Goal: Information Seeking & Learning: Find specific fact

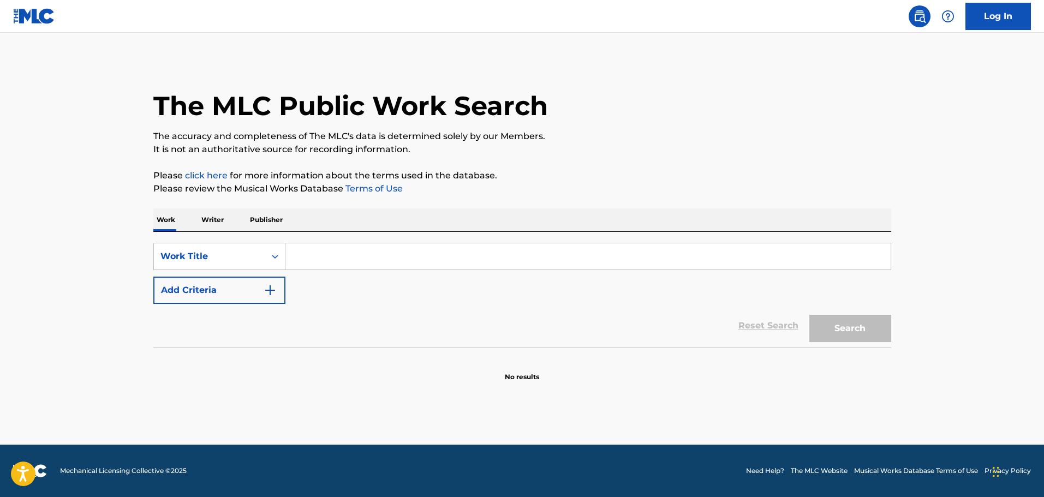
click at [330, 257] on input "Search Form" at bounding box center [587, 256] width 605 height 26
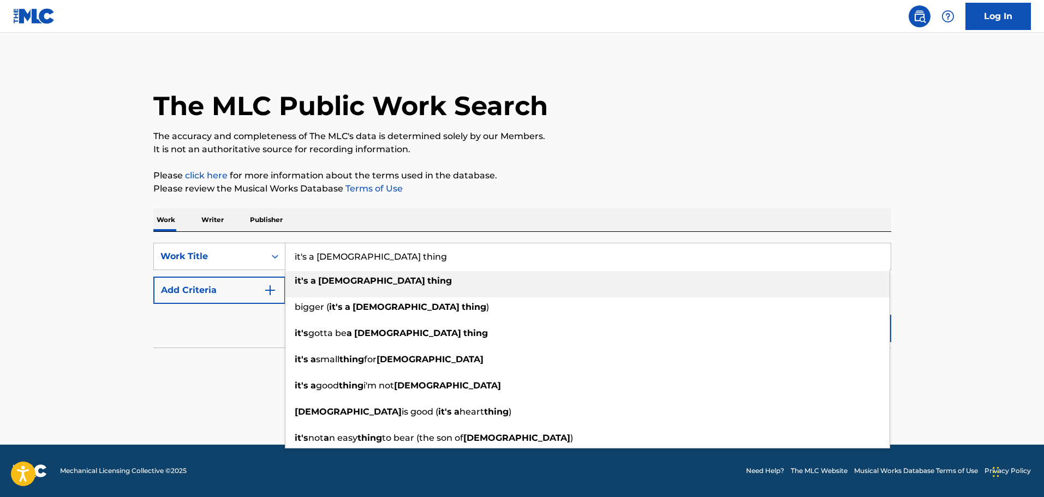
type input "it's a [DEMOGRAPHIC_DATA] thing"
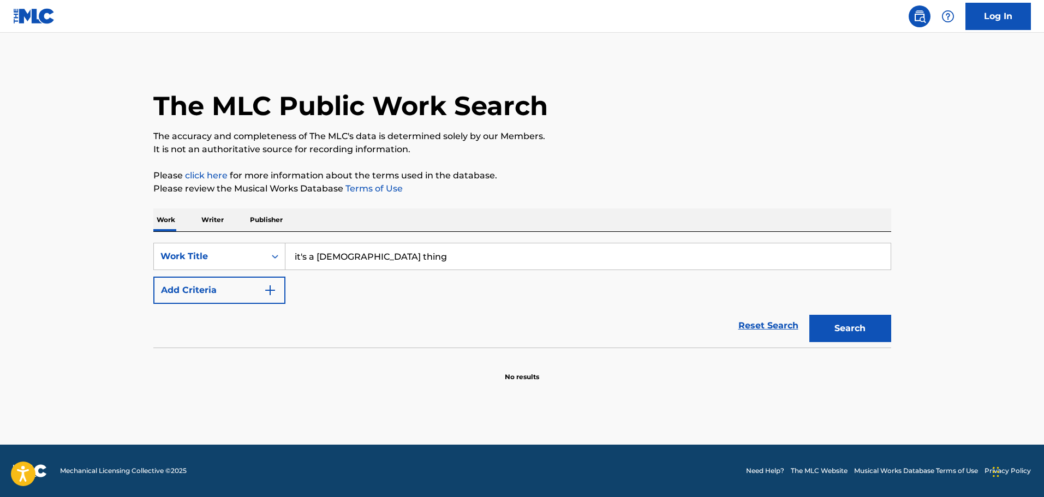
click at [249, 297] on button "Add Criteria" at bounding box center [219, 290] width 132 height 27
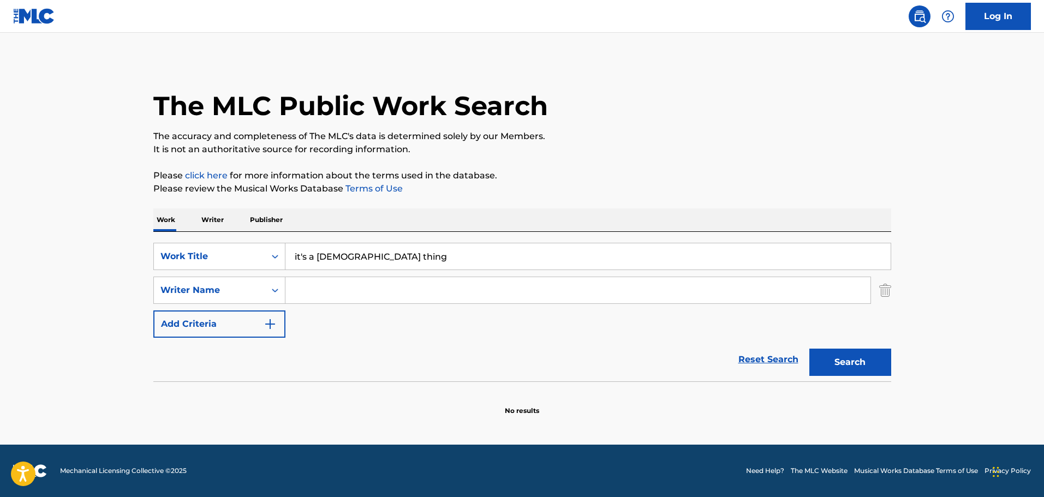
click at [305, 284] on input "Search Form" at bounding box center [577, 290] width 585 height 26
type input "[PERSON_NAME]"
click at [809, 349] on button "Search" at bounding box center [850, 362] width 82 height 27
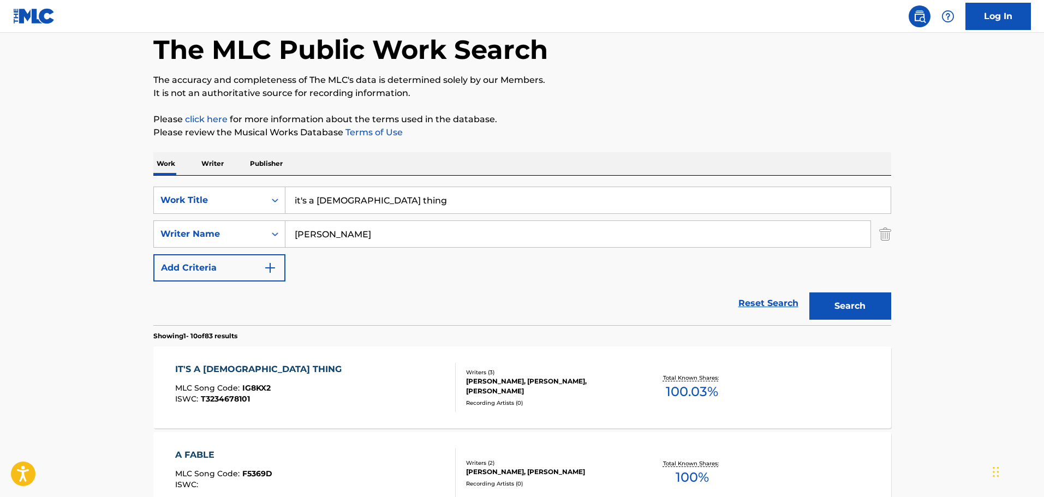
scroll to position [109, 0]
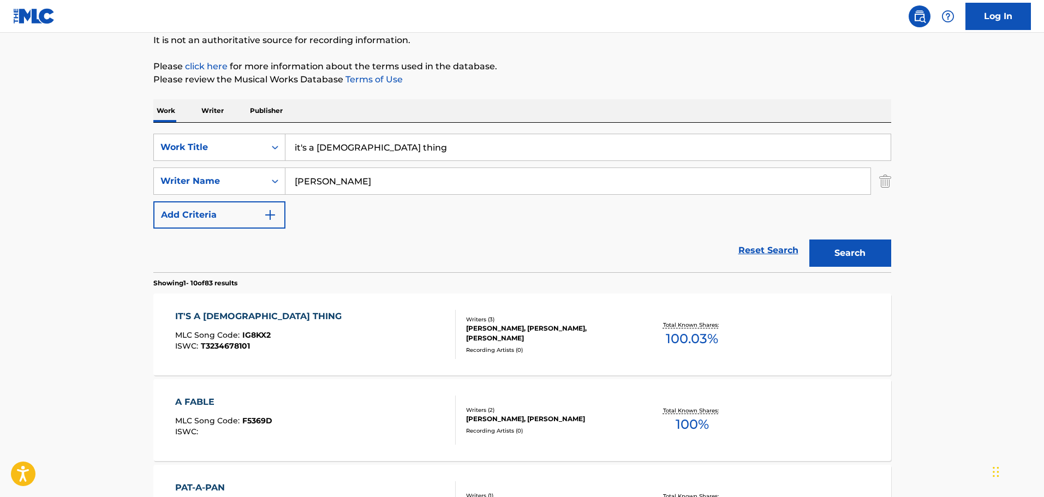
click at [364, 345] on div "IT'S A GOD THING MLC Song Code : IG8KX2 ISWC : T3234678101" at bounding box center [315, 334] width 281 height 49
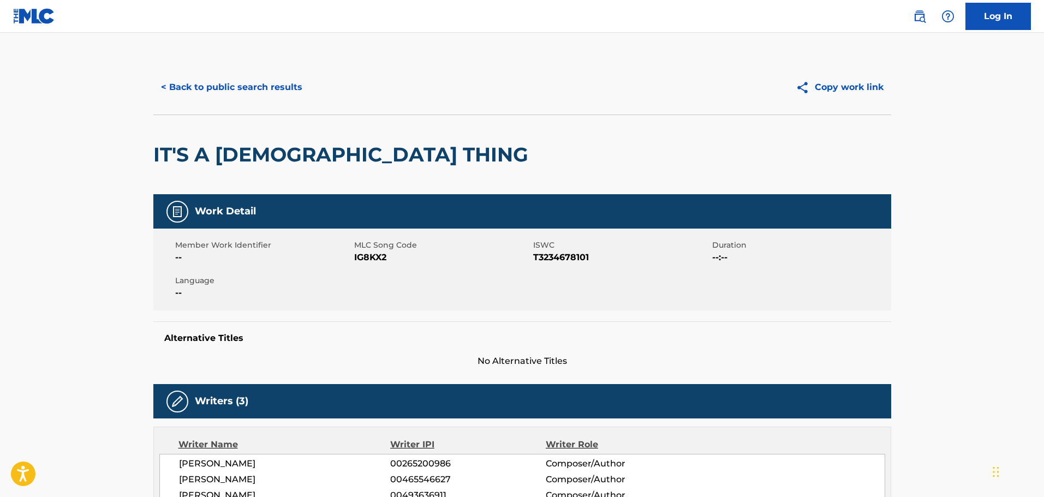
click at [299, 96] on button "< Back to public search results" at bounding box center [231, 87] width 157 height 27
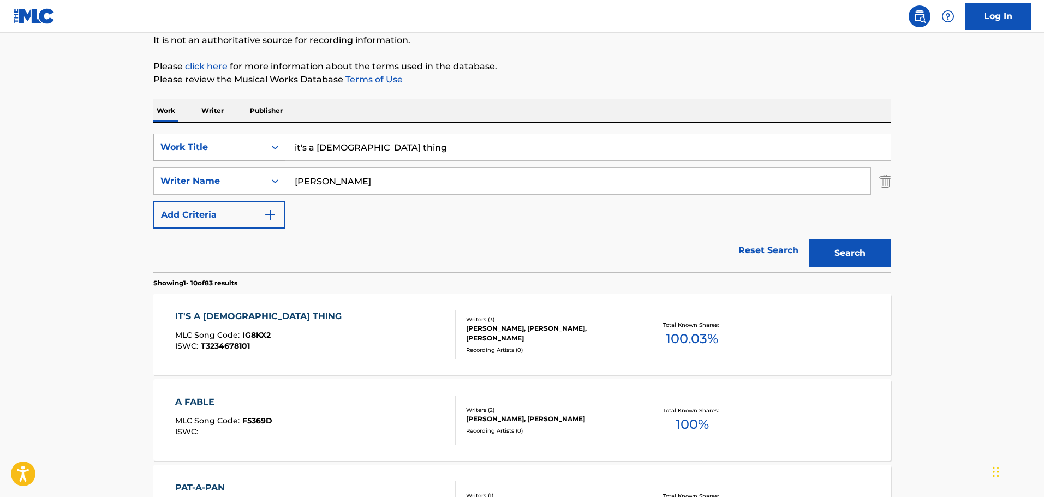
drag, startPoint x: 379, startPoint y: 142, endPoint x: 273, endPoint y: 136, distance: 106.1
click at [273, 136] on div "SearchWithCriteriac84feedb-ee26-471e-9ae1-c24ce2444d65 Work Title it's a god th…" at bounding box center [522, 147] width 738 height 27
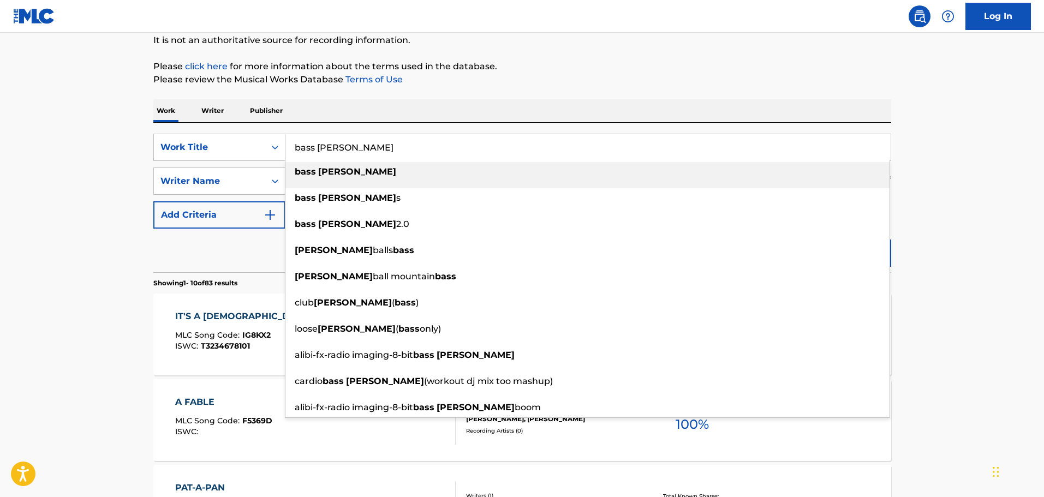
type input "bass cannon"
click at [302, 101] on div "Work Writer Publisher" at bounding box center [522, 110] width 738 height 23
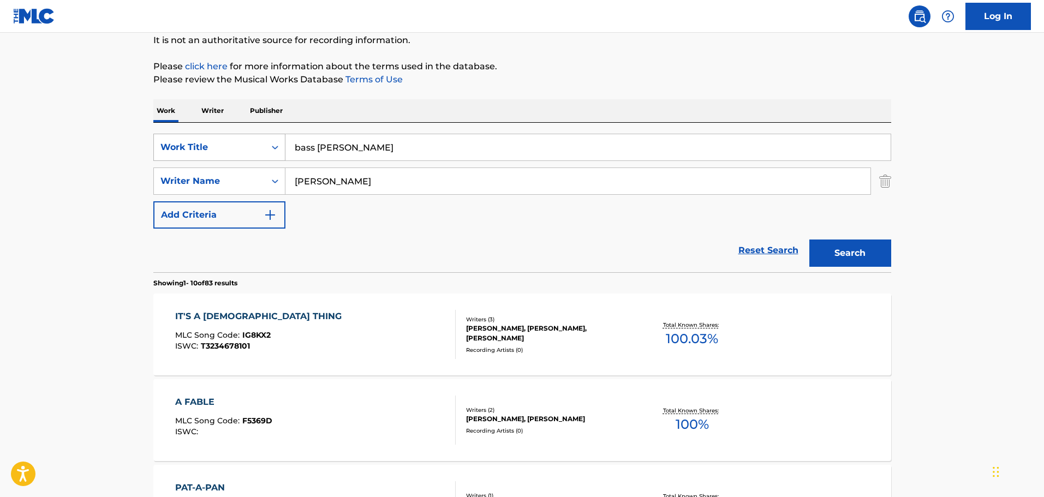
drag, startPoint x: 350, startPoint y: 184, endPoint x: 227, endPoint y: 156, distance: 126.6
click at [227, 156] on div "SearchWithCriteriac84feedb-ee26-471e-9ae1-c24ce2444d65 Work Title bass cannon S…" at bounding box center [522, 181] width 738 height 95
type input "bronco"
click at [809, 240] on button "Search" at bounding box center [850, 253] width 82 height 27
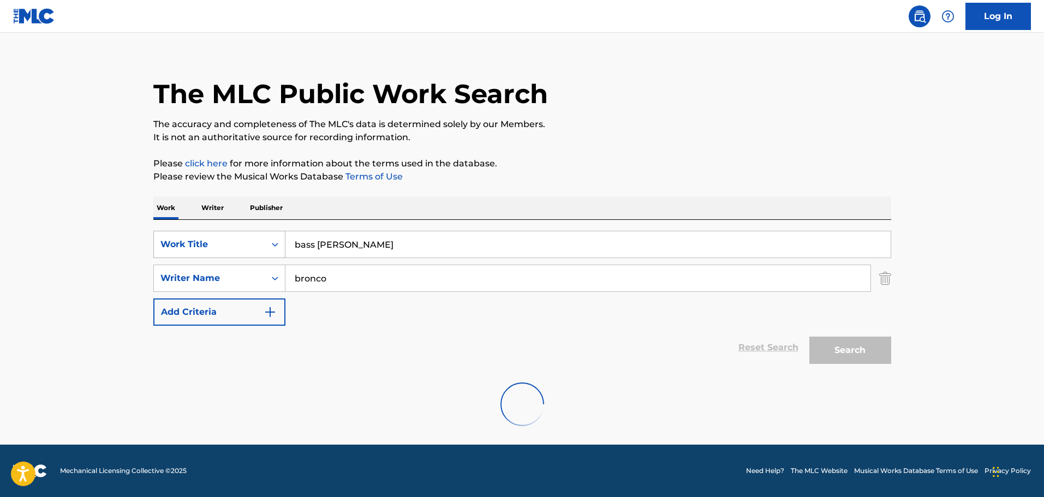
scroll to position [0, 0]
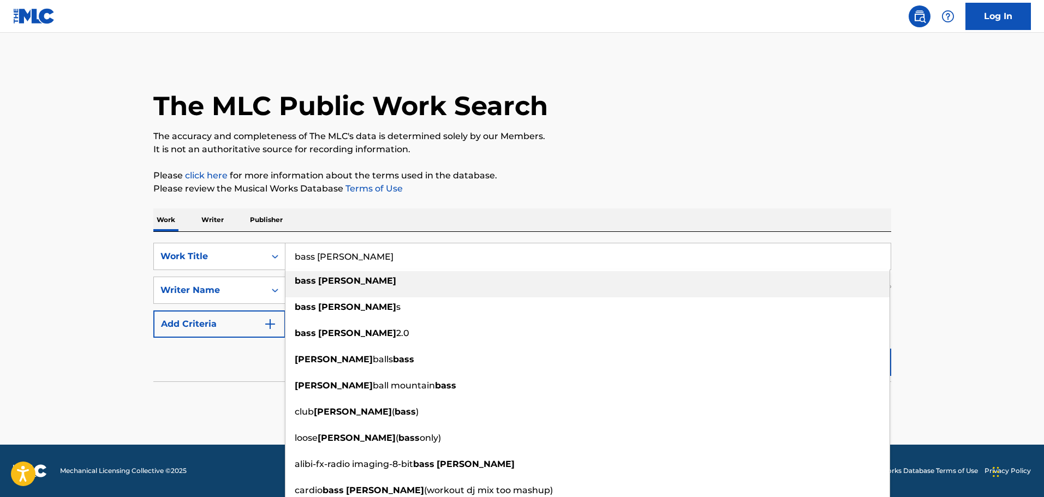
drag, startPoint x: 443, startPoint y: 245, endPoint x: 201, endPoint y: 206, distance: 244.9
click at [201, 206] on div "The MLC Public Work Search The accuracy and completeness of The MLC's data is d…" at bounding box center [522, 238] width 764 height 356
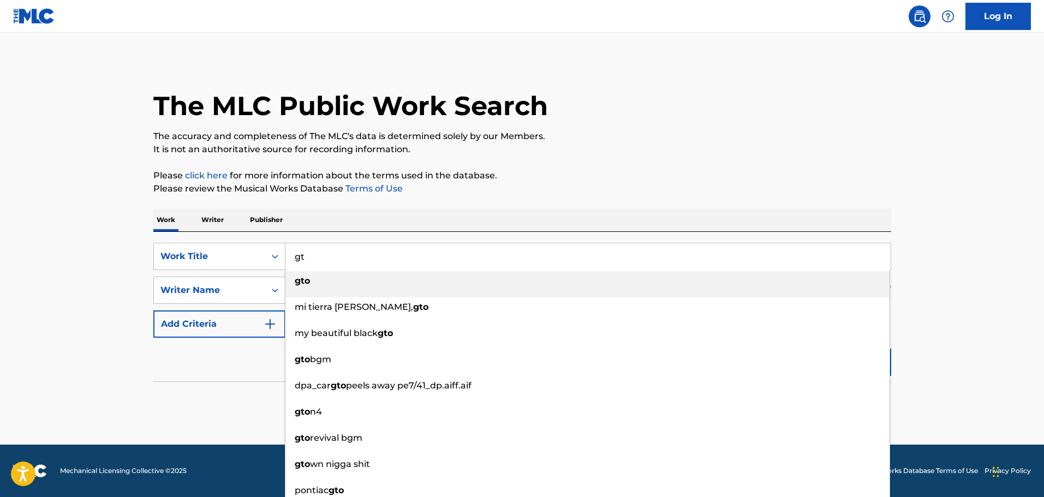
type input "g"
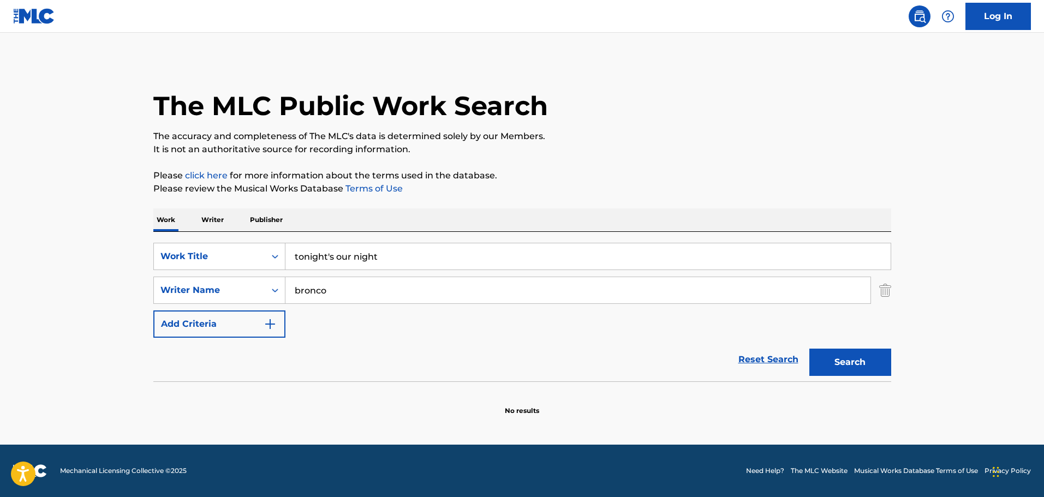
click at [809, 349] on button "Search" at bounding box center [850, 362] width 82 height 27
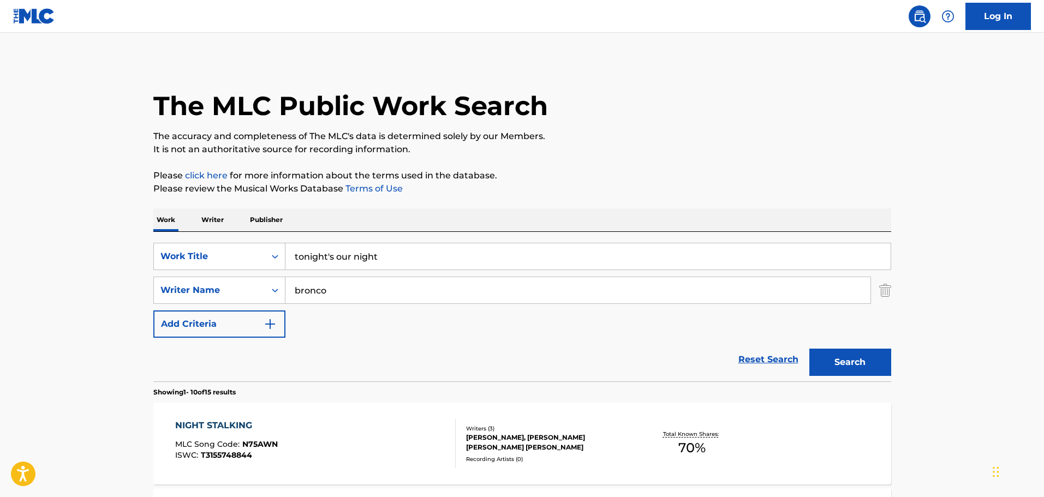
scroll to position [109, 0]
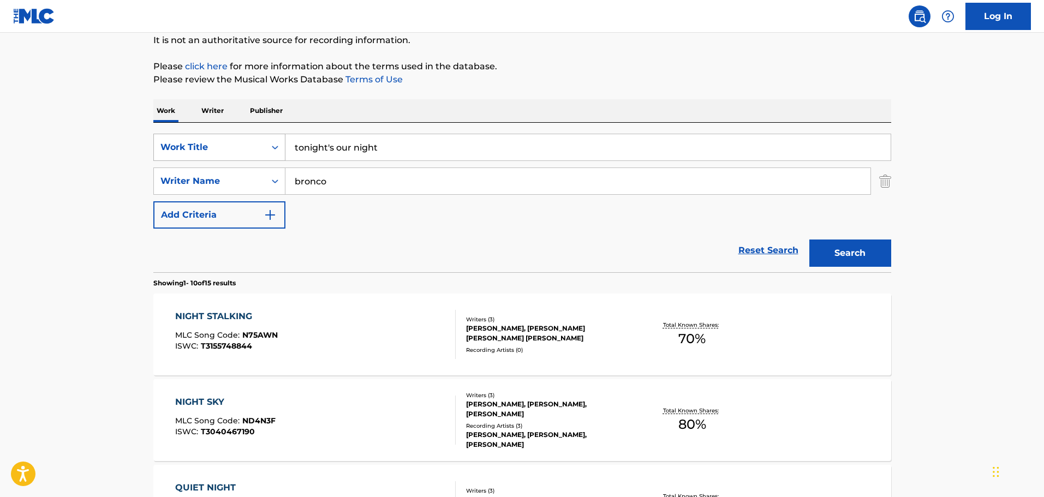
drag, startPoint x: 398, startPoint y: 154, endPoint x: 267, endPoint y: 151, distance: 131.0
click at [266, 152] on div "SearchWithCriteriac84feedb-ee26-471e-9ae1-c24ce2444d65 Work Title tonight's our…" at bounding box center [522, 147] width 738 height 27
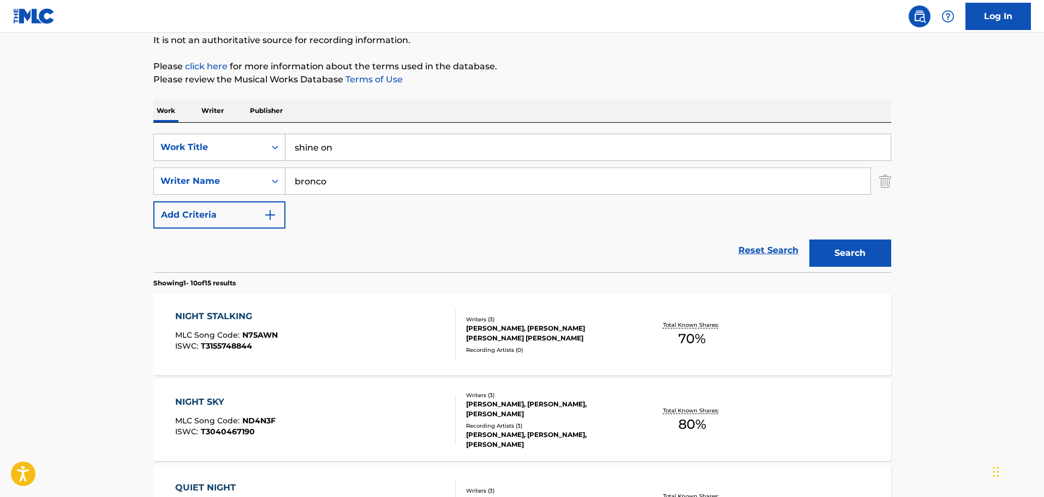
click at [889, 267] on div "Search" at bounding box center [847, 251] width 87 height 44
click at [871, 255] on button "Search" at bounding box center [850, 253] width 82 height 27
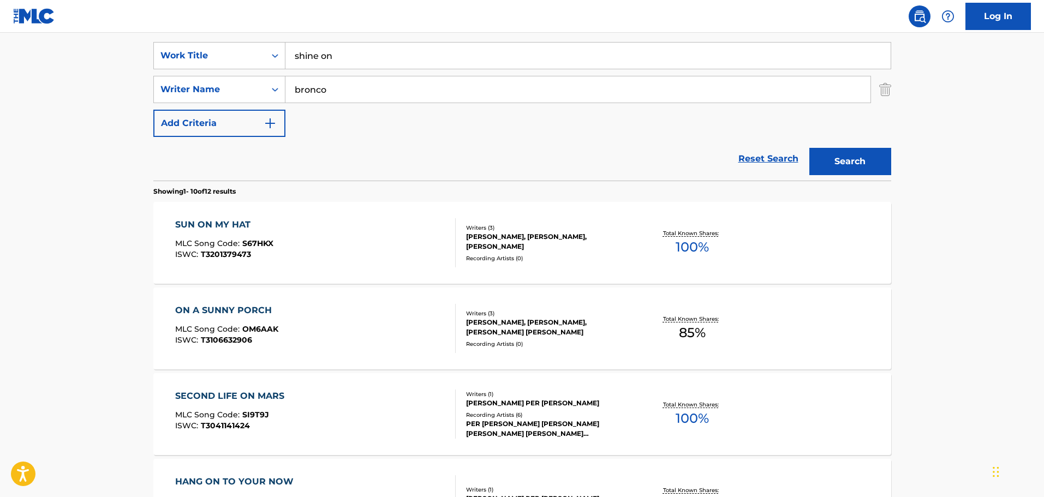
scroll to position [55, 0]
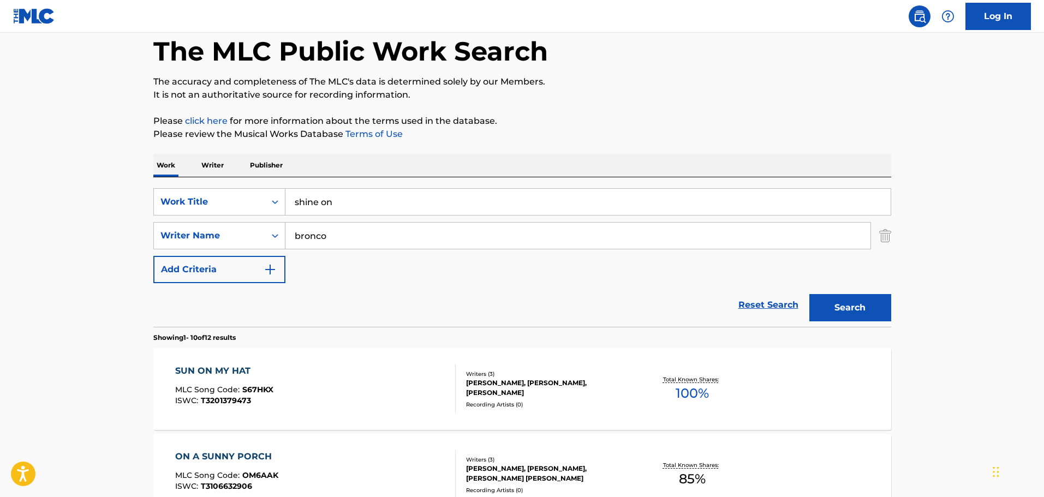
drag, startPoint x: 419, startPoint y: 197, endPoint x: 50, endPoint y: 181, distance: 369.3
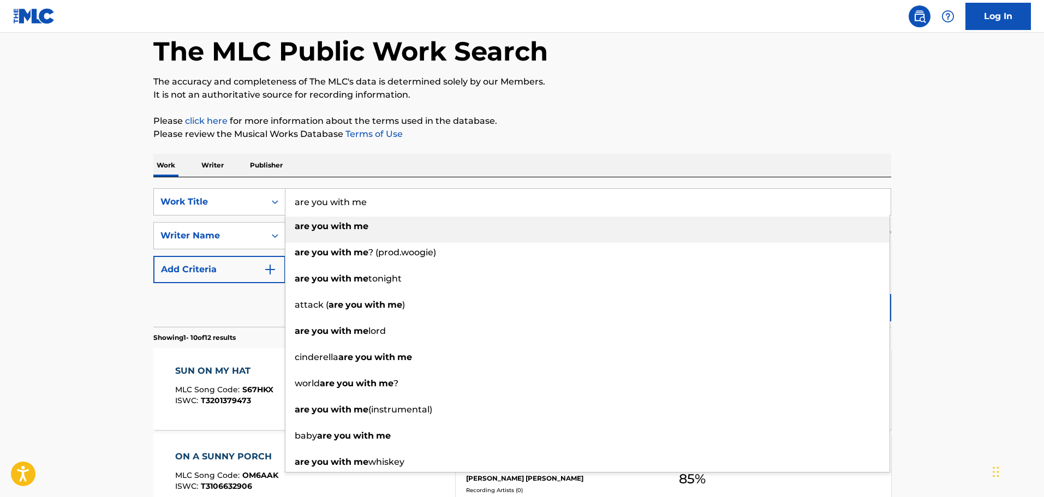
type input "are you with me"
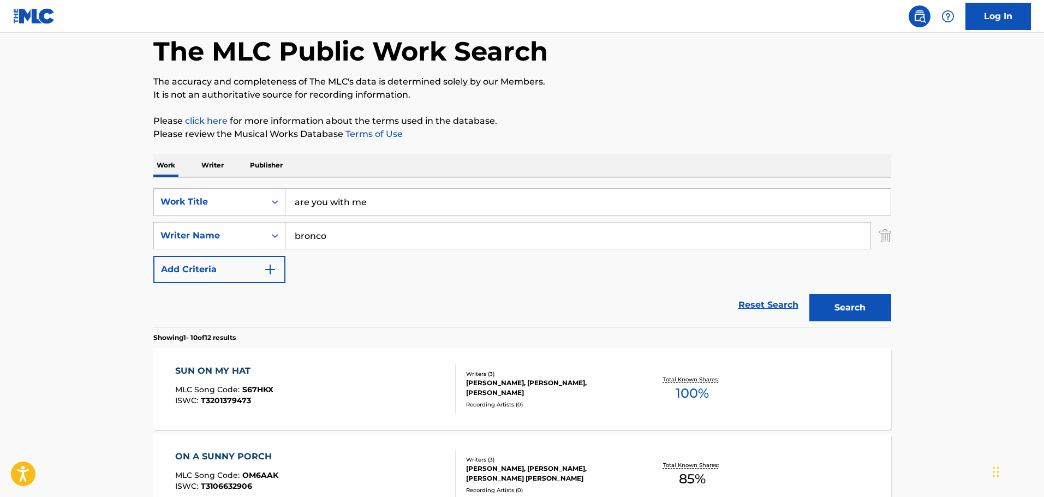
click at [878, 300] on button "Search" at bounding box center [850, 307] width 82 height 27
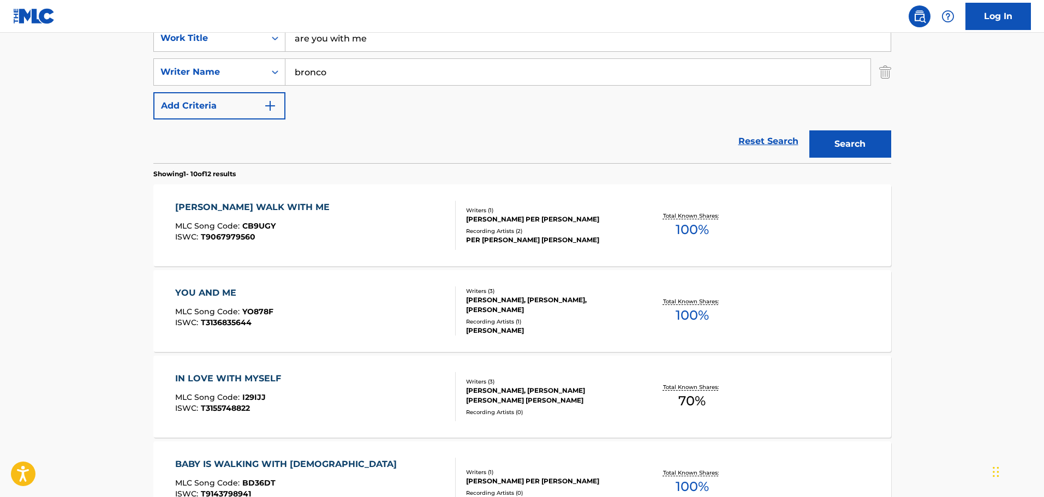
scroll to position [0, 0]
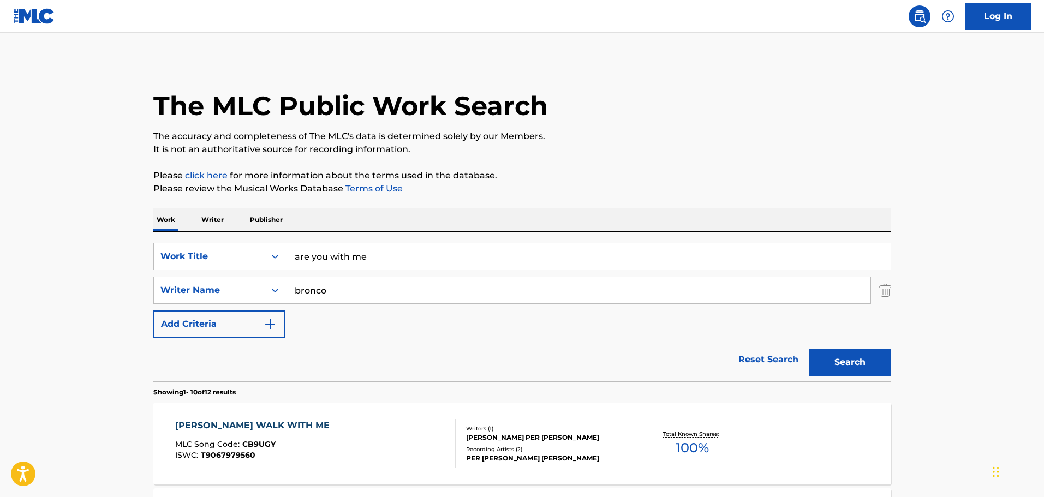
drag, startPoint x: 527, startPoint y: 252, endPoint x: 222, endPoint y: 221, distance: 306.6
click at [514, 175] on p "Please click here for more information about the terms used in the database." at bounding box center [522, 175] width 738 height 13
click at [833, 368] on button "Search" at bounding box center [850, 362] width 82 height 27
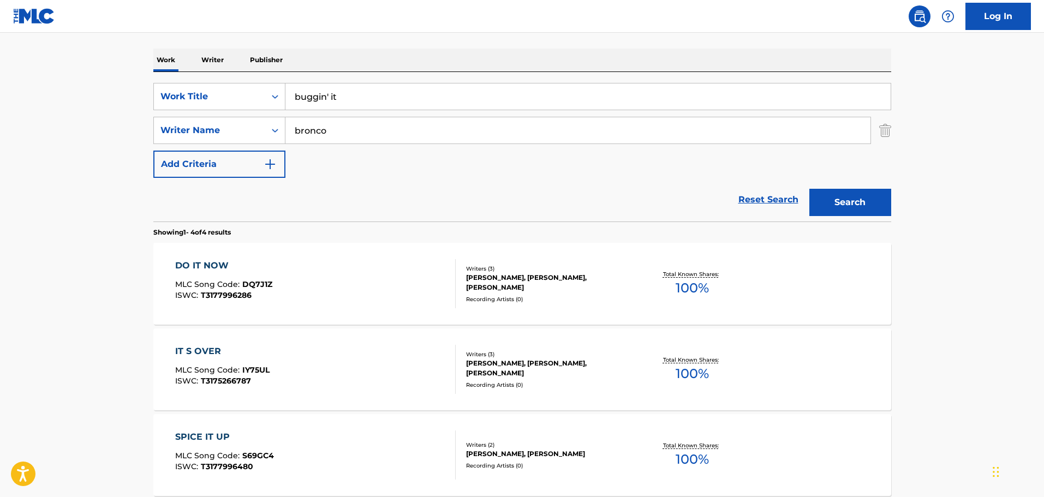
scroll to position [164, 0]
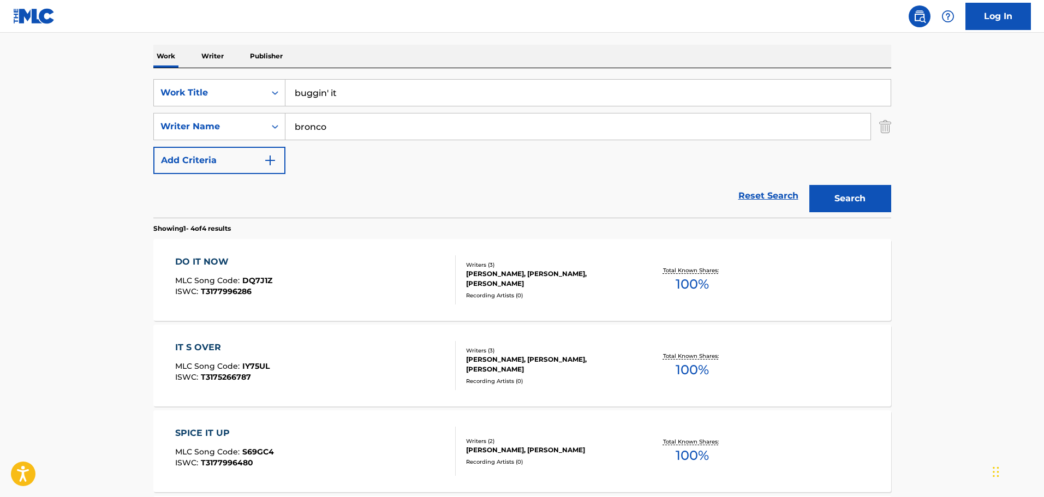
drag, startPoint x: 477, startPoint y: 83, endPoint x: 231, endPoint y: 32, distance: 251.4
click at [231, 32] on div "Log In The MLC Public Work Search The accuracy and completeness of The MLC's da…" at bounding box center [522, 261] width 1044 height 851
type input "chairman of the board 3"
drag, startPoint x: 390, startPoint y: 129, endPoint x: 194, endPoint y: 110, distance: 197.4
click at [194, 110] on div "SearchWithCriteriac84feedb-ee26-471e-9ae1-c24ce2444d65 Work Title chairman of t…" at bounding box center [522, 126] width 738 height 95
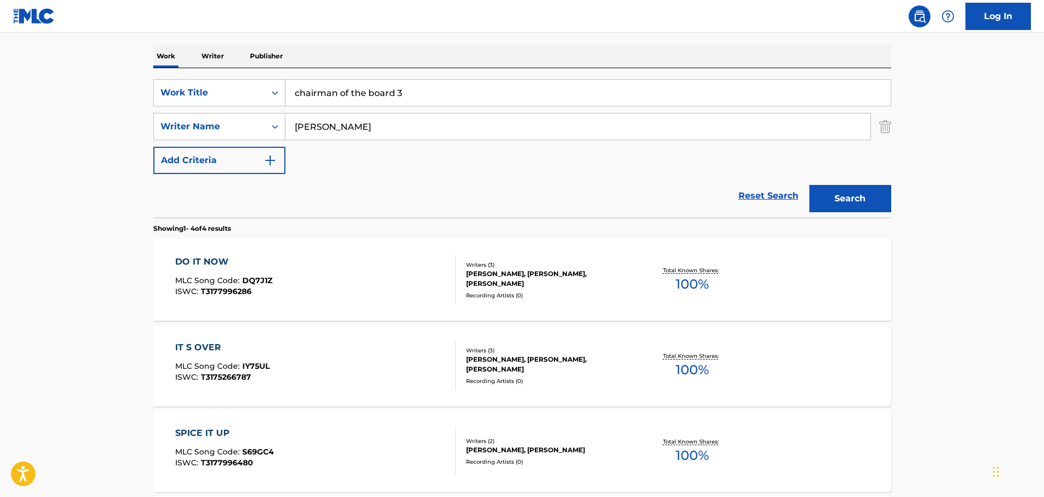
type input "williams"
click at [809, 185] on button "Search" at bounding box center [850, 198] width 82 height 27
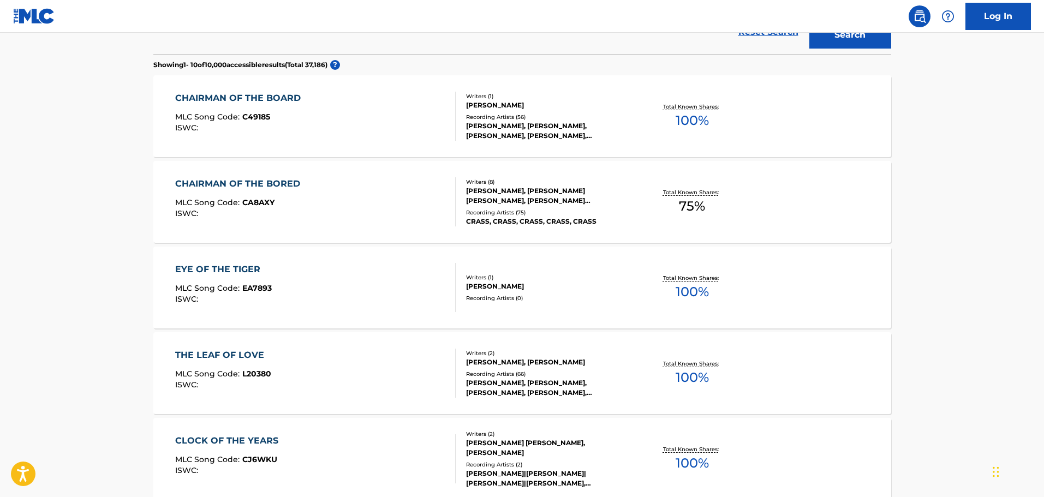
scroll to position [55, 0]
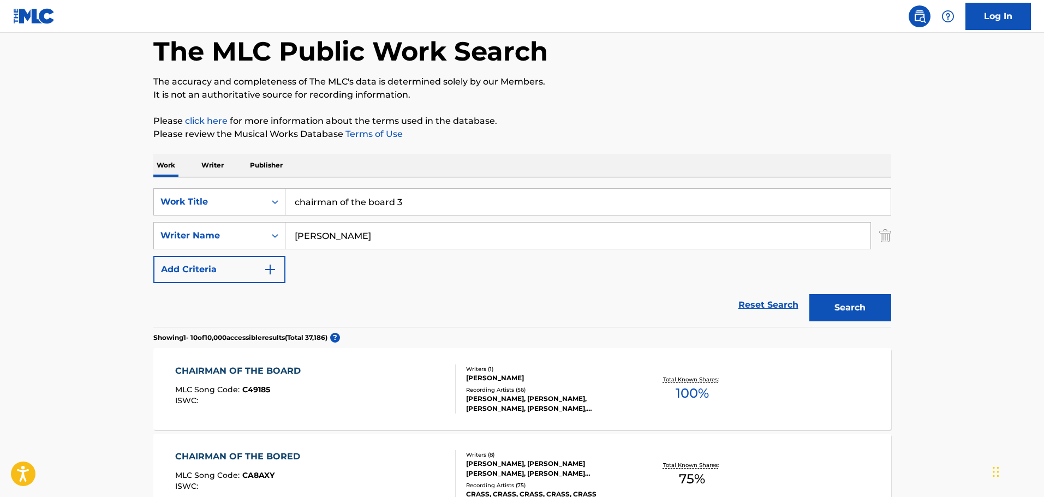
drag, startPoint x: 481, startPoint y: 204, endPoint x: 120, endPoint y: 169, distance: 363.1
type input "t"
type input "h"
type input "the gladstone rag"
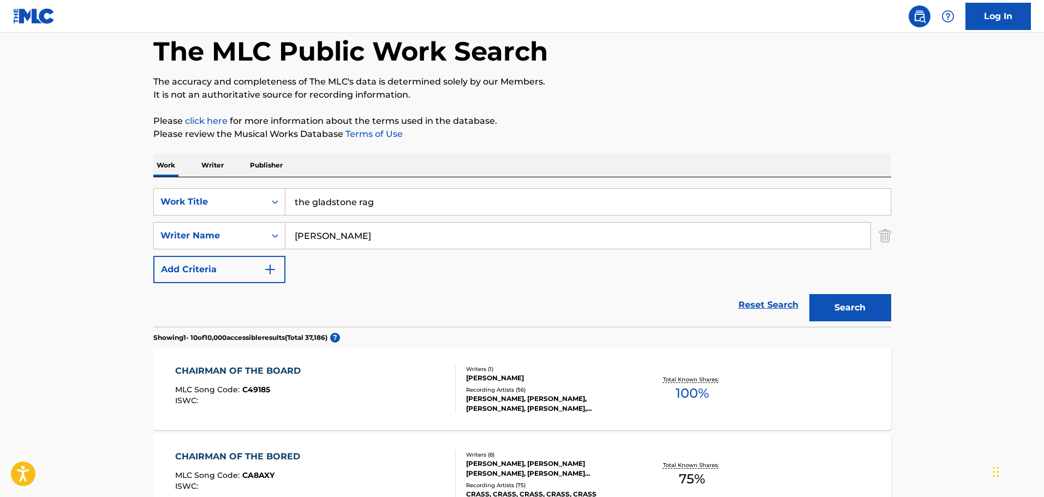
type input "farris"
click at [809, 294] on button "Search" at bounding box center [850, 307] width 82 height 27
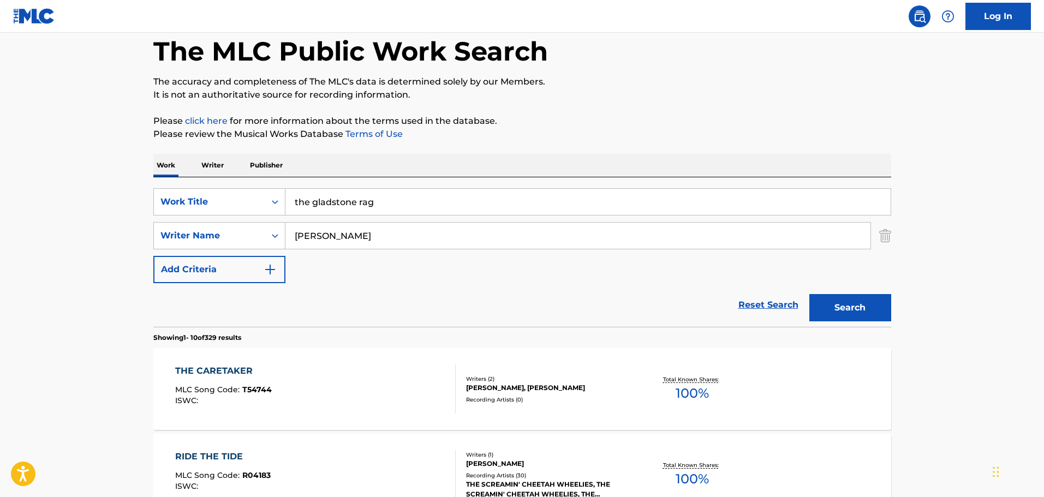
drag, startPoint x: 381, startPoint y: 198, endPoint x: 169, endPoint y: 176, distance: 212.9
click at [437, 200] on input "the gladstone rag" at bounding box center [587, 202] width 605 height 26
click at [437, 199] on input "the gladstone rag" at bounding box center [587, 202] width 605 height 26
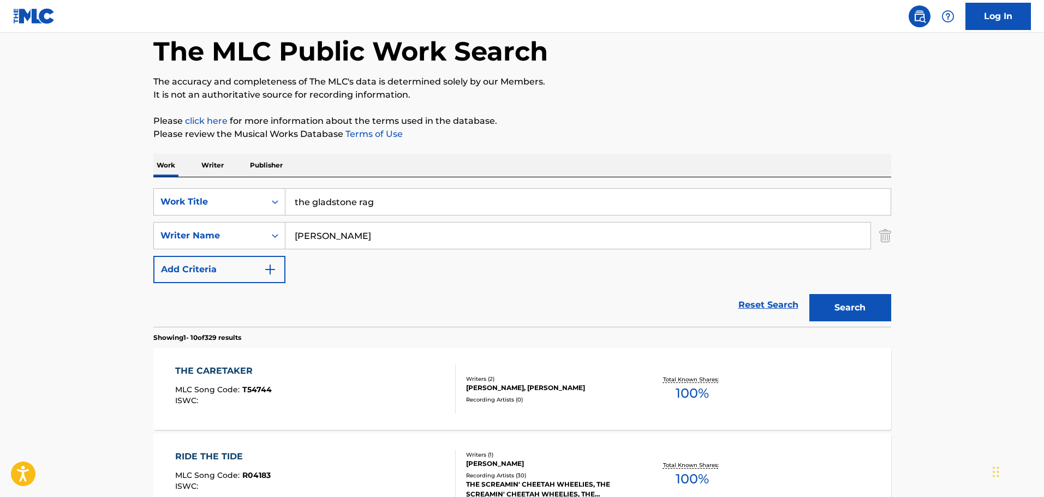
click at [437, 199] on input "the gladstone rag" at bounding box center [587, 202] width 605 height 26
type input "CONCERTO NO.5 OP .3 ANDANTE"
drag, startPoint x: 421, startPoint y: 231, endPoint x: 274, endPoint y: 209, distance: 149.0
click at [274, 209] on div "SearchWithCriteriac84feedb-ee26-471e-9ae1-c24ce2444d65 Work Title CONCERTO NO.5…" at bounding box center [522, 235] width 738 height 95
type input "GEMINIANI"
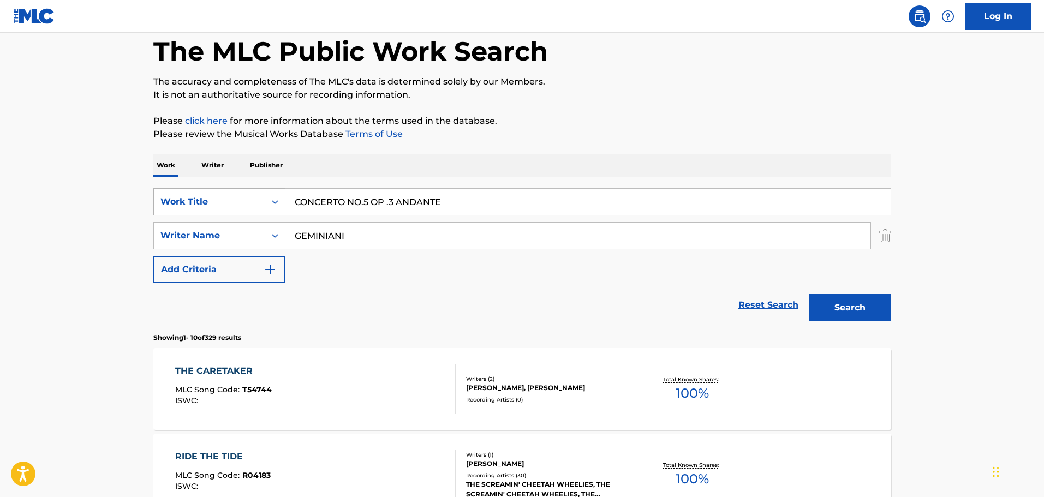
click at [809, 294] on button "Search" at bounding box center [850, 307] width 82 height 27
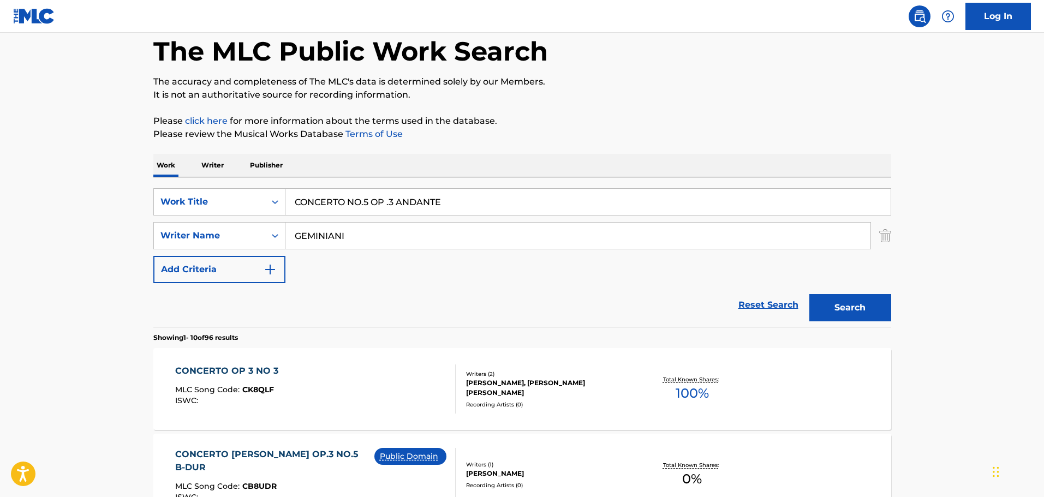
click at [877, 242] on div "SearchWithCriteria131b74e8-a6de-4f3a-95a7-3913f71b99b1 Writer Name GEMINIANI" at bounding box center [522, 235] width 738 height 27
drag, startPoint x: 890, startPoint y: 240, endPoint x: 847, endPoint y: 225, distance: 45.2
click at [890, 240] on img "Search Form" at bounding box center [885, 235] width 12 height 27
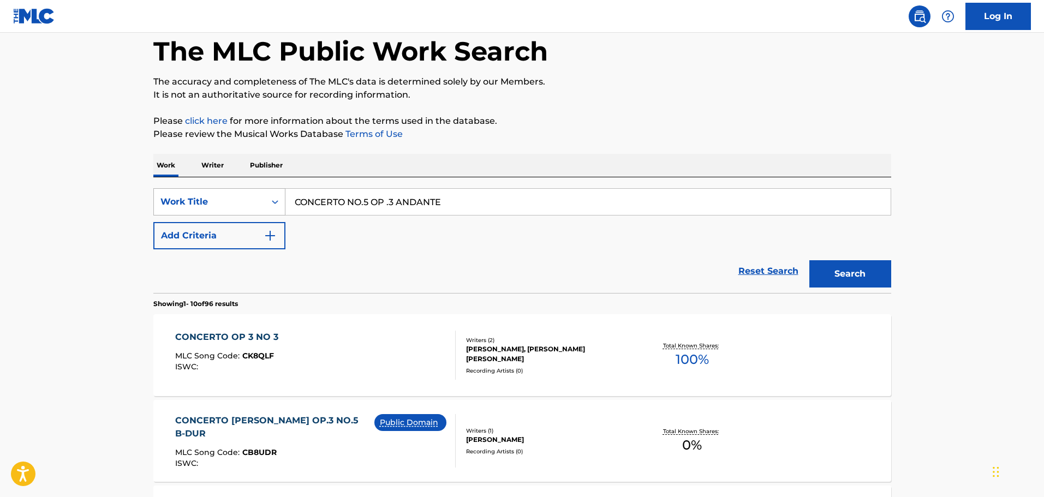
drag, startPoint x: 451, startPoint y: 201, endPoint x: 208, endPoint y: 195, distance: 243.5
click at [209, 195] on div "SearchWithCriteriac84feedb-ee26-471e-9ae1-c24ce2444d65 Work Title CONCERTO NO.5…" at bounding box center [522, 201] width 738 height 27
type input "bubble poppy gum"
click at [809, 260] on button "Search" at bounding box center [850, 273] width 82 height 27
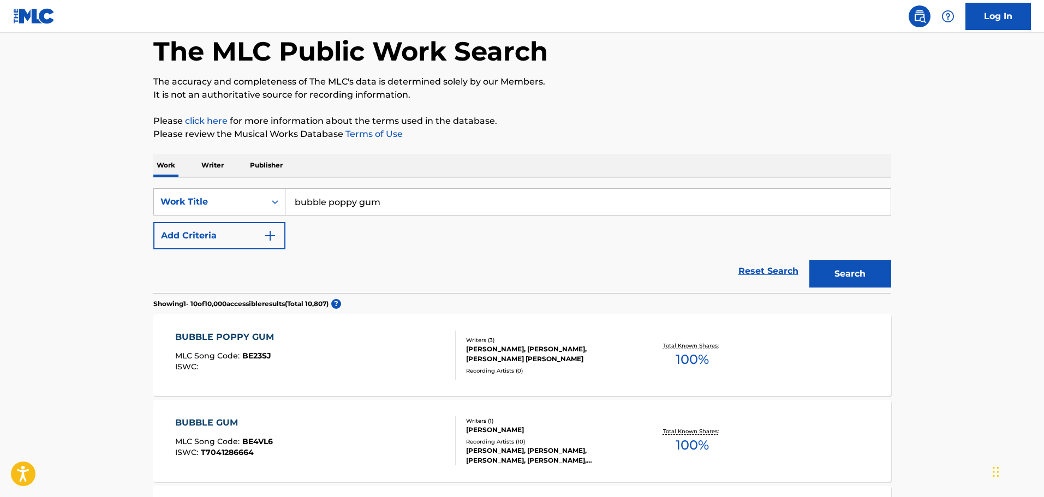
click at [362, 362] on div "BUBBLE POPPY GUM MLC Song Code : BE23SJ ISWC :" at bounding box center [315, 355] width 281 height 49
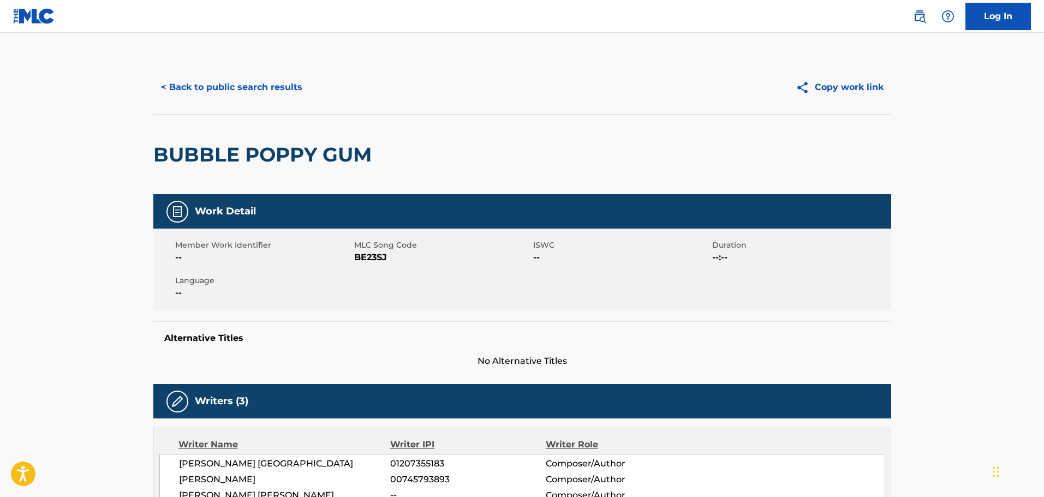
click at [242, 86] on button "< Back to public search results" at bounding box center [231, 87] width 157 height 27
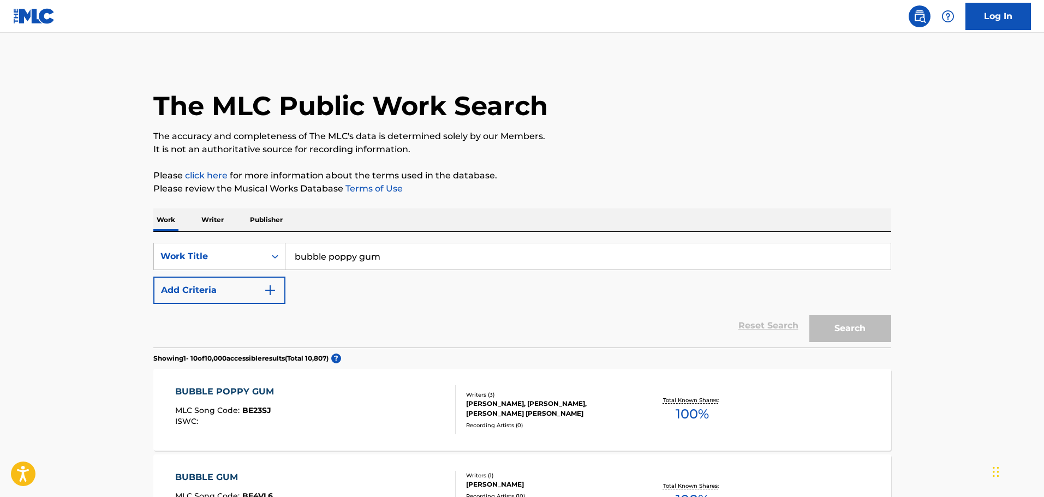
scroll to position [55, 0]
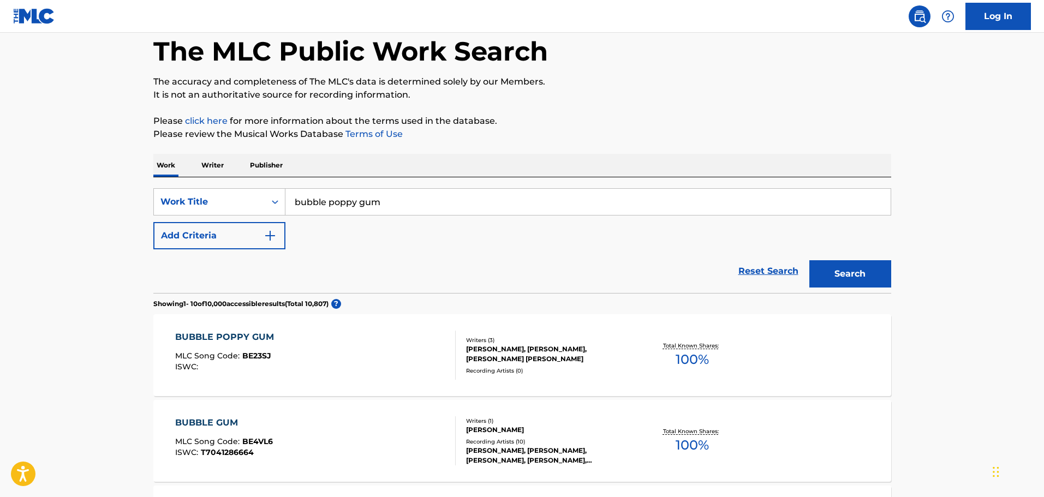
drag, startPoint x: 403, startPoint y: 210, endPoint x: 246, endPoint y: 168, distance: 163.4
drag, startPoint x: 877, startPoint y: 274, endPoint x: 868, endPoint y: 273, distance: 8.2
click at [871, 275] on button "Search" at bounding box center [850, 273] width 82 height 27
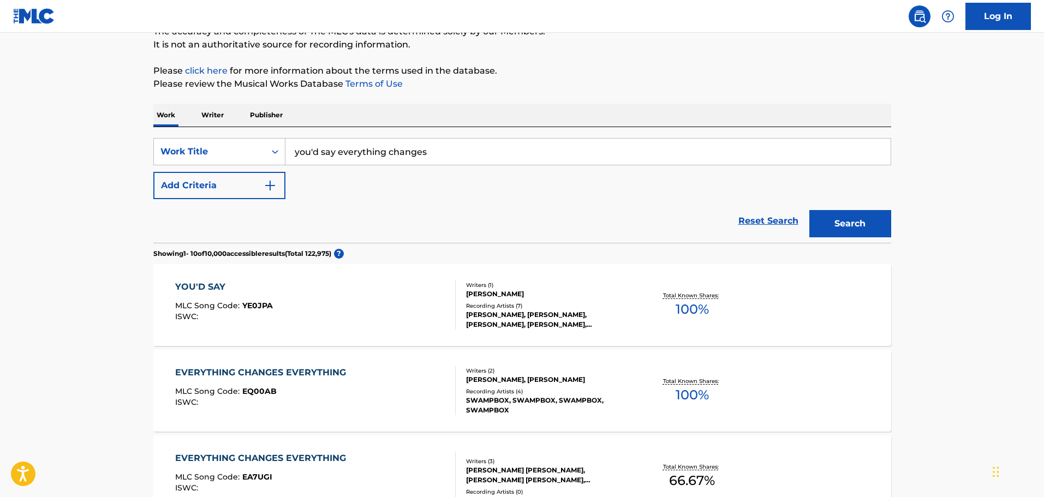
scroll to position [109, 0]
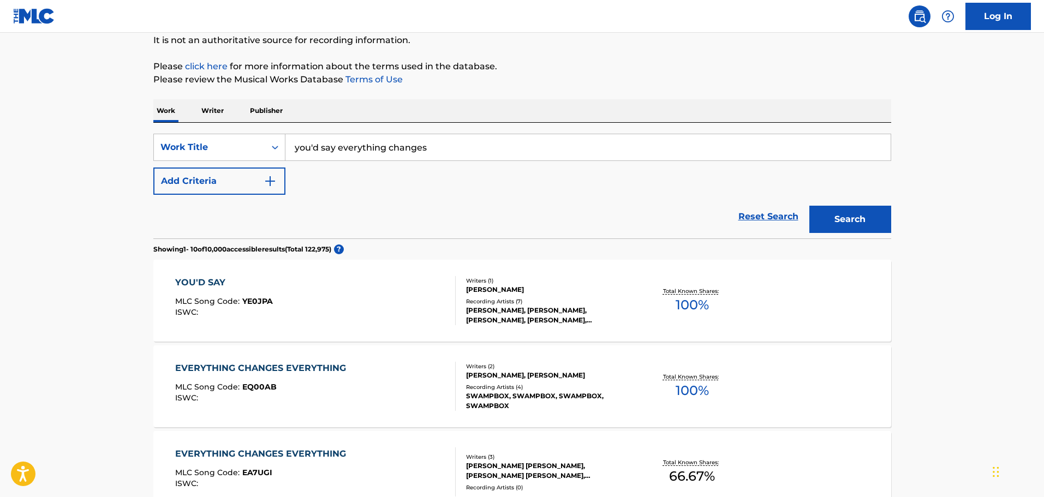
drag, startPoint x: 472, startPoint y: 146, endPoint x: 194, endPoint y: 132, distance: 278.2
click at [195, 132] on div "SearchWithCriteriac84feedb-ee26-471e-9ae1-c24ce2444d65 Work Title you'd say eve…" at bounding box center [522, 181] width 738 height 116
click at [840, 223] on button "Search" at bounding box center [850, 219] width 82 height 27
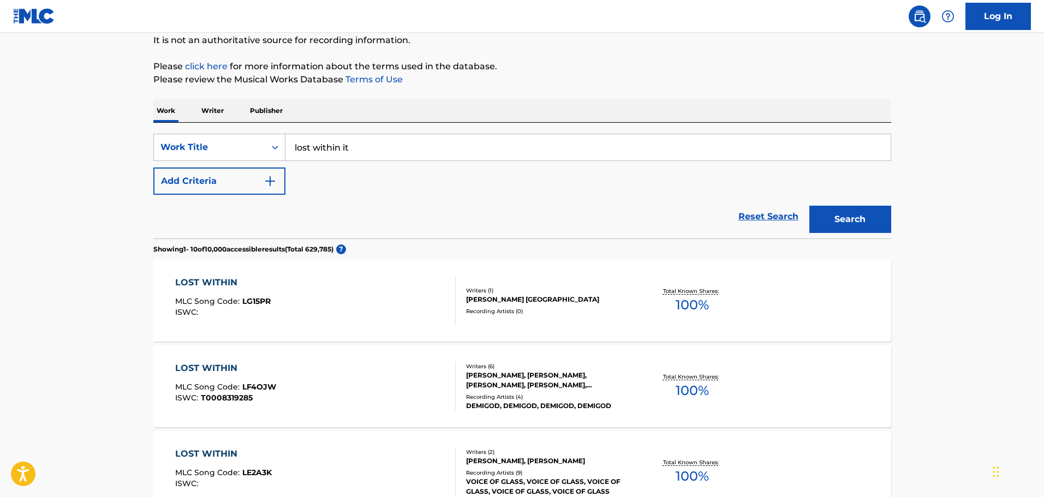
drag, startPoint x: 396, startPoint y: 130, endPoint x: 162, endPoint y: 103, distance: 235.2
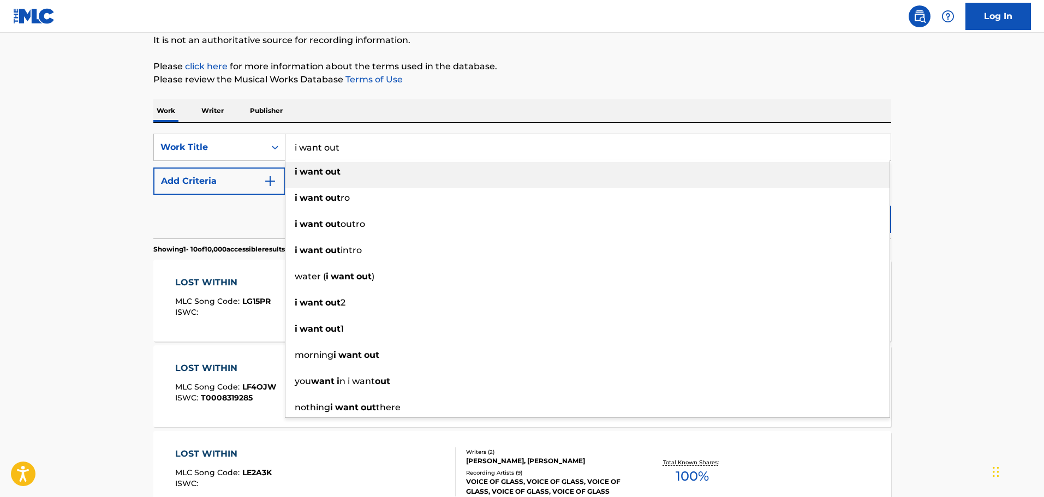
type input "i want out"
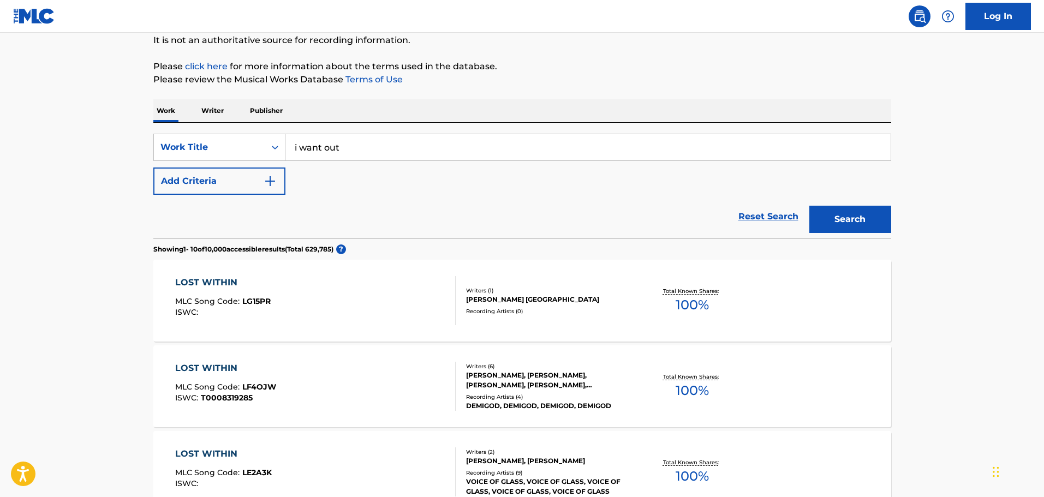
click at [218, 170] on button "Add Criteria" at bounding box center [219, 181] width 132 height 27
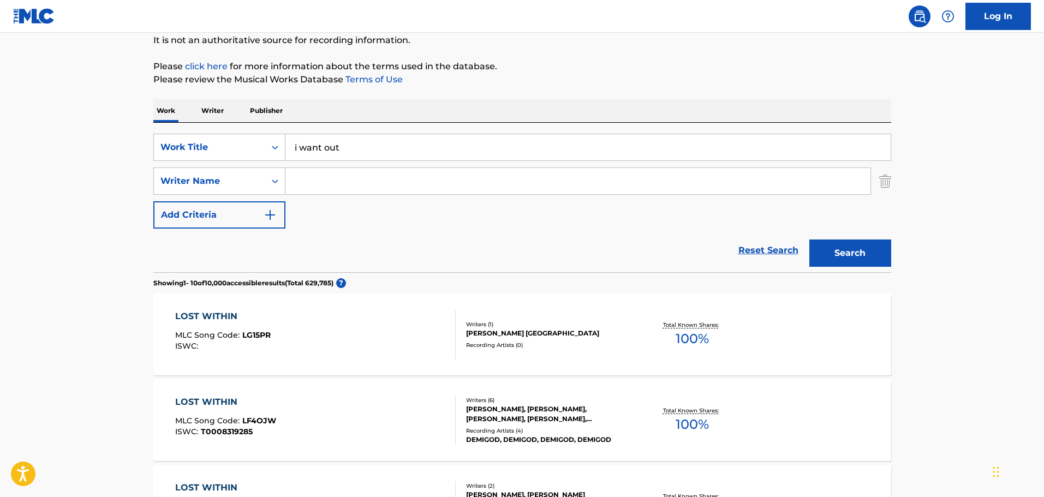
click at [329, 180] on input "Search Form" at bounding box center [577, 181] width 585 height 26
type input "fisher"
click at [809, 240] on button "Search" at bounding box center [850, 253] width 82 height 27
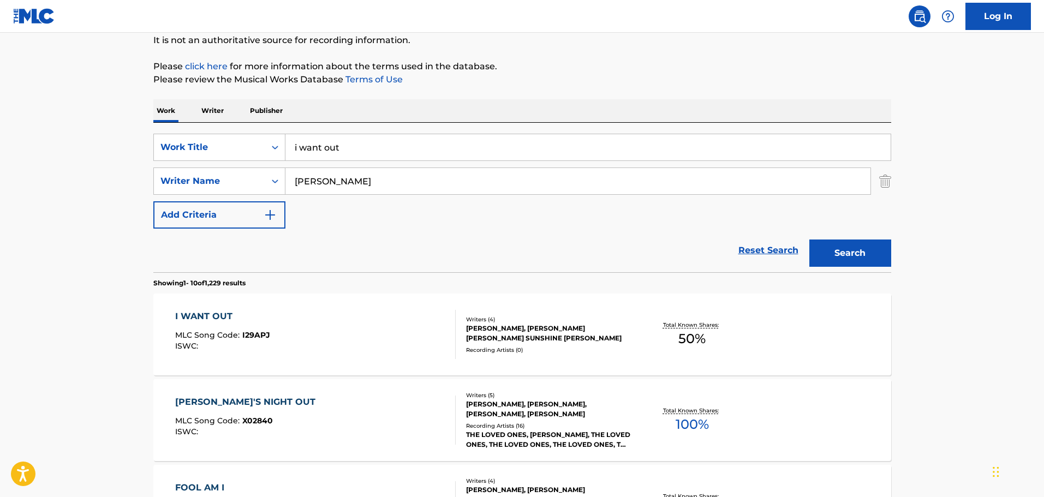
click at [342, 345] on div "I WANT OUT MLC Song Code : I29APJ ISWC :" at bounding box center [315, 334] width 281 height 49
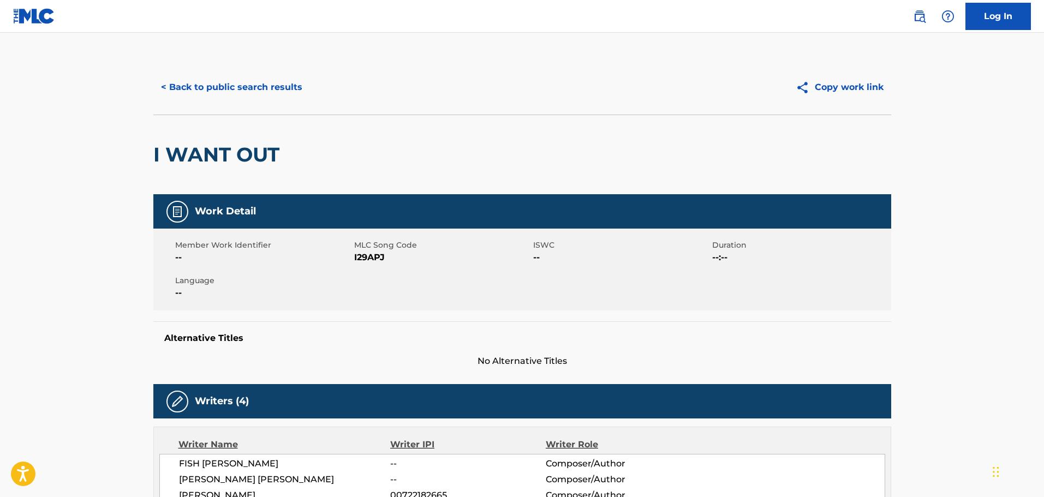
click at [284, 86] on button "< Back to public search results" at bounding box center [231, 87] width 157 height 27
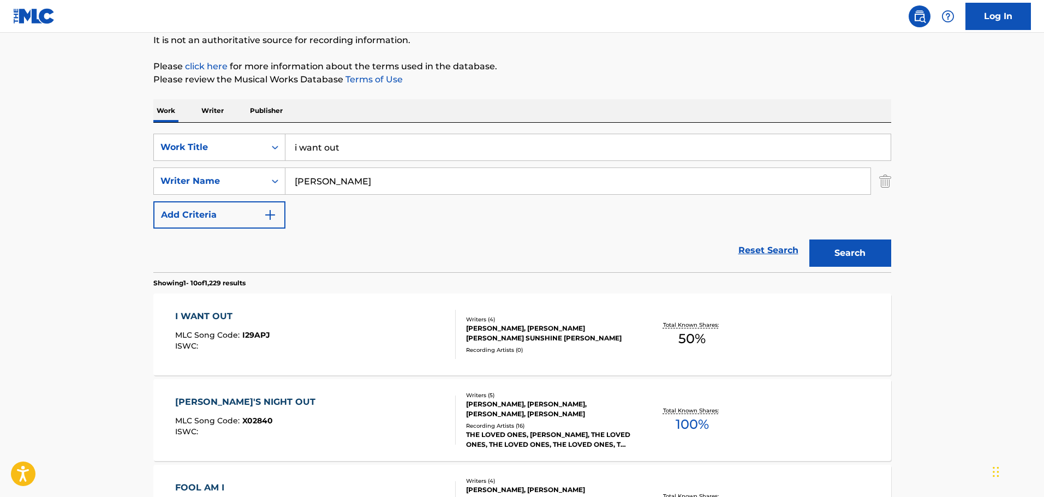
drag, startPoint x: 449, startPoint y: 135, endPoint x: 329, endPoint y: 114, distance: 121.9
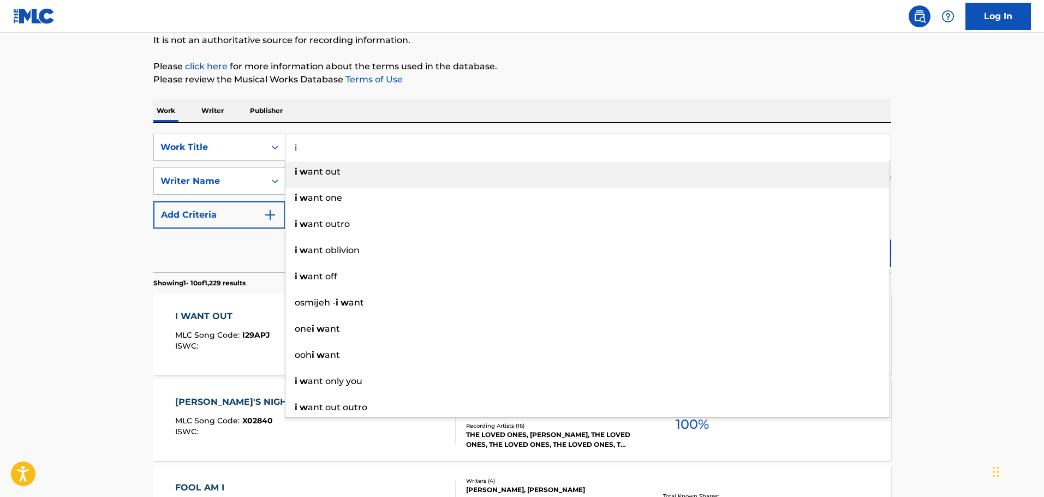
type input "i"
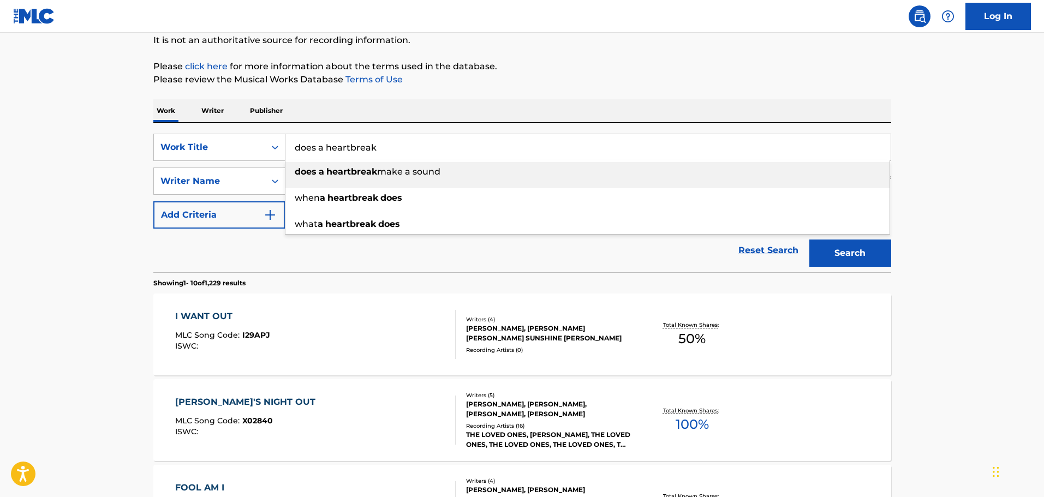
click at [382, 164] on div "does a heartbreak make a sound" at bounding box center [587, 172] width 604 height 20
type input "does a heartbreak make a sound"
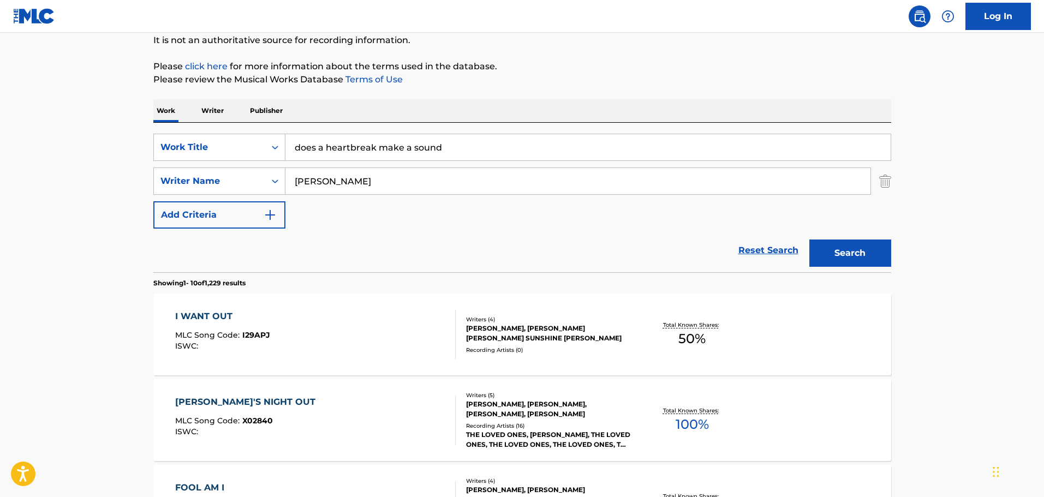
click at [874, 180] on div "SearchWithCriteria131b74e8-a6de-4f3a-95a7-3913f71b99b1 Writer Name fisher" at bounding box center [522, 181] width 738 height 27
click at [881, 182] on img "Search Form" at bounding box center [885, 181] width 12 height 27
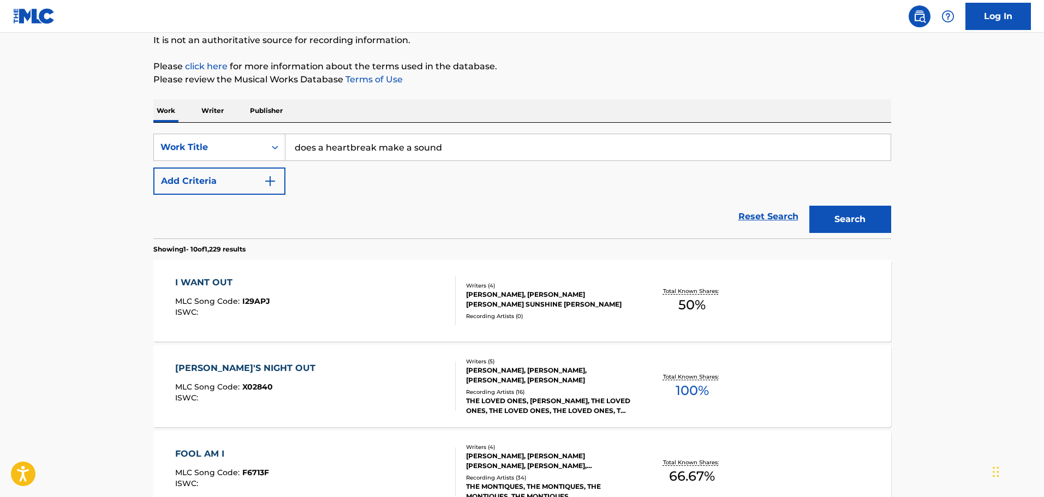
click at [862, 211] on button "Search" at bounding box center [850, 219] width 82 height 27
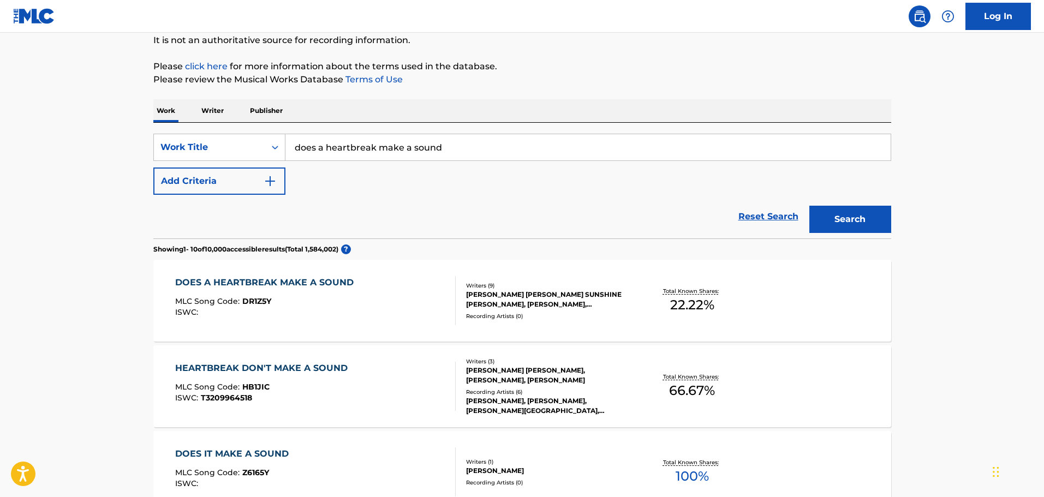
click at [415, 283] on div "DOES A HEARTBREAK MAKE A SOUND MLC Song Code : DR1Z5Y ISWC :" at bounding box center [315, 300] width 281 height 49
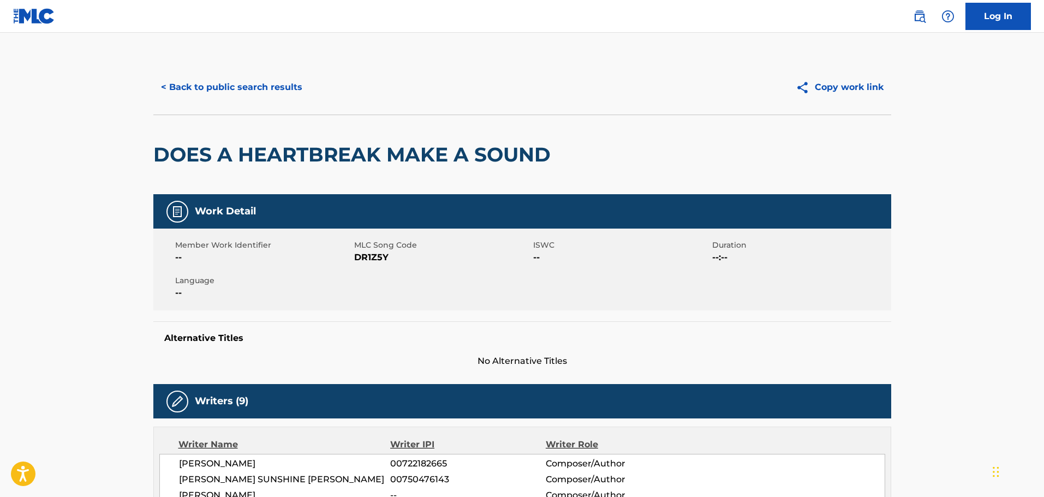
click at [230, 83] on button "< Back to public search results" at bounding box center [231, 87] width 157 height 27
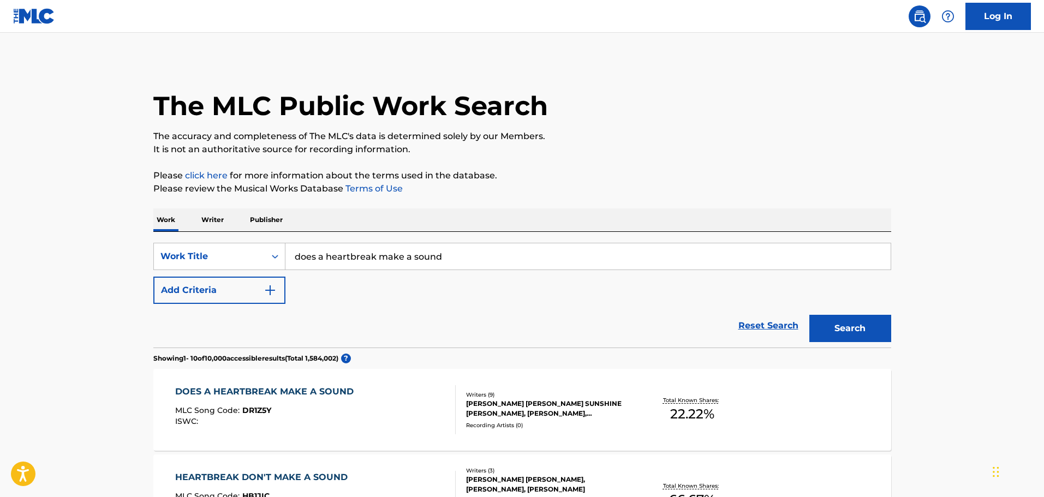
scroll to position [109, 0]
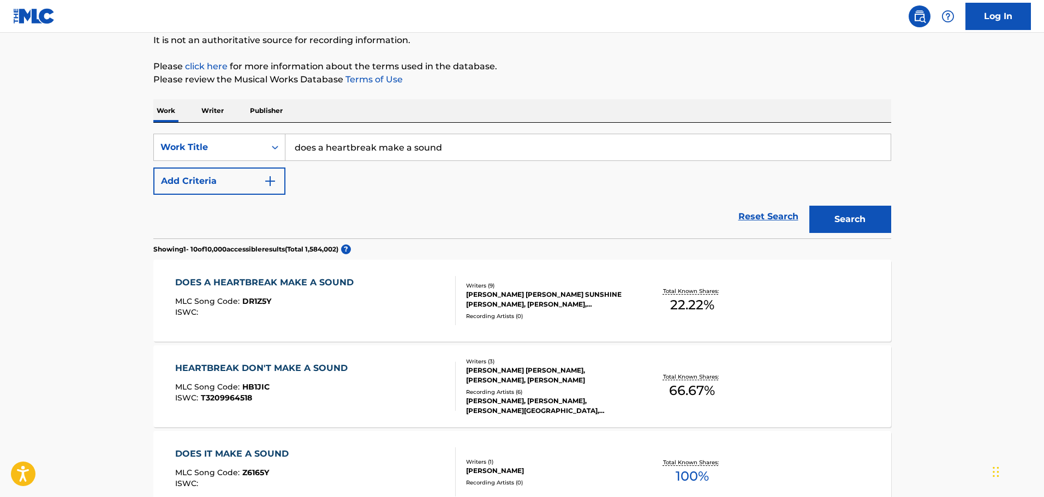
drag, startPoint x: 454, startPoint y: 153, endPoint x: 293, endPoint y: 136, distance: 161.9
click at [293, 136] on input "does a heartbreak make a sound" at bounding box center [587, 147] width 605 height 26
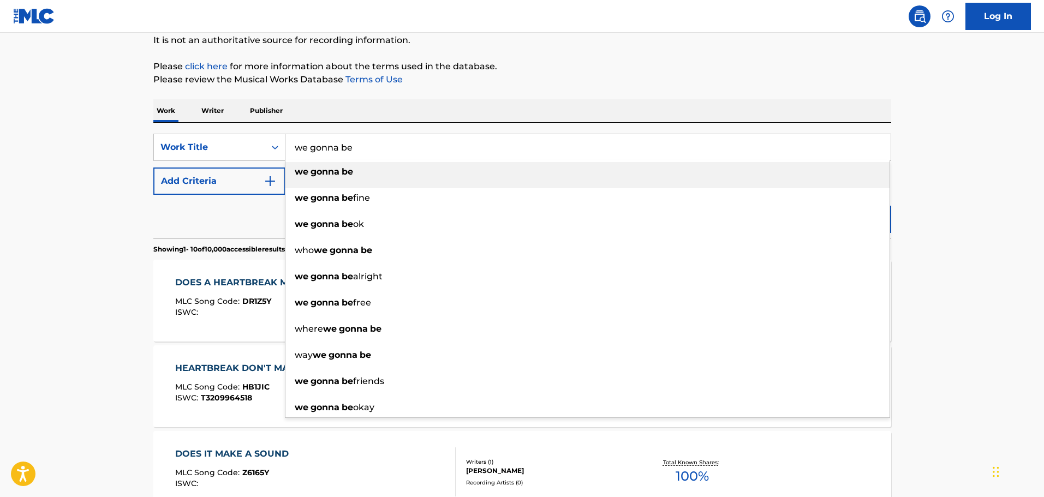
type input "we gonna be"
click at [239, 170] on button "Add Criteria" at bounding box center [219, 181] width 132 height 27
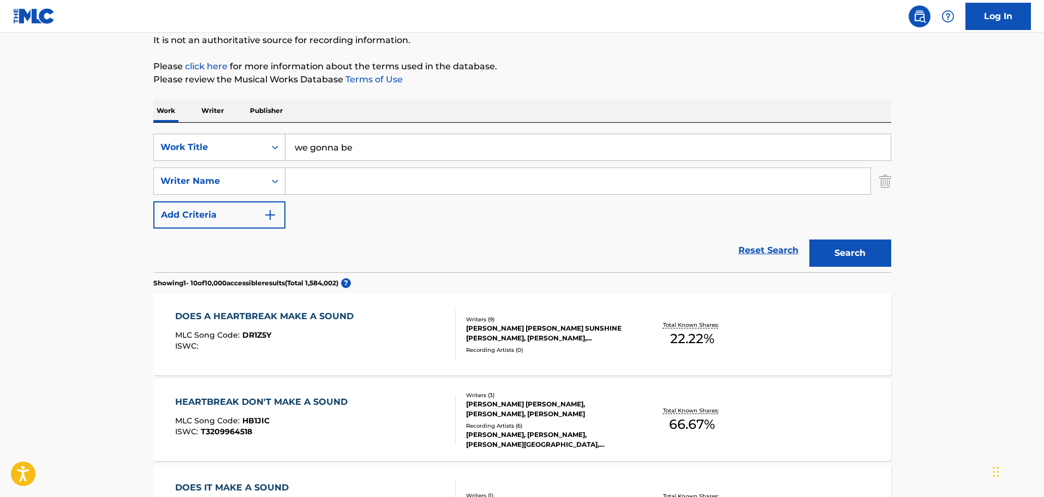
click at [330, 178] on input "Search Form" at bounding box center [577, 181] width 585 height 26
type input "hutchins"
click at [809, 240] on button "Search" at bounding box center [850, 253] width 82 height 27
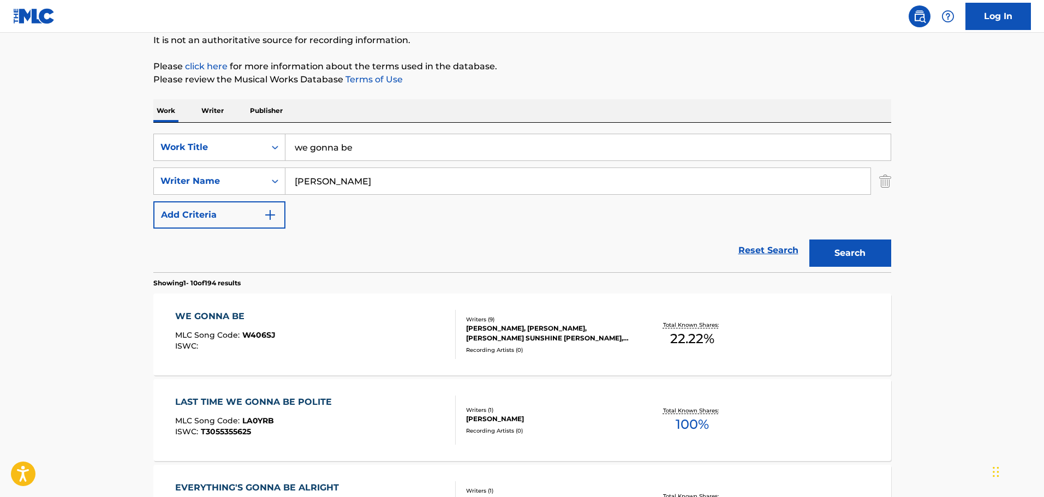
click at [361, 315] on div "WE GONNA BE MLC Song Code : W406SJ ISWC :" at bounding box center [315, 334] width 281 height 49
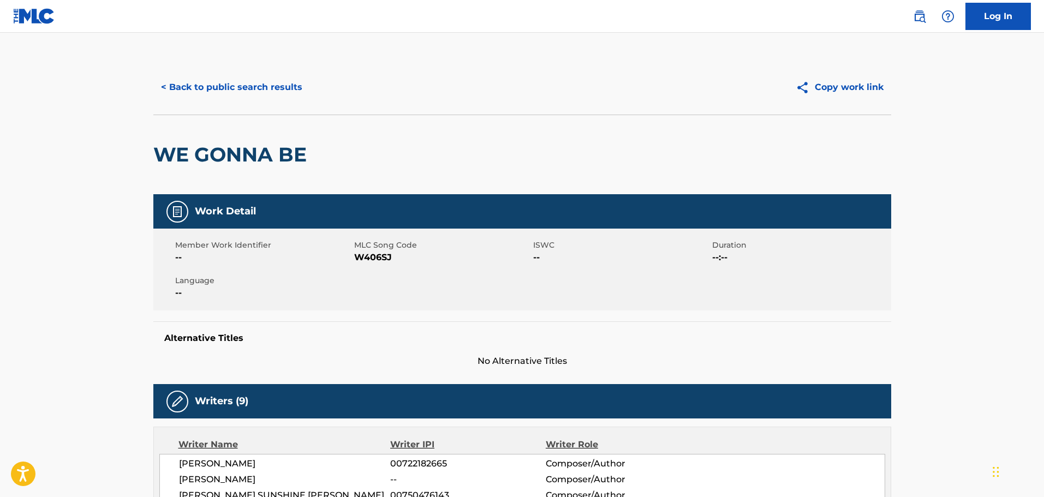
click at [246, 88] on button "< Back to public search results" at bounding box center [231, 87] width 157 height 27
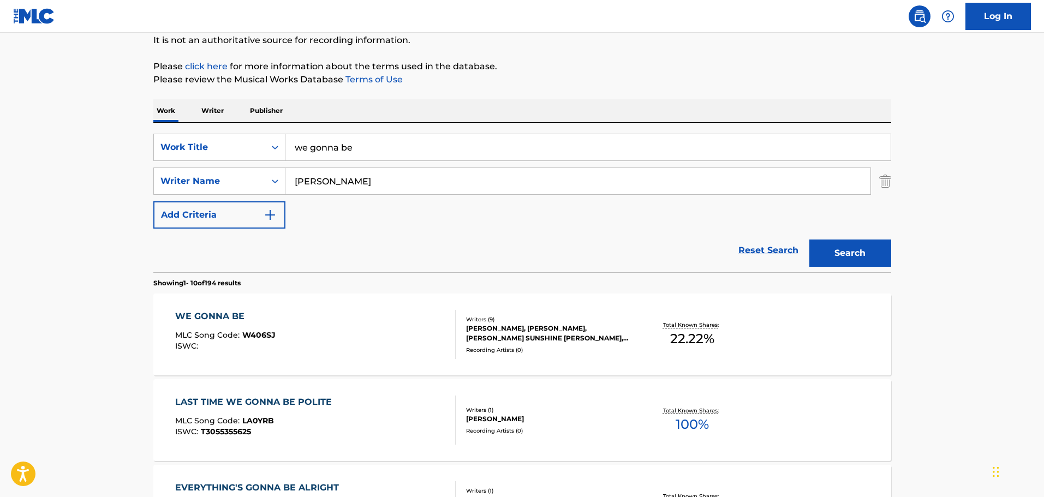
drag, startPoint x: 394, startPoint y: 148, endPoint x: 219, endPoint y: 123, distance: 177.0
click at [219, 123] on div "SearchWithCriteriac84feedb-ee26-471e-9ae1-c24ce2444d65 Work Title we gonna be S…" at bounding box center [522, 198] width 738 height 150
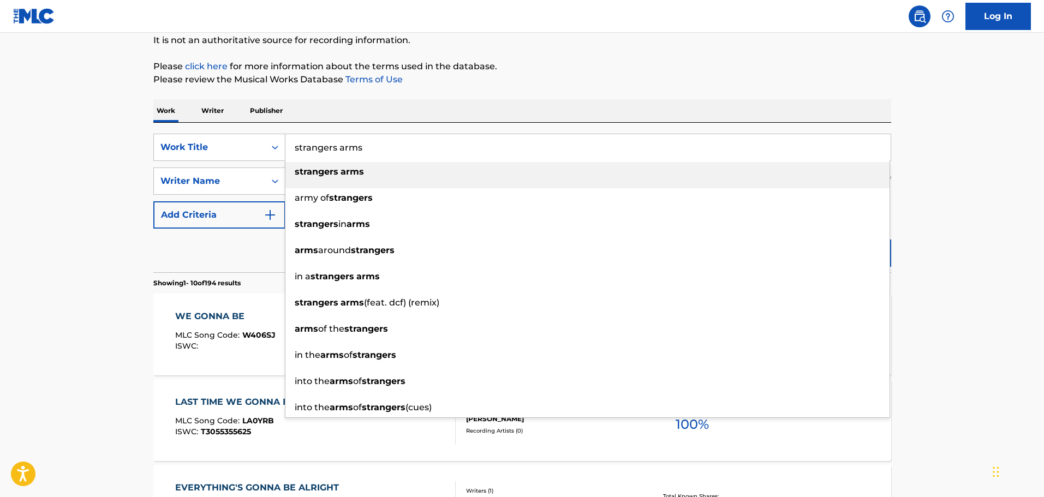
type input "strangers arms"
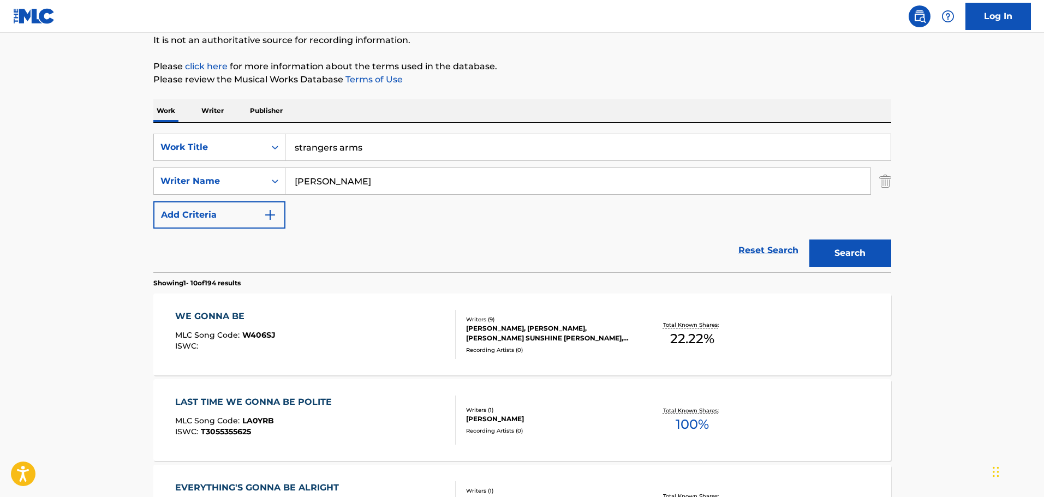
type input "gillis"
click at [809, 240] on button "Search" at bounding box center [850, 253] width 82 height 27
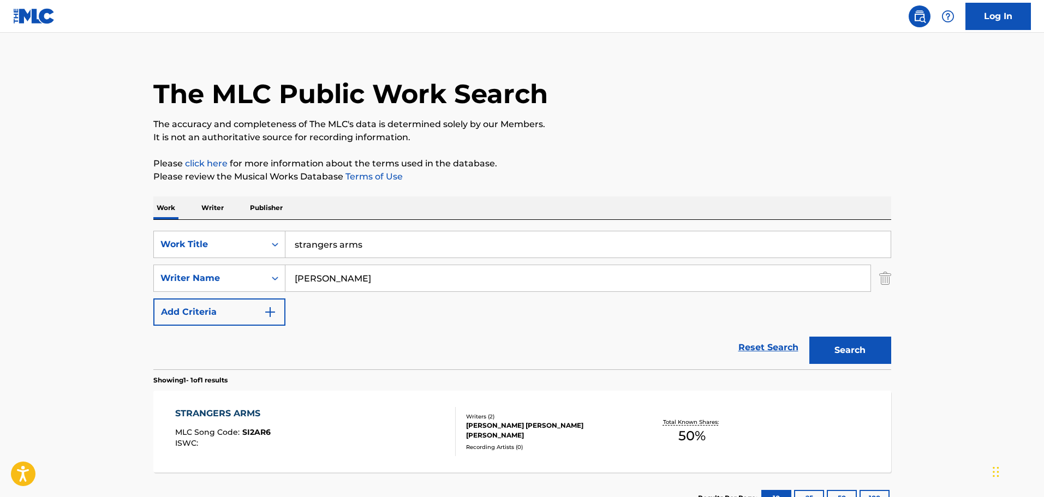
scroll to position [97, 0]
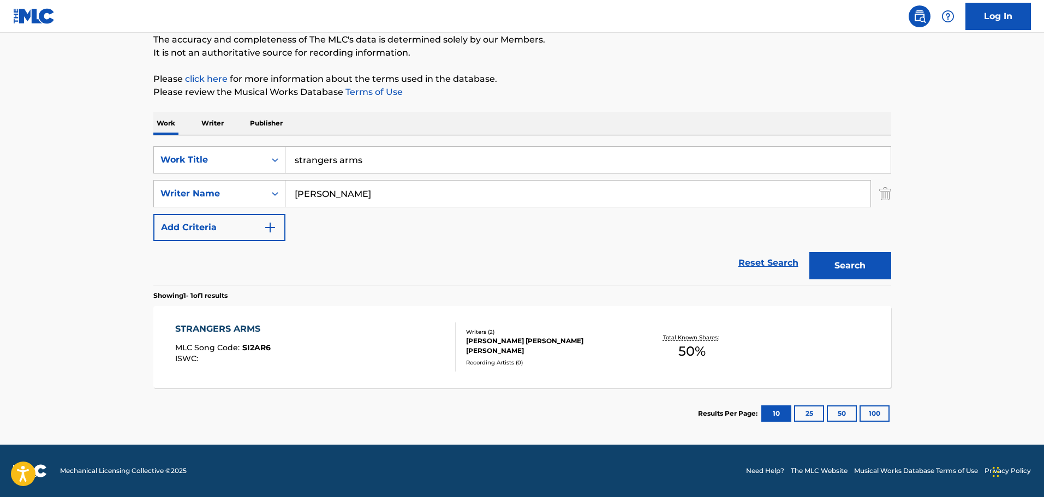
click at [362, 327] on div "STRANGERS ARMS MLC Song Code : SI2AR6 ISWC :" at bounding box center [315, 347] width 281 height 49
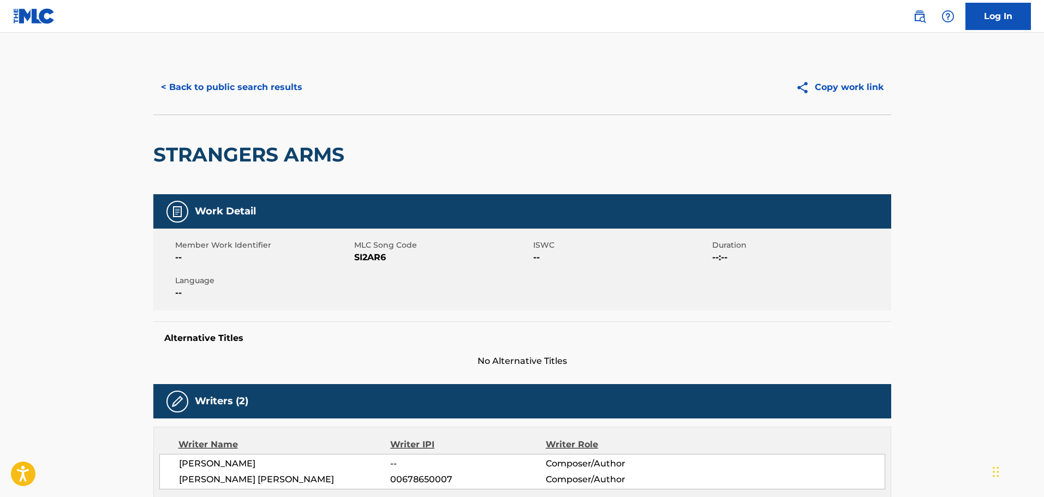
click at [265, 82] on button "< Back to public search results" at bounding box center [231, 87] width 157 height 27
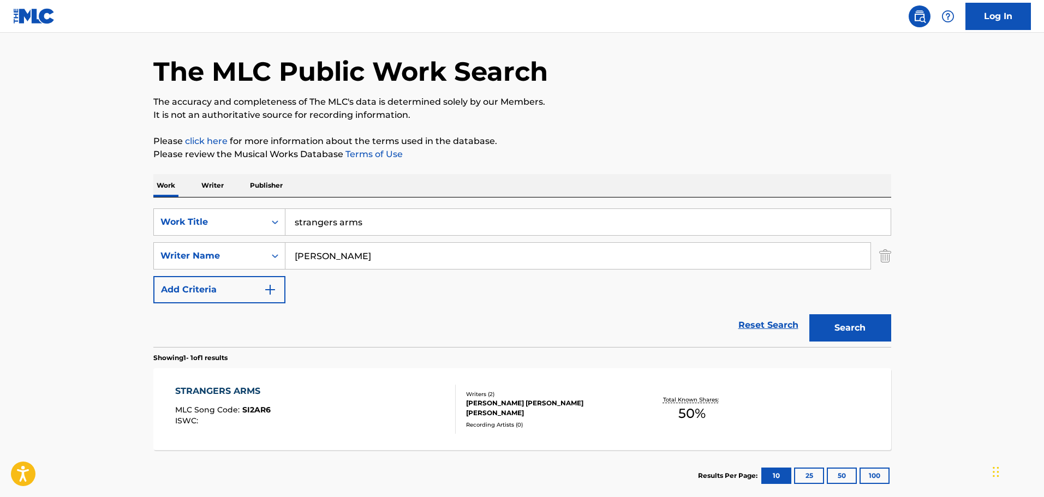
drag, startPoint x: 399, startPoint y: 217, endPoint x: 329, endPoint y: 213, distance: 70.0
click at [329, 213] on input "strangers arms" at bounding box center [587, 222] width 605 height 26
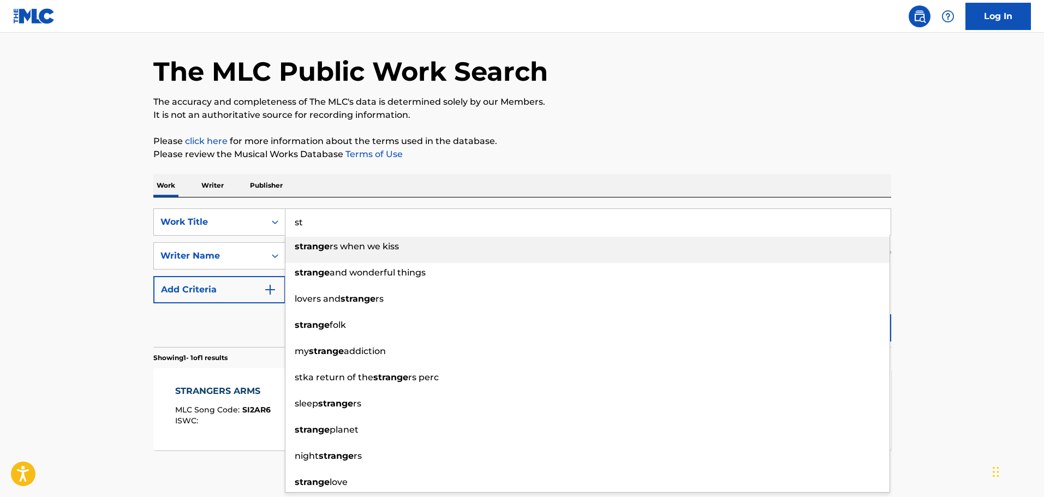
type input "s"
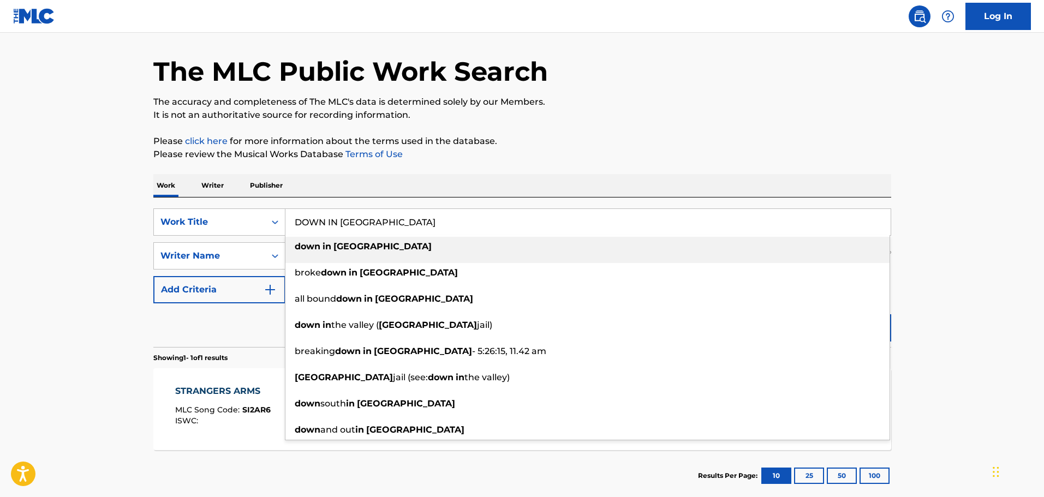
type input "DOWN IN BIRMINGHAM"
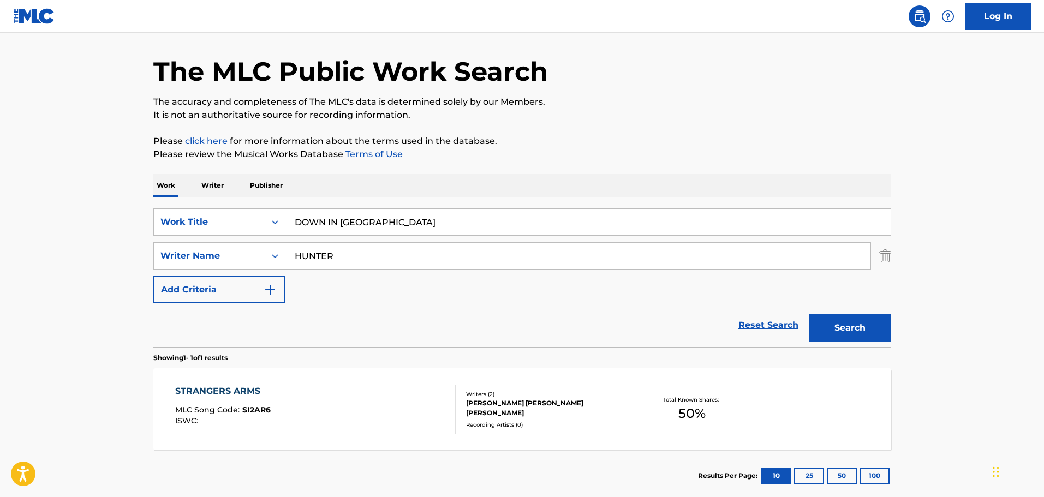
type input "HUNTER"
click at [809, 314] on button "Search" at bounding box center [850, 327] width 82 height 27
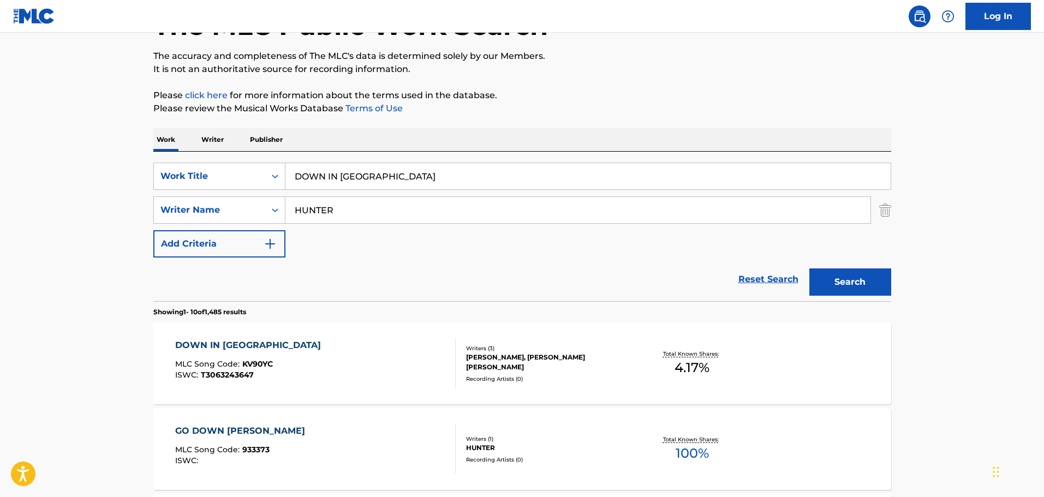
scroll to position [144, 0]
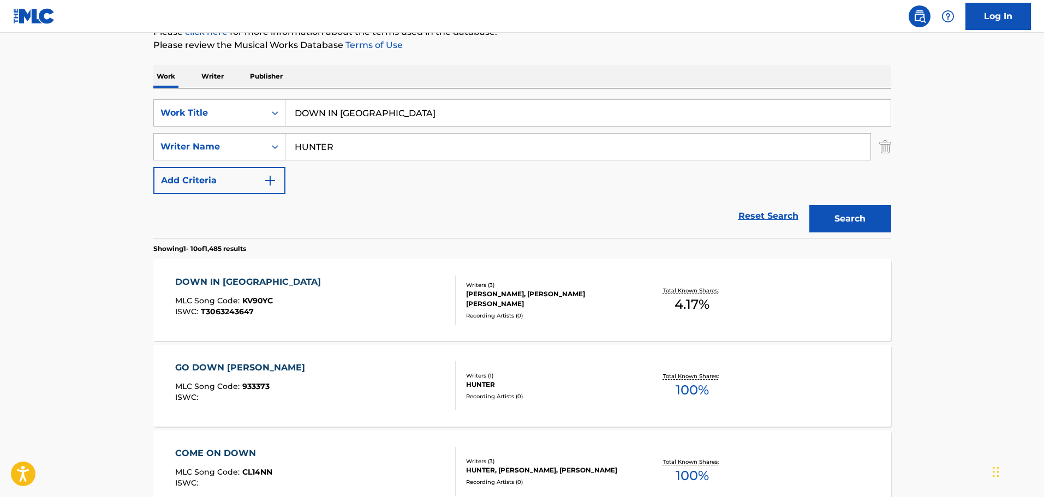
click at [347, 290] on div "DOWN IN BIRMINGHAM MLC Song Code : KV90YC ISWC : T3063243647" at bounding box center [315, 300] width 281 height 49
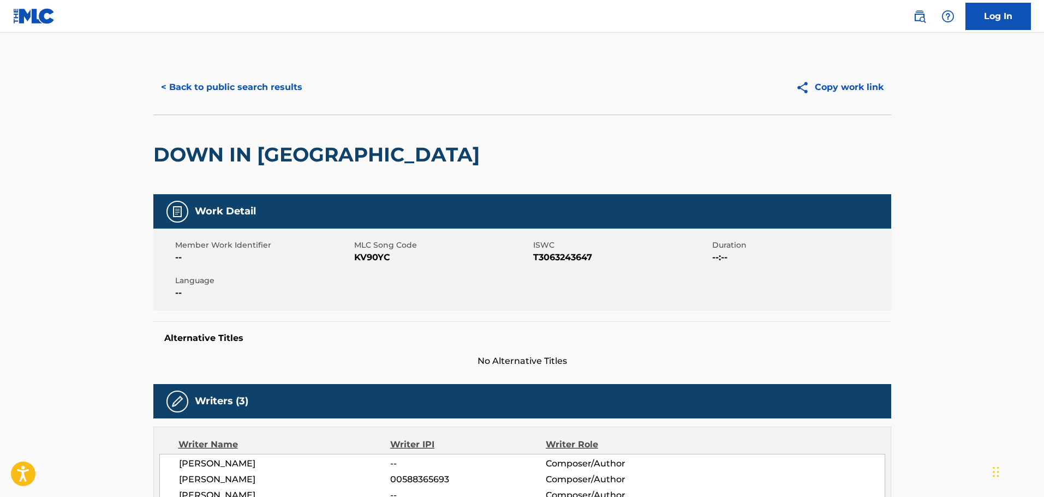
click at [275, 79] on button "< Back to public search results" at bounding box center [231, 87] width 157 height 27
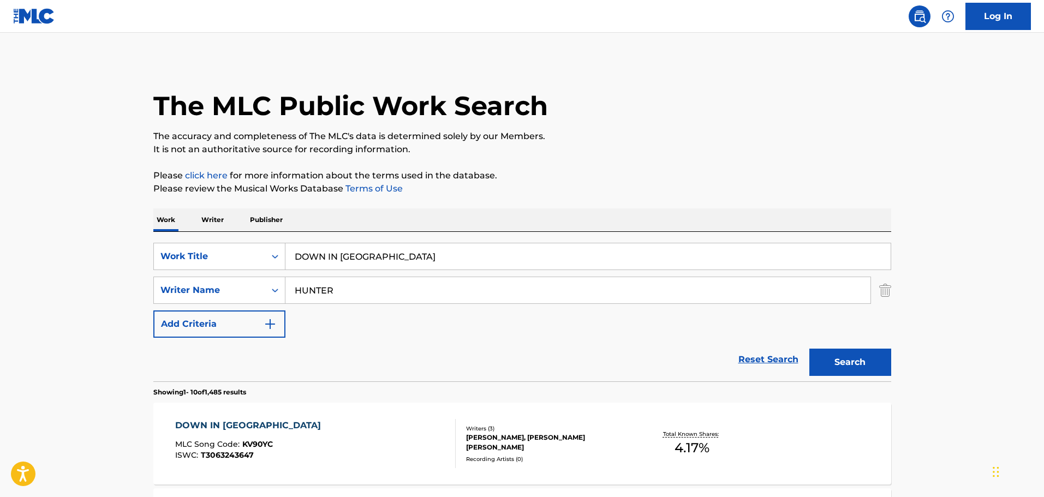
scroll to position [144, 0]
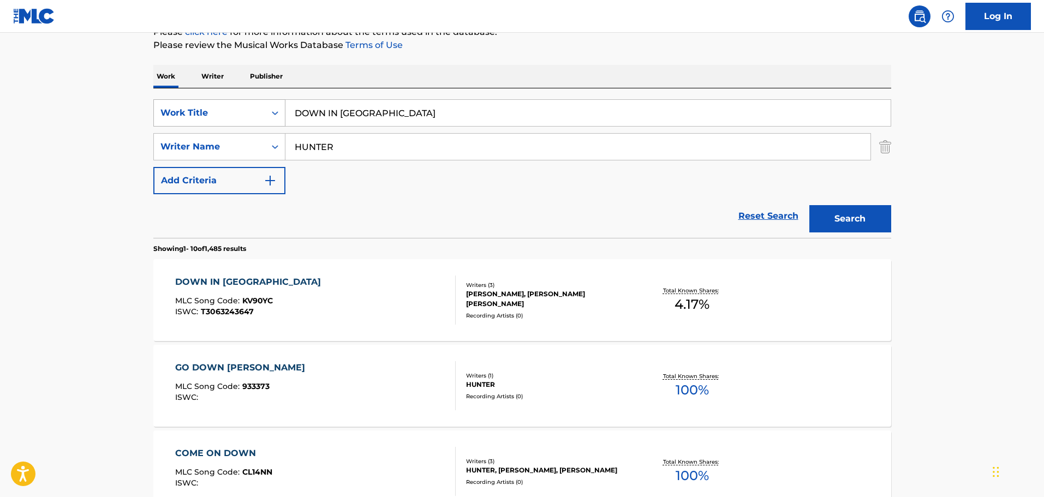
drag, startPoint x: 449, startPoint y: 115, endPoint x: 174, endPoint y: 122, distance: 274.6
click at [174, 122] on div "SearchWithCriteriac84feedb-ee26-471e-9ae1-c24ce2444d65 Work Title DOWN IN BIRMI…" at bounding box center [522, 112] width 738 height 27
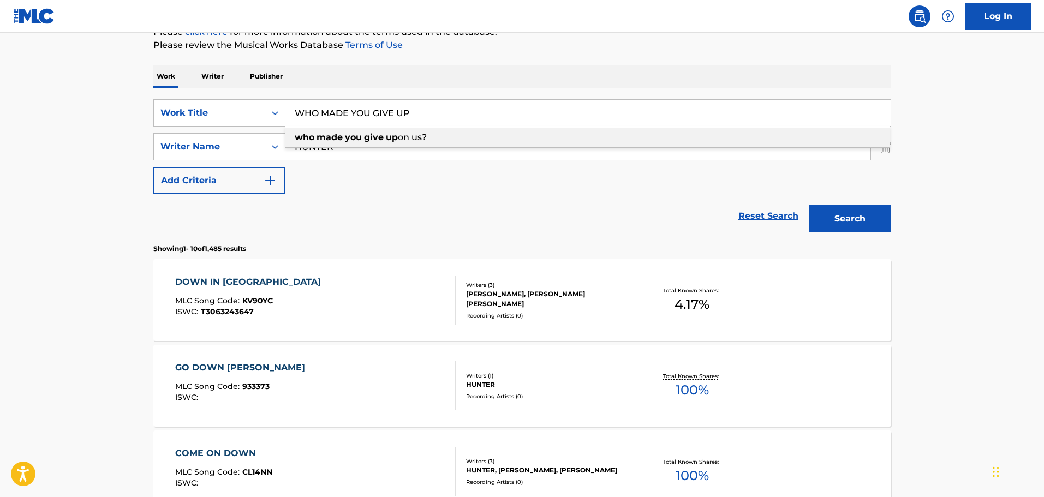
click at [369, 142] on strong "give" at bounding box center [374, 137] width 20 height 10
type input "who made you give up on us?"
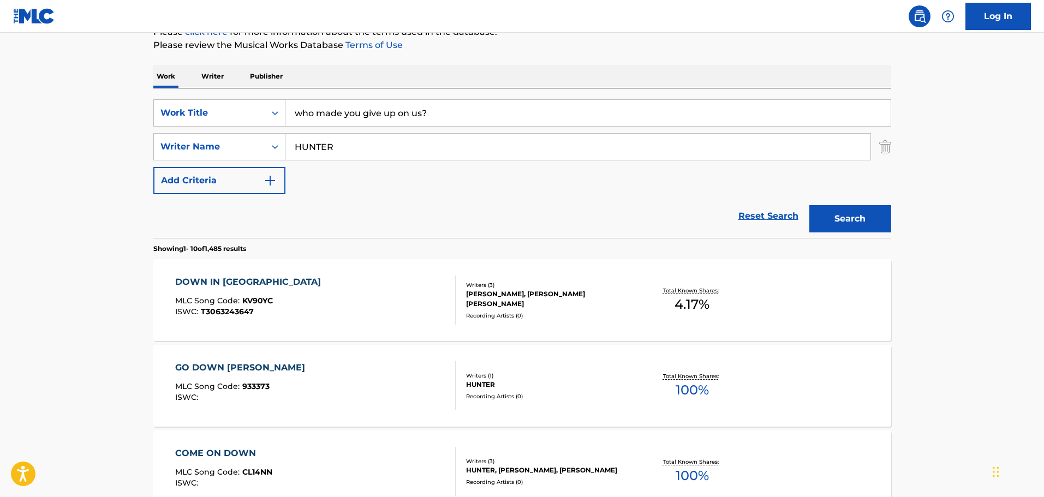
click at [863, 217] on button "Search" at bounding box center [850, 218] width 82 height 27
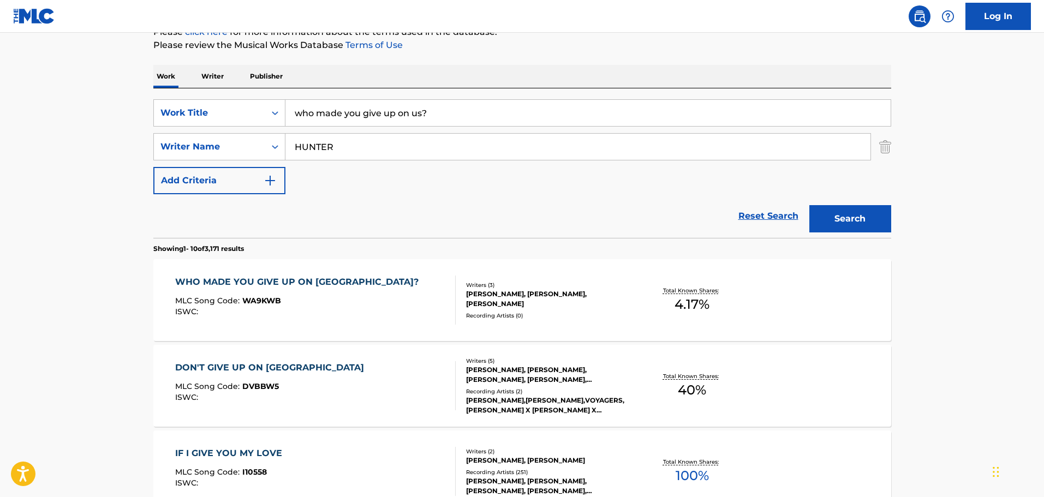
click at [386, 295] on div "WHO MADE YOU GIVE UP ON US? MLC Song Code : WA9KWB ISWC :" at bounding box center [315, 300] width 281 height 49
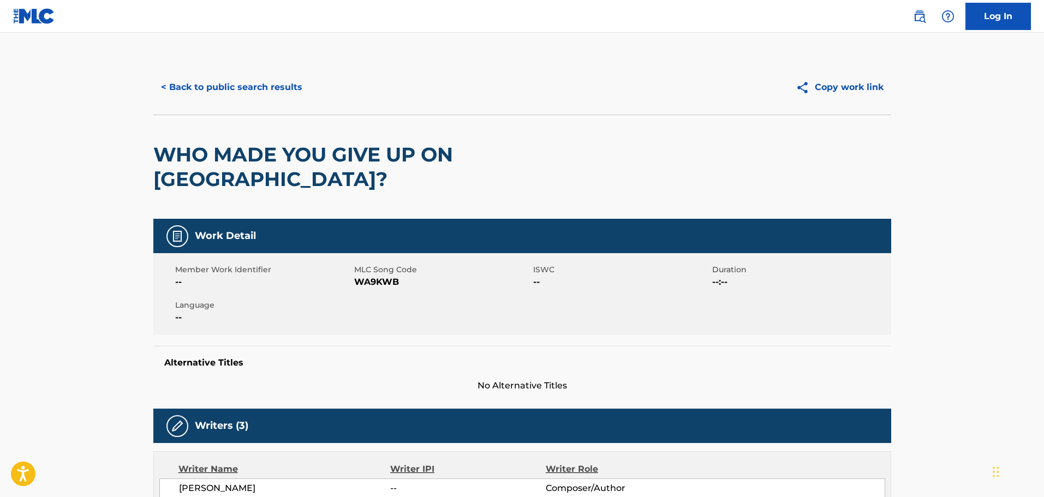
click at [301, 86] on button "< Back to public search results" at bounding box center [231, 87] width 157 height 27
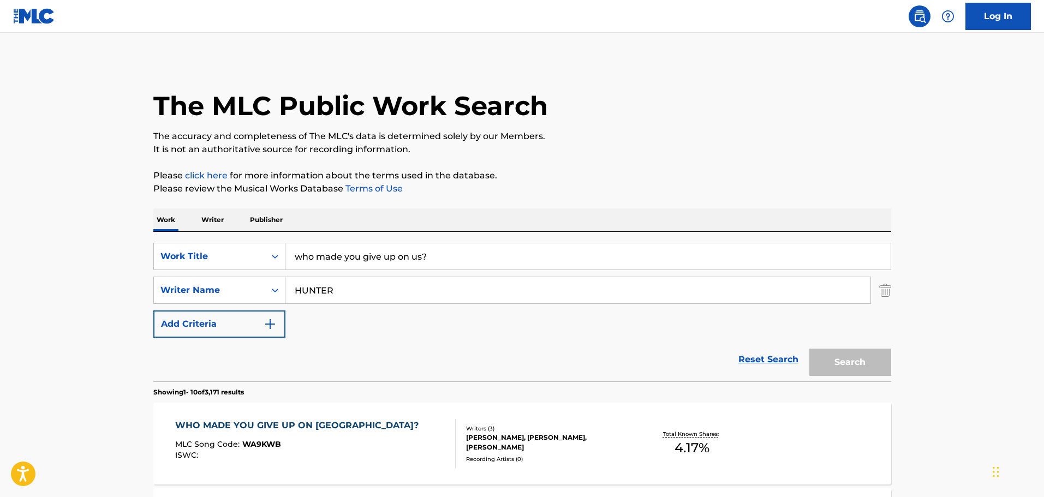
scroll to position [144, 0]
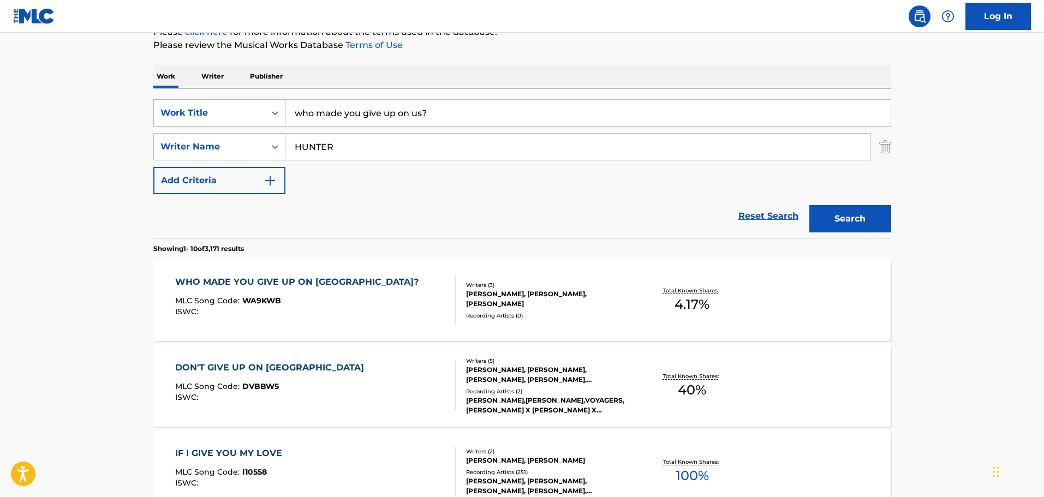
drag, startPoint x: 434, startPoint y: 112, endPoint x: 245, endPoint y: 111, distance: 189.4
click at [245, 111] on div "SearchWithCriteriac84feedb-ee26-471e-9ae1-c24ce2444d65 Work Title who made you …" at bounding box center [522, 112] width 738 height 27
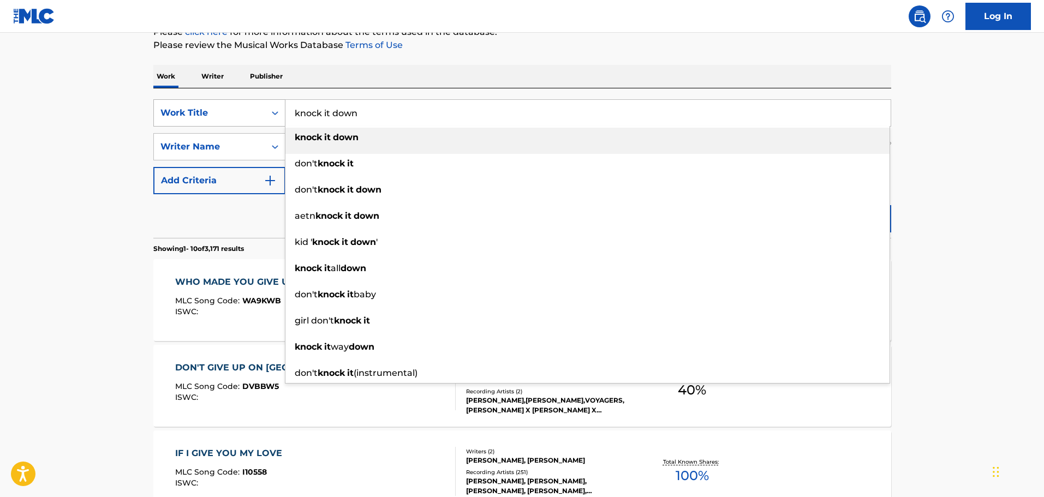
type input "knock it down"
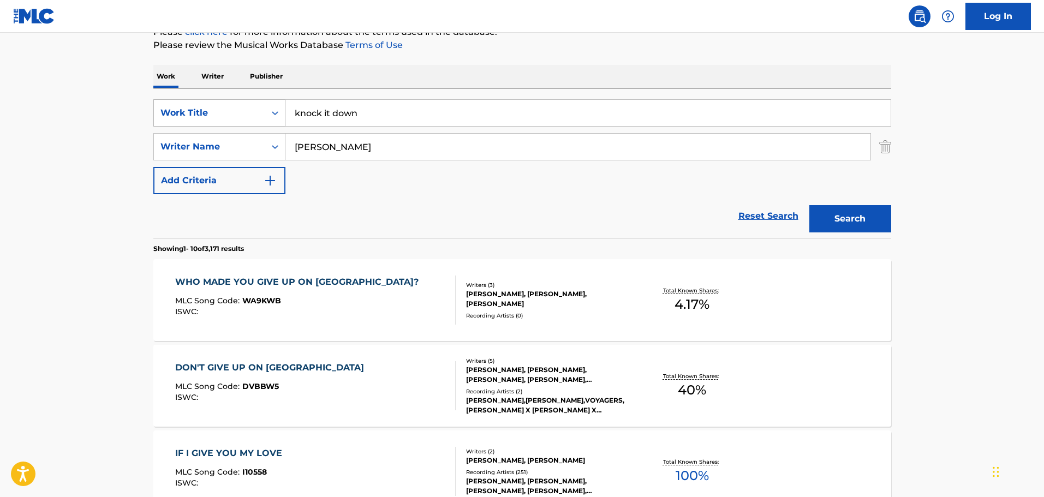
type input "herr"
click at [809, 205] on button "Search" at bounding box center [850, 218] width 82 height 27
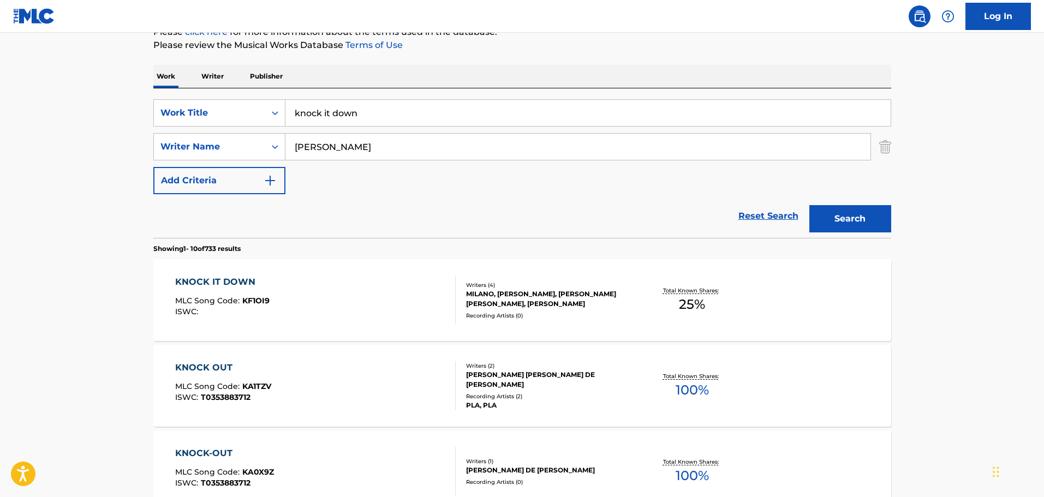
click at [370, 290] on div "KNOCK IT DOWN MLC Song Code : KF1OI9 ISWC :" at bounding box center [315, 300] width 281 height 49
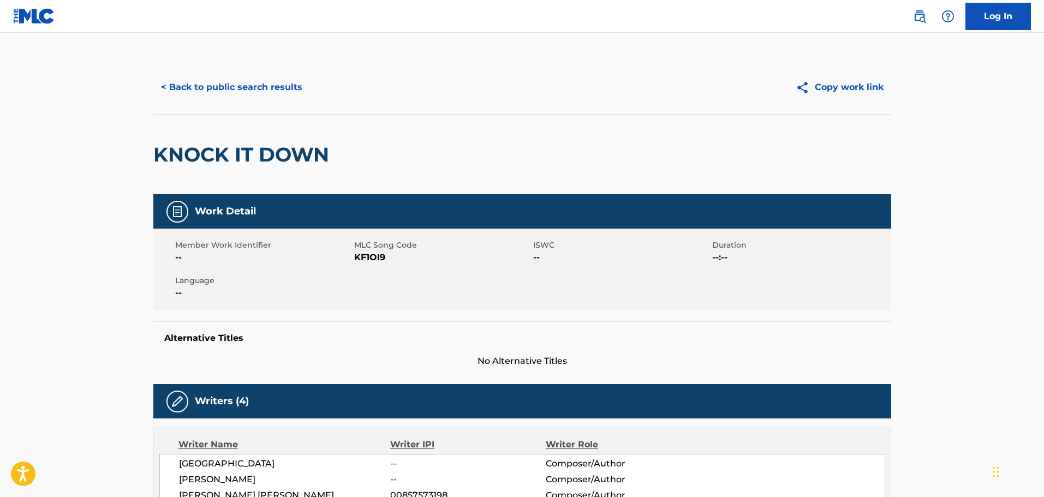
click at [166, 98] on button "< Back to public search results" at bounding box center [231, 87] width 157 height 27
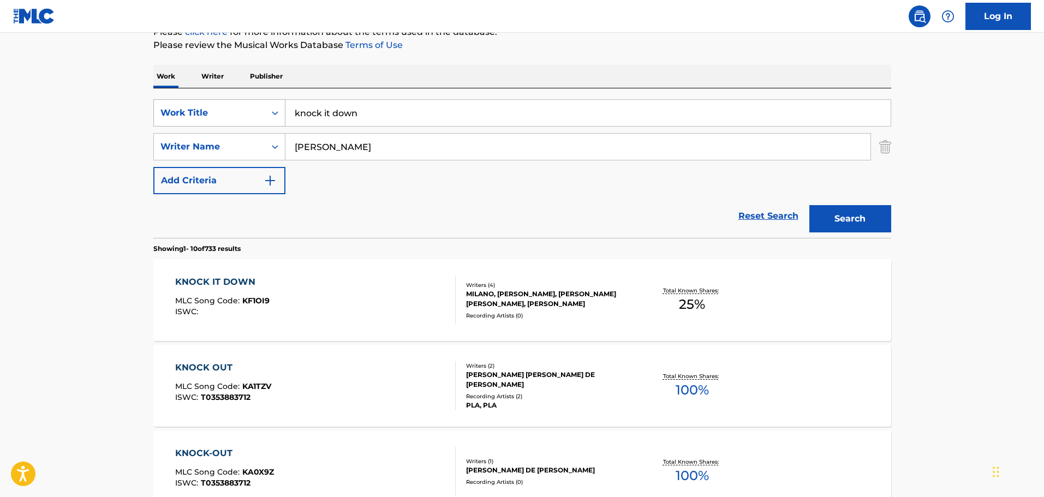
drag, startPoint x: 360, startPoint y: 115, endPoint x: 210, endPoint y: 124, distance: 149.8
click at [210, 124] on div "SearchWithCriteriac84feedb-ee26-471e-9ae1-c24ce2444d65 Work Title knock it down" at bounding box center [522, 112] width 738 height 27
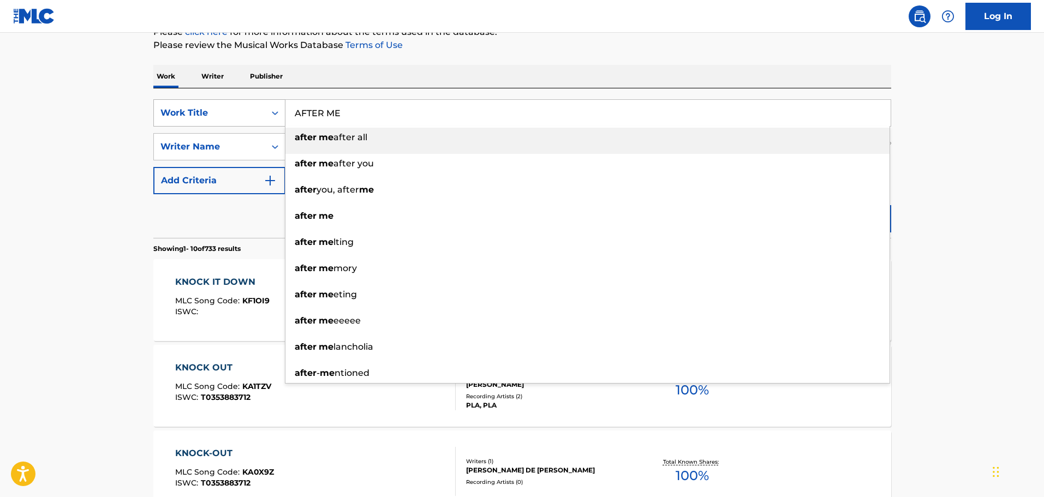
type input "AFTER ME"
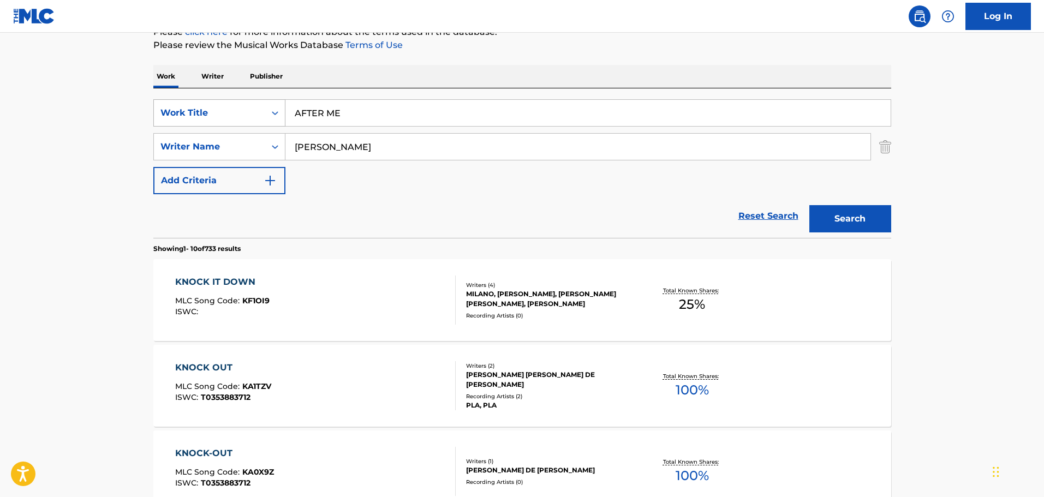
type input "PRESTON"
click at [809, 205] on button "Search" at bounding box center [850, 218] width 82 height 27
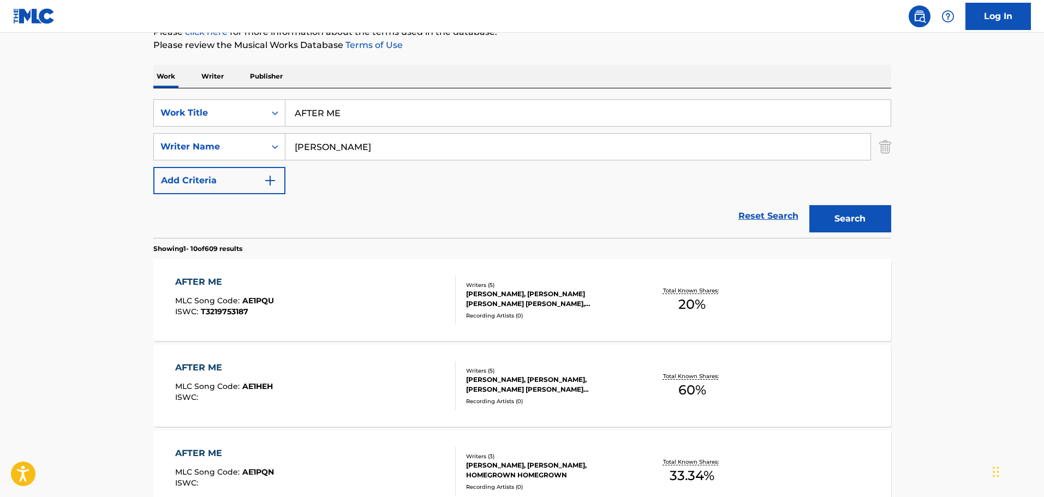
click at [352, 289] on div "AFTER ME MLC Song Code : AE1PQU ISWC : T3219753187" at bounding box center [315, 300] width 281 height 49
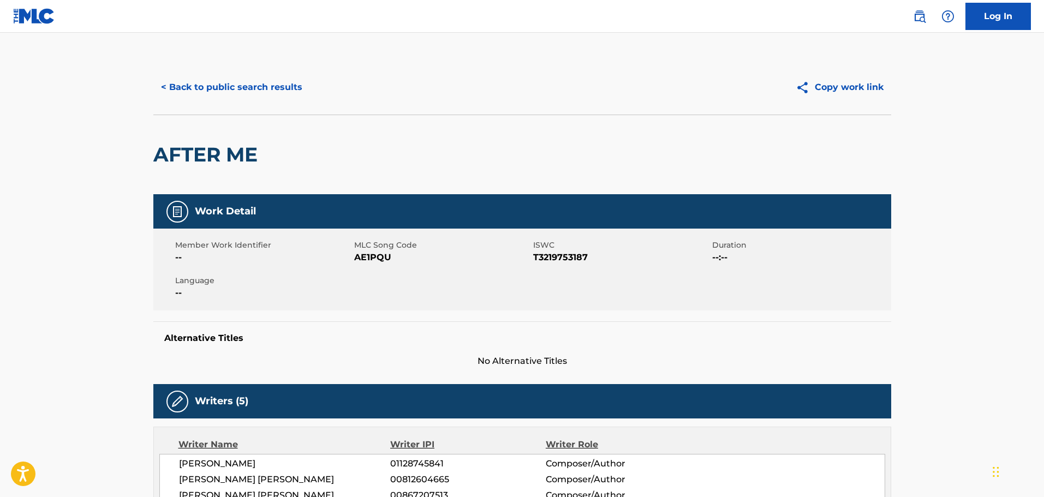
click at [261, 93] on button "< Back to public search results" at bounding box center [231, 87] width 157 height 27
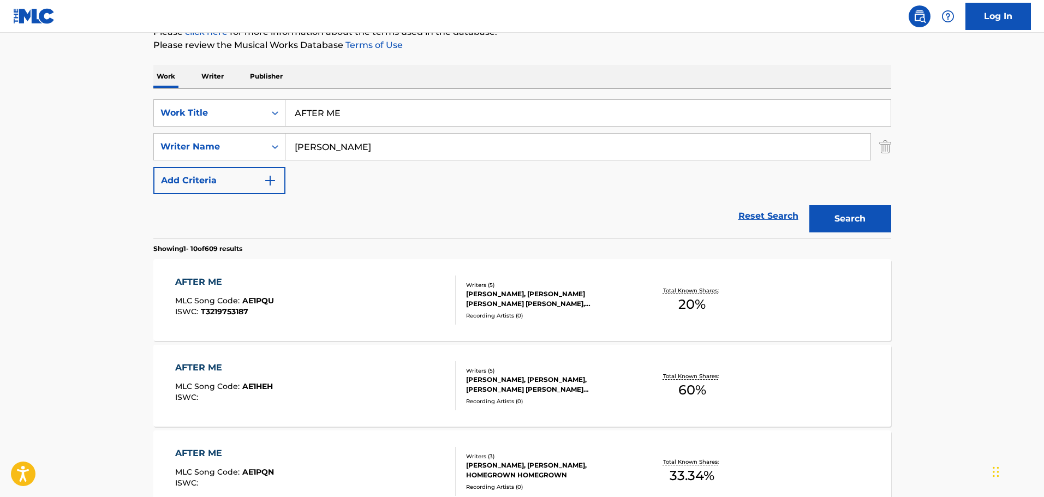
click at [885, 148] on img "Search Form" at bounding box center [885, 146] width 12 height 27
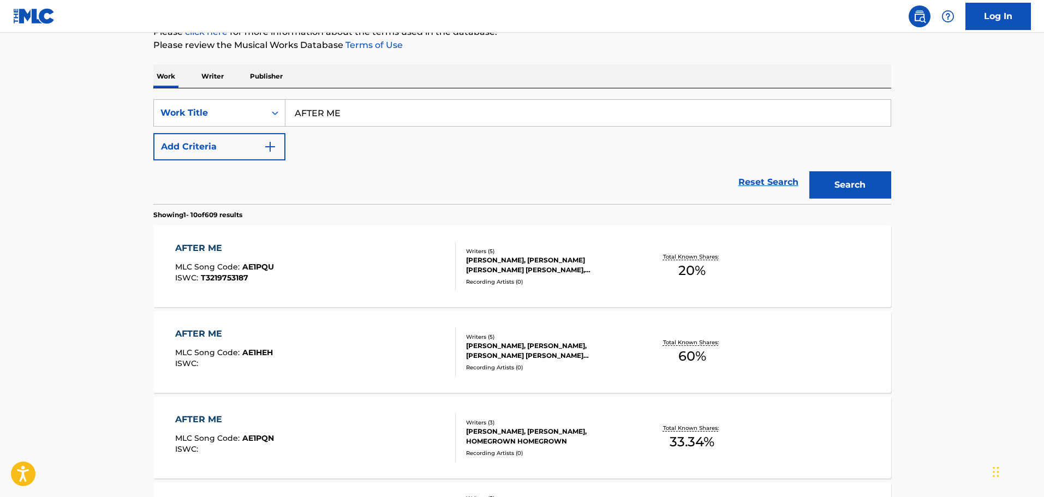
drag, startPoint x: 488, startPoint y: 114, endPoint x: 234, endPoint y: 88, distance: 255.6
type input "i will be your resue"
click at [809, 171] on button "Search" at bounding box center [850, 184] width 82 height 27
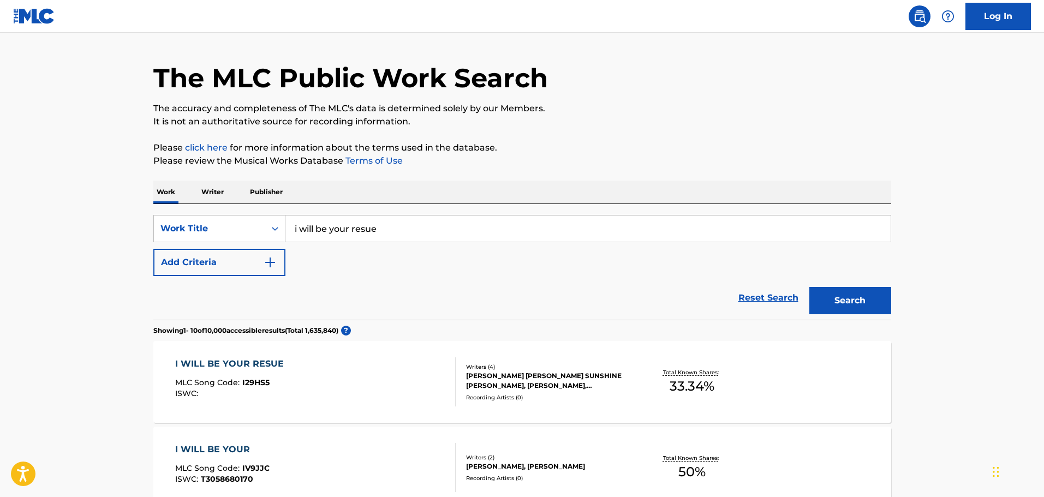
scroll to position [55, 0]
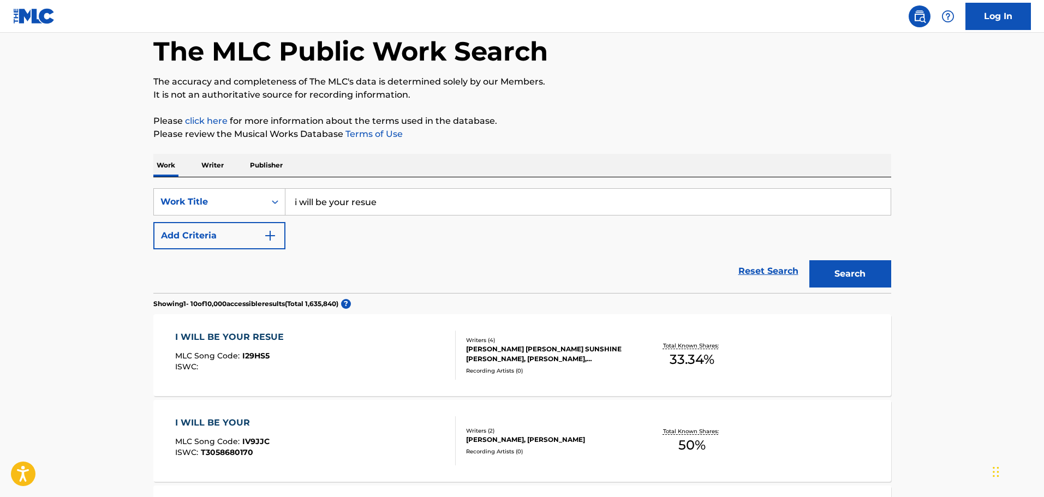
click at [385, 352] on div "I WILL BE YOUR RESUE MLC Song Code : I29HS5 ISWC :" at bounding box center [315, 355] width 281 height 49
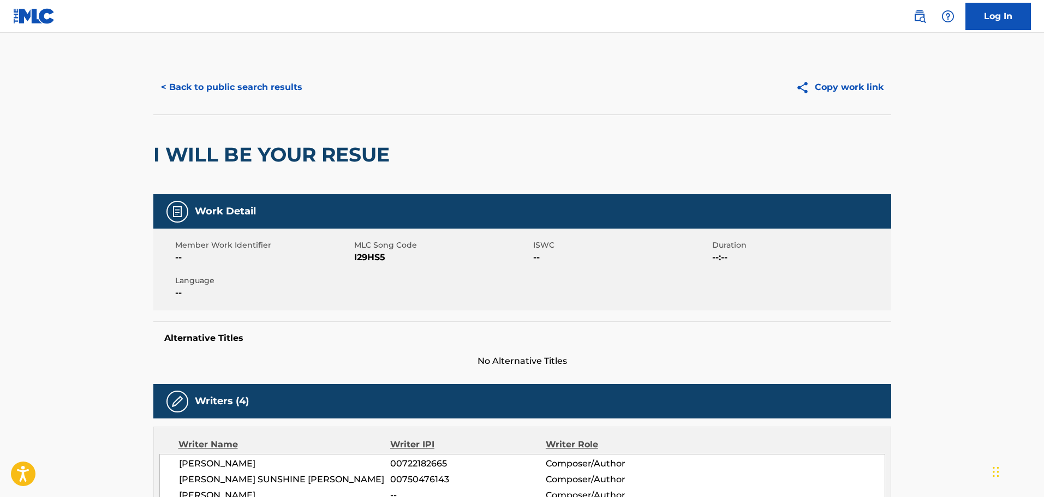
click at [233, 76] on button "< Back to public search results" at bounding box center [231, 87] width 157 height 27
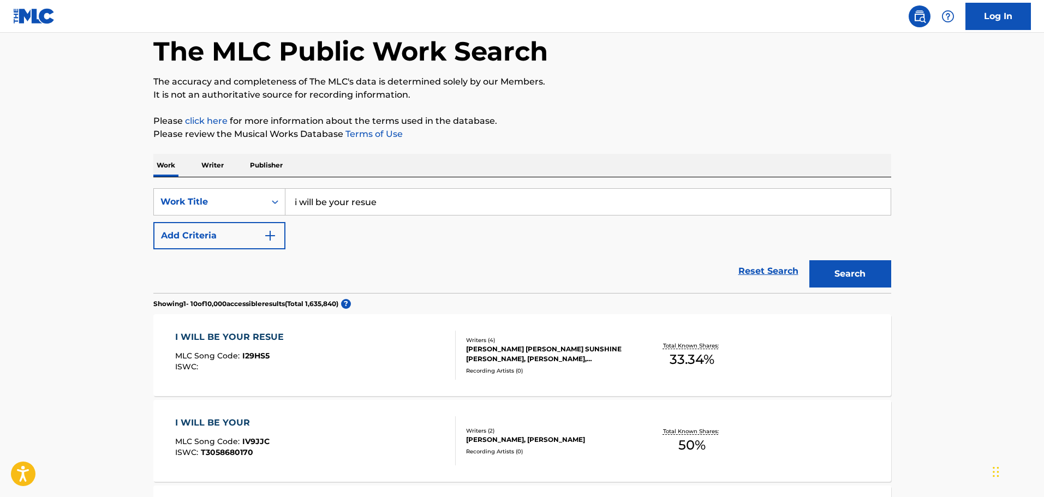
drag, startPoint x: 399, startPoint y: 208, endPoint x: 230, endPoint y: 183, distance: 171.1
click at [230, 183] on div "SearchWithCriteriac84feedb-ee26-471e-9ae1-c24ce2444d65 Work Title i will be you…" at bounding box center [522, 235] width 738 height 116
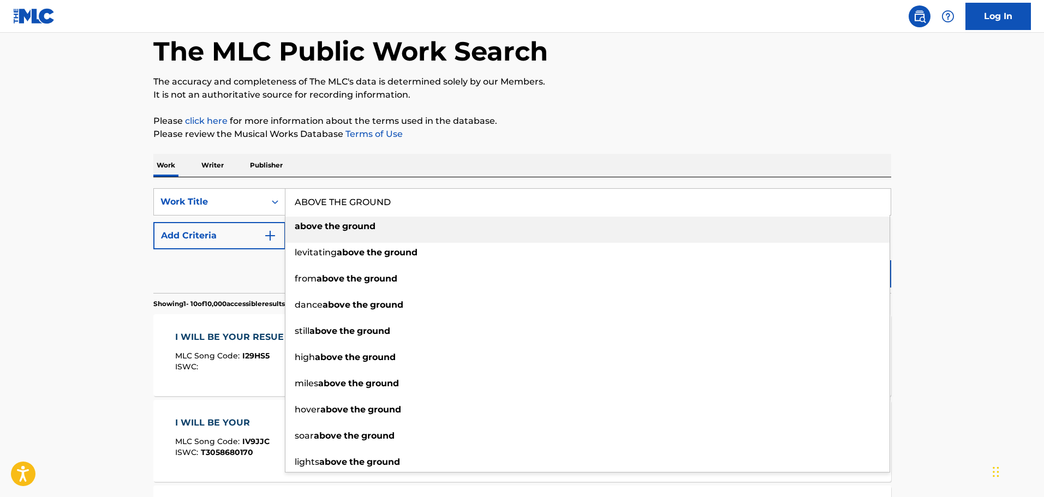
type input "ABOVE THE GROUND"
click at [216, 244] on button "Add Criteria" at bounding box center [219, 235] width 132 height 27
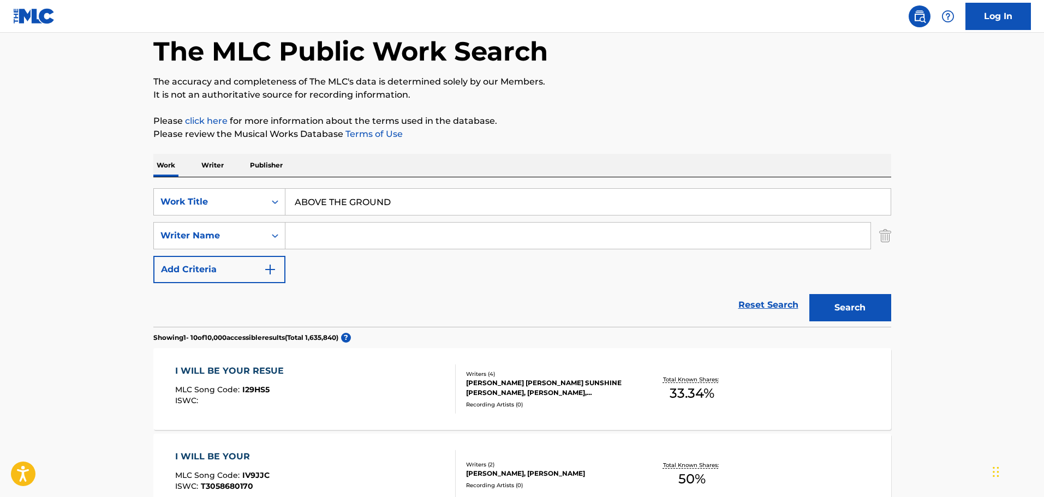
click at [378, 243] on input "Search Form" at bounding box center [577, 236] width 585 height 26
type input "KENYON"
click at [809, 294] on button "Search" at bounding box center [850, 307] width 82 height 27
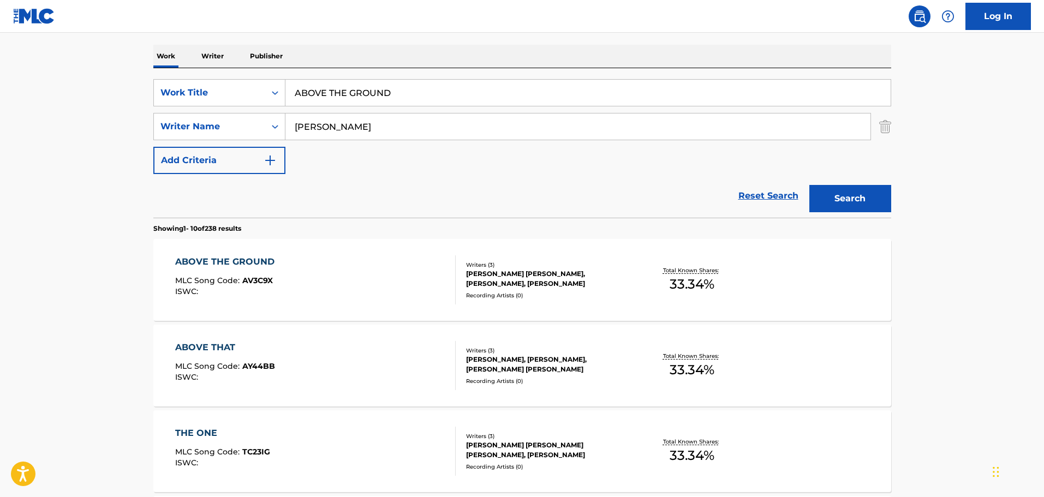
scroll to position [218, 0]
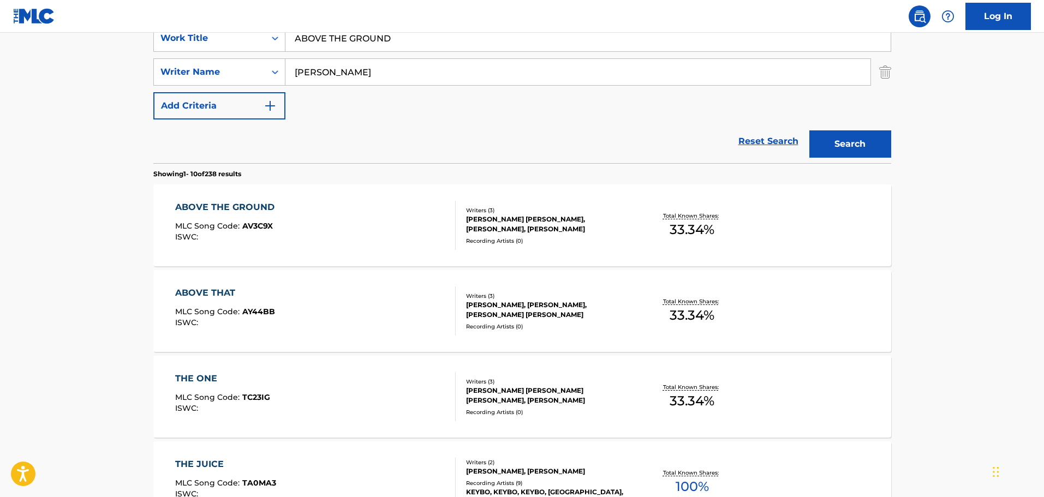
click at [368, 216] on div "ABOVE THE GROUND MLC Song Code : AV3C9X ISWC :" at bounding box center [315, 225] width 281 height 49
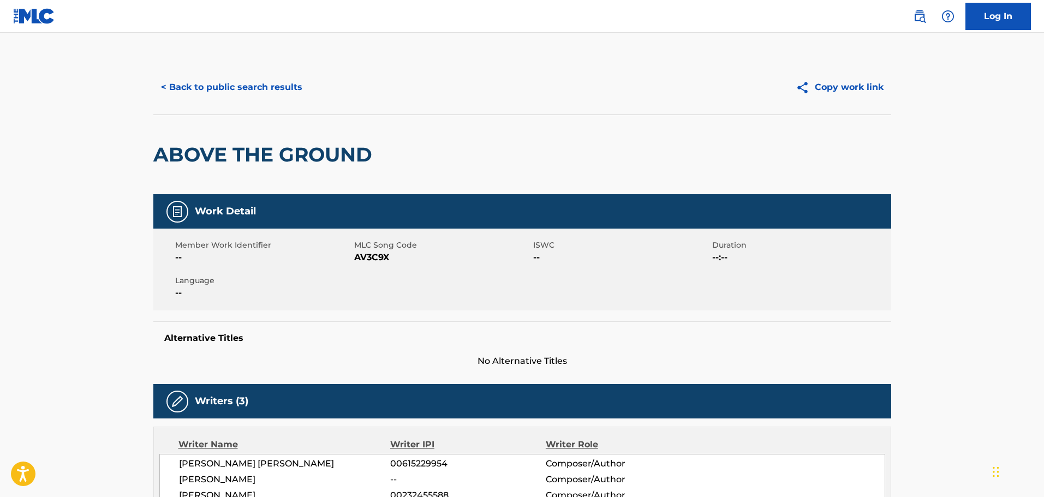
click at [180, 77] on button "< Back to public search results" at bounding box center [231, 87] width 157 height 27
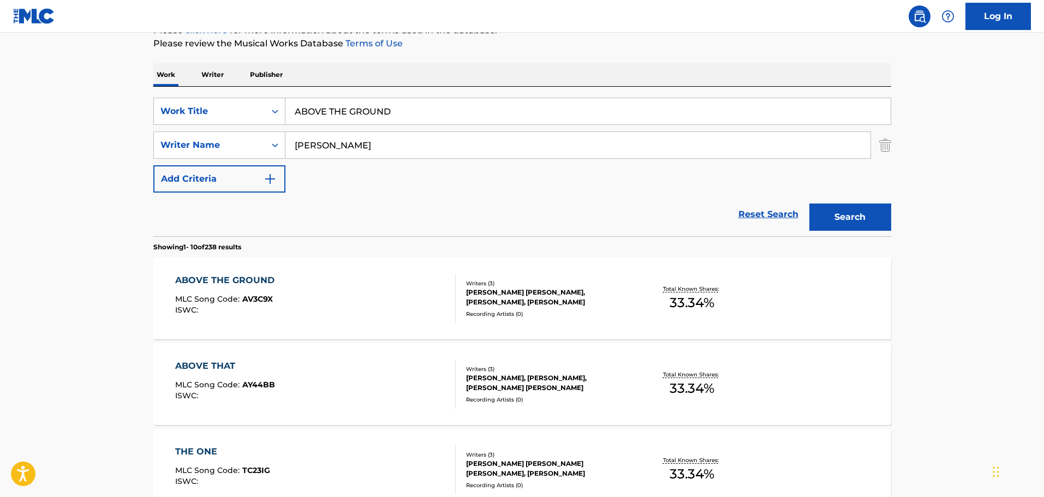
scroll to position [109, 0]
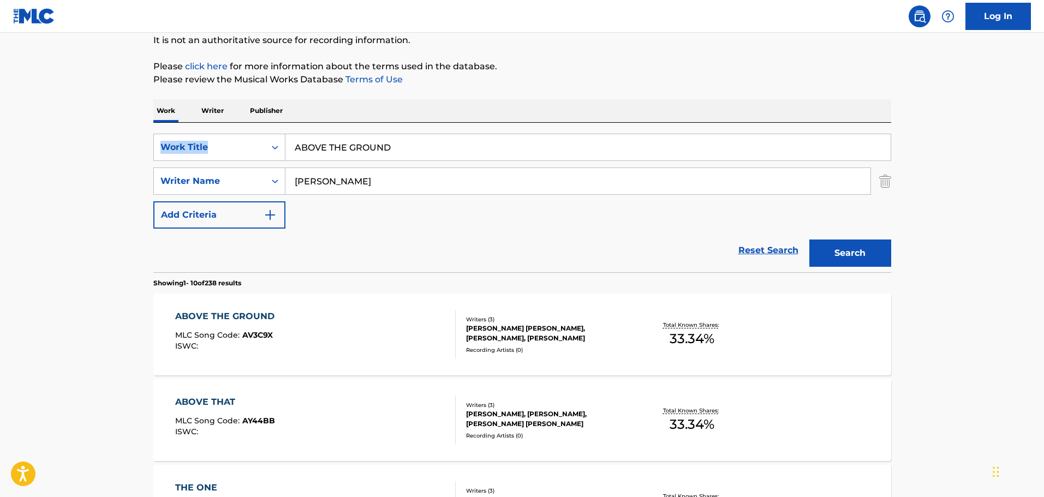
drag, startPoint x: 405, startPoint y: 120, endPoint x: 398, endPoint y: 129, distance: 11.4
drag, startPoint x: 412, startPoint y: 144, endPoint x: 243, endPoint y: 132, distance: 168.5
click at [243, 132] on div "SearchWithCriteriac84feedb-ee26-471e-9ae1-c24ce2444d65 Work Title ABOVE THE GRO…" at bounding box center [522, 198] width 738 height 150
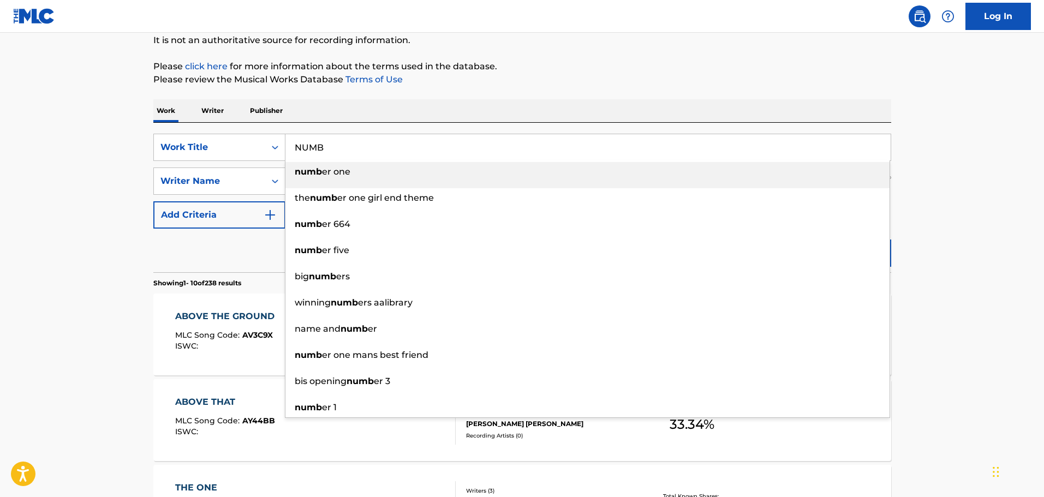
type input "NUMB"
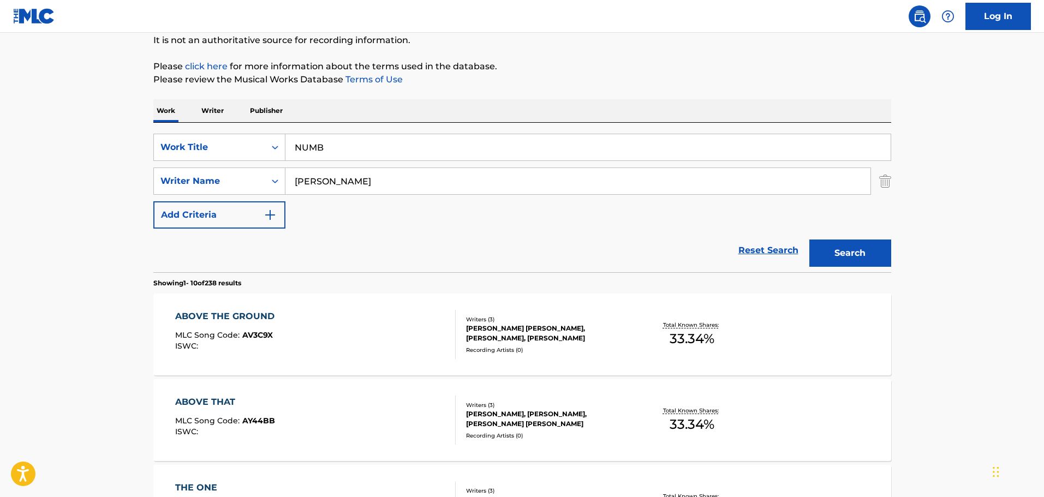
click at [809, 240] on button "Search" at bounding box center [850, 253] width 82 height 27
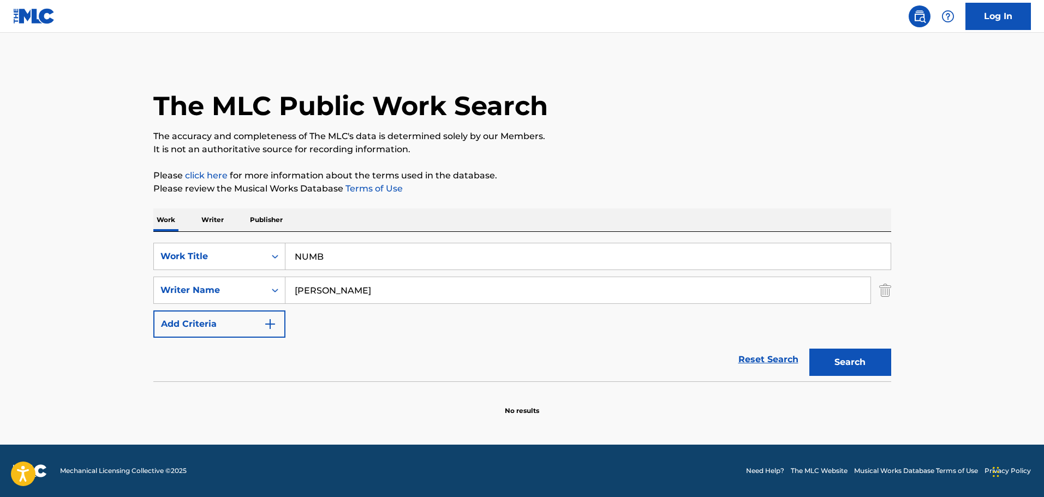
scroll to position [0, 0]
drag, startPoint x: 299, startPoint y: 275, endPoint x: 249, endPoint y: 265, distance: 51.2
click at [249, 265] on div "SearchWithCriteriac84feedb-ee26-471e-9ae1-c24ce2444d65 Work Title NUMB SearchWi…" at bounding box center [522, 290] width 738 height 95
type input "GOLDSMITH"
click at [809, 349] on button "Search" at bounding box center [850, 362] width 82 height 27
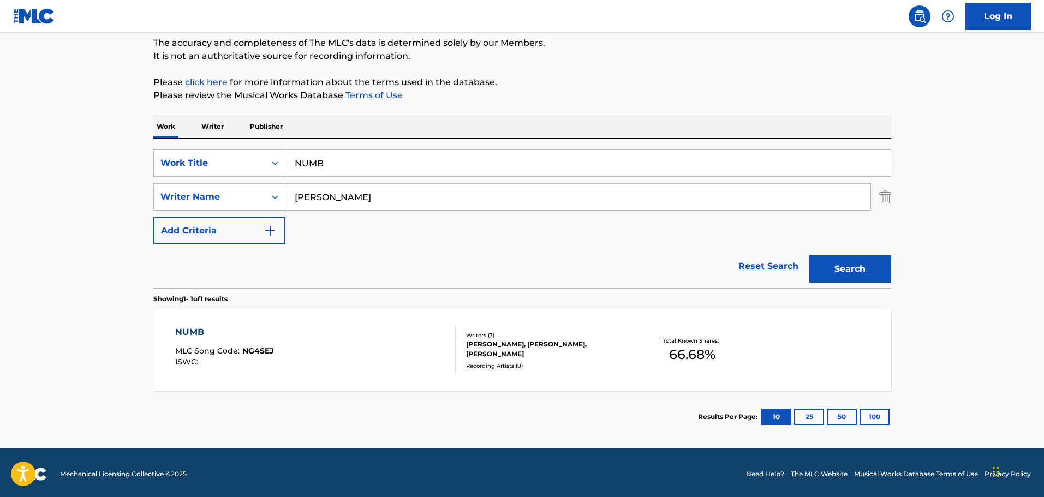
scroll to position [97, 0]
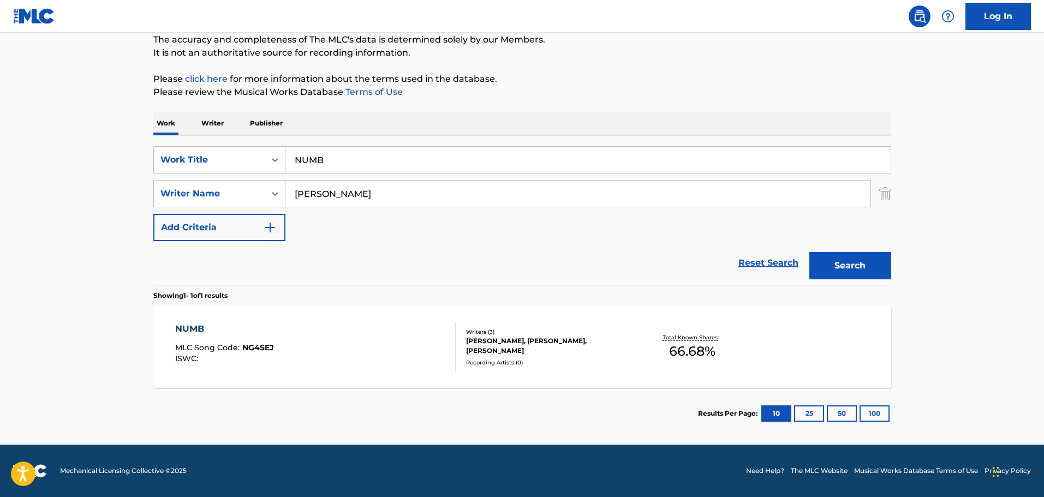
click at [327, 349] on div "NUMB MLC Song Code : NG4SEJ ISWC :" at bounding box center [315, 347] width 281 height 49
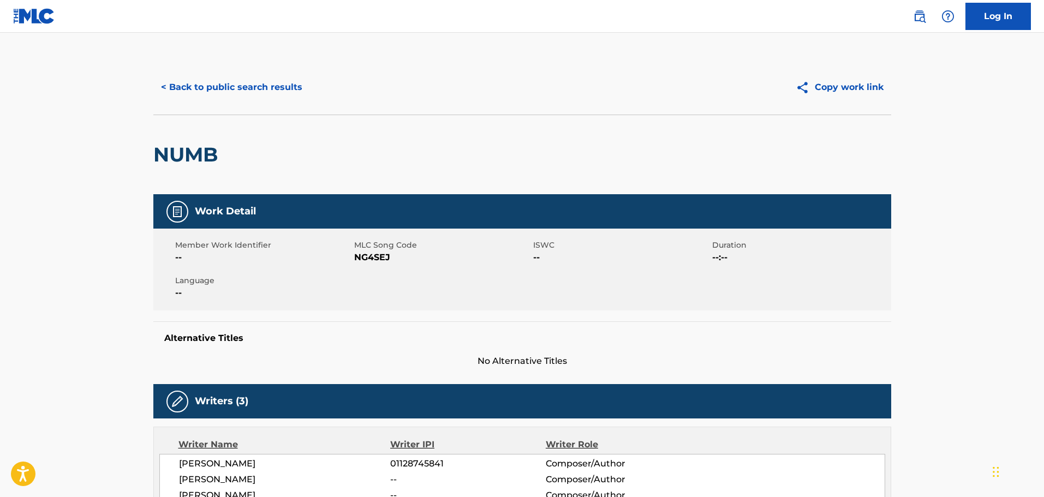
click at [263, 82] on button "< Back to public search results" at bounding box center [231, 87] width 157 height 27
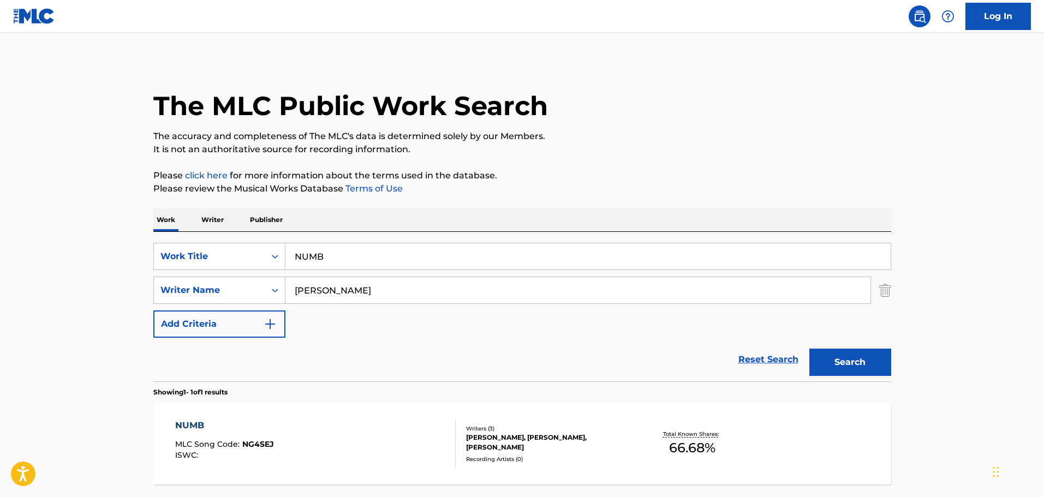
scroll to position [34, 0]
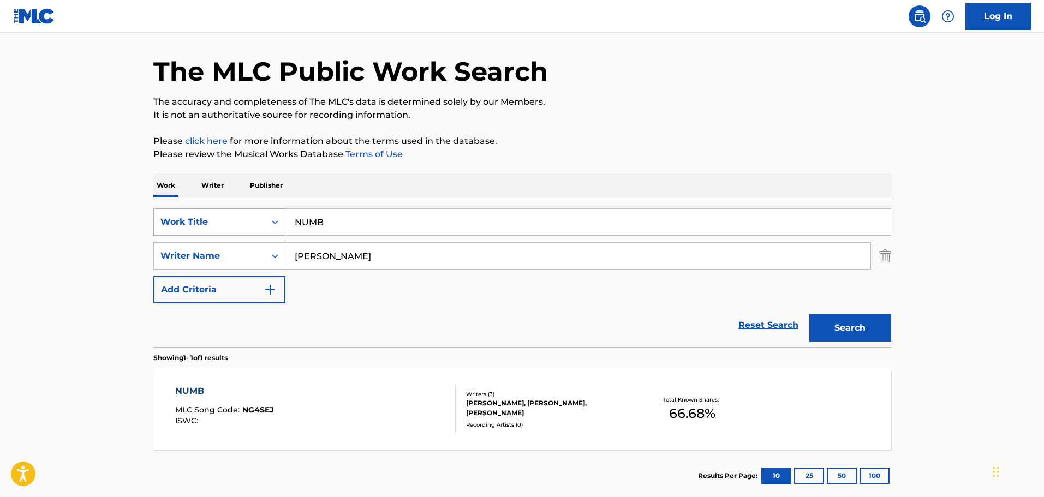
drag, startPoint x: 371, startPoint y: 215, endPoint x: 170, endPoint y: 217, distance: 201.4
click at [166, 217] on div "SearchWithCriteriac84feedb-ee26-471e-9ae1-c24ce2444d65 Work Title NUMB" at bounding box center [522, 221] width 738 height 27
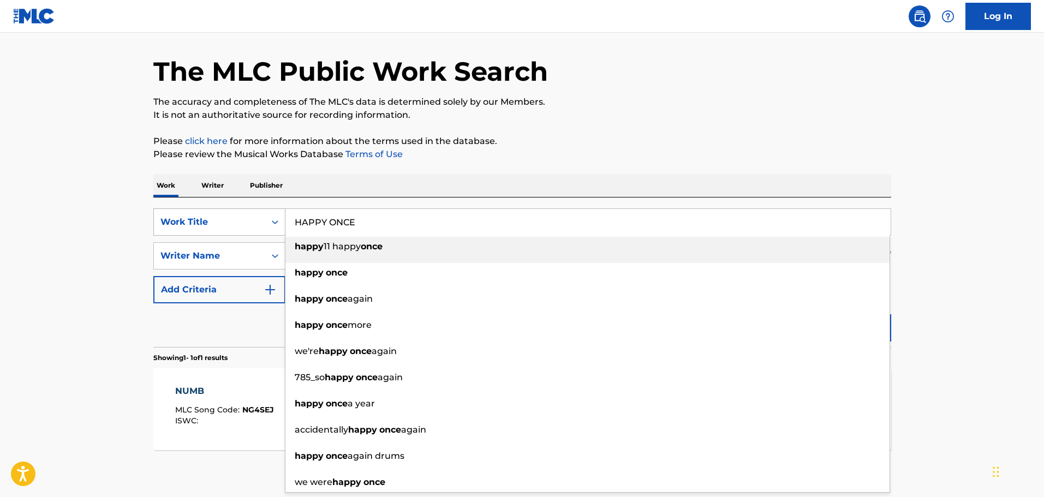
type input "HAPPY ONCE"
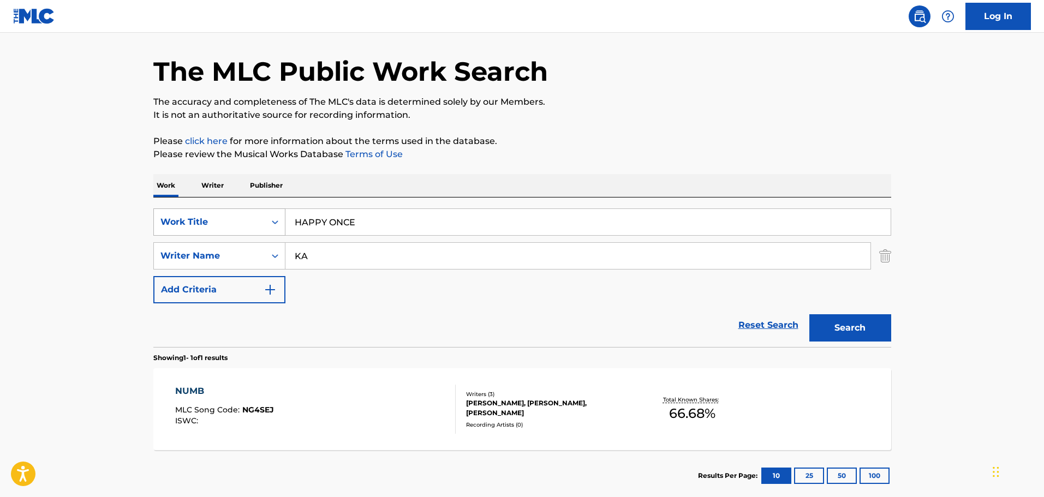
type input "K"
type input "BAYLIS"
click at [809, 314] on button "Search" at bounding box center [850, 327] width 82 height 27
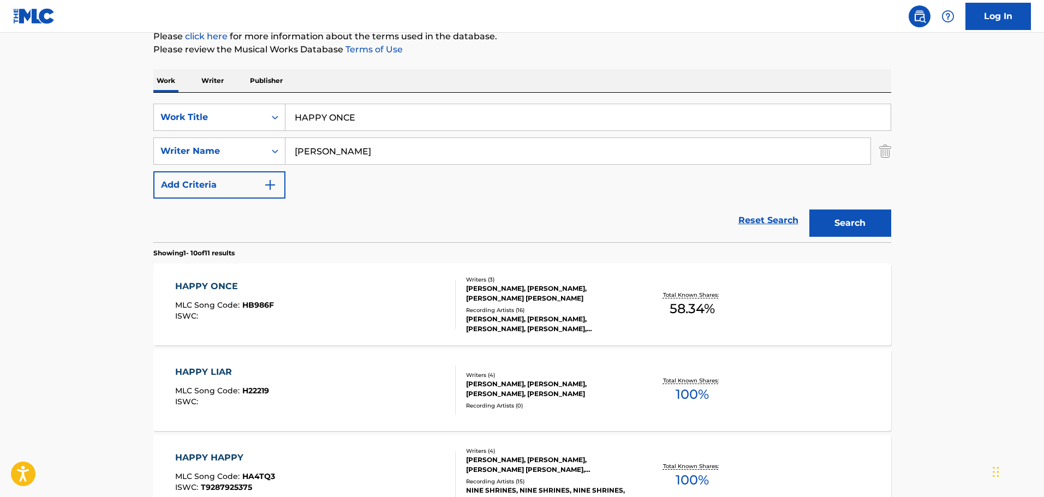
scroll to position [144, 0]
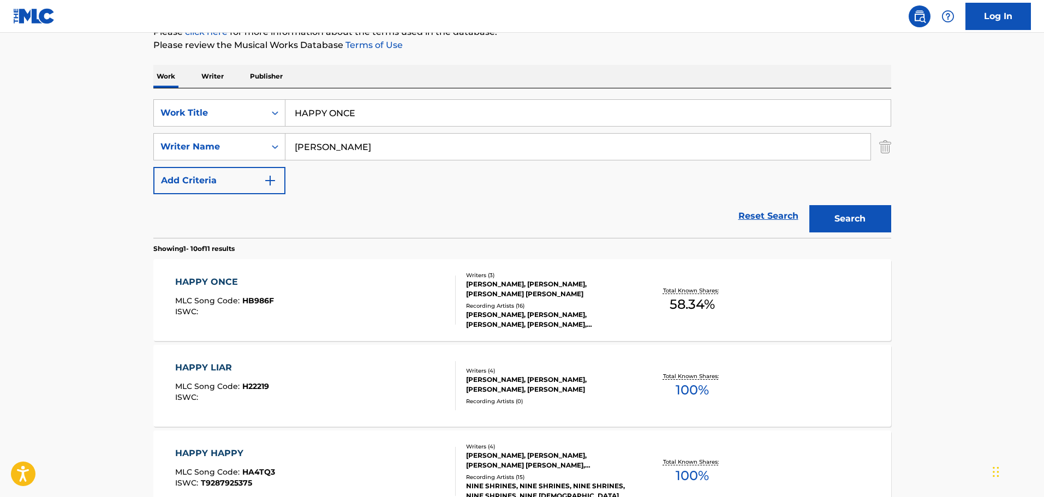
click at [424, 318] on div "HAPPY ONCE MLC Song Code : HB986F ISWC :" at bounding box center [315, 300] width 281 height 49
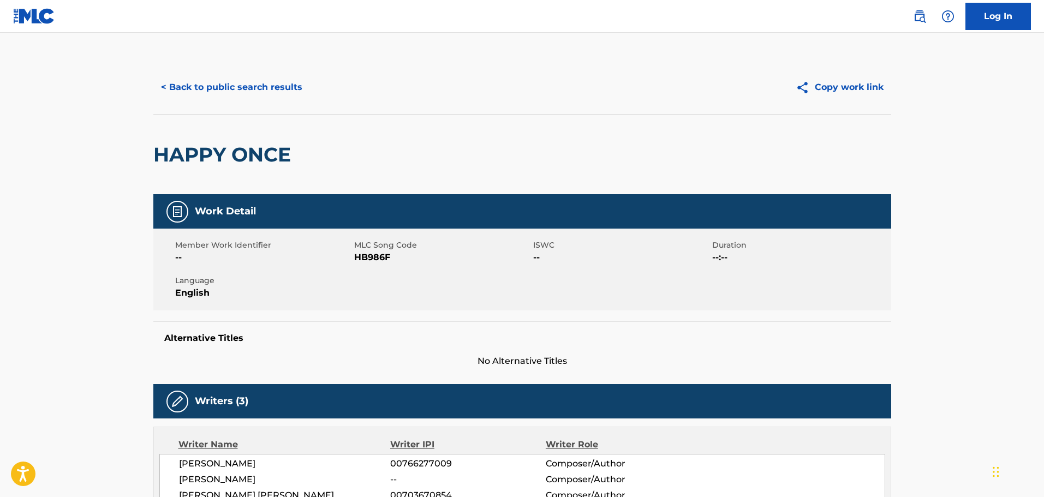
click at [249, 94] on button "< Back to public search results" at bounding box center [231, 87] width 157 height 27
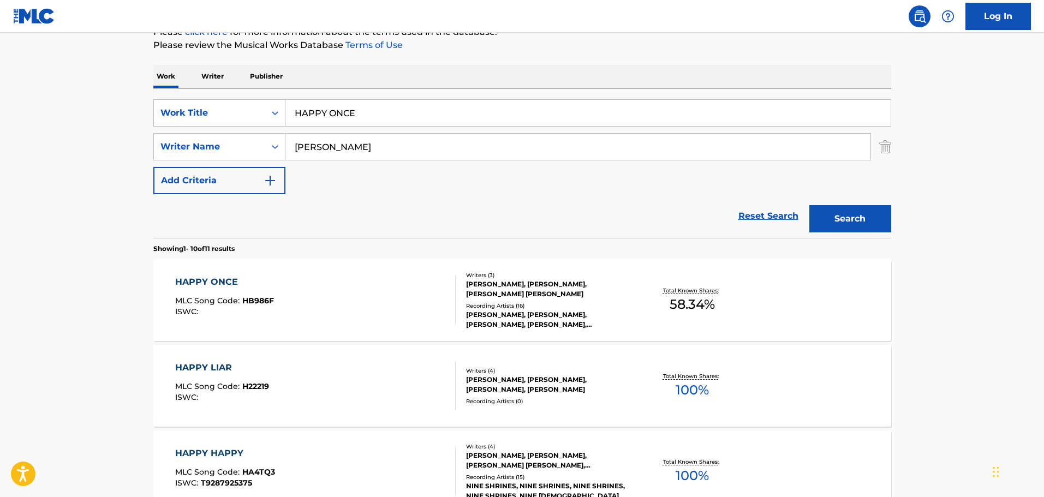
click at [883, 149] on img "Search Form" at bounding box center [885, 146] width 12 height 27
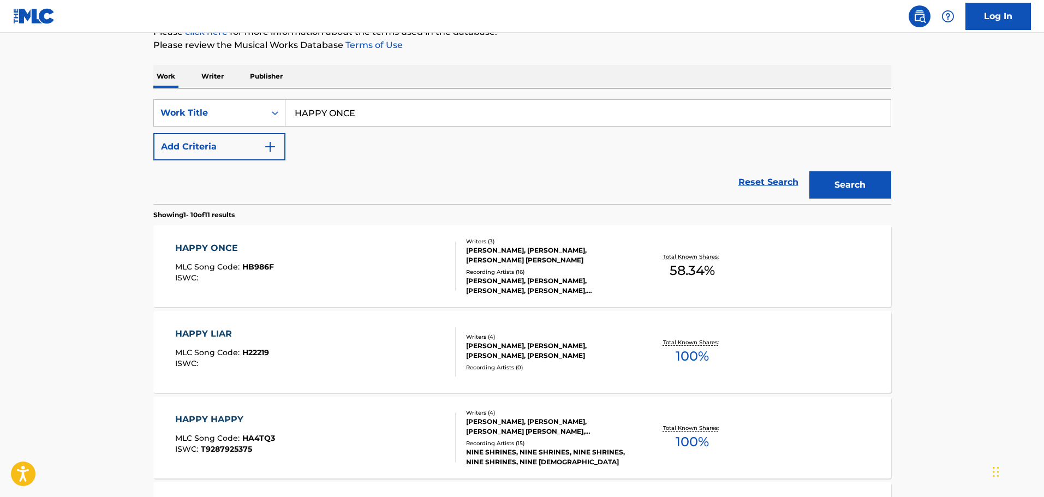
drag, startPoint x: 466, startPoint y: 112, endPoint x: 164, endPoint y: 81, distance: 303.4
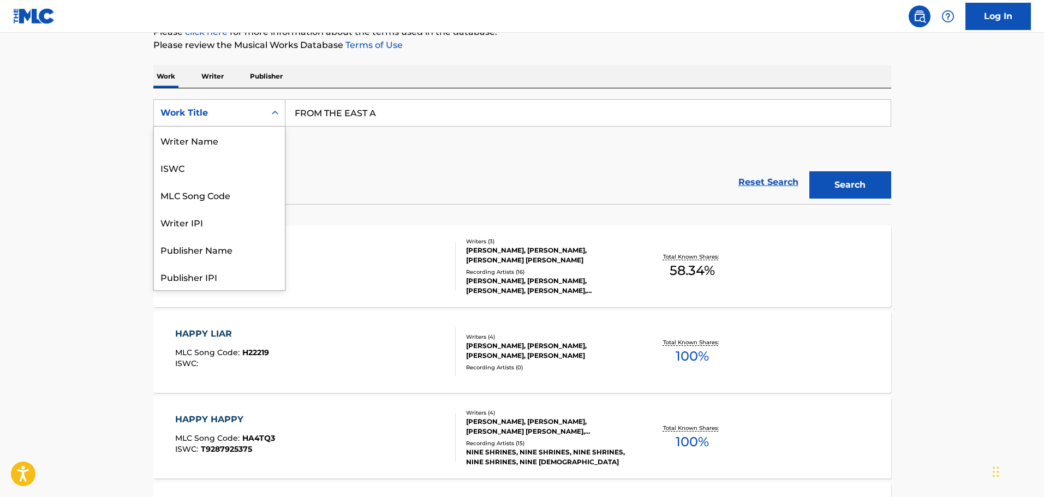
click at [154, 105] on div "Work Title" at bounding box center [209, 113] width 111 height 21
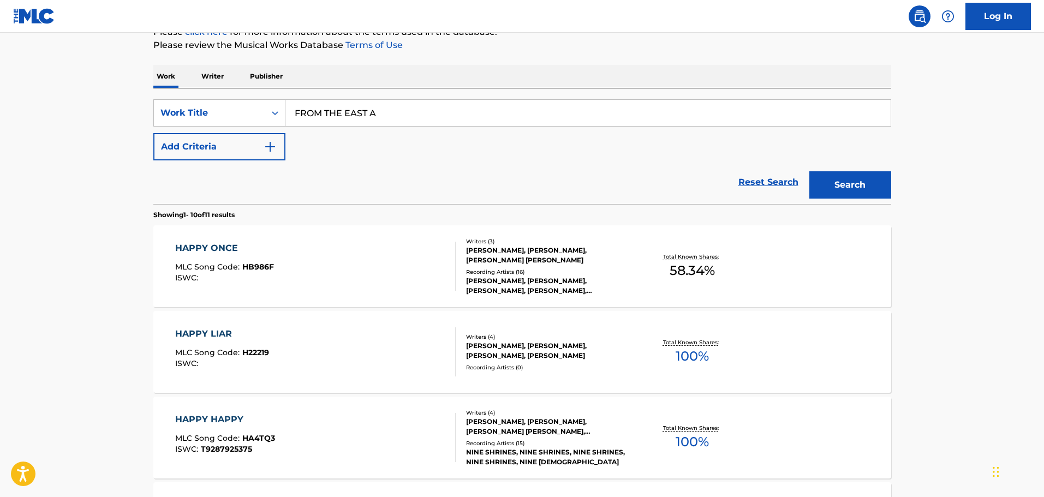
click at [154, 105] on div "Work Title" at bounding box center [209, 113] width 111 height 21
click at [887, 171] on button "Search" at bounding box center [850, 184] width 82 height 27
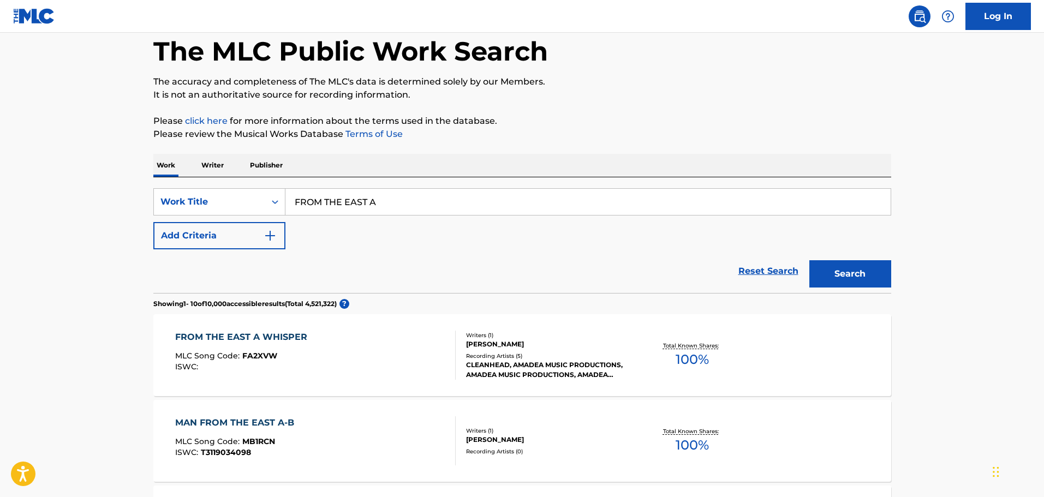
click at [419, 196] on input "FROM THE EAST A" at bounding box center [587, 202] width 605 height 26
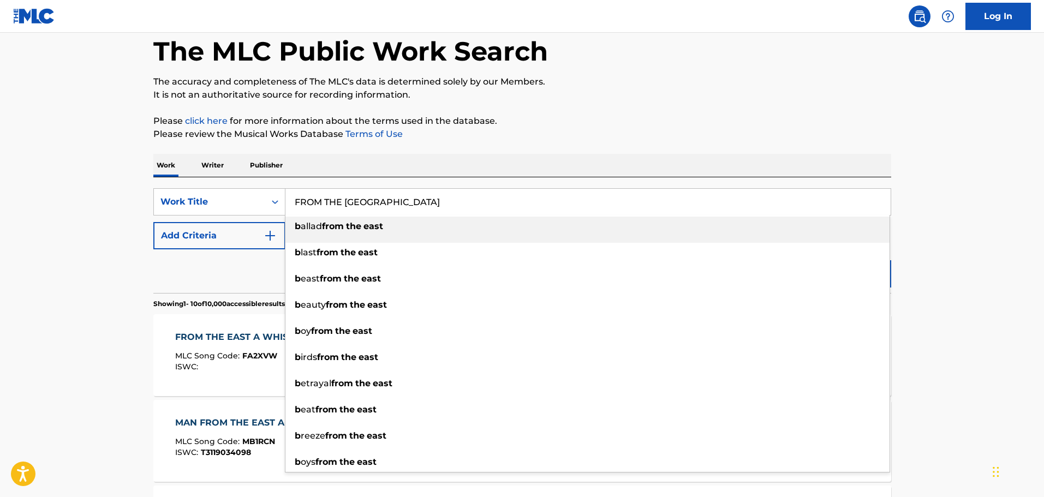
click at [468, 156] on div "Work Writer Publisher" at bounding box center [522, 165] width 738 height 23
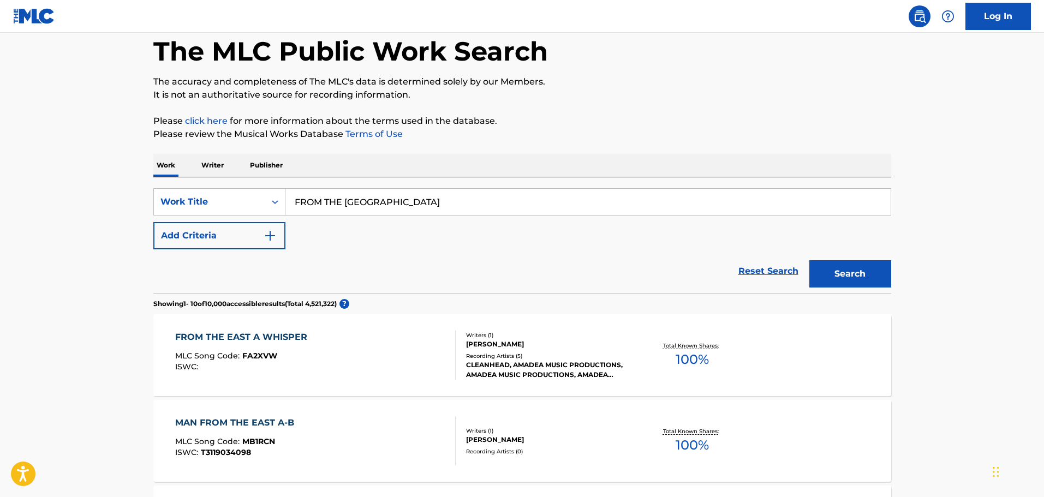
click at [845, 270] on button "Search" at bounding box center [850, 273] width 82 height 27
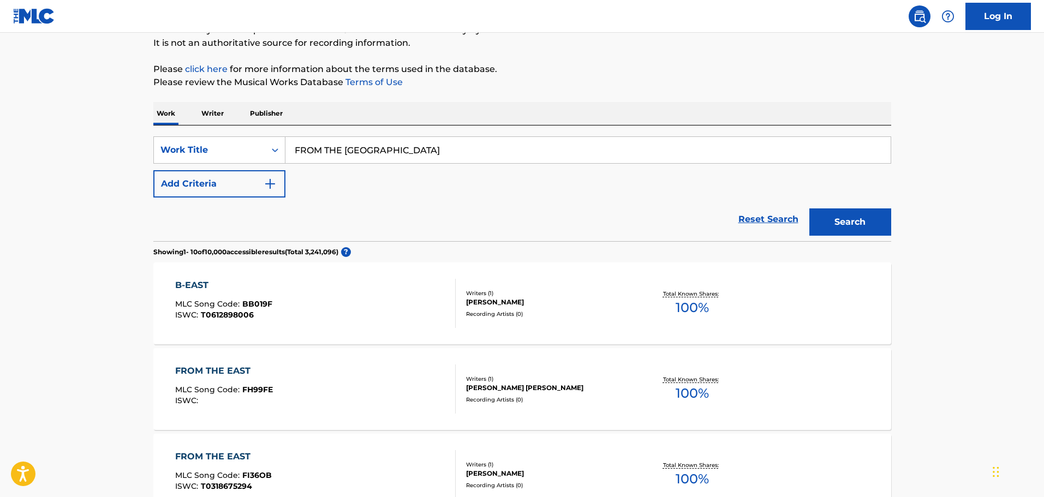
scroll to position [109, 0]
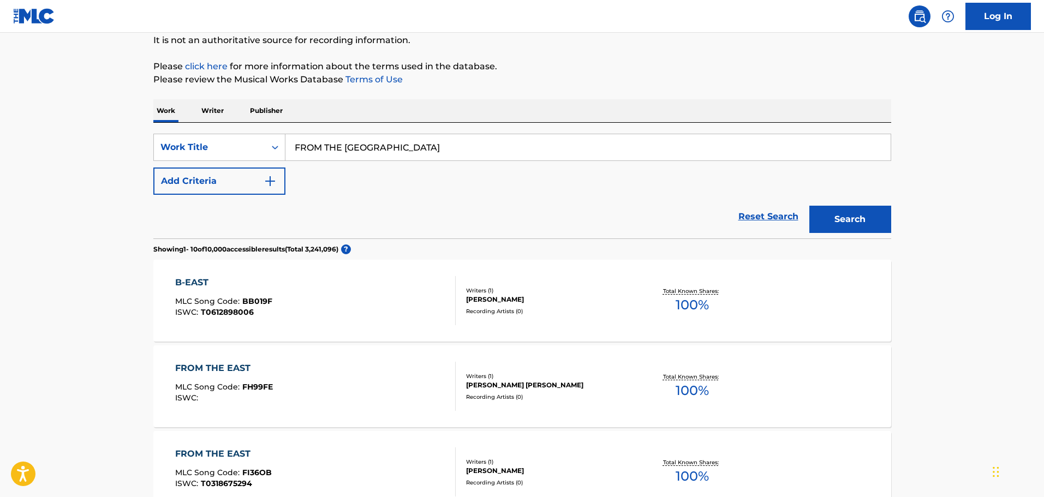
click at [476, 153] on input "FROM THE EAST B" at bounding box center [587, 147] width 605 height 26
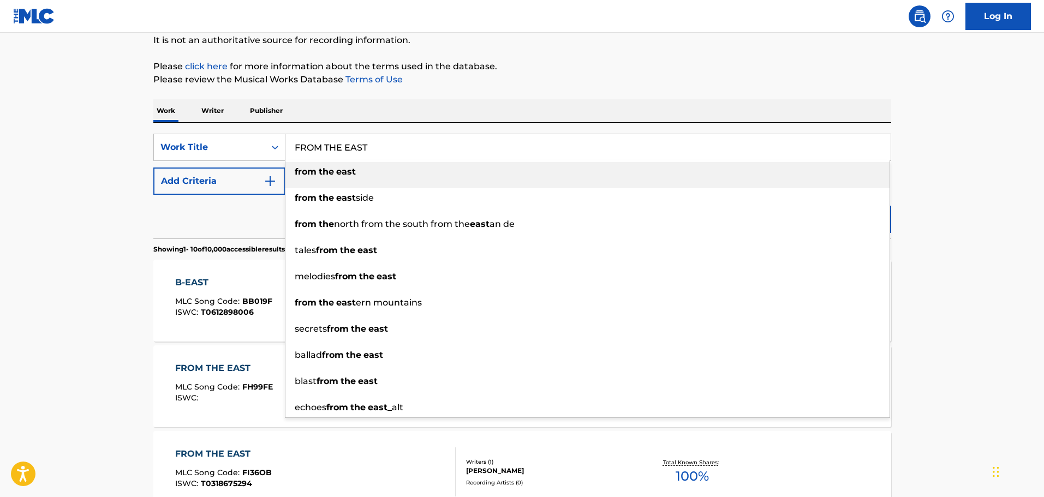
type input "FROM THE EAST"
click at [171, 185] on button "Add Criteria" at bounding box center [219, 181] width 132 height 27
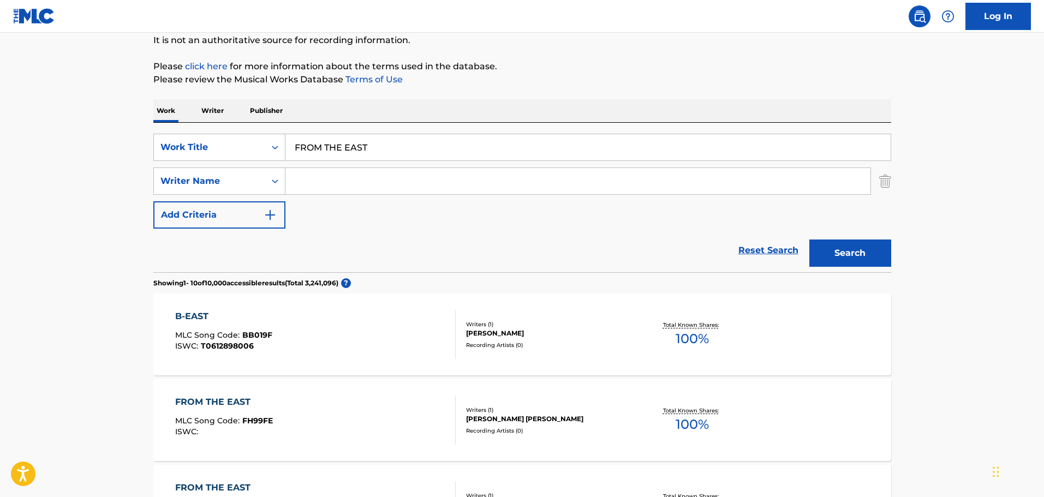
click at [308, 179] on input "Search Form" at bounding box center [577, 181] width 585 height 26
type input "KAY"
click at [610, 230] on div "Reset Search Search" at bounding box center [522, 251] width 738 height 44
click at [822, 256] on button "Search" at bounding box center [850, 253] width 82 height 27
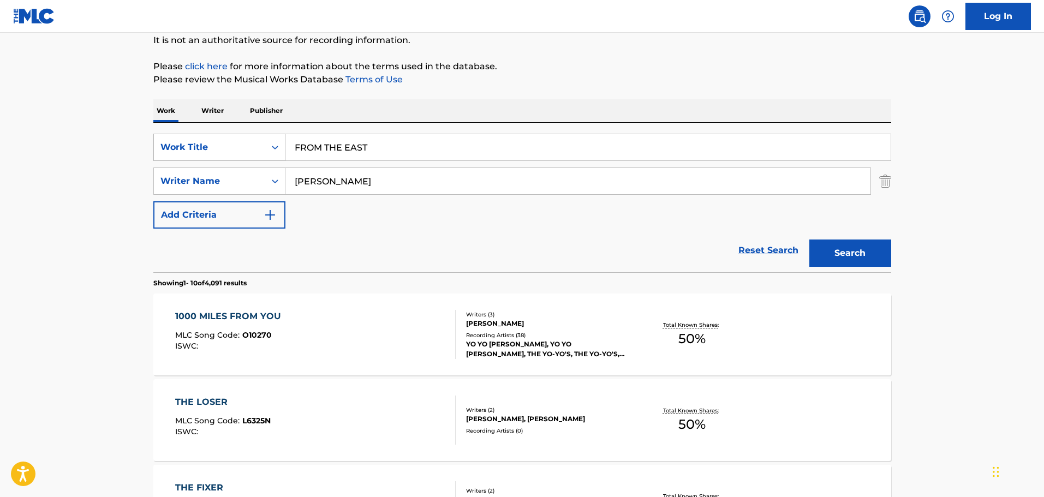
drag, startPoint x: 382, startPoint y: 150, endPoint x: 196, endPoint y: 139, distance: 186.4
click at [196, 139] on div "SearchWithCriteriac84feedb-ee26-471e-9ae1-c24ce2444d65 Work Title FROM THE EAST" at bounding box center [522, 147] width 738 height 27
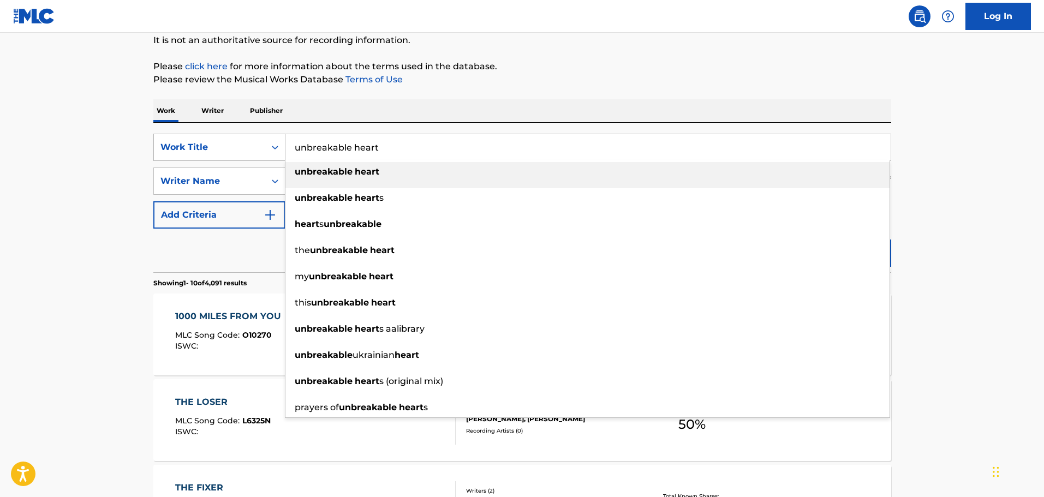
type input "unbreakable heart"
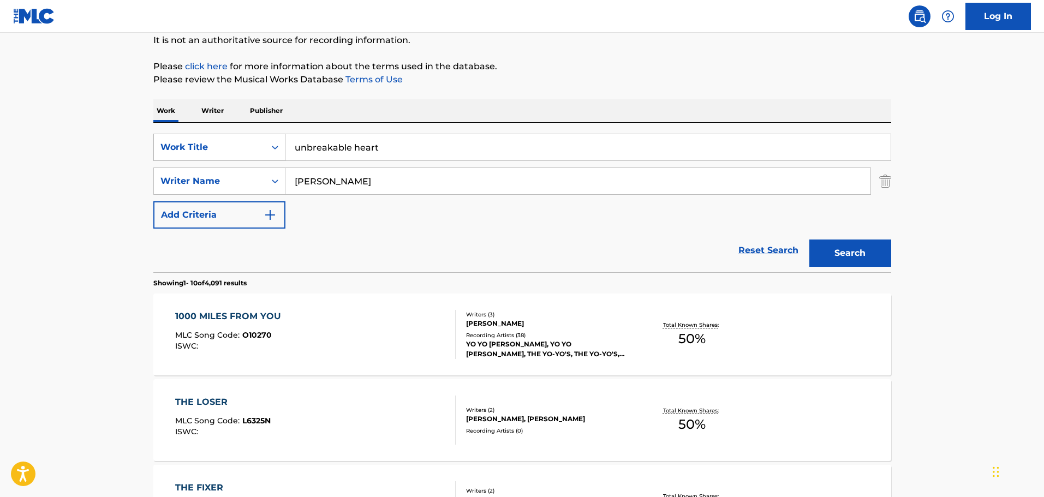
type input "greenman"
click at [809, 240] on button "Search" at bounding box center [850, 253] width 82 height 27
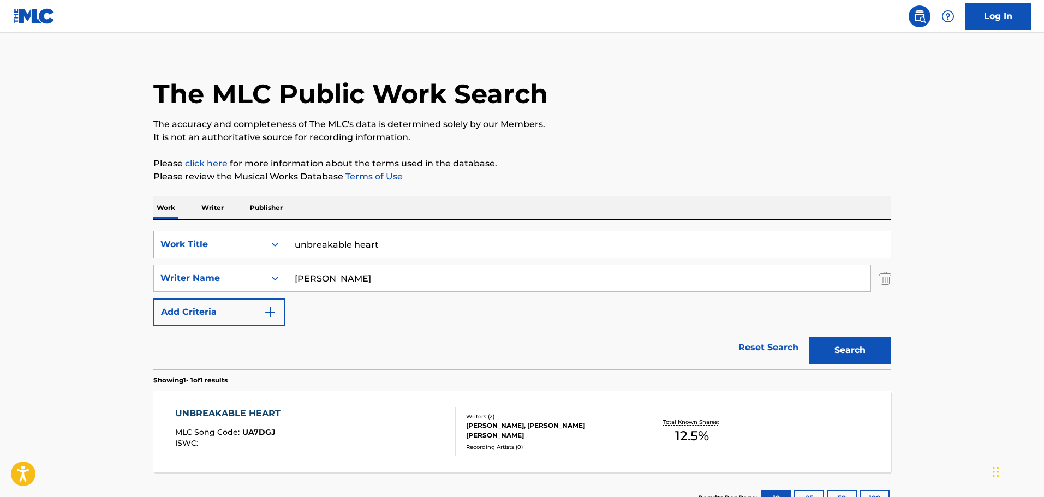
scroll to position [97, 0]
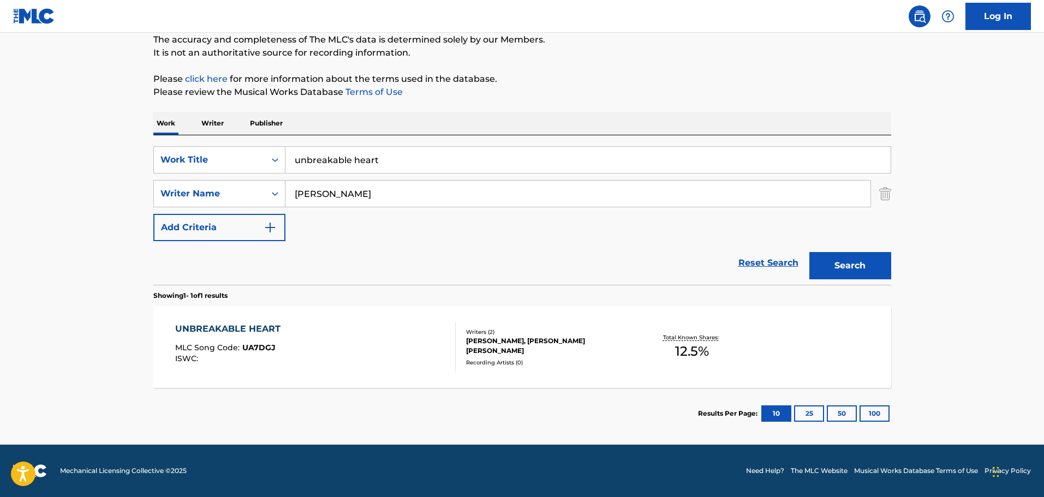
click at [316, 371] on div "UNBREAKABLE HEART MLC Song Code : UA7DGJ ISWC :" at bounding box center [315, 347] width 281 height 49
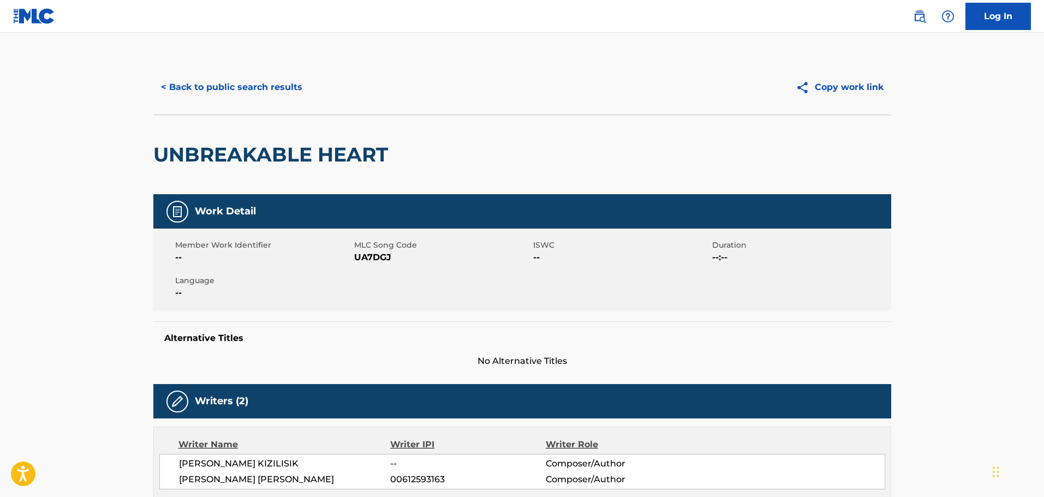
click at [285, 83] on button "< Back to public search results" at bounding box center [231, 87] width 157 height 27
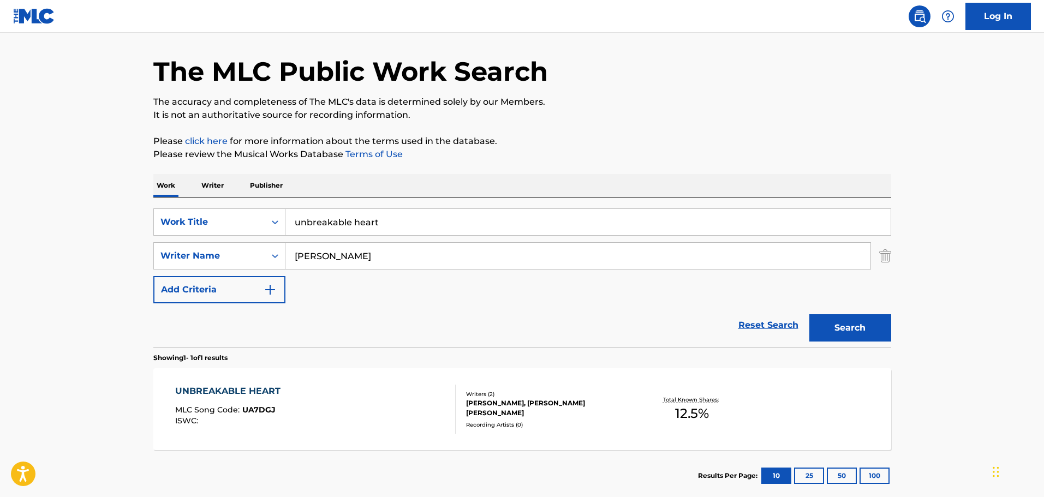
drag, startPoint x: 414, startPoint y: 214, endPoint x: 224, endPoint y: 179, distance: 192.7
click at [224, 179] on div "Work Writer Publisher SearchWithCriteriac84feedb-ee26-471e-9ae1-c24ce2444d65 Wo…" at bounding box center [522, 337] width 738 height 327
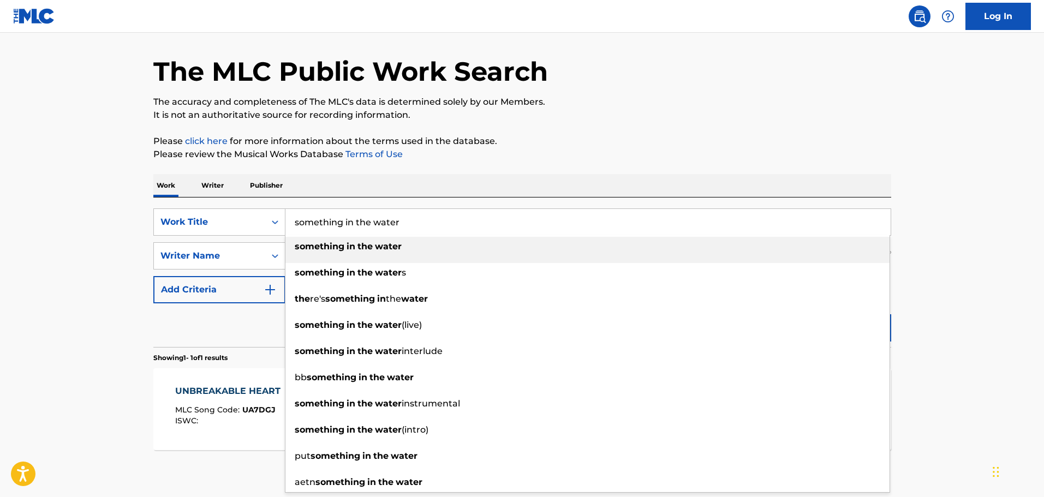
type input "something in the water"
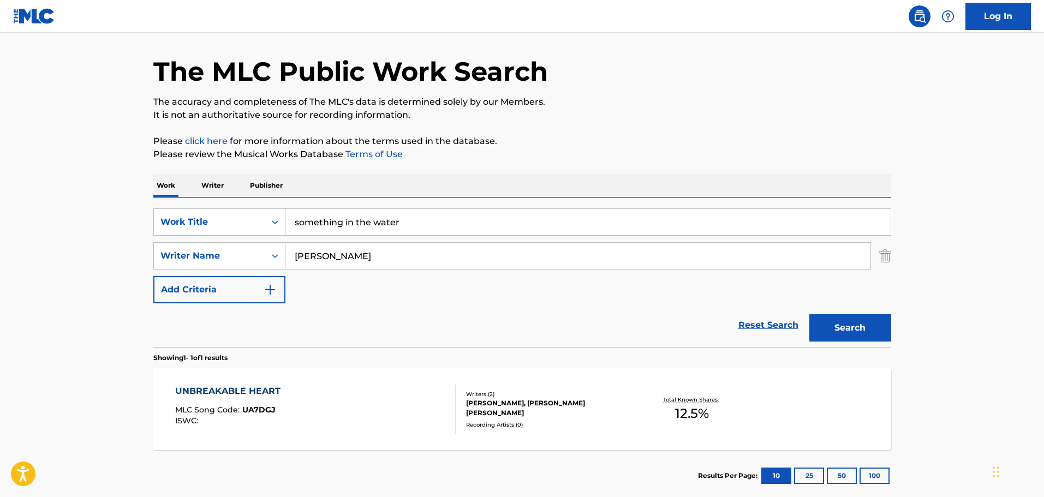
type input "klassen"
click at [809, 314] on button "Search" at bounding box center [850, 327] width 82 height 27
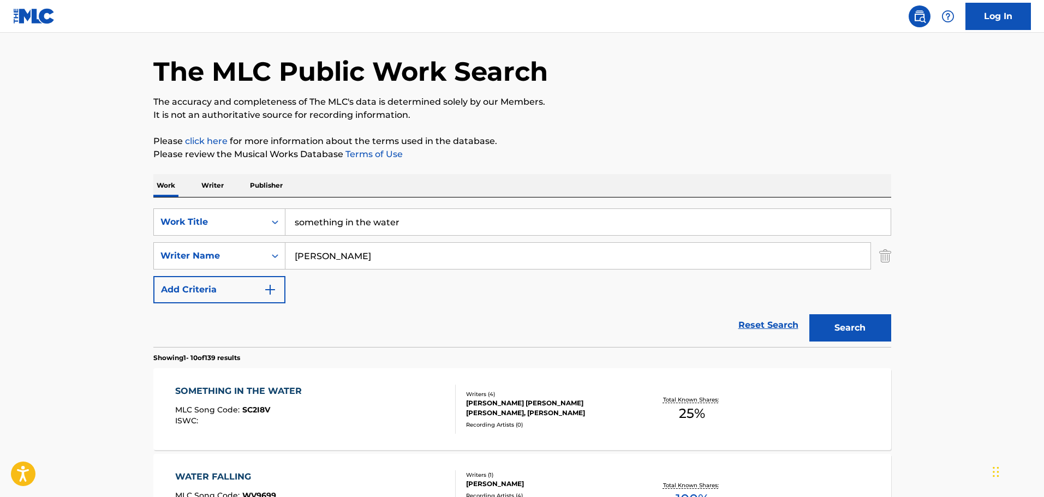
click at [398, 388] on div "SOMETHING IN THE WATER MLC Song Code : SC2I8V ISWC :" at bounding box center [315, 409] width 281 height 49
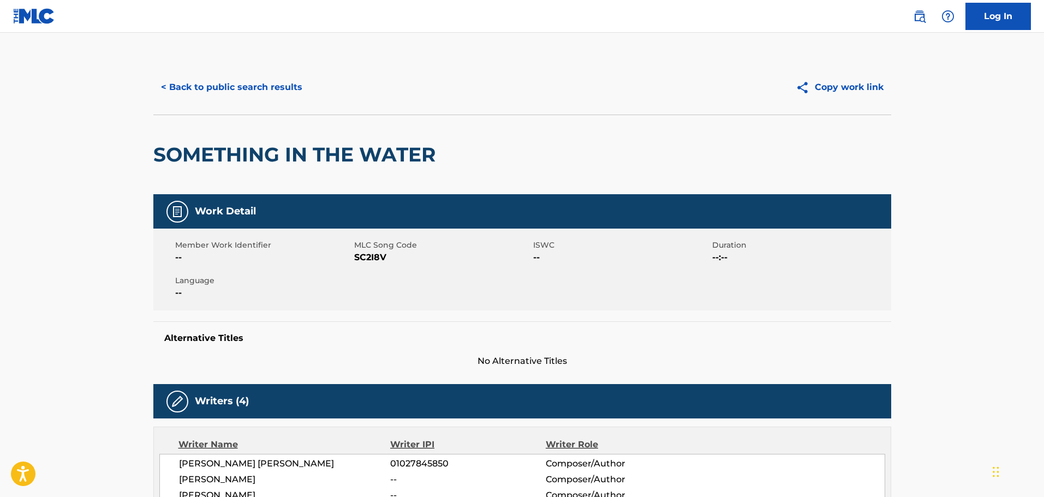
click at [251, 99] on button "< Back to public search results" at bounding box center [231, 87] width 157 height 27
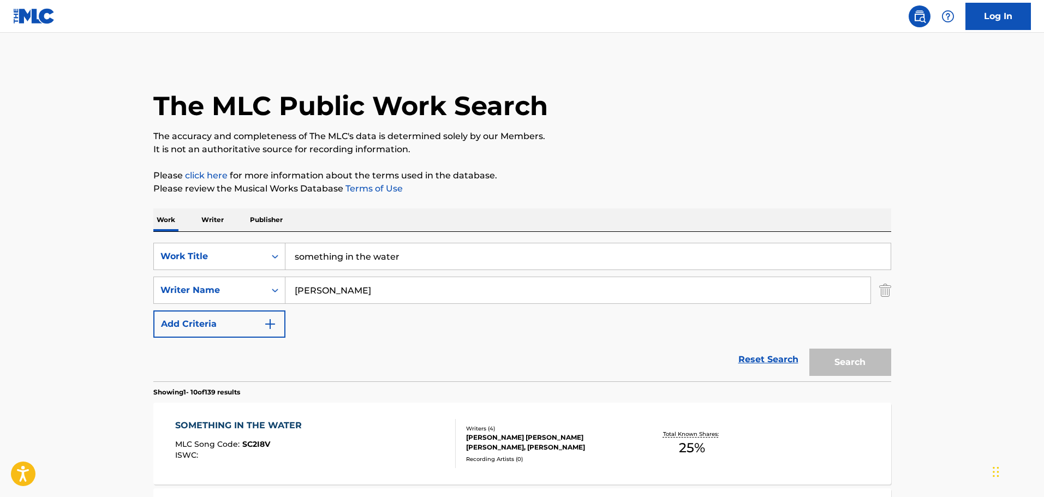
scroll to position [34, 0]
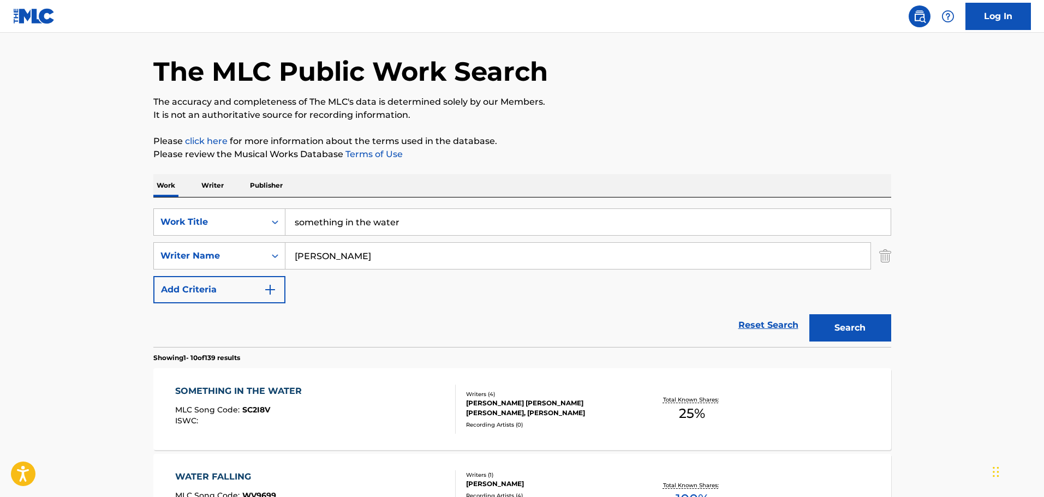
drag, startPoint x: 365, startPoint y: 206, endPoint x: 247, endPoint y: 193, distance: 118.1
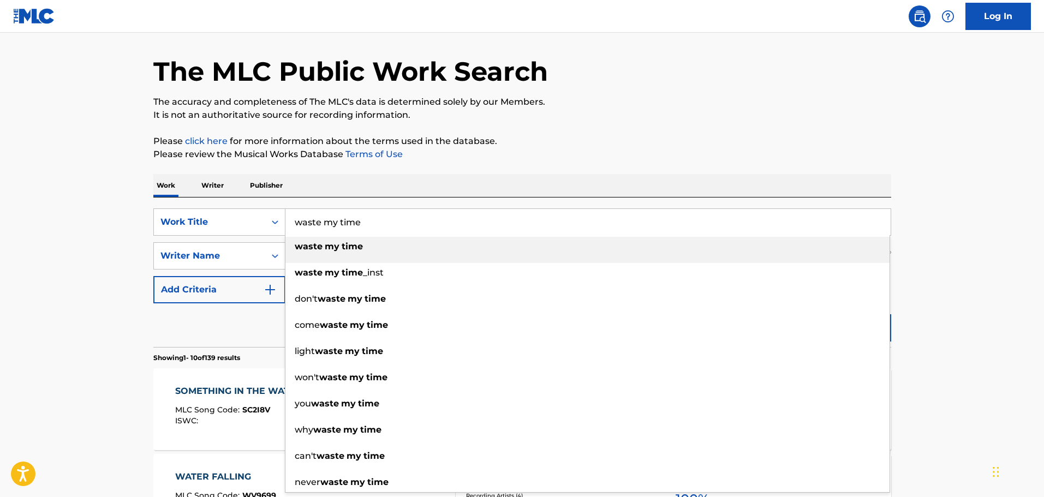
type input "waste my time"
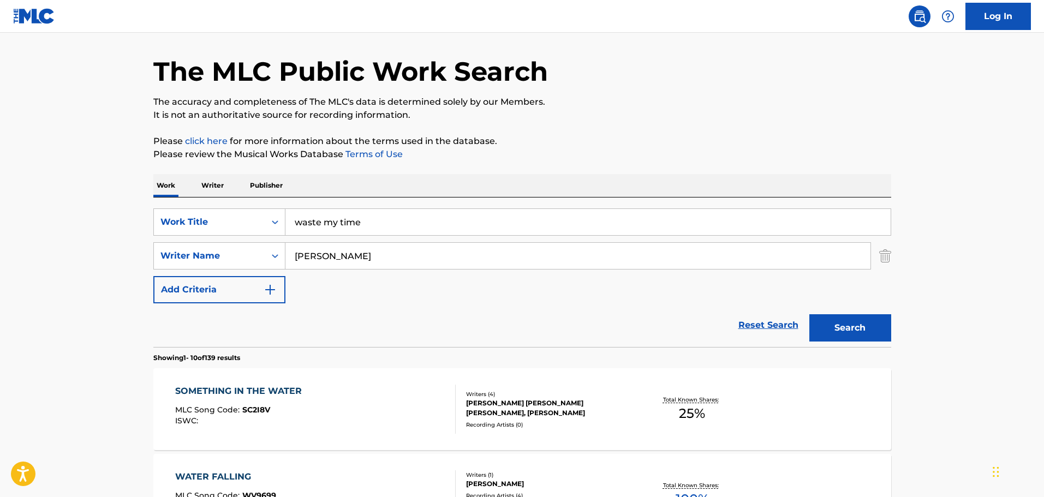
type input "boulineau"
click at [809, 314] on button "Search" at bounding box center [850, 327] width 82 height 27
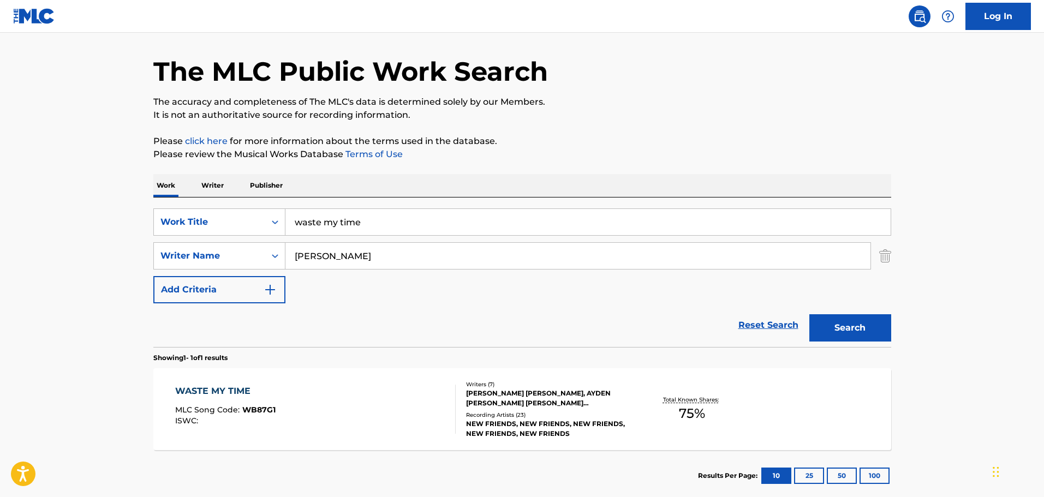
click at [333, 426] on div "WASTE MY TIME MLC Song Code : WB87G1 ISWC :" at bounding box center [315, 409] width 281 height 49
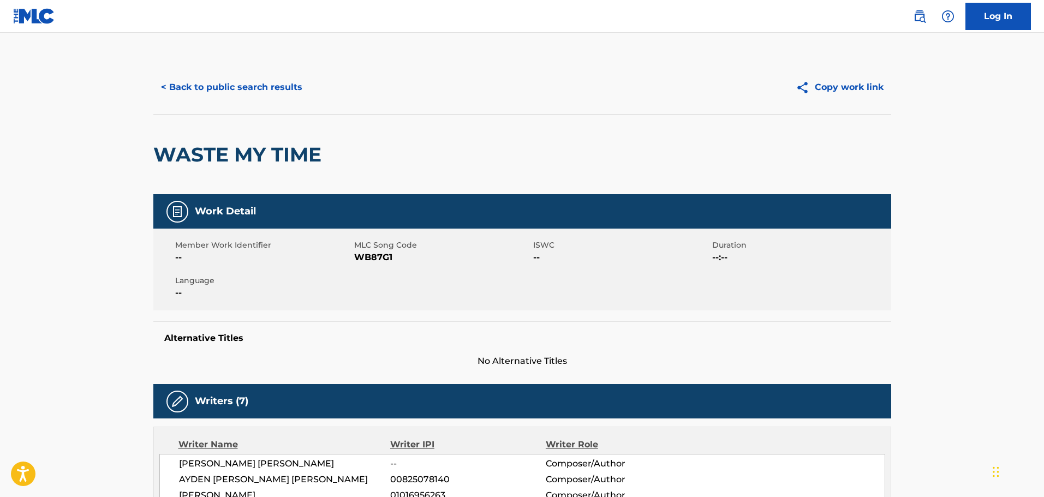
click at [262, 91] on button "< Back to public search results" at bounding box center [231, 87] width 157 height 27
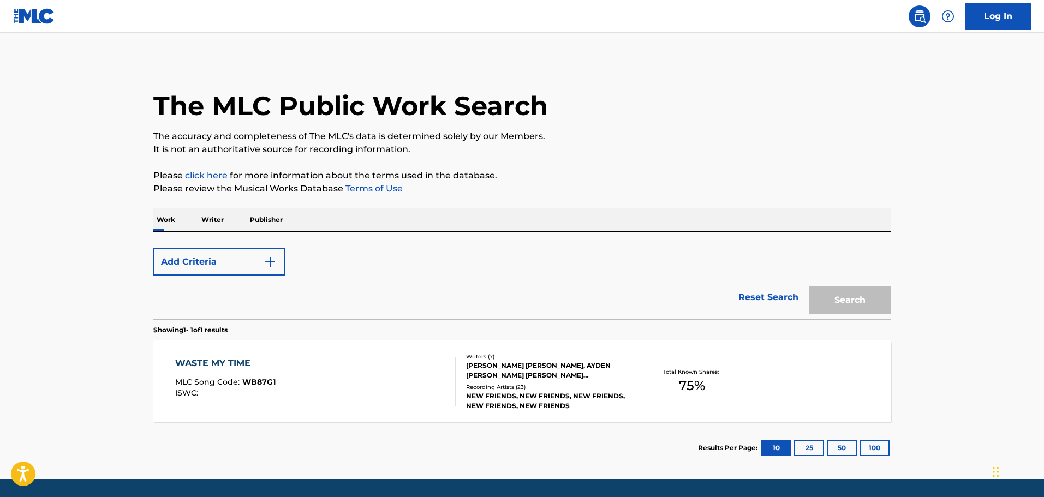
scroll to position [34, 0]
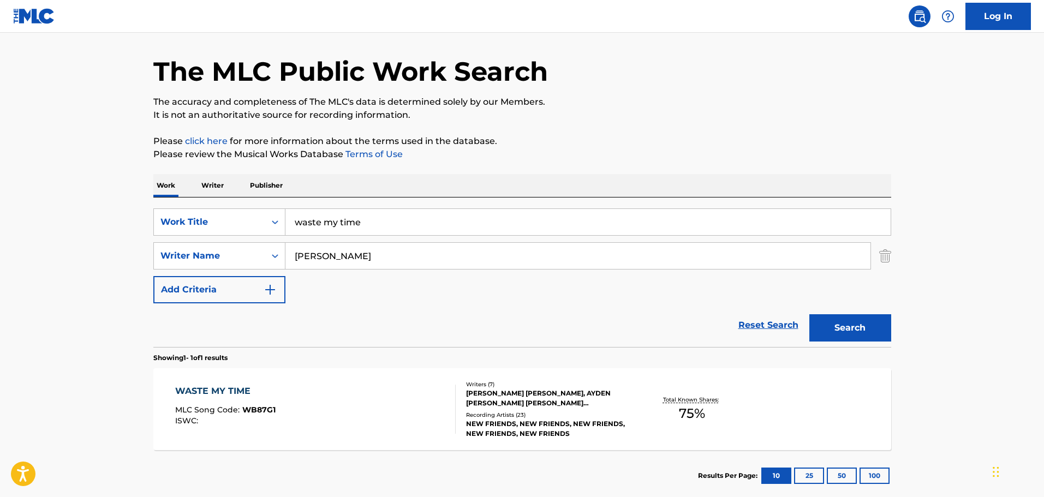
click at [879, 259] on img "Search Form" at bounding box center [885, 255] width 12 height 27
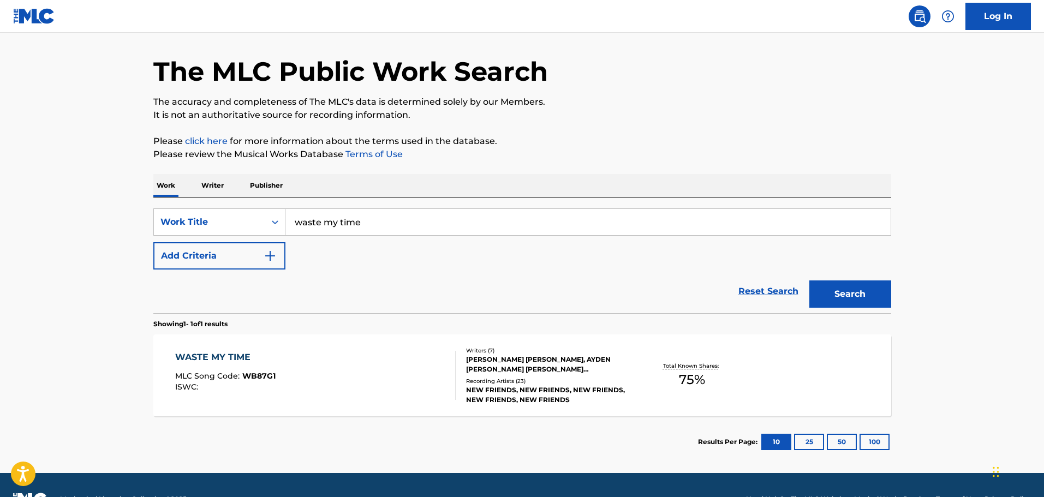
click at [537, 194] on div "Work Writer Publisher" at bounding box center [522, 185] width 738 height 23
drag, startPoint x: 535, startPoint y: 212, endPoint x: 287, endPoint y: 212, distance: 248.3
click at [287, 212] on input "waste my time" at bounding box center [587, 222] width 605 height 26
click at [809, 281] on button "Search" at bounding box center [850, 294] width 82 height 27
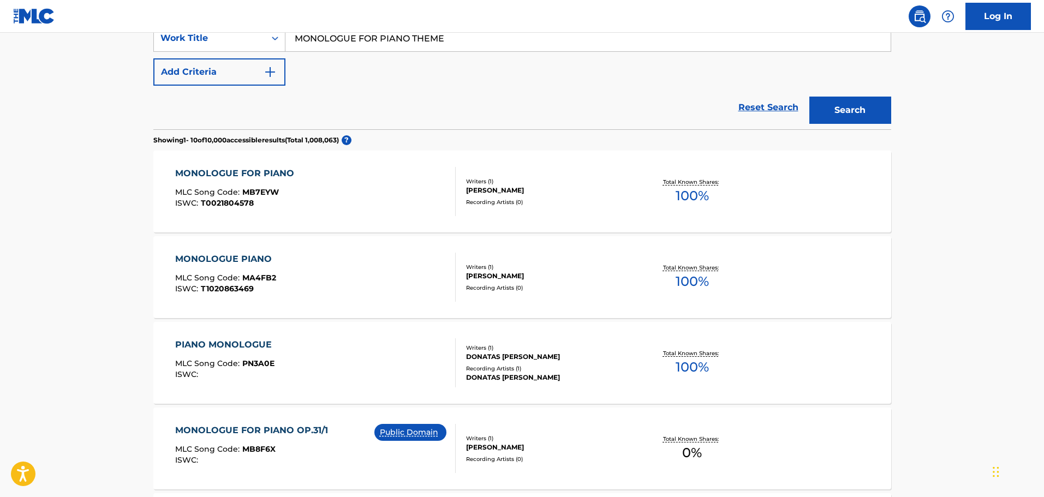
scroll to position [0, 0]
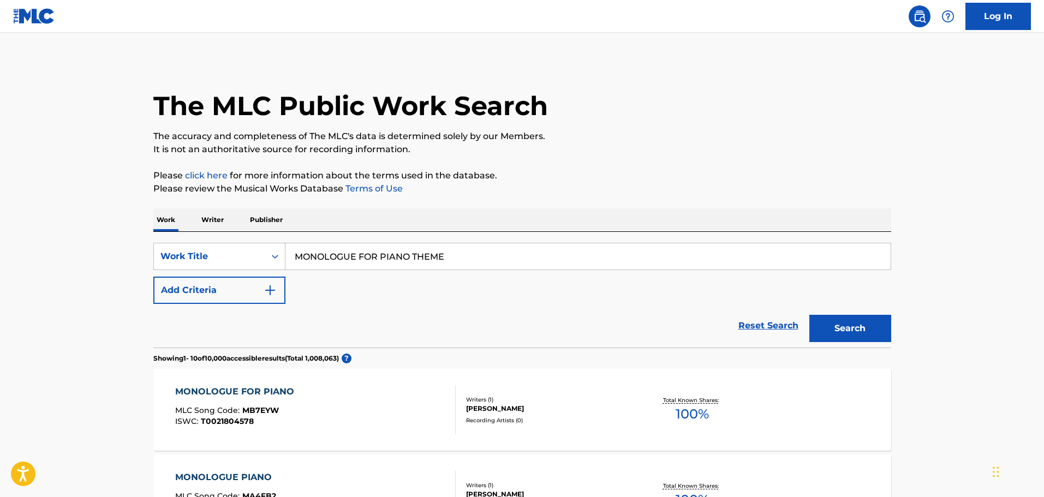
drag, startPoint x: 498, startPoint y: 266, endPoint x: 271, endPoint y: 226, distance: 230.6
type input "THE CEMENT JUNGLE"
click at [809, 315] on button "Search" at bounding box center [850, 328] width 82 height 27
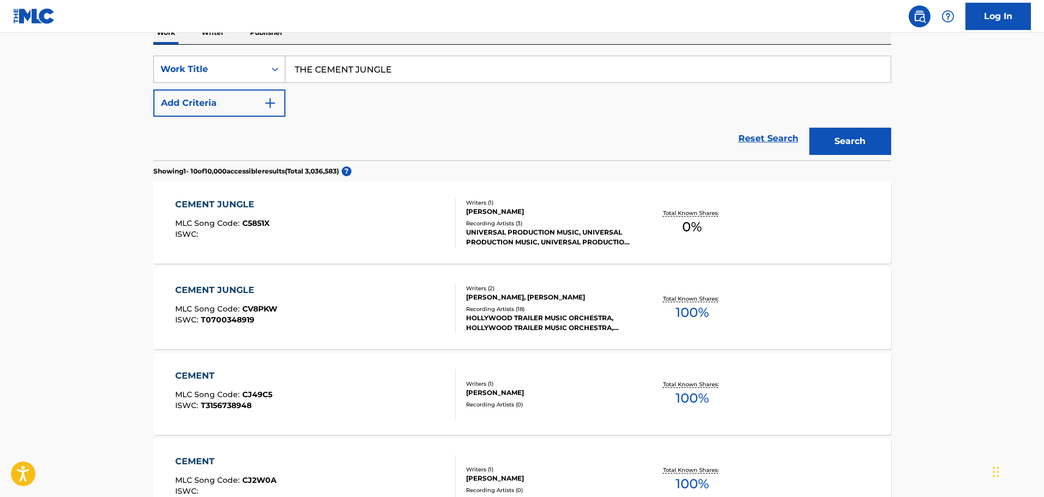
scroll to position [55, 0]
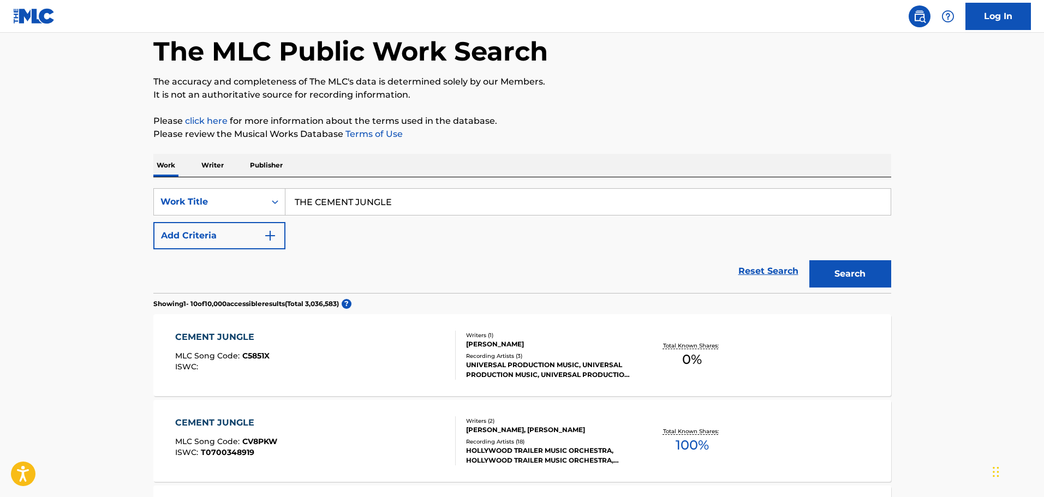
click at [255, 230] on button "Add Criteria" at bounding box center [219, 235] width 132 height 27
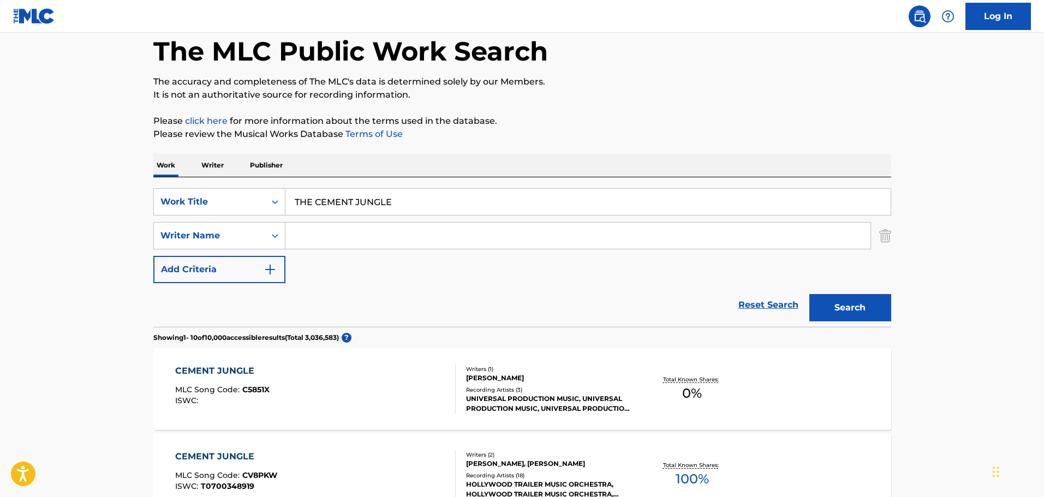
click at [317, 243] on input "Search Form" at bounding box center [577, 236] width 585 height 26
type input "LANZA"
click at [809, 294] on button "Search" at bounding box center [850, 307] width 82 height 27
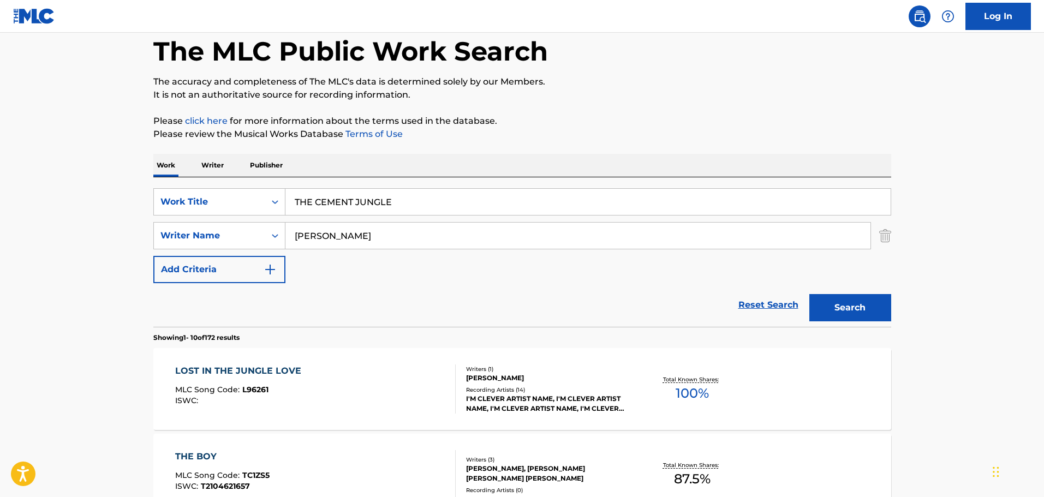
drag, startPoint x: 425, startPoint y: 210, endPoint x: 294, endPoint y: 195, distance: 132.4
click at [294, 195] on input "THE CEMENT JUNGLE" at bounding box center [587, 202] width 605 height 26
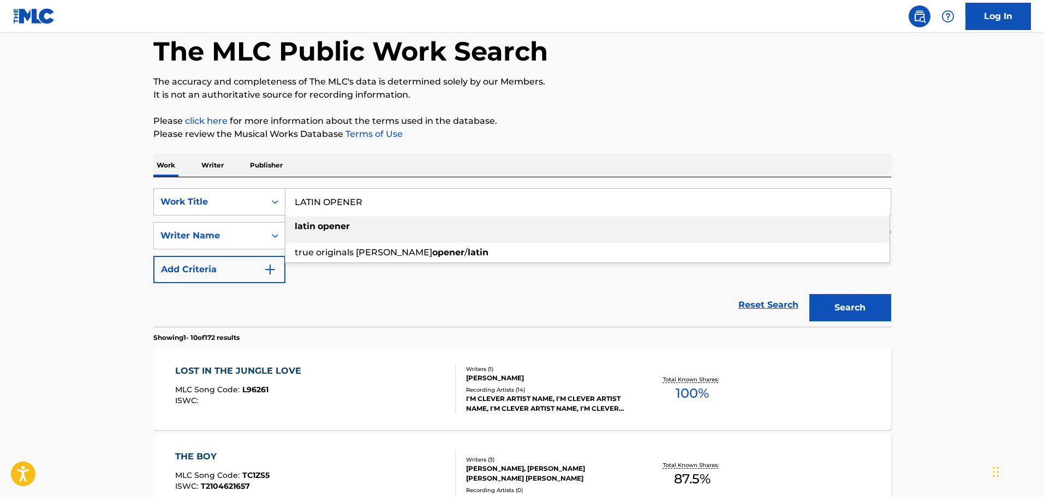
type input "LATIN OPENER"
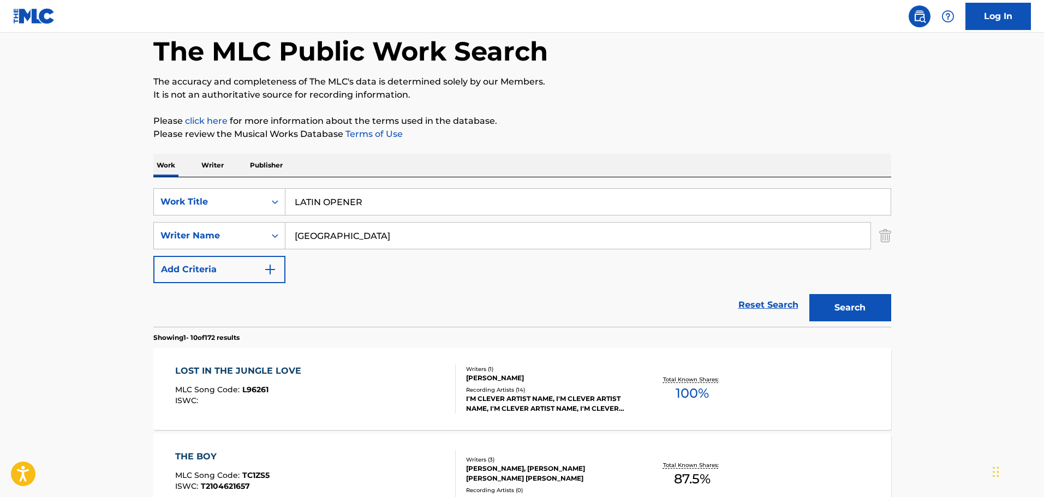
type input "LIMA"
click at [809, 294] on button "Search" at bounding box center [850, 307] width 82 height 27
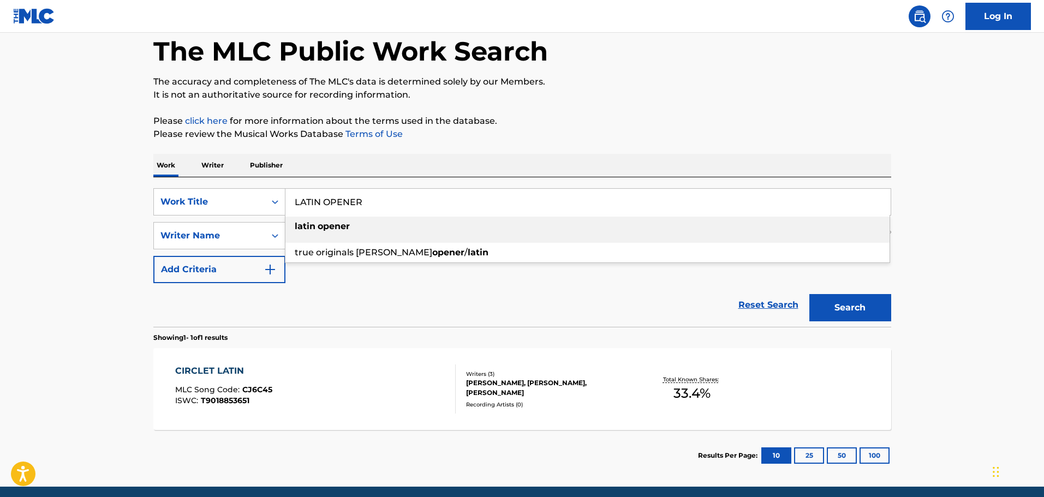
drag, startPoint x: 369, startPoint y: 204, endPoint x: 263, endPoint y: 181, distance: 108.5
click at [263, 181] on div "SearchWithCriteriac84feedb-ee26-471e-9ae1-c24ce2444d65 Work Title LATIN OPENER …" at bounding box center [522, 252] width 738 height 150
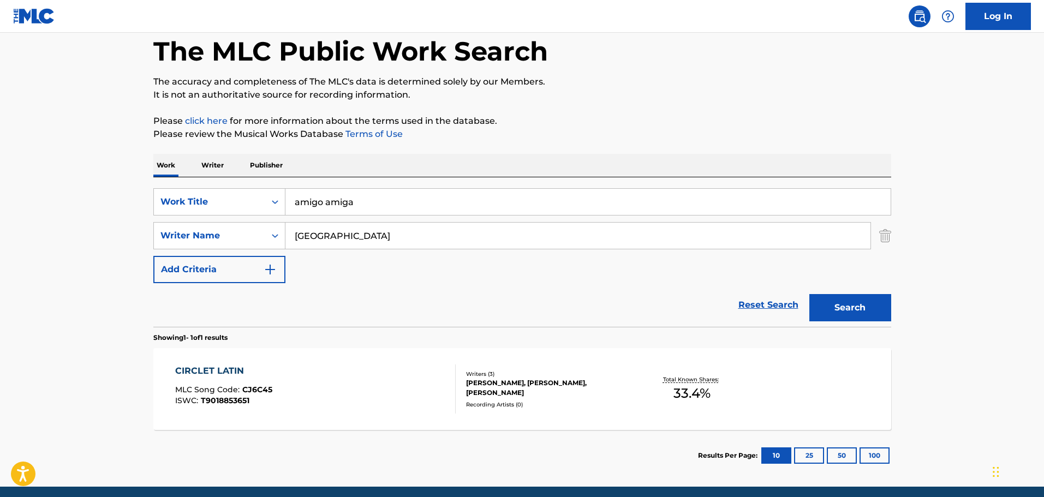
click at [809, 294] on button "Search" at bounding box center [850, 307] width 82 height 27
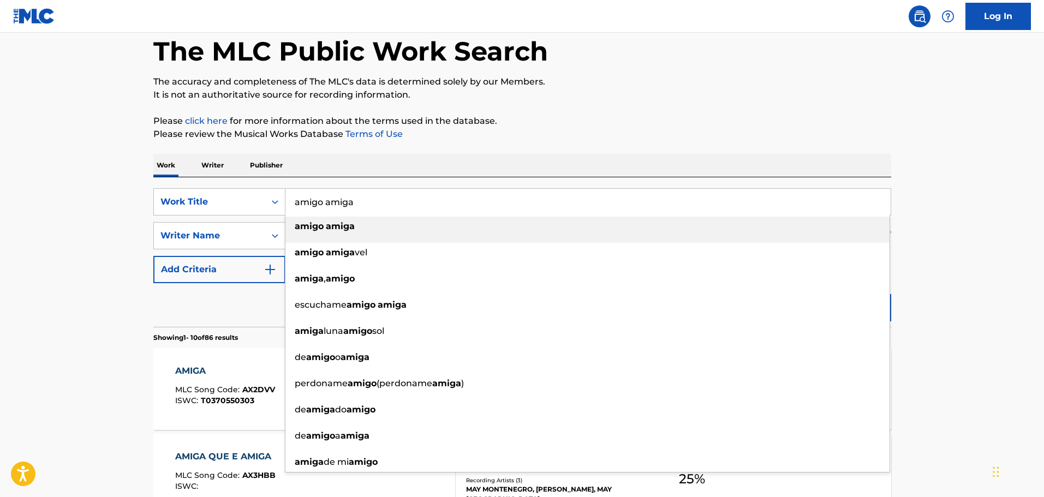
drag, startPoint x: 372, startPoint y: 195, endPoint x: 212, endPoint y: 169, distance: 162.1
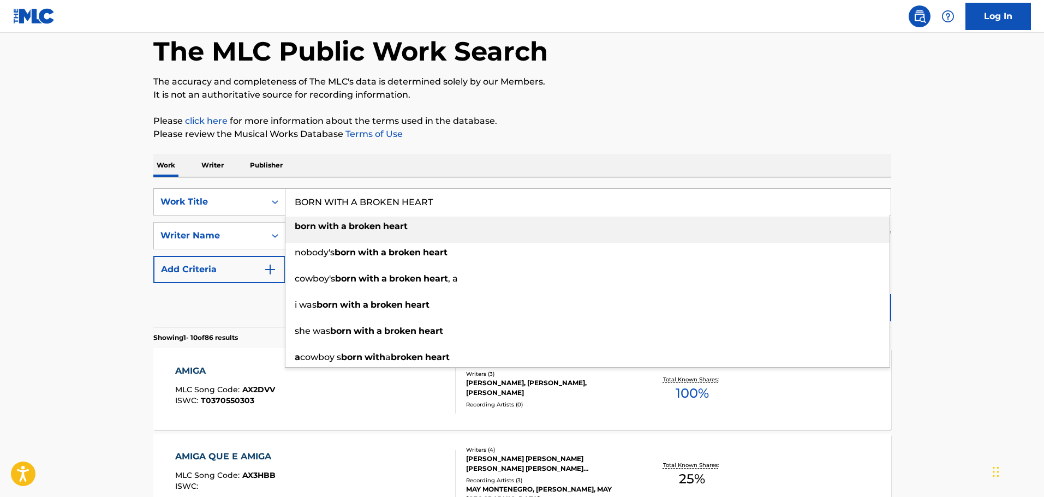
type input "BORN WITH A BROKEN HEART"
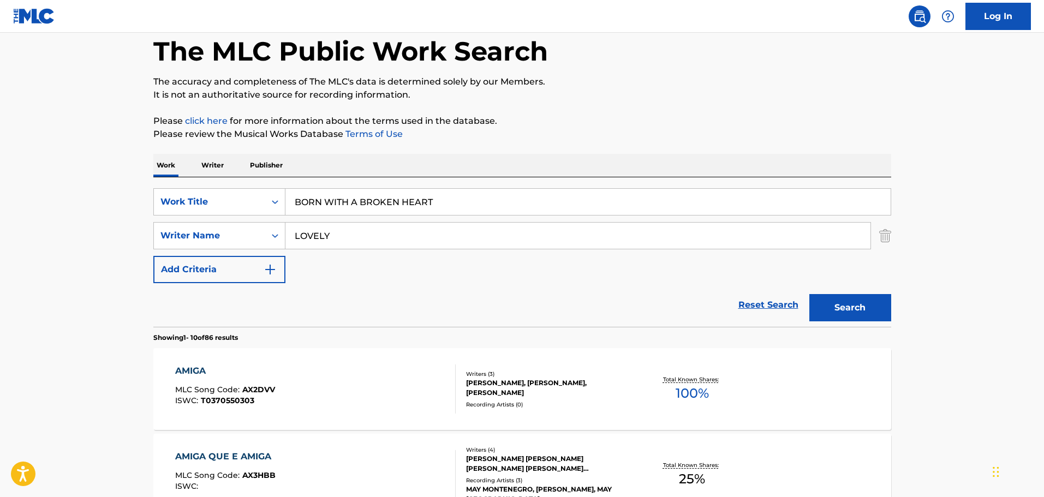
type input "LOVELY"
click at [809, 294] on button "Search" at bounding box center [850, 307] width 82 height 27
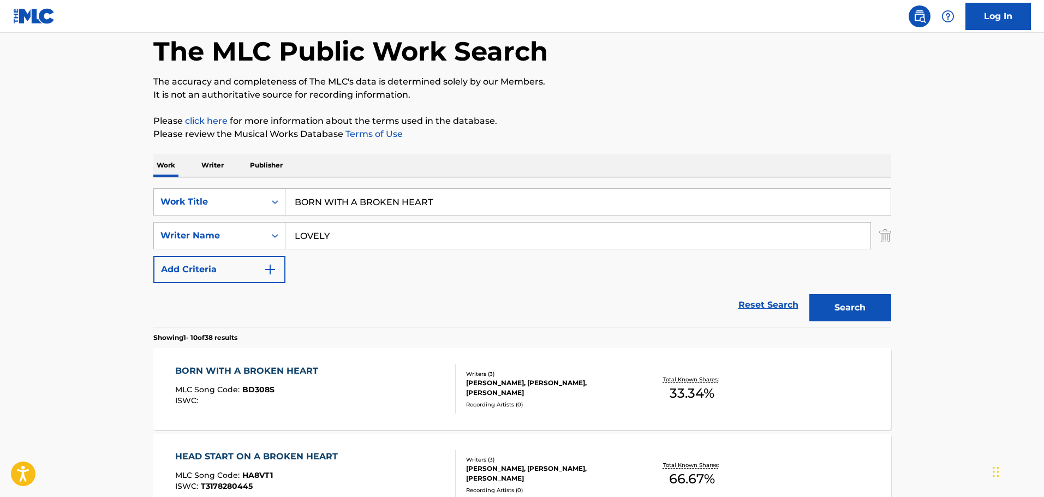
click at [349, 376] on div "BORN WITH A BROKEN HEART MLC Song Code : BD308S ISWC :" at bounding box center [315, 389] width 281 height 49
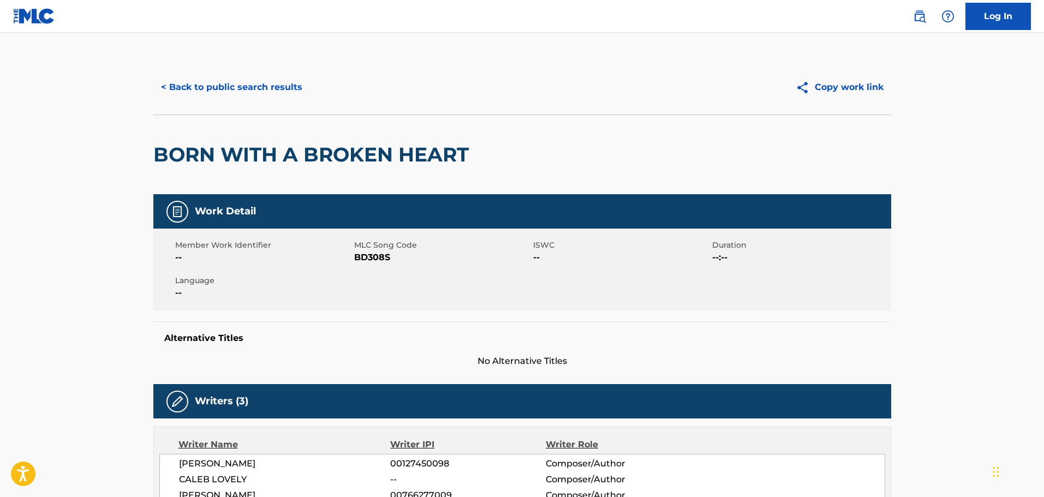
click at [249, 96] on button "< Back to public search results" at bounding box center [231, 87] width 157 height 27
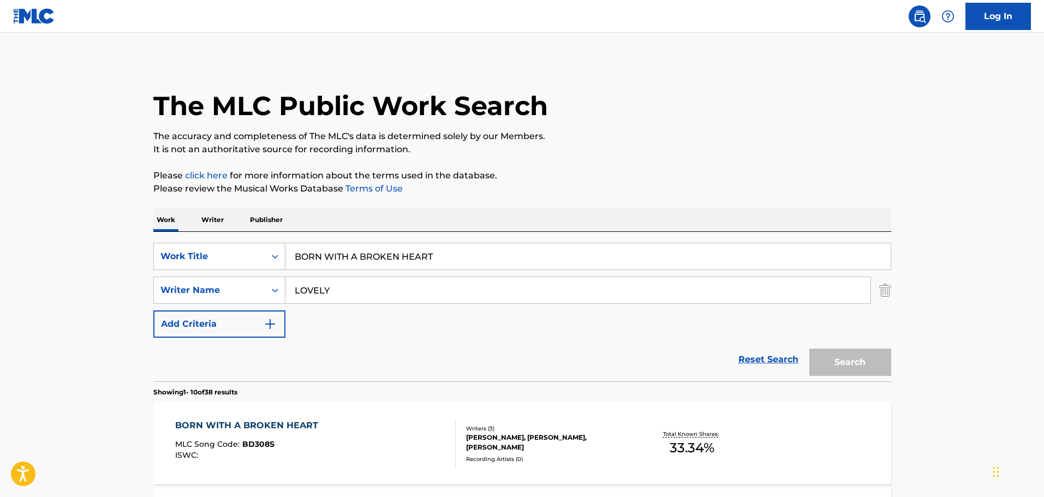
scroll to position [55, 0]
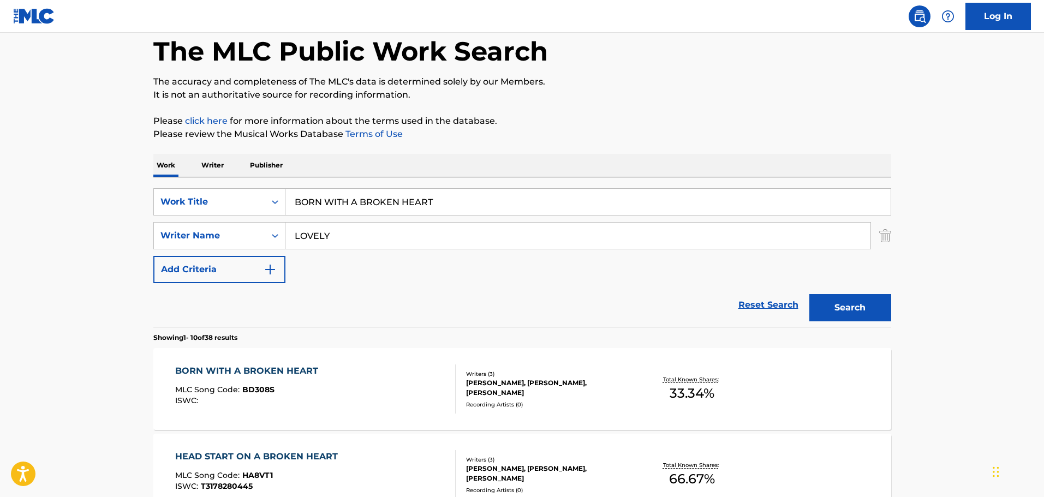
drag, startPoint x: 476, startPoint y: 198, endPoint x: 282, endPoint y: 184, distance: 194.2
click at [282, 184] on div "SearchWithCriteriac84feedb-ee26-471e-9ae1-c24ce2444d65 Work Title BORN WITH A B…" at bounding box center [522, 252] width 738 height 150
paste input "JOSEPH'S TARANTELLA"
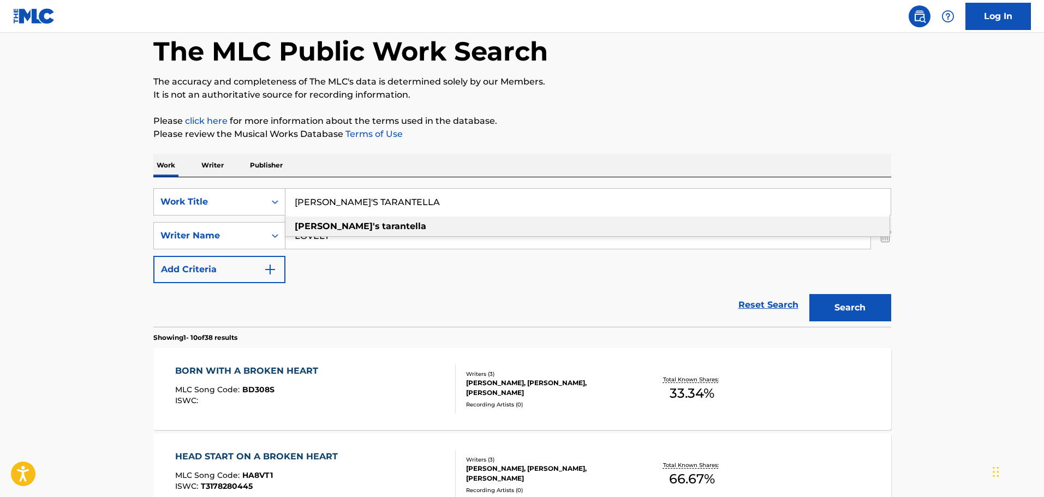
type input "JOSEPH'S TARANTELLA"
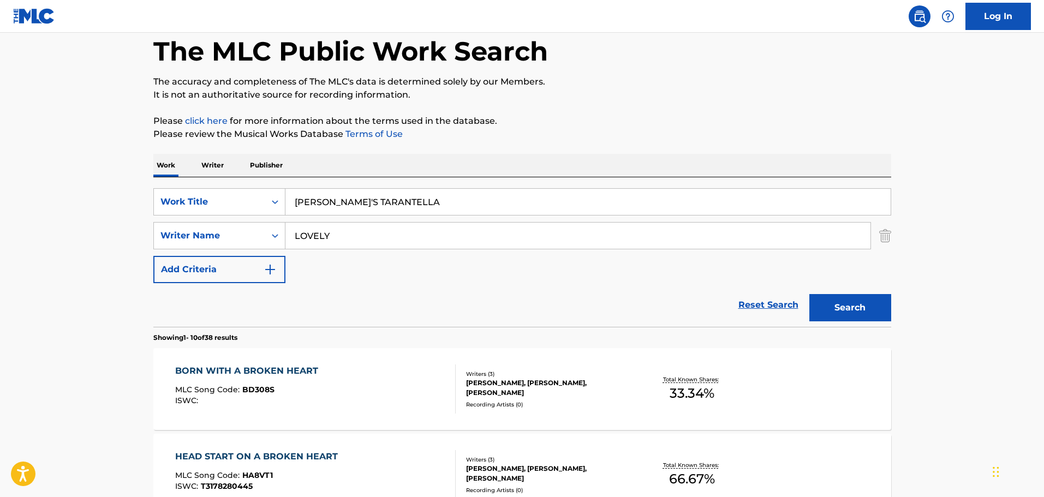
click at [357, 243] on input "LOVELY" at bounding box center [577, 236] width 585 height 26
type input "VITTORIO"
click at [809, 294] on button "Search" at bounding box center [850, 307] width 82 height 27
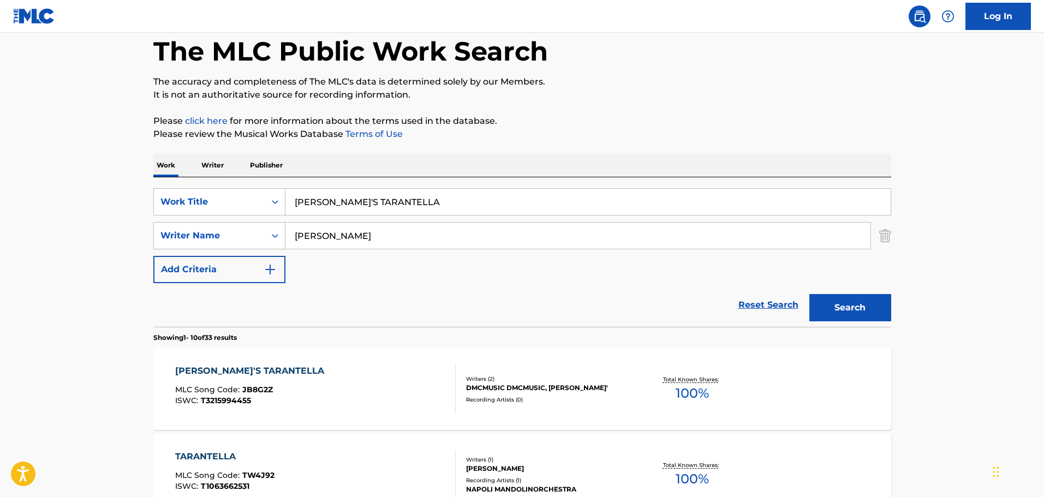
click at [380, 369] on div "JOSEPH'S TARANTELLA MLC Song Code : JB8G2Z ISWC : T3215994455" at bounding box center [315, 389] width 281 height 49
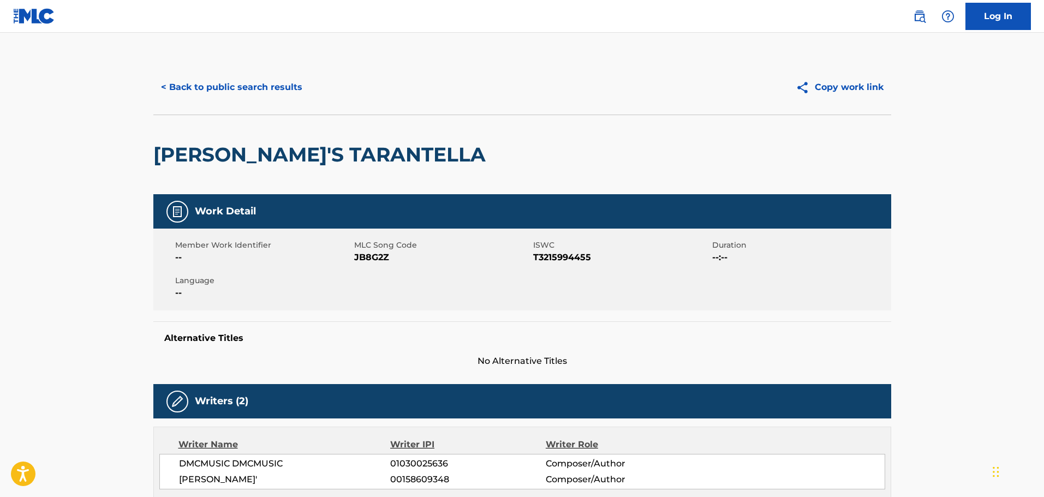
click at [357, 152] on h2 "JOSEPH'S TARANTELLA" at bounding box center [322, 154] width 338 height 25
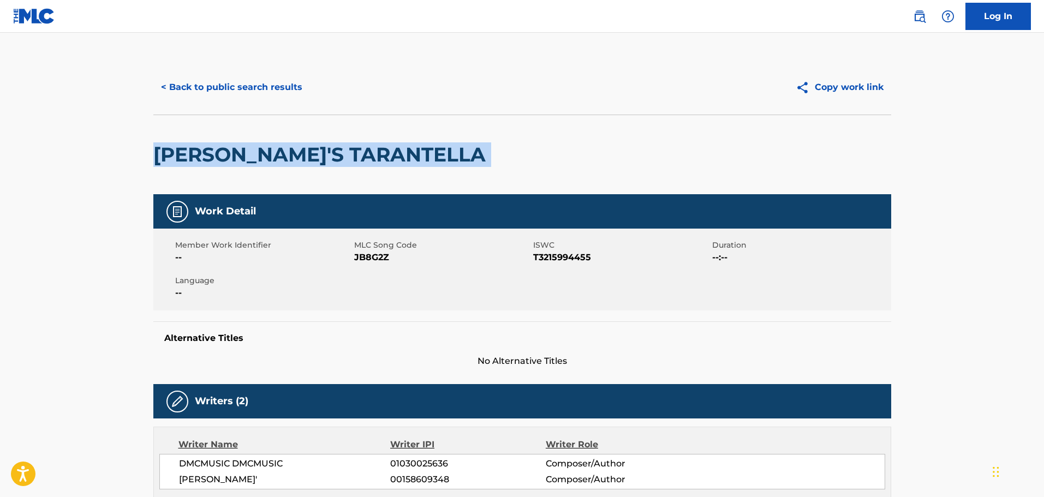
click at [357, 152] on h2 "JOSEPH'S TARANTELLA" at bounding box center [322, 154] width 338 height 25
copy div "JOSEPH'S TARANTELLA"
click at [281, 81] on button "< Back to public search results" at bounding box center [231, 87] width 157 height 27
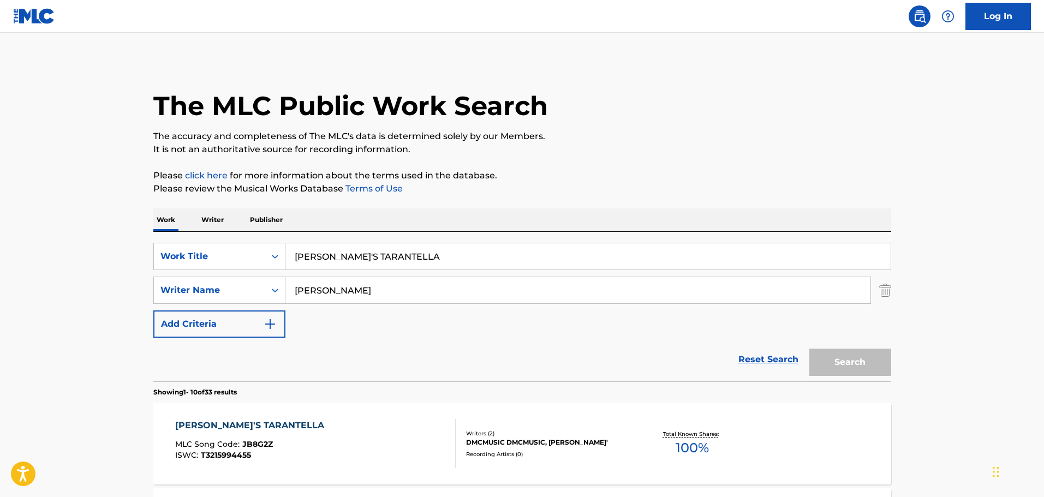
scroll to position [55, 0]
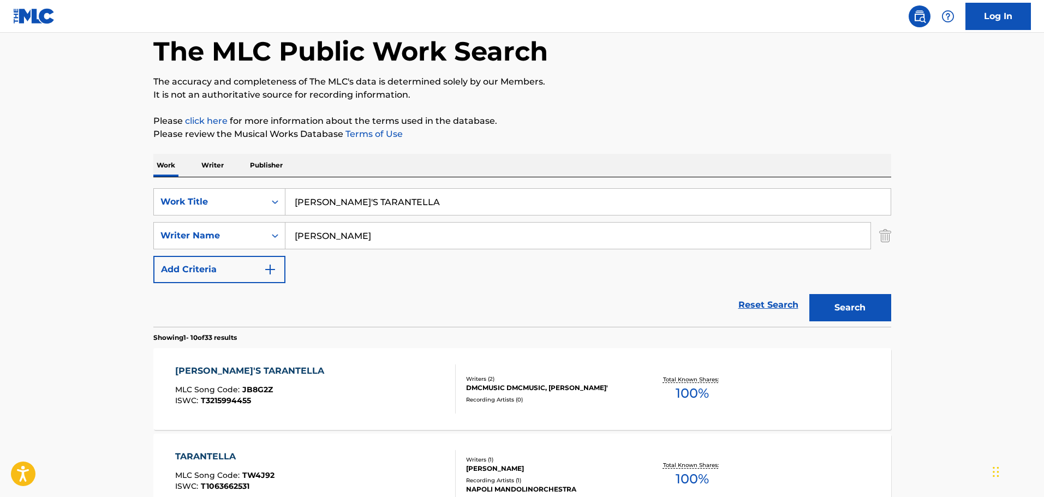
drag, startPoint x: 885, startPoint y: 242, endPoint x: 873, endPoint y: 232, distance: 16.3
click at [886, 243] on img "Search Form" at bounding box center [885, 235] width 12 height 27
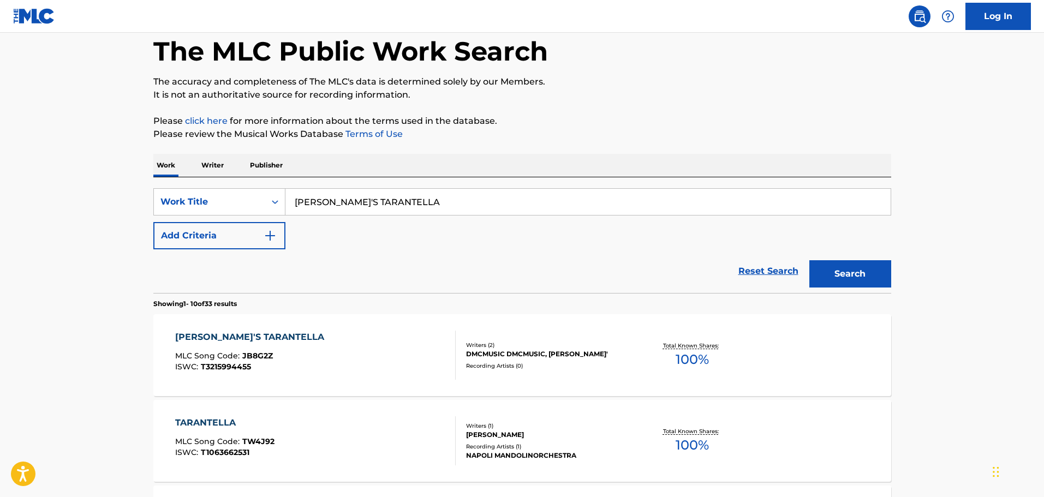
drag, startPoint x: 439, startPoint y: 200, endPoint x: 236, endPoint y: 183, distance: 203.2
click at [236, 183] on div "SearchWithCriteriac84feedb-ee26-471e-9ae1-c24ce2444d65 Work Title JOSEPH'S TARA…" at bounding box center [522, 235] width 738 height 116
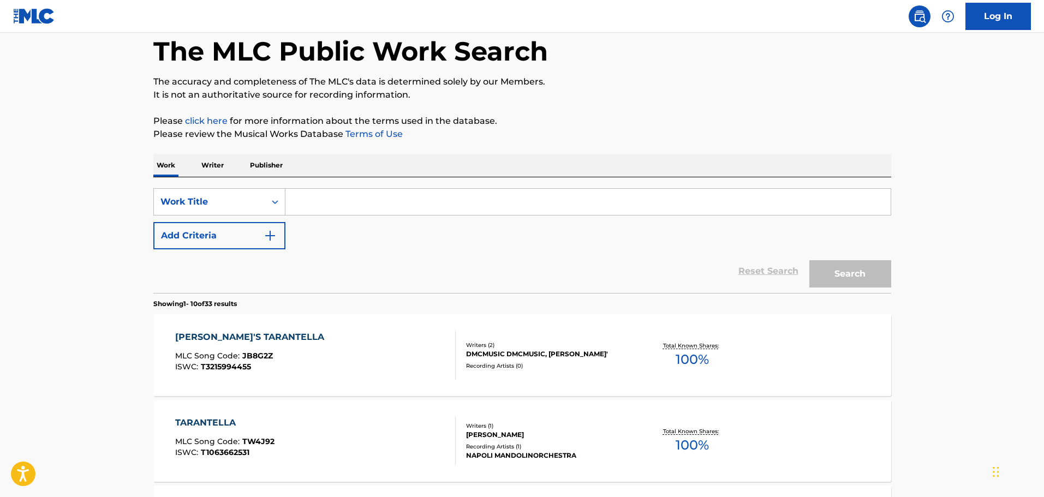
drag, startPoint x: 320, startPoint y: 196, endPoint x: 313, endPoint y: 204, distance: 10.8
paste input "MACGILLAMUN'S LAMENT FOR HIS CHIEF"
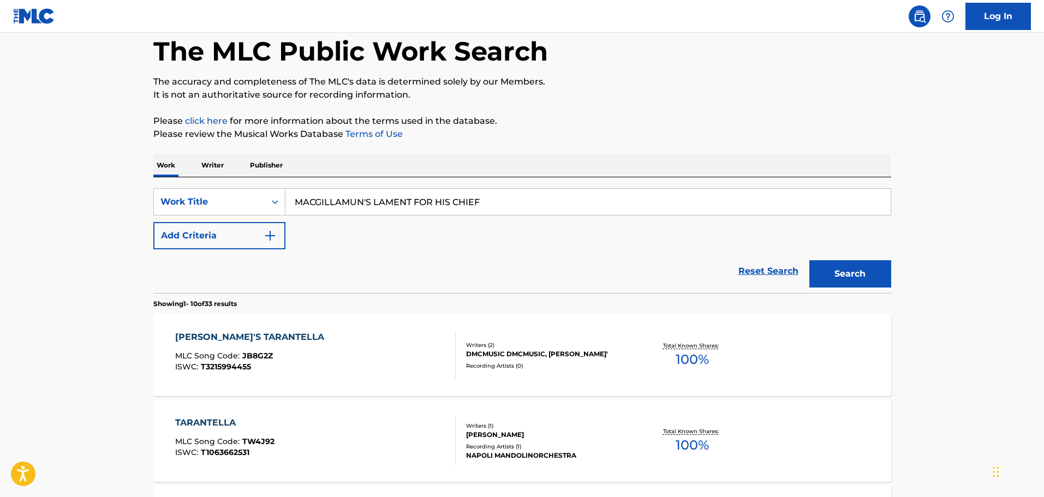
click at [824, 270] on button "Search" at bounding box center [850, 273] width 82 height 27
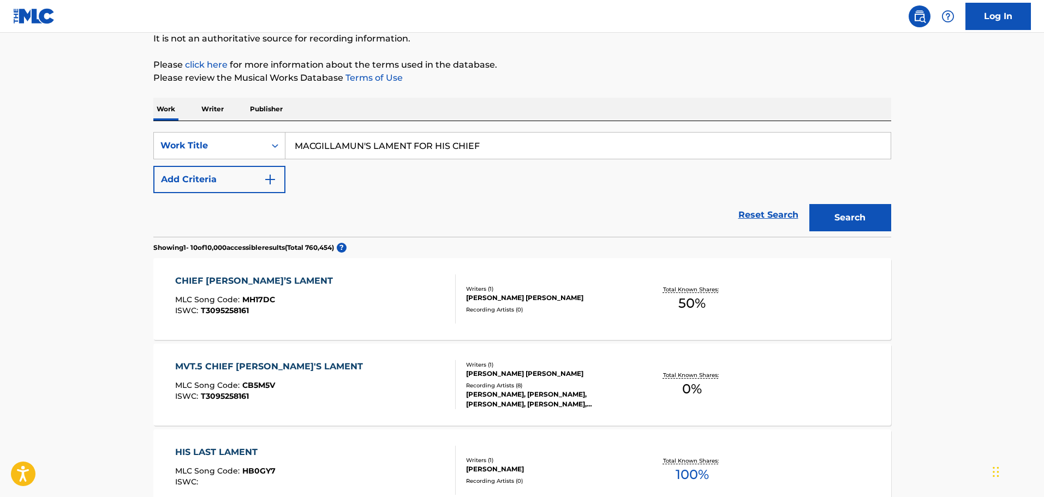
scroll to position [109, 0]
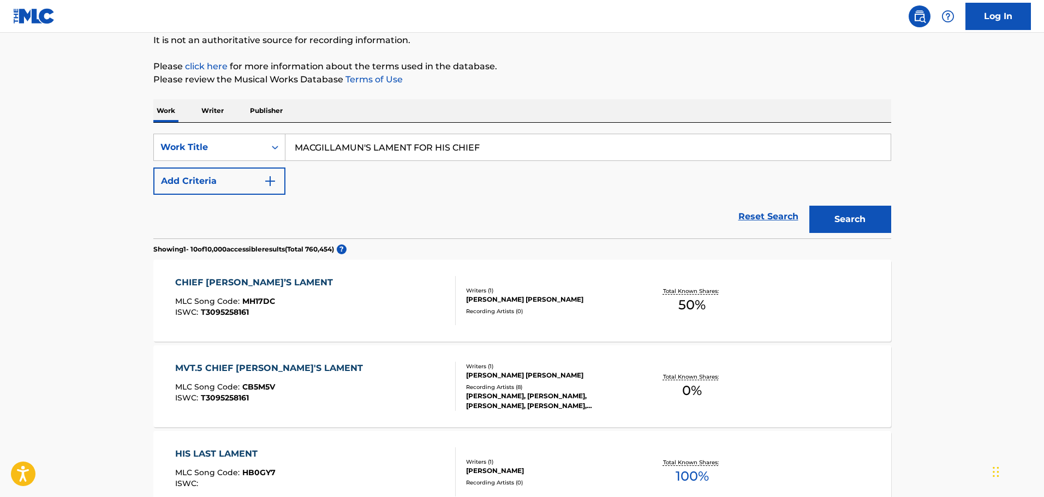
drag, startPoint x: 498, startPoint y: 140, endPoint x: 280, endPoint y: 107, distance: 220.8
type input "FIXIN' TO"
click at [238, 182] on button "Add Criteria" at bounding box center [219, 181] width 132 height 27
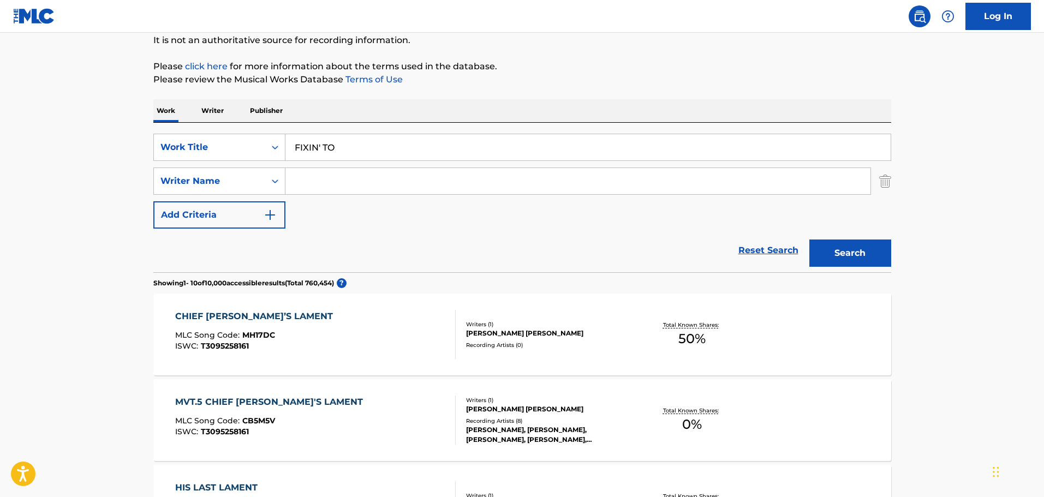
click at [304, 180] on input "Search Form" at bounding box center [577, 181] width 585 height 26
type input "MAYO"
click at [809, 240] on button "Search" at bounding box center [850, 253] width 82 height 27
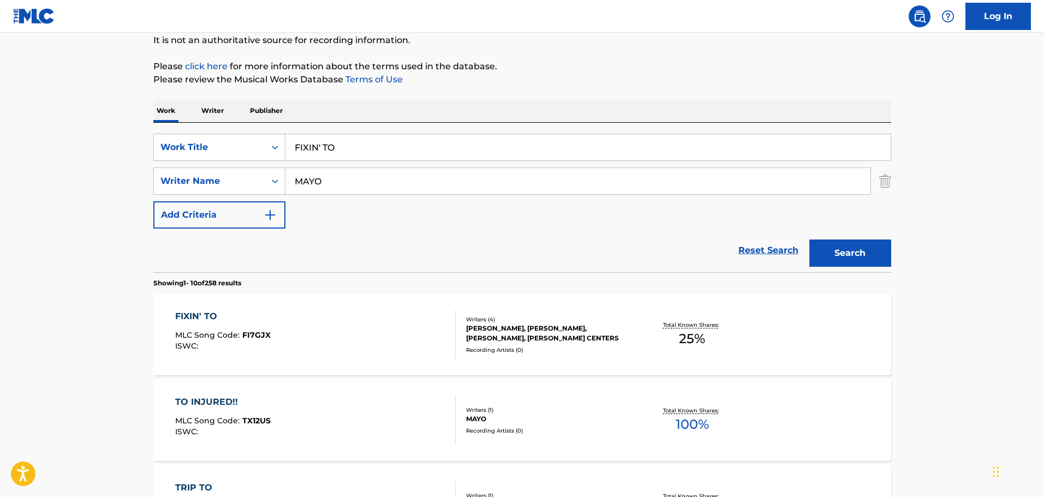
click at [341, 332] on div "FIXIN' TO MLC Song Code : FI7GJX ISWC :" at bounding box center [315, 334] width 281 height 49
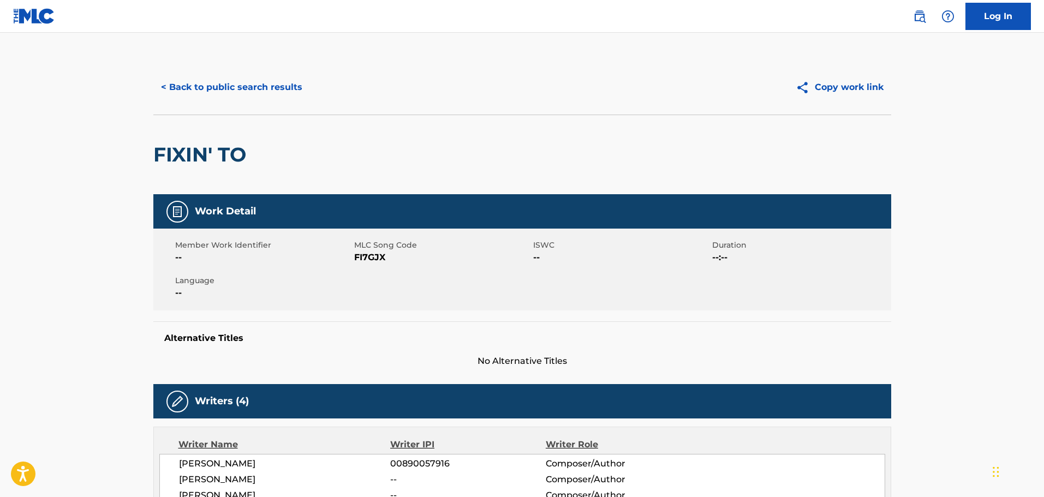
click at [254, 87] on button "< Back to public search results" at bounding box center [231, 87] width 157 height 27
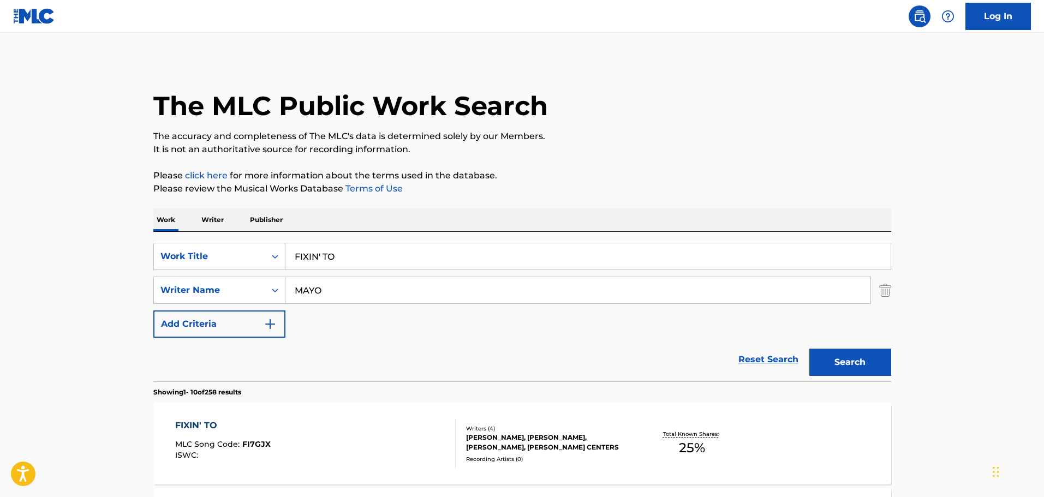
scroll to position [109, 0]
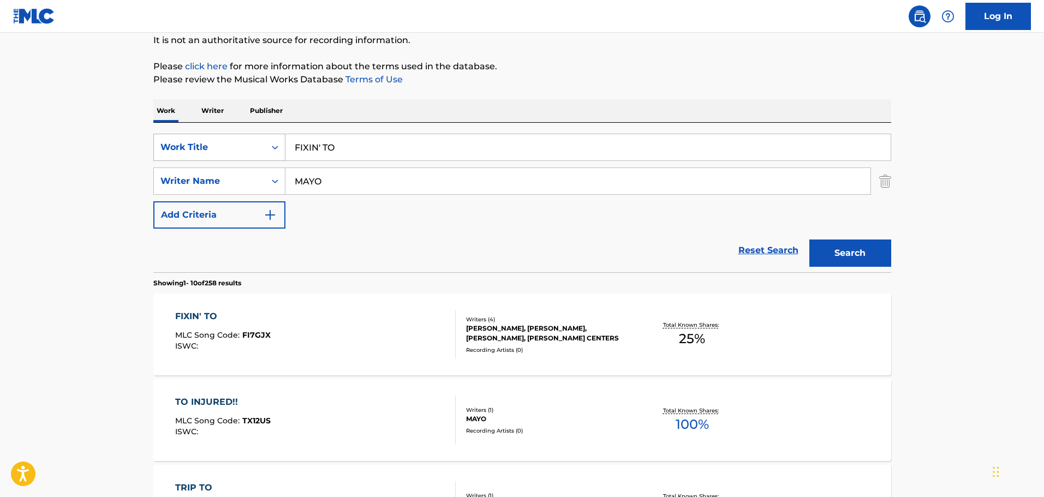
drag, startPoint x: 448, startPoint y: 150, endPoint x: 240, endPoint y: 147, distance: 208.5
click at [240, 147] on div "SearchWithCriteriac84feedb-ee26-471e-9ae1-c24ce2444d65 Work Title FIXIN' TO" at bounding box center [522, 147] width 738 height 27
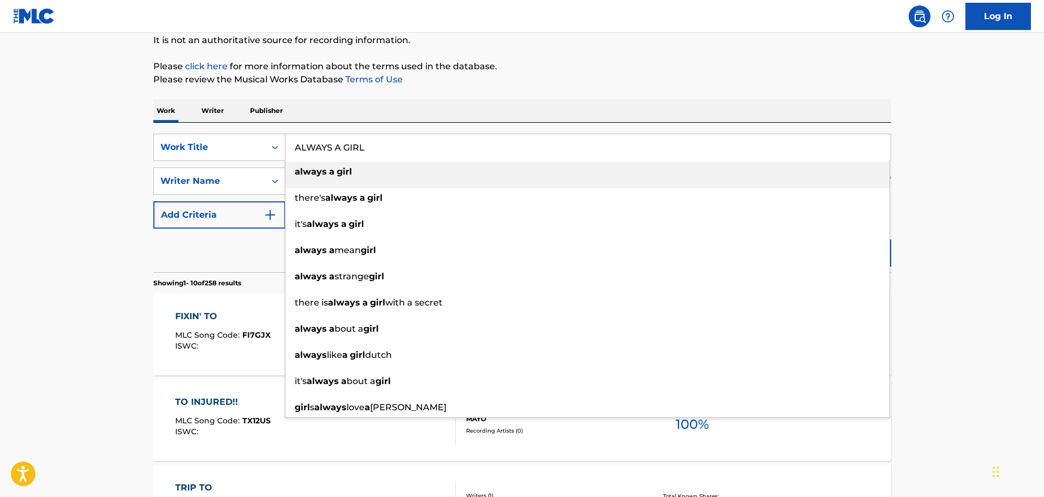
type input "ALWAYS A GIRL"
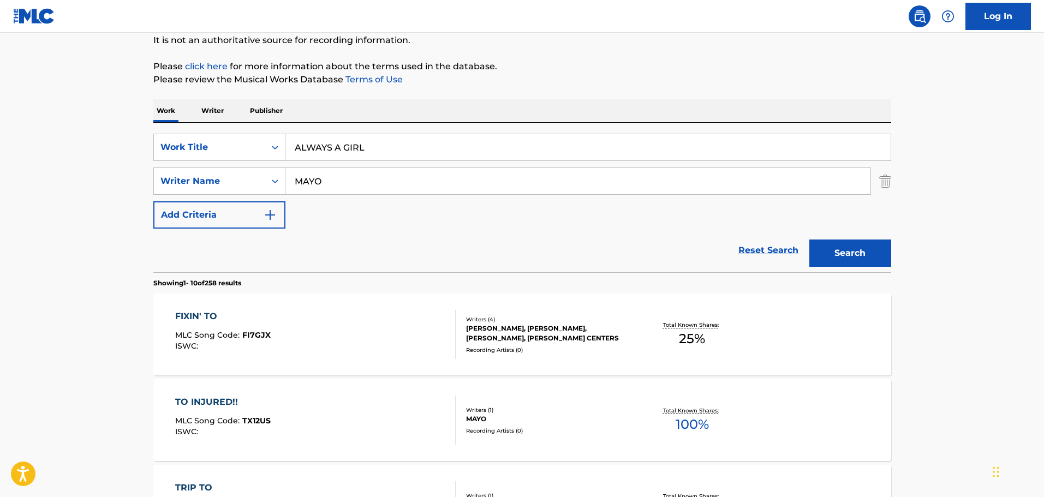
click at [877, 259] on button "Search" at bounding box center [850, 253] width 82 height 27
click at [389, 331] on div "ALWAYS A GIRL MLC Song Code : AE35UR ISWC :" at bounding box center [315, 334] width 281 height 49
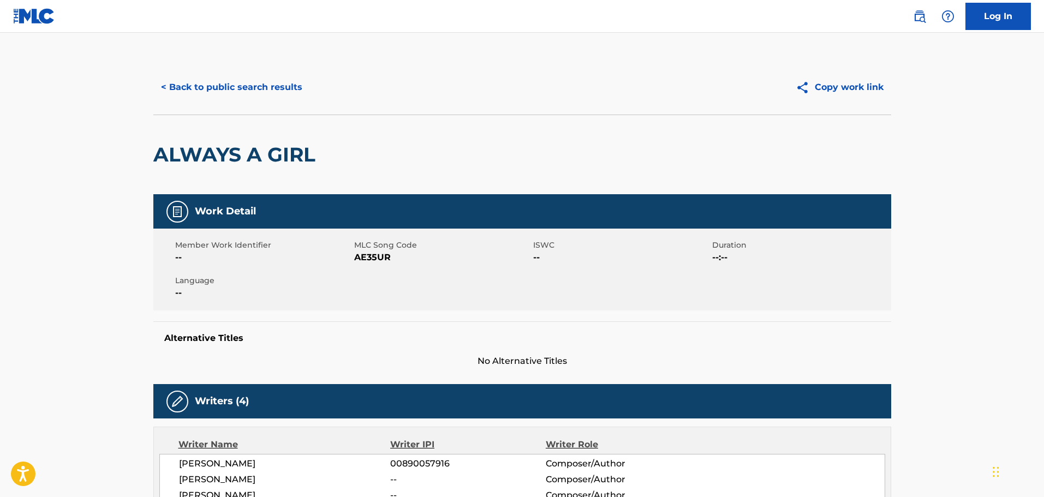
click at [237, 84] on button "< Back to public search results" at bounding box center [231, 87] width 157 height 27
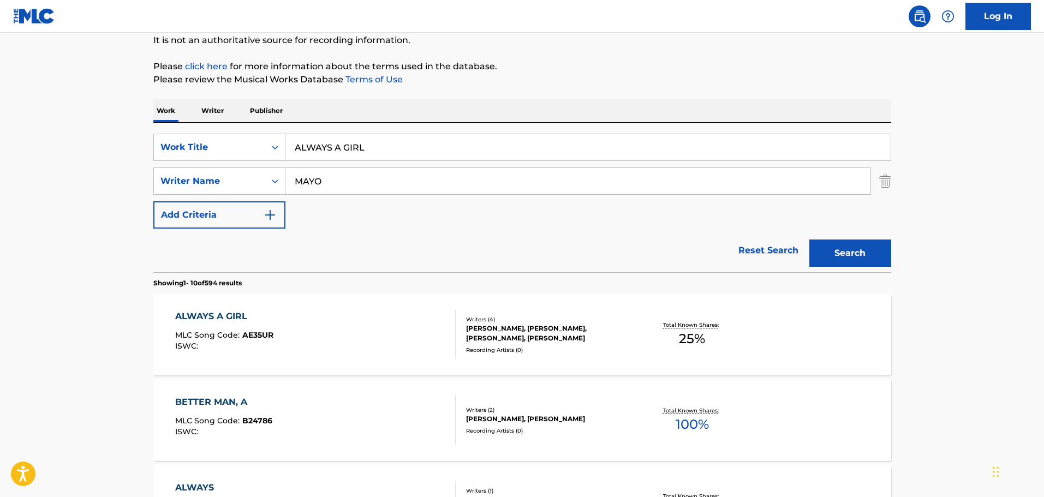
drag, startPoint x: 490, startPoint y: 143, endPoint x: 141, endPoint y: 121, distance: 349.4
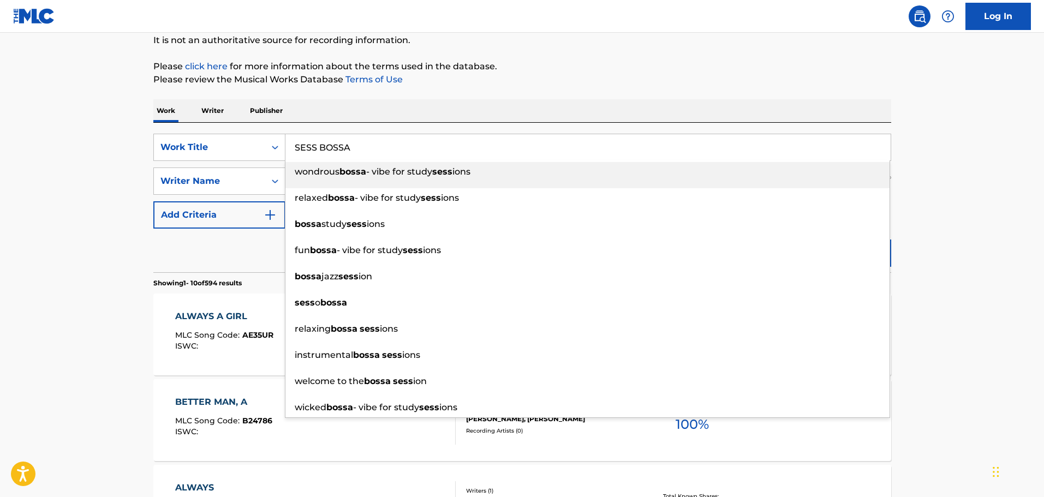
type input "SESS BOSSA"
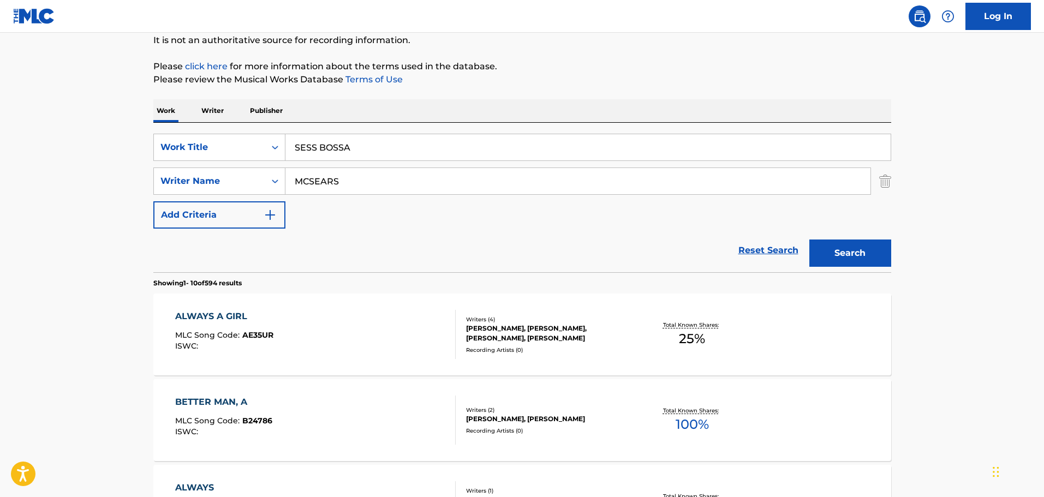
type input "MCSEARS"
click at [809, 240] on button "Search" at bounding box center [850, 253] width 82 height 27
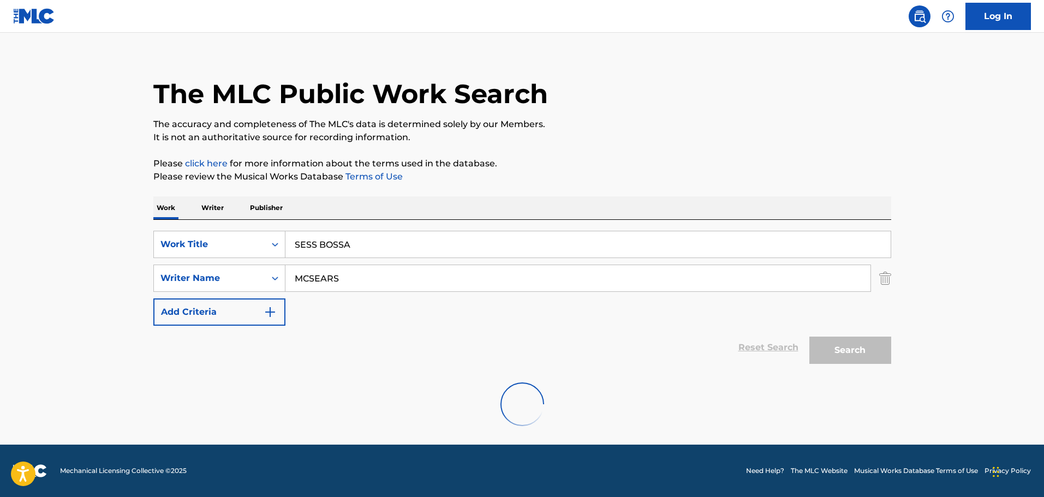
scroll to position [0, 0]
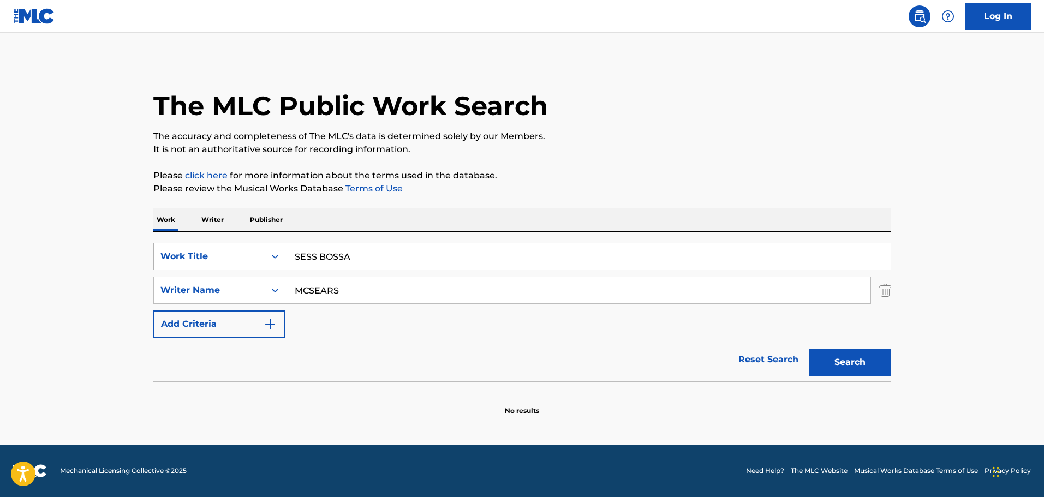
drag, startPoint x: 390, startPoint y: 249, endPoint x: 246, endPoint y: 248, distance: 144.1
click at [246, 248] on div "SearchWithCriteriac84feedb-ee26-471e-9ae1-c24ce2444d65 Work Title SESS BOSSA" at bounding box center [522, 256] width 738 height 27
type input "BACKWARD SENSE"
type input "MERRITT"
click at [809, 349] on button "Search" at bounding box center [850, 362] width 82 height 27
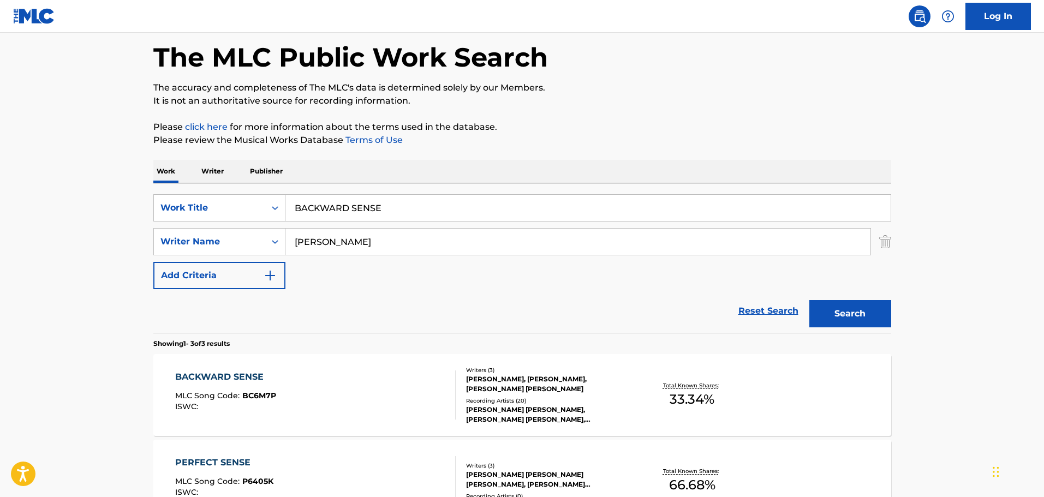
scroll to position [164, 0]
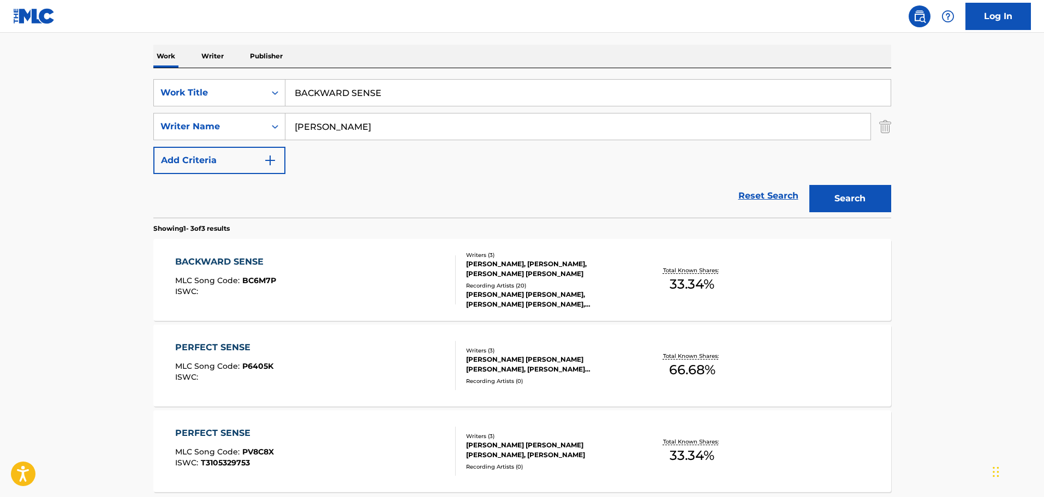
click at [389, 293] on div "BACKWARD SENSE MLC Song Code : BC6M7P ISWC :" at bounding box center [315, 279] width 281 height 49
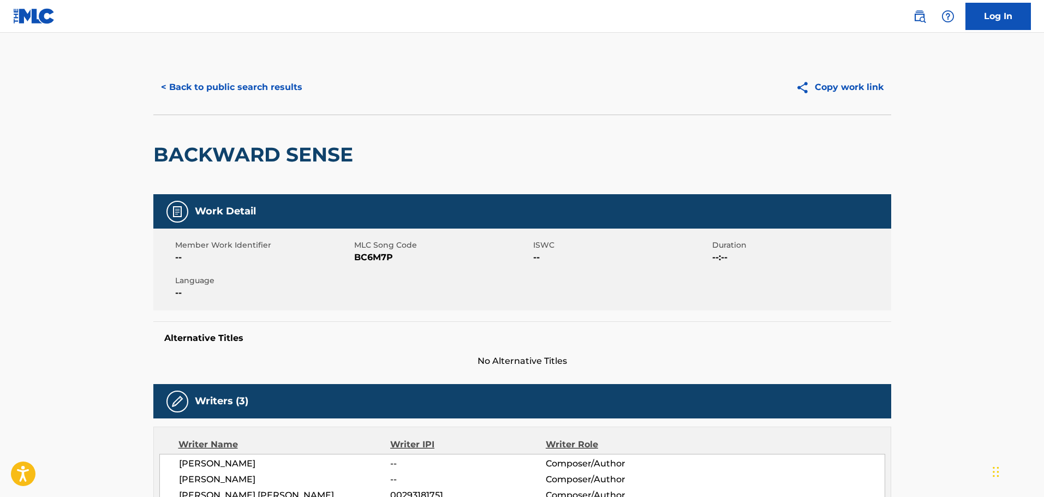
click at [270, 99] on button "< Back to public search results" at bounding box center [231, 87] width 157 height 27
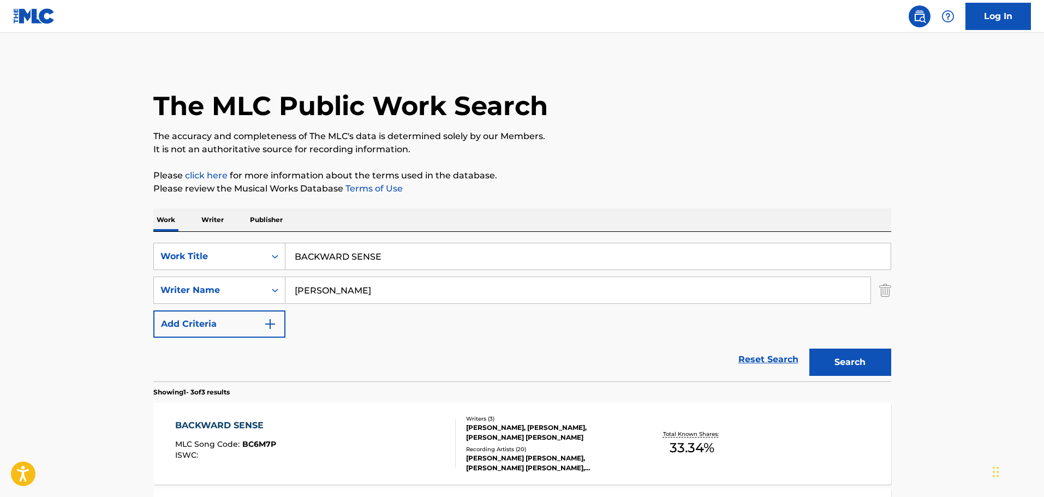
scroll to position [164, 0]
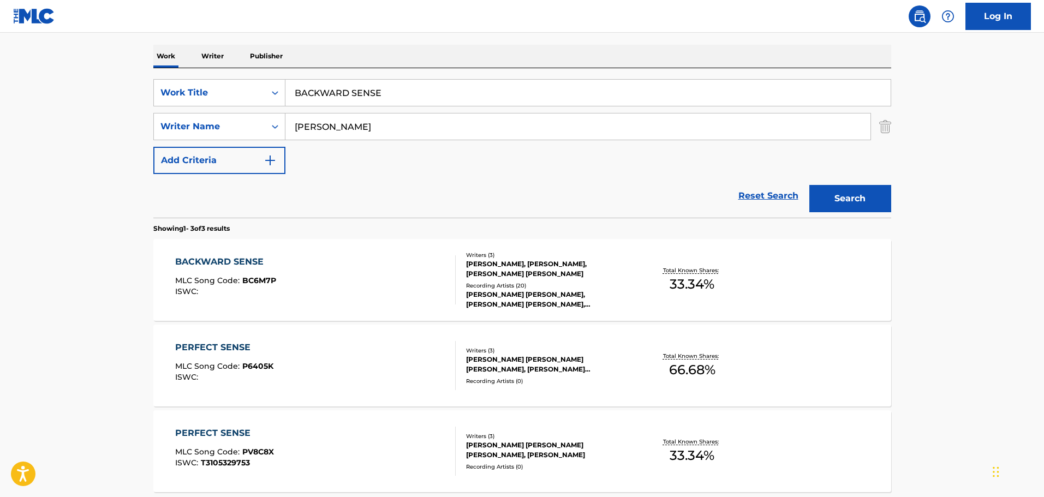
drag, startPoint x: 454, startPoint y: 84, endPoint x: 197, endPoint y: 70, distance: 257.4
click at [198, 70] on div "SearchWithCriteriac84feedb-ee26-471e-9ae1-c24ce2444d65 Work Title BACKWARD SENS…" at bounding box center [522, 143] width 738 height 150
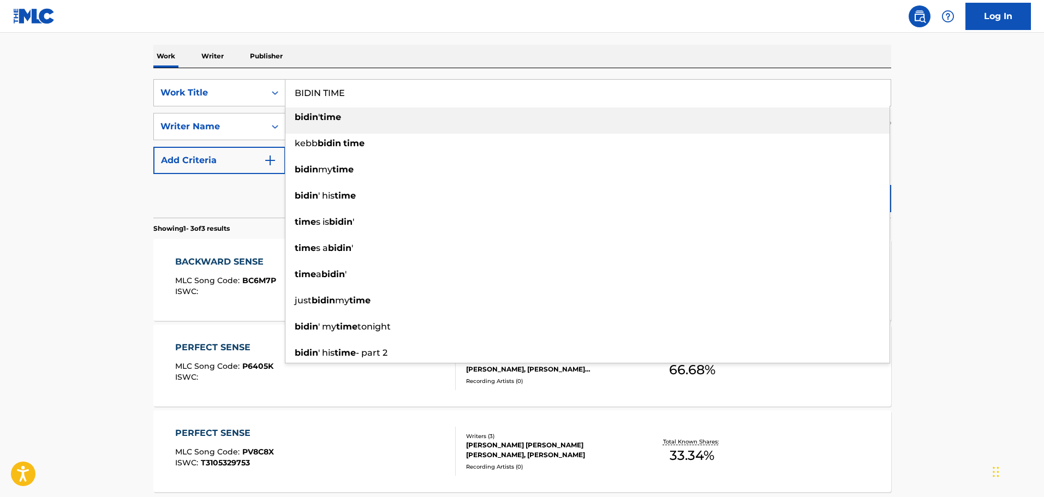
type input "BIDIN TIME"
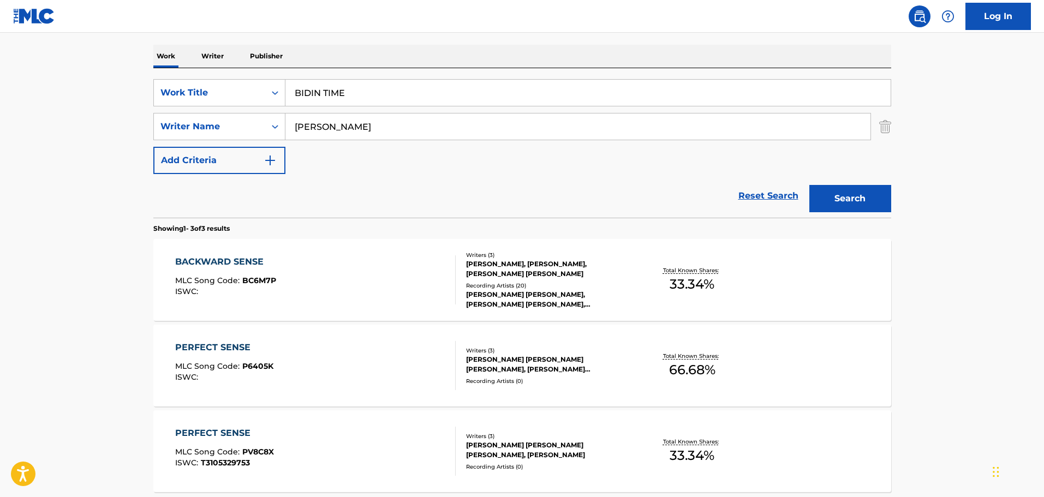
type input "MIDDLETON"
click at [809, 185] on button "Search" at bounding box center [850, 198] width 82 height 27
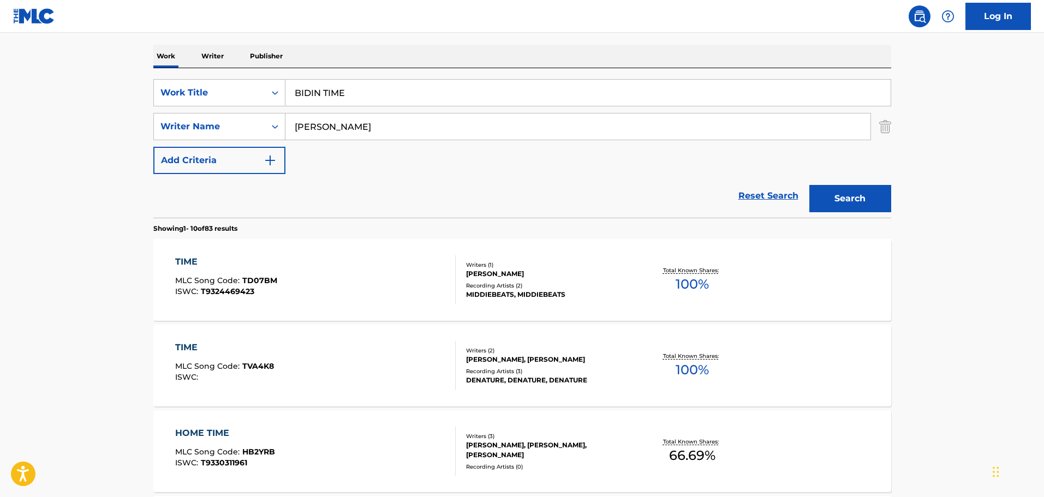
drag, startPoint x: 364, startPoint y: 99, endPoint x: 164, endPoint y: 58, distance: 204.4
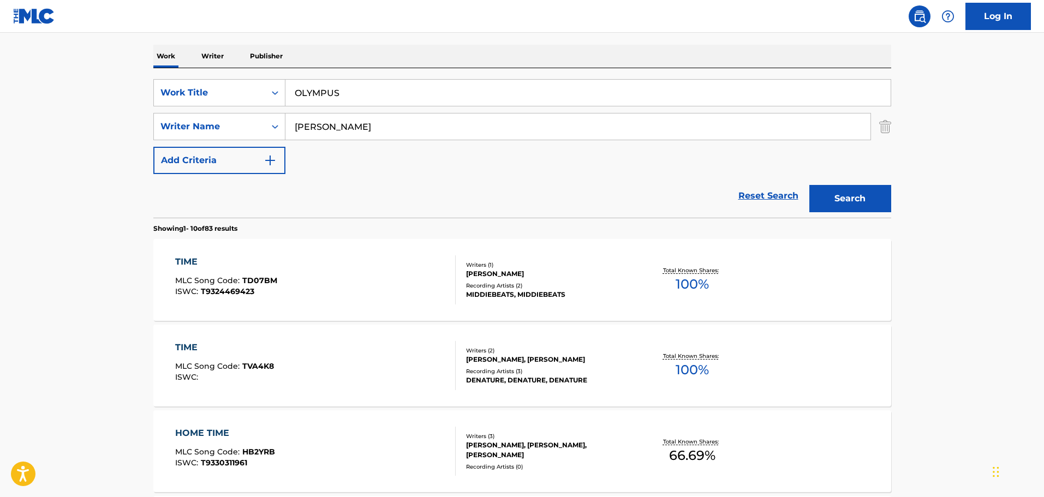
click at [878, 202] on button "Search" at bounding box center [850, 198] width 82 height 27
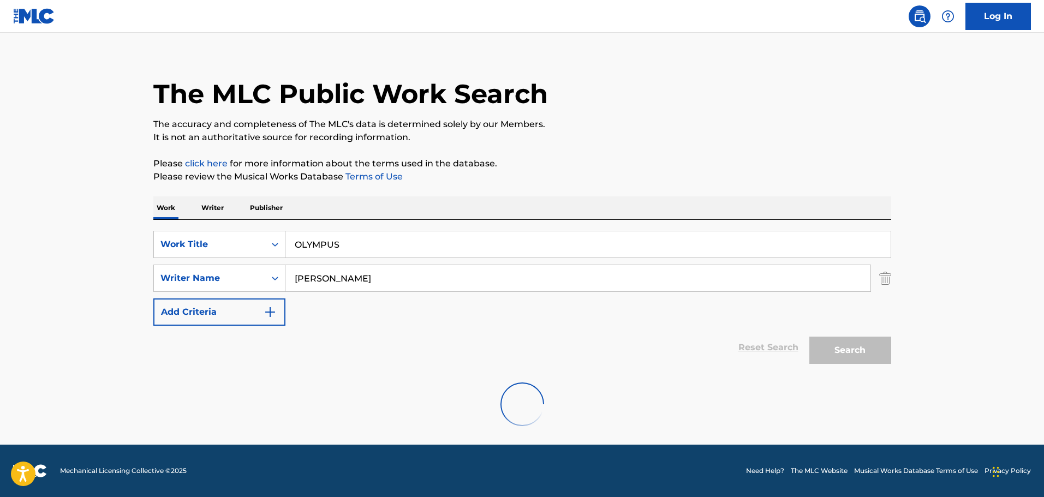
scroll to position [0, 0]
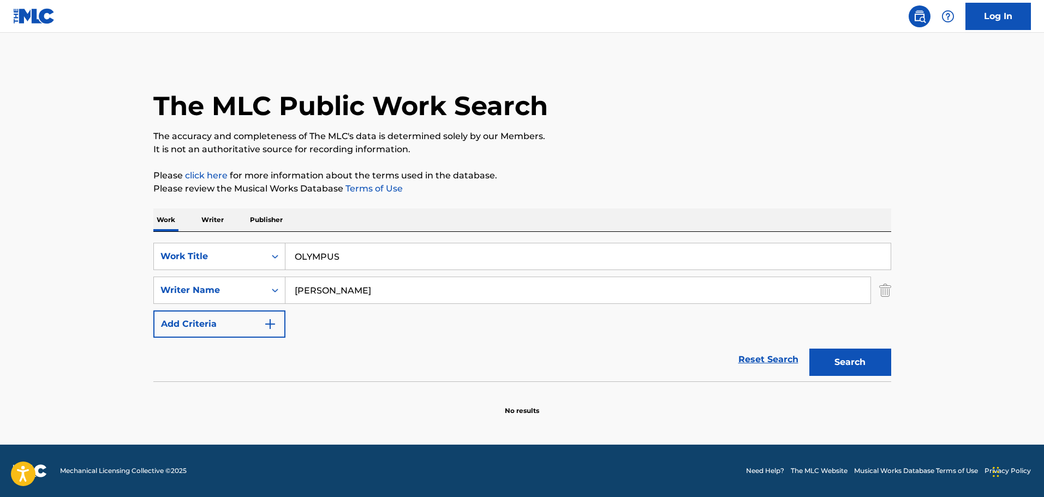
click at [390, 286] on input "MIDDLETON" at bounding box center [577, 290] width 585 height 26
drag, startPoint x: 383, startPoint y: 259, endPoint x: 282, endPoint y: 238, distance: 103.2
click at [282, 239] on div "SearchWithCriteriac84feedb-ee26-471e-9ae1-c24ce2444d65 Work Title OLYMPUS Searc…" at bounding box center [522, 307] width 738 height 150
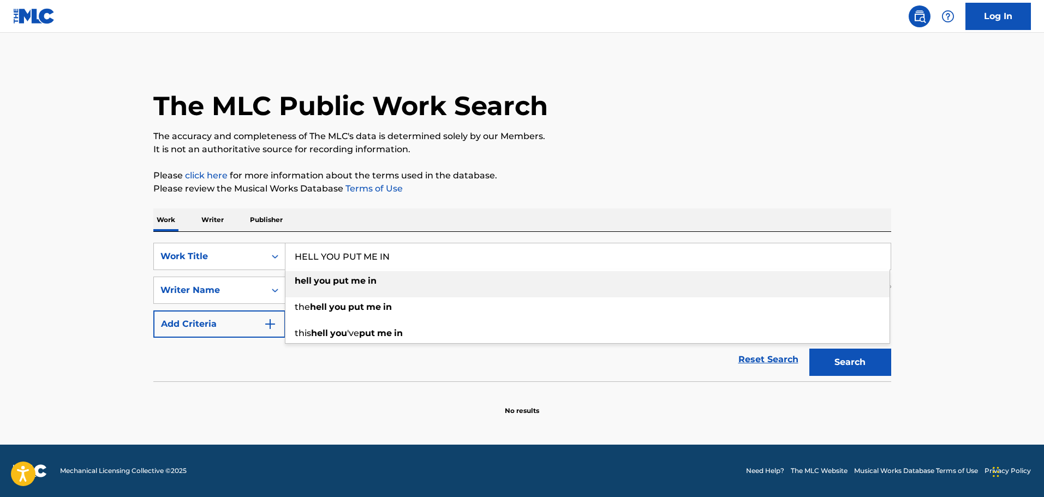
type input "HELL YOU PUT ME IN"
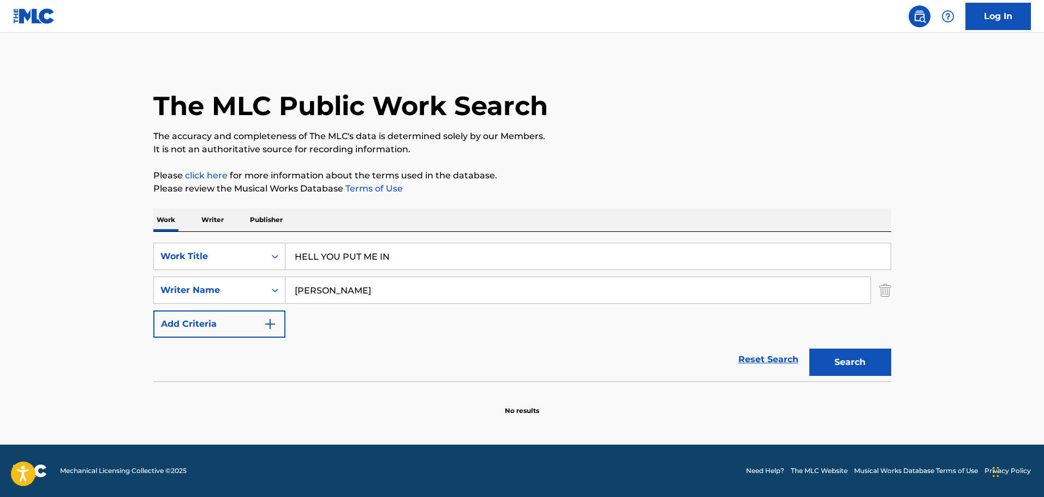
type input "MIZELL"
click at [809, 349] on button "Search" at bounding box center [850, 362] width 82 height 27
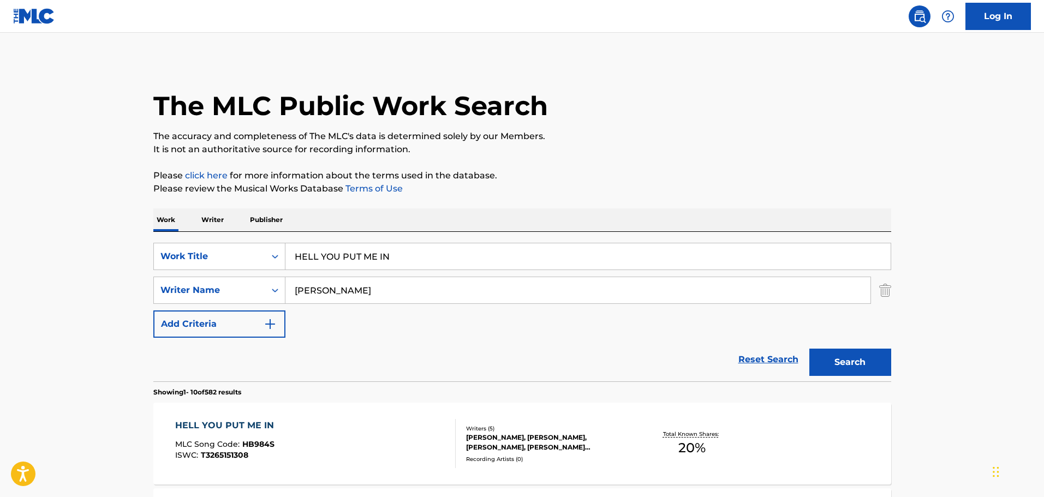
click at [377, 456] on div "HELL YOU PUT ME IN MLC Song Code : HB984S ISWC : T3265151308" at bounding box center [315, 443] width 281 height 49
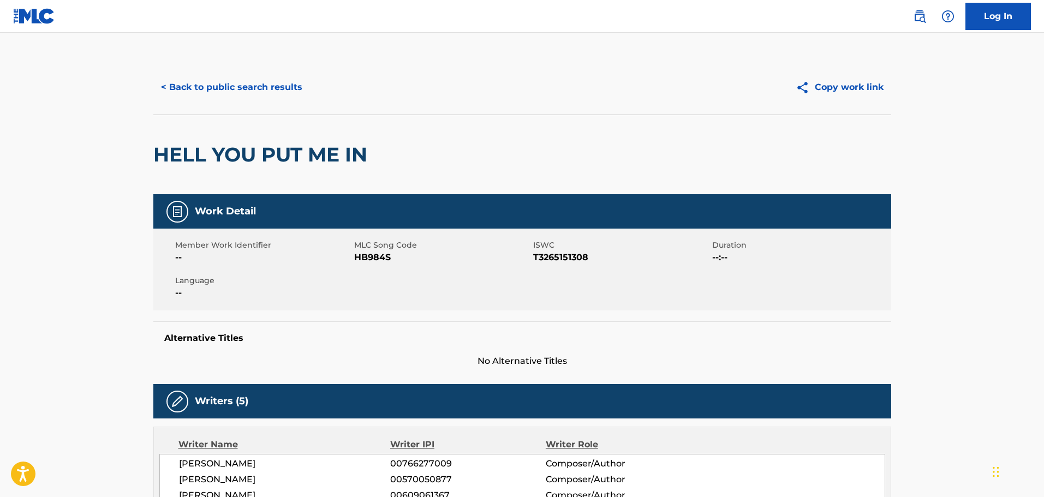
click at [169, 83] on button "< Back to public search results" at bounding box center [231, 87] width 157 height 27
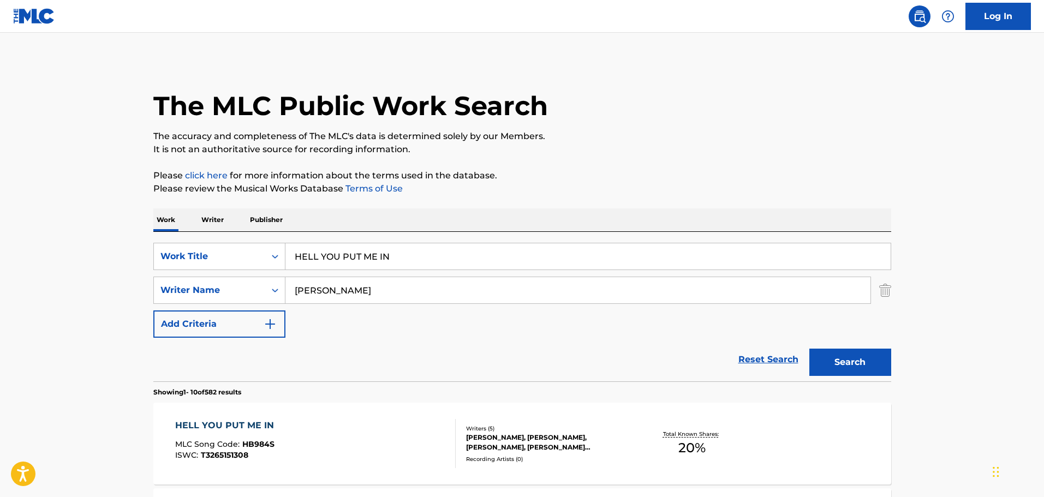
drag, startPoint x: 391, startPoint y: 249, endPoint x: 265, endPoint y: 229, distance: 127.7
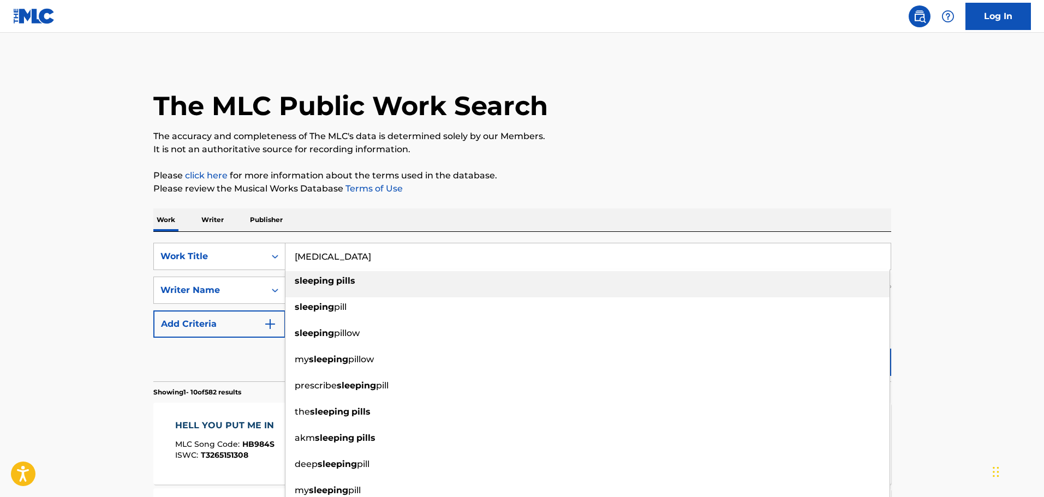
type input "SLEEPING PILLS"
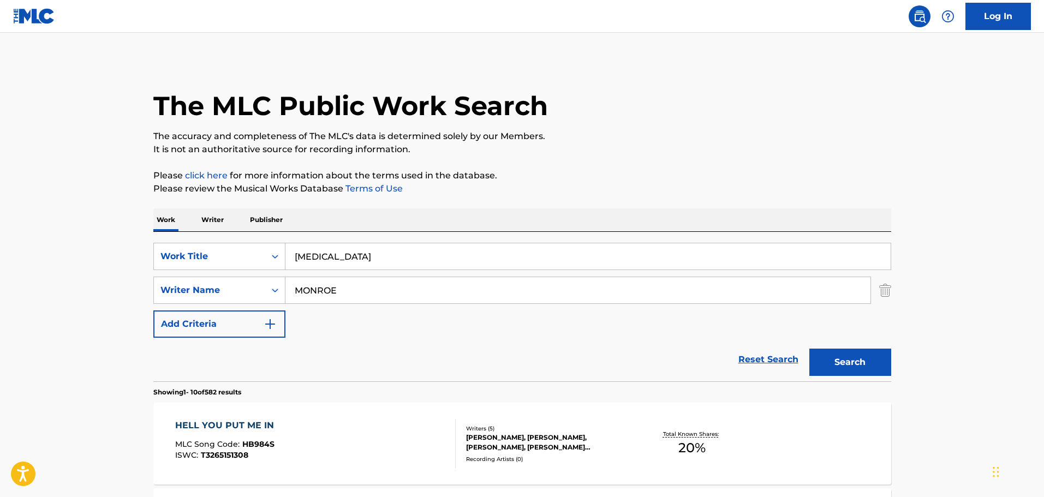
type input "MONROE"
click at [809, 349] on button "Search" at bounding box center [850, 362] width 82 height 27
click at [357, 438] on div "SLEEPING PILLS MLC Song Code : SC2I71 ISWC :" at bounding box center [315, 443] width 281 height 49
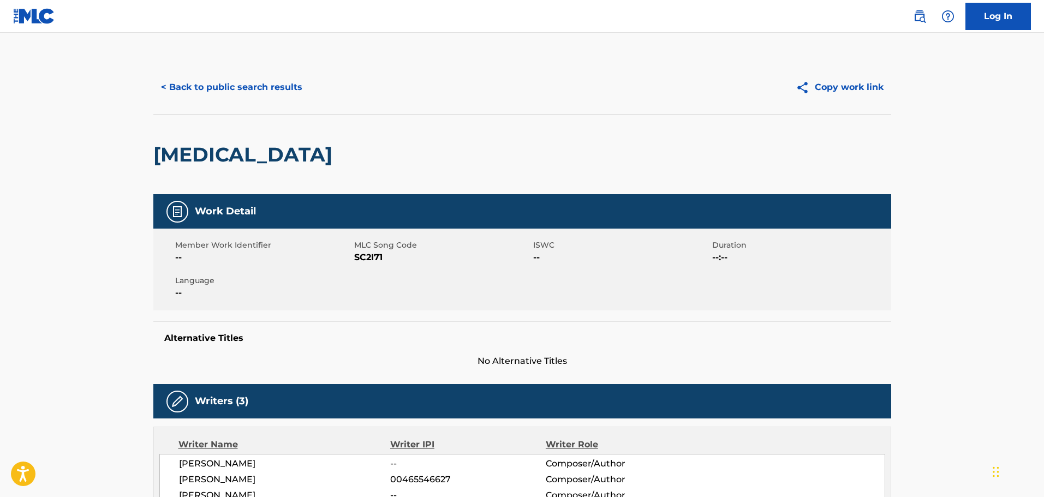
click at [264, 88] on button "< Back to public search results" at bounding box center [231, 87] width 157 height 27
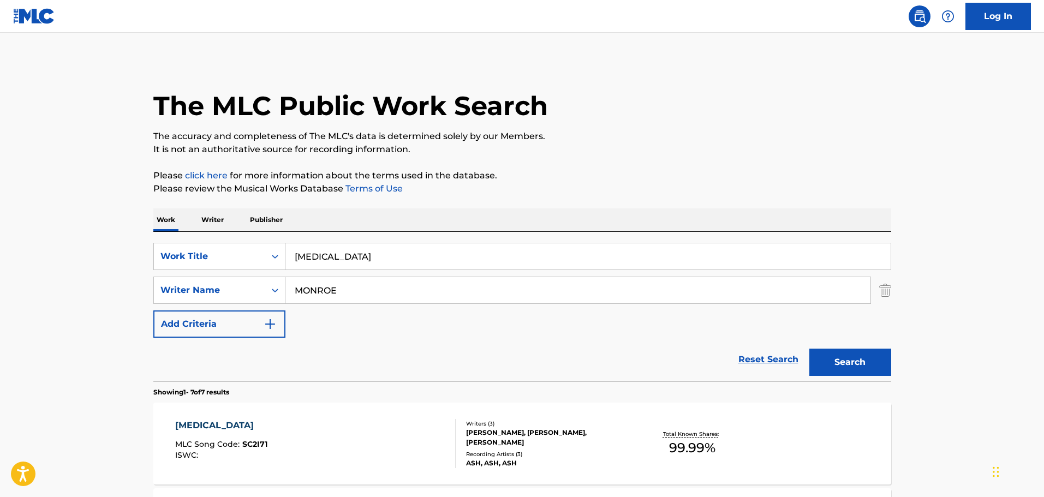
drag, startPoint x: 886, startPoint y: 291, endPoint x: 683, endPoint y: 296, distance: 203.1
click at [885, 291] on img "Search Form" at bounding box center [885, 290] width 12 height 27
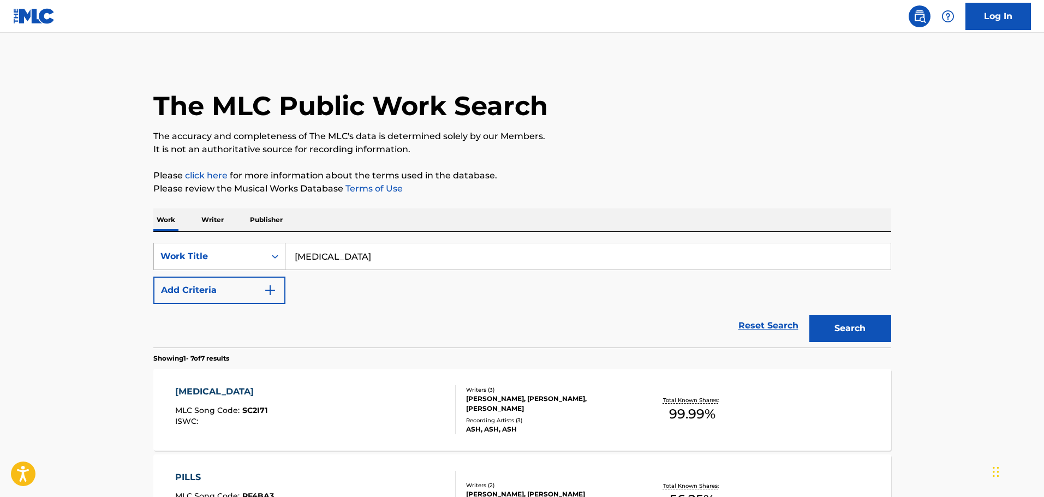
drag, startPoint x: 358, startPoint y: 255, endPoint x: 159, endPoint y: 246, distance: 198.9
click at [160, 246] on div "SearchWithCriteriac84feedb-ee26-471e-9ae1-c24ce2444d65 Work Title SLEEPING PILLS" at bounding box center [522, 256] width 738 height 27
click at [809, 315] on button "Search" at bounding box center [850, 328] width 82 height 27
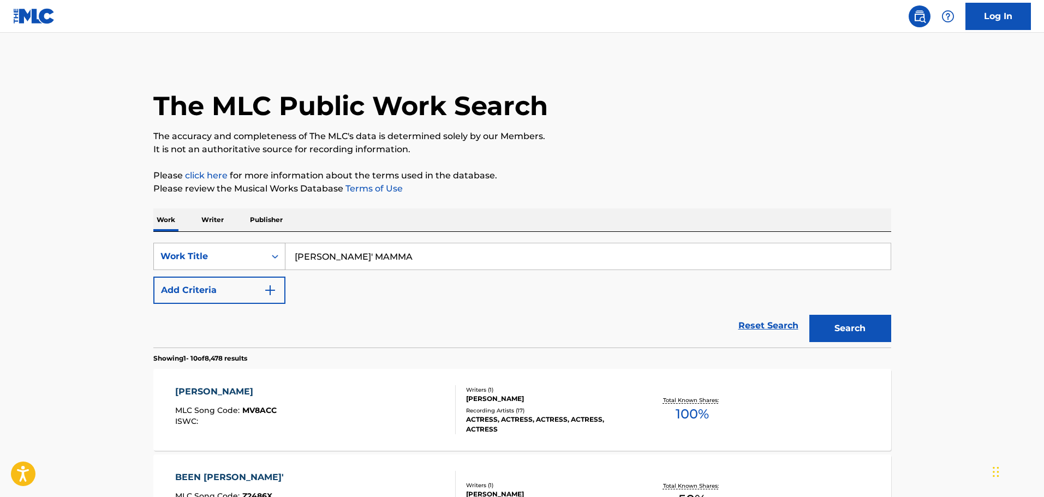
drag, startPoint x: 379, startPoint y: 265, endPoint x: 217, endPoint y: 246, distance: 163.3
click at [217, 246] on div "SearchWithCriteriac84feedb-ee26-471e-9ae1-c24ce2444d65 Work Title MINCIN' MAMMA" at bounding box center [522, 256] width 738 height 27
click at [299, 287] on div "cottage crawl" at bounding box center [587, 281] width 604 height 20
type input "cottage crawl"
click at [255, 296] on button "Add Criteria" at bounding box center [219, 290] width 132 height 27
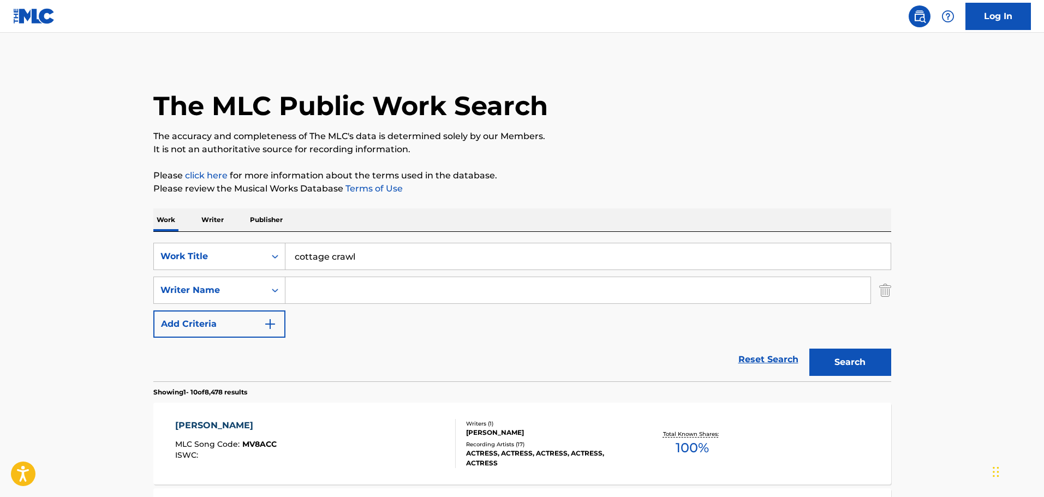
click at [338, 294] on input "Search Form" at bounding box center [577, 290] width 585 height 26
type input "MOSS"
click at [809, 349] on button "Search" at bounding box center [850, 362] width 82 height 27
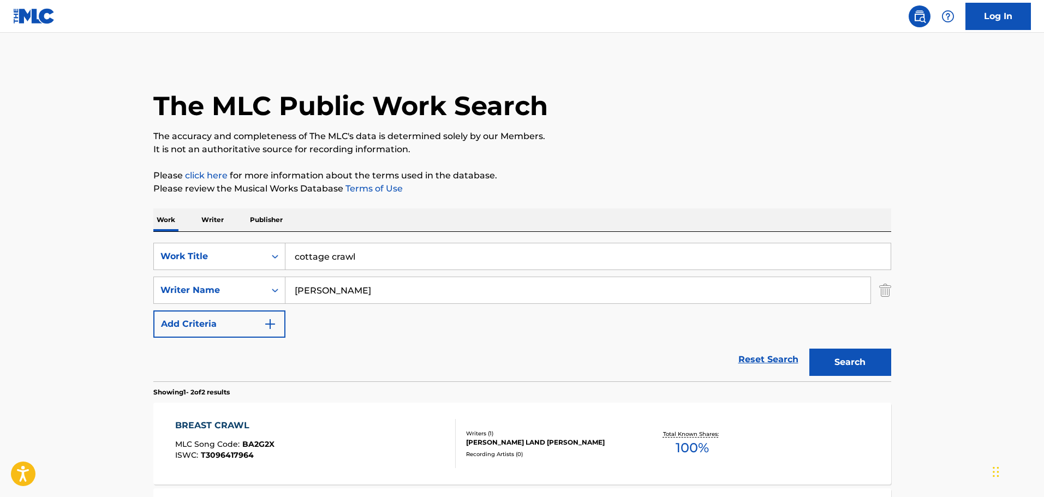
click at [605, 324] on div "SearchWithCriteriac84feedb-ee26-471e-9ae1-c24ce2444d65 Work Title cottage crawl…" at bounding box center [522, 290] width 738 height 95
click at [874, 289] on div "SearchWithCriteria131b74e8-a6de-4f3a-95a7-3913f71b99b1 Writer Name MOSS" at bounding box center [522, 290] width 738 height 27
click at [884, 288] on img "Search Form" at bounding box center [885, 290] width 12 height 27
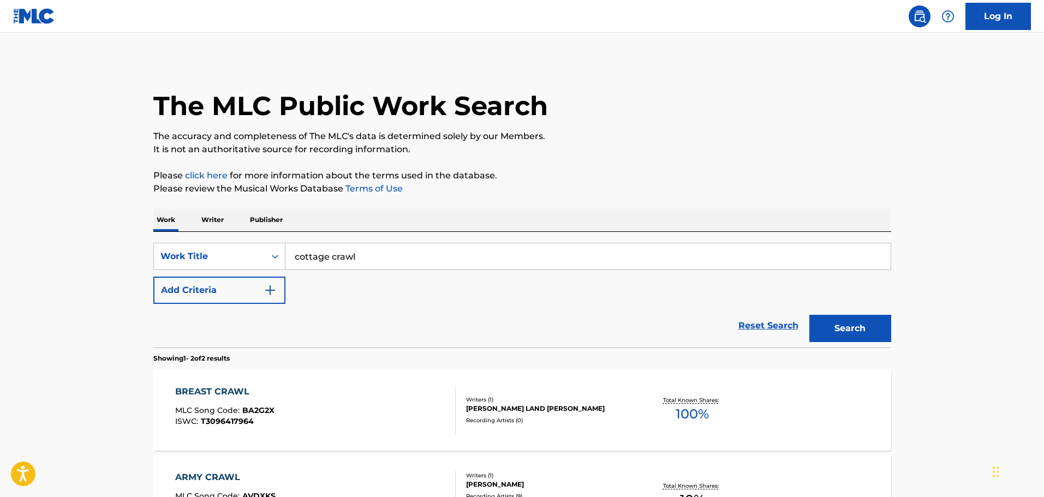
drag, startPoint x: 481, startPoint y: 249, endPoint x: 141, endPoint y: 243, distance: 340.6
click at [144, 245] on div "The MLC Public Work Search The accuracy and completeness of The MLC's data is d…" at bounding box center [522, 324] width 764 height 528
click at [809, 315] on button "Search" at bounding box center [850, 328] width 82 height 27
drag, startPoint x: 396, startPoint y: 263, endPoint x: 224, endPoint y: 270, distance: 172.1
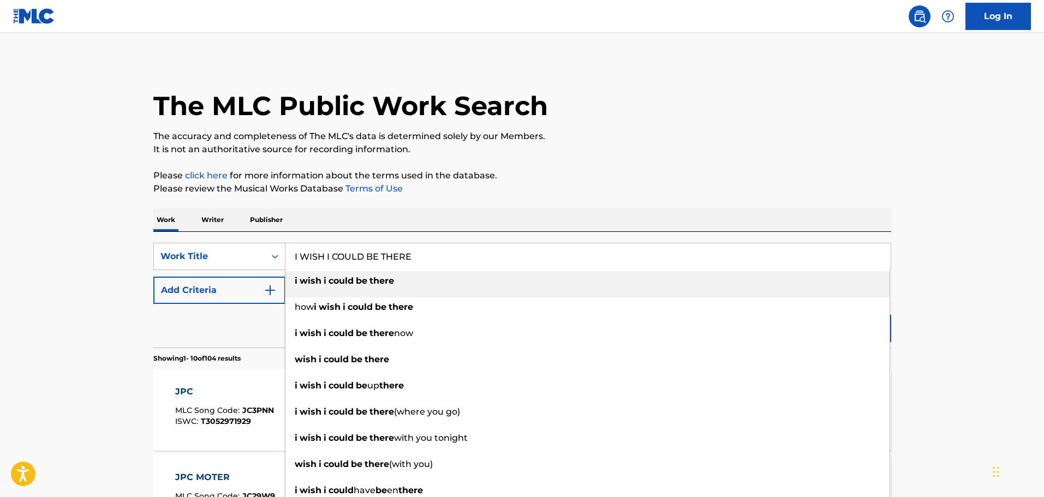
type input "I WISH I COULD BE THERE"
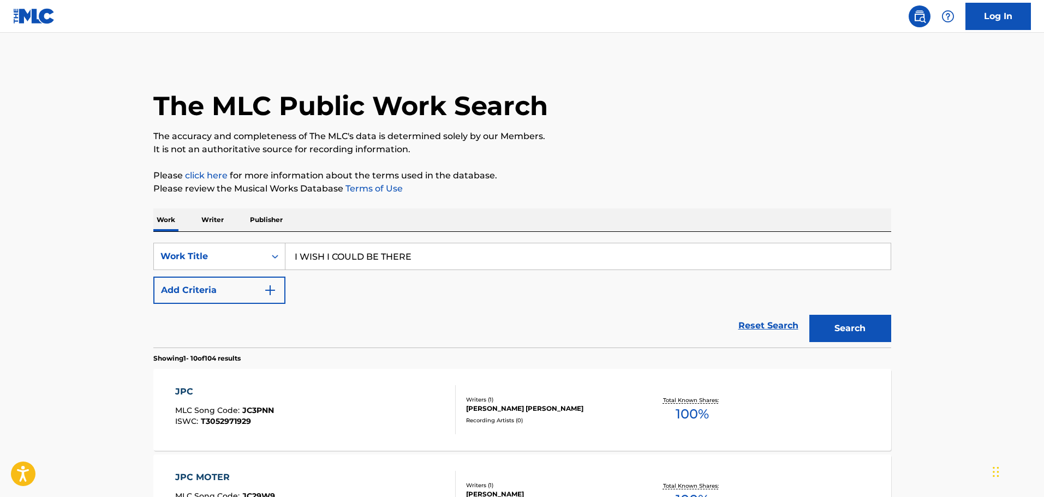
click at [269, 279] on button "Add Criteria" at bounding box center [219, 290] width 132 height 27
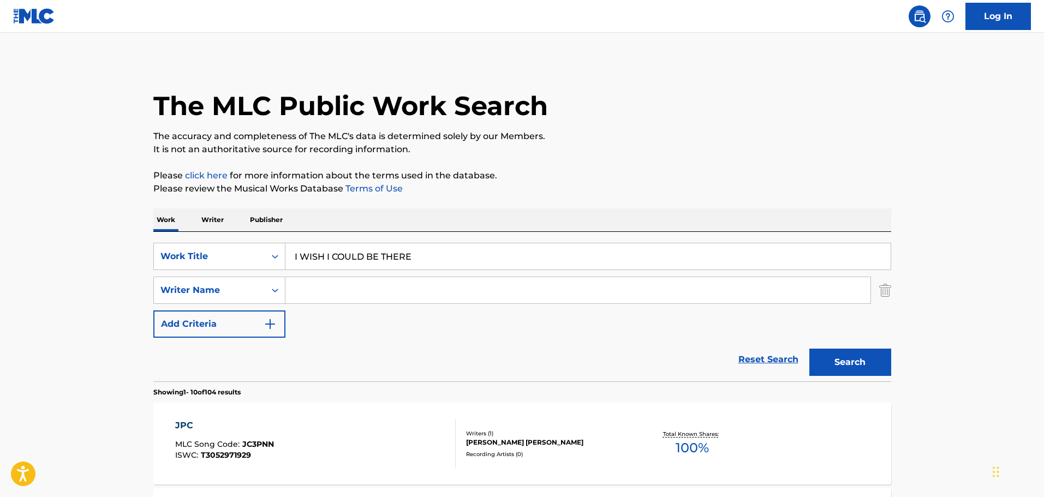
click at [313, 288] on input "Search Form" at bounding box center [577, 290] width 585 height 26
type input "OSBORN"
click at [809, 349] on button "Search" at bounding box center [850, 362] width 82 height 27
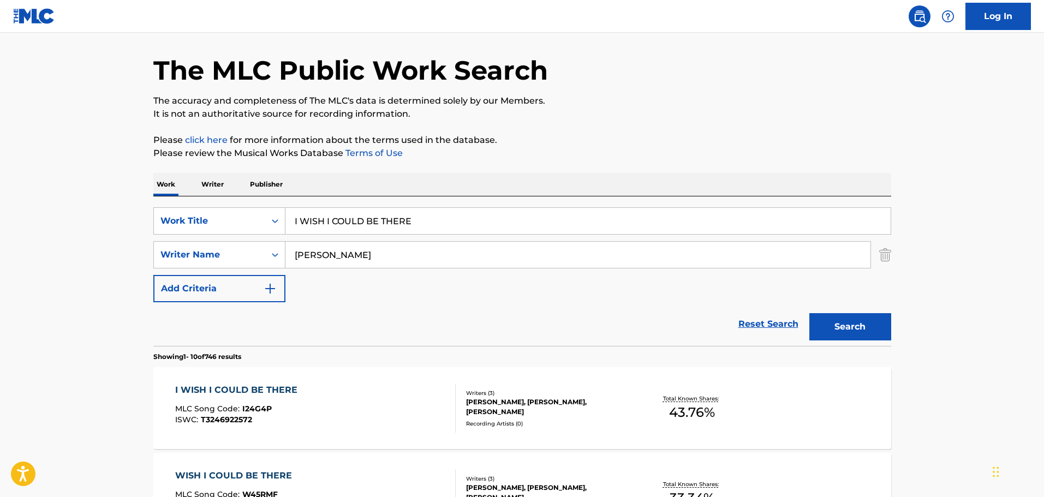
scroll to position [55, 0]
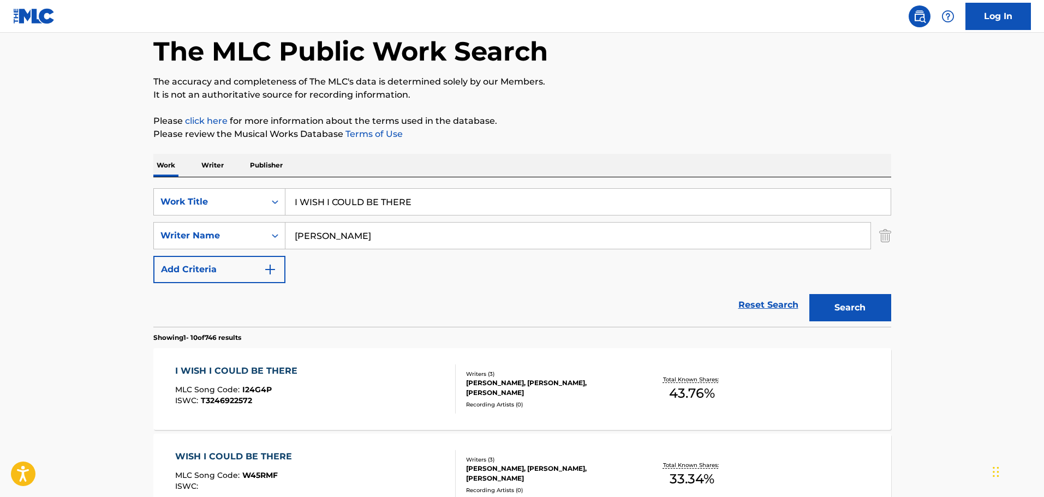
click at [396, 374] on div "I WISH I COULD BE THERE MLC Song Code : I24G4P ISWC : T3246922572" at bounding box center [315, 389] width 281 height 49
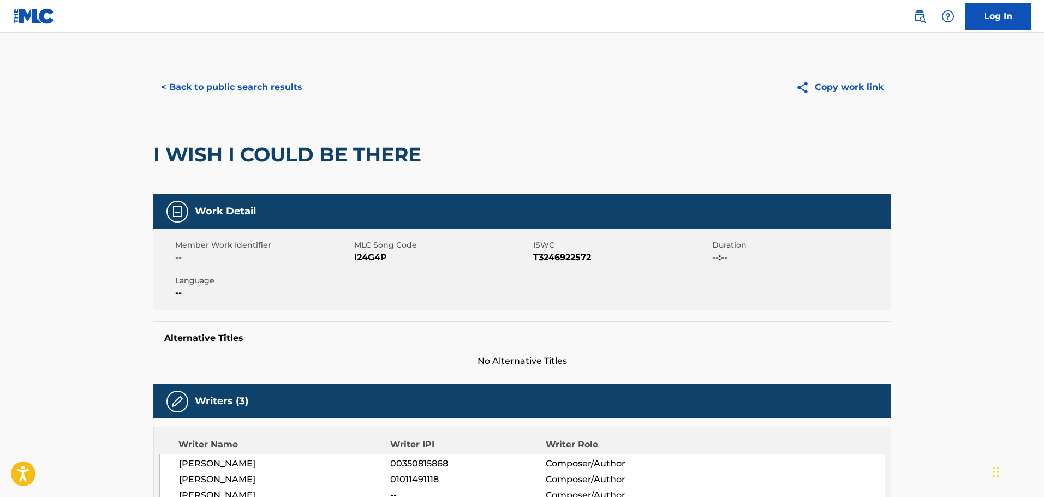
click at [255, 74] on button "< Back to public search results" at bounding box center [231, 87] width 157 height 27
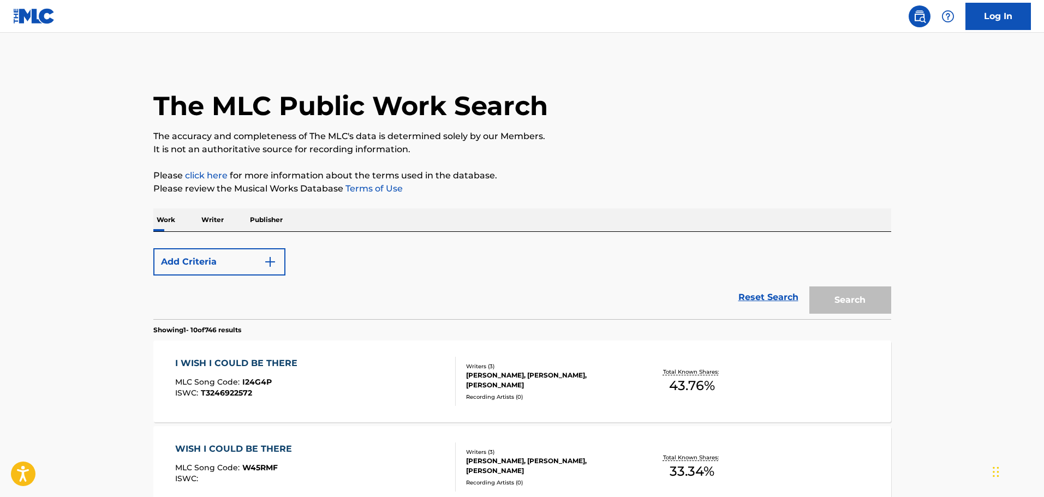
scroll to position [55, 0]
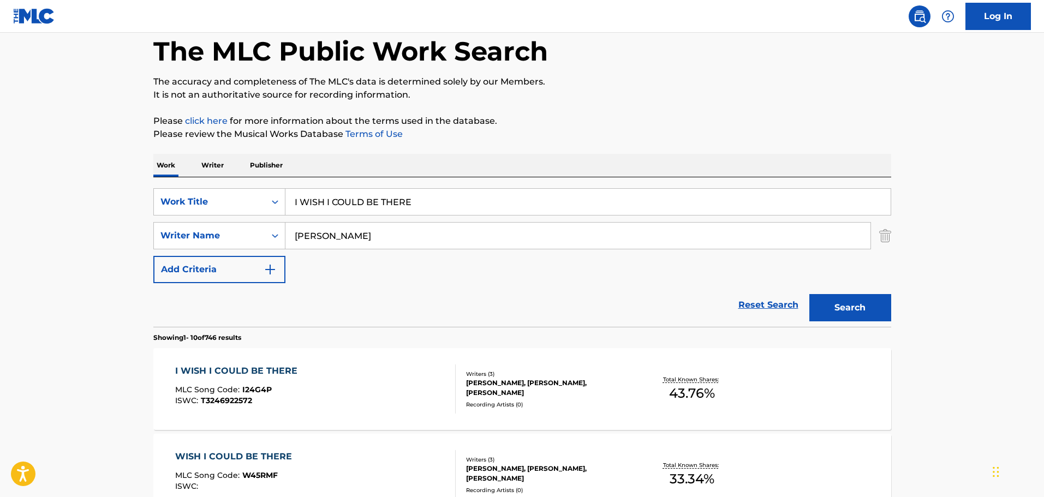
drag, startPoint x: 461, startPoint y: 194, endPoint x: 235, endPoint y: 174, distance: 226.9
type input "BLACK GARTERS"
type input "OSBORNE"
click at [809, 294] on button "Search" at bounding box center [850, 307] width 82 height 27
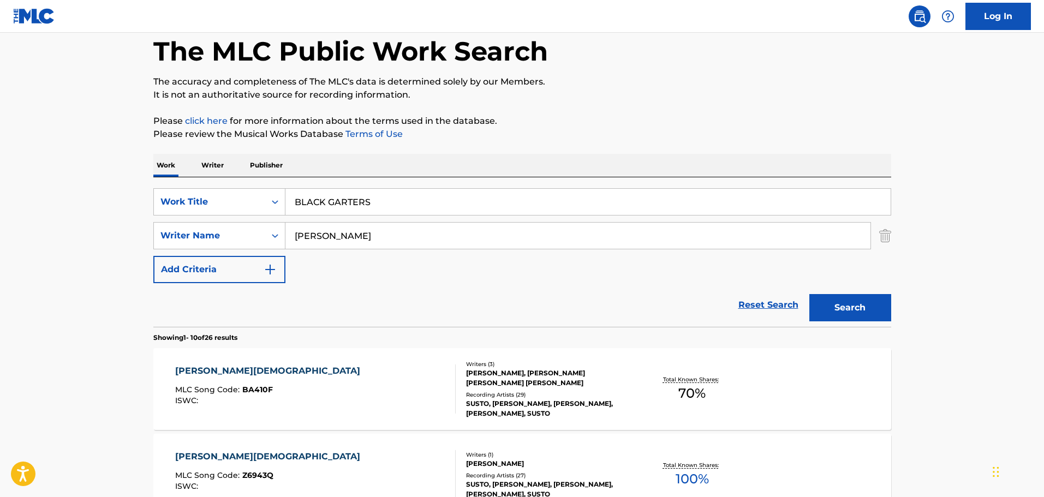
click at [475, 308] on div "Reset Search Search" at bounding box center [522, 305] width 738 height 44
drag, startPoint x: 379, startPoint y: 190, endPoint x: 297, endPoint y: 184, distance: 82.1
click at [297, 184] on div "SearchWithCriteriac84feedb-ee26-471e-9ae1-c24ce2444d65 Work Title BLACK GARTERS…" at bounding box center [522, 252] width 738 height 150
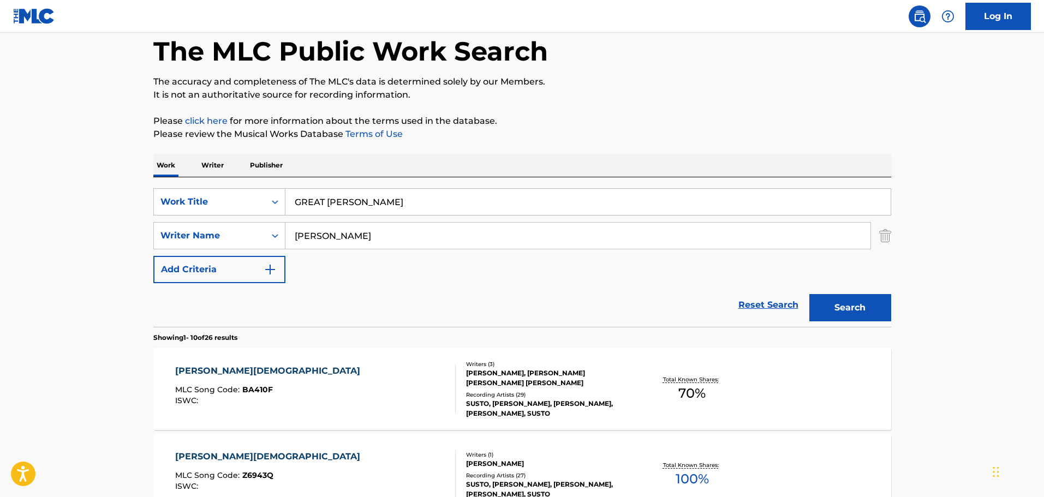
click at [877, 308] on button "Search" at bounding box center [850, 307] width 82 height 27
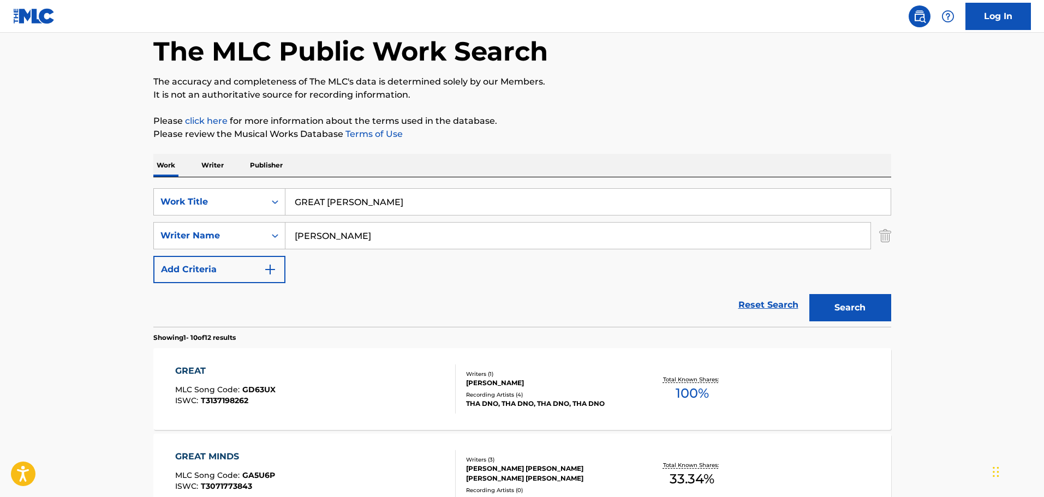
click at [454, 204] on input "GREAT SCOTT" at bounding box center [587, 202] width 605 height 26
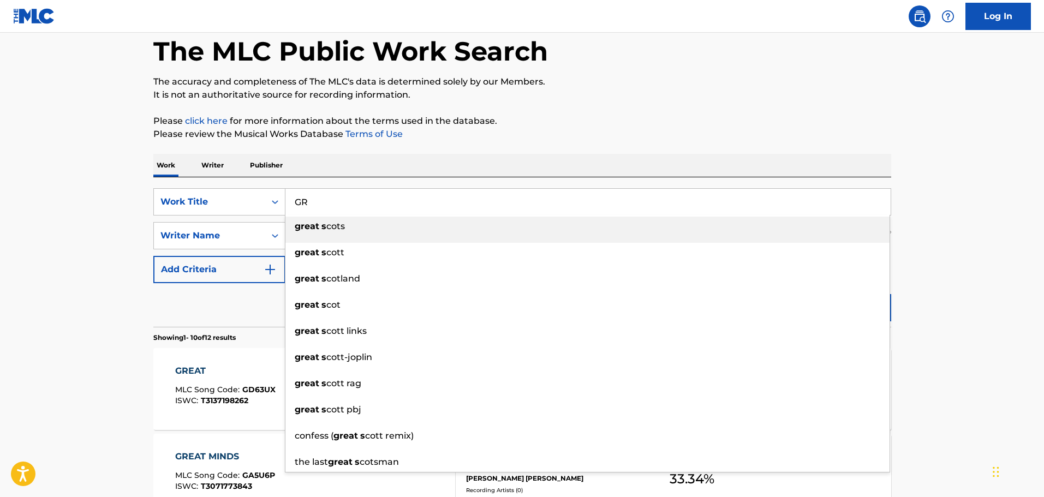
type input "G"
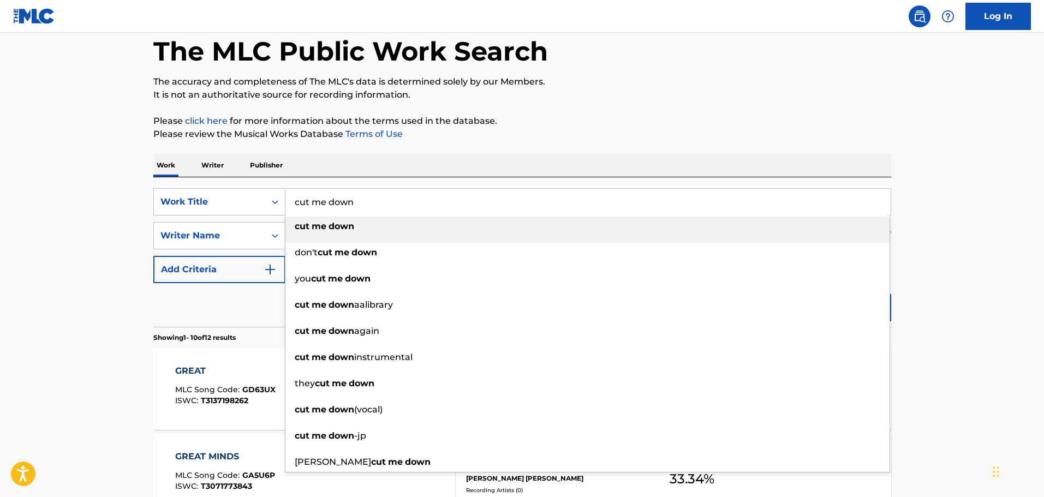
type input "cut me down"
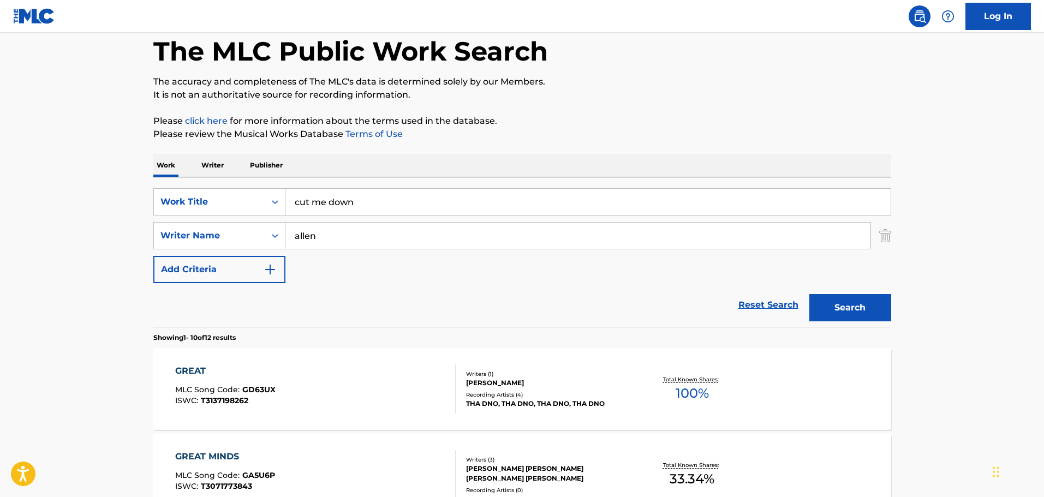
type input "allen"
click at [809, 294] on button "Search" at bounding box center [850, 307] width 82 height 27
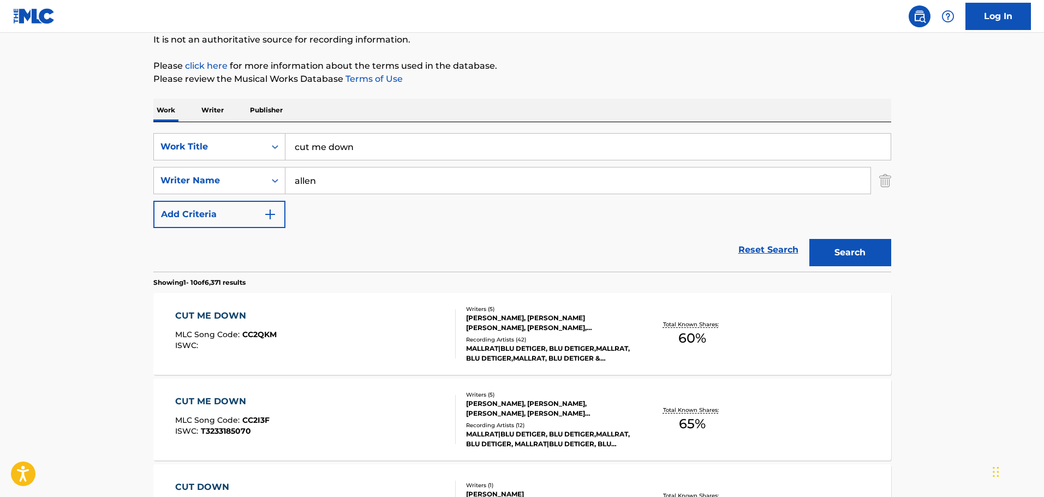
scroll to position [218, 0]
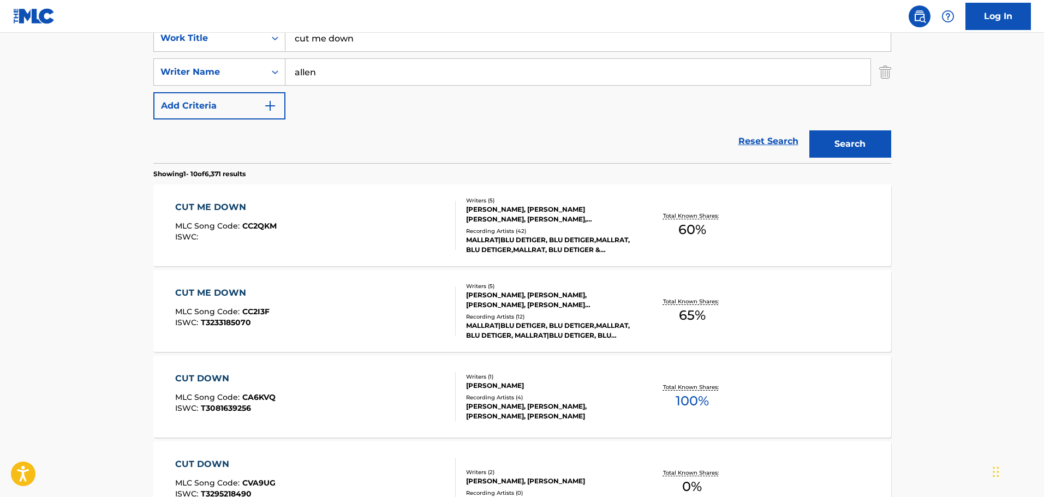
click at [394, 210] on div "CUT ME DOWN MLC Song Code : CC2QKM ISWC :" at bounding box center [315, 225] width 281 height 49
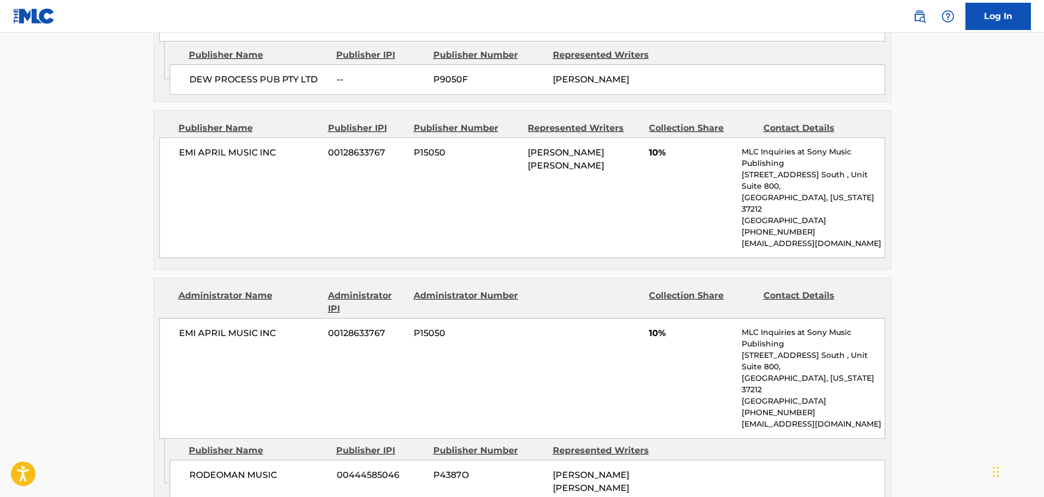
scroll to position [764, 0]
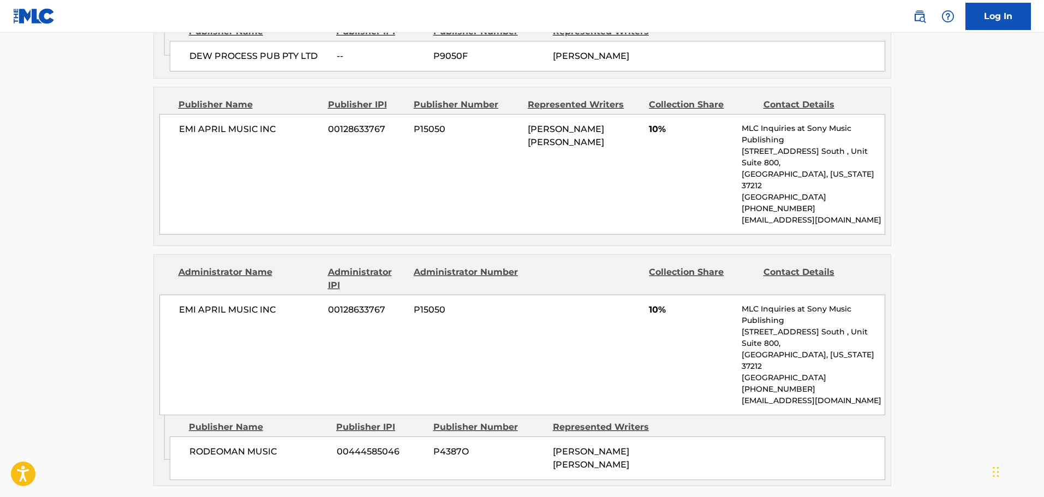
click at [700, 229] on div "Publishers (4) Total shares: 60 % Publisher Name Publisher IPI Publisher Number…" at bounding box center [522, 144] width 738 height 686
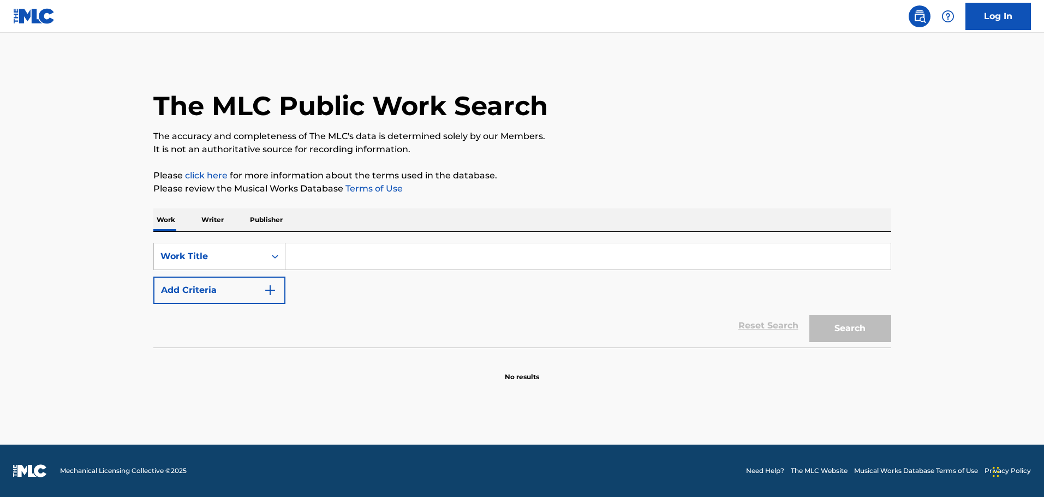
click at [408, 257] on input "Search Form" at bounding box center [587, 256] width 605 height 26
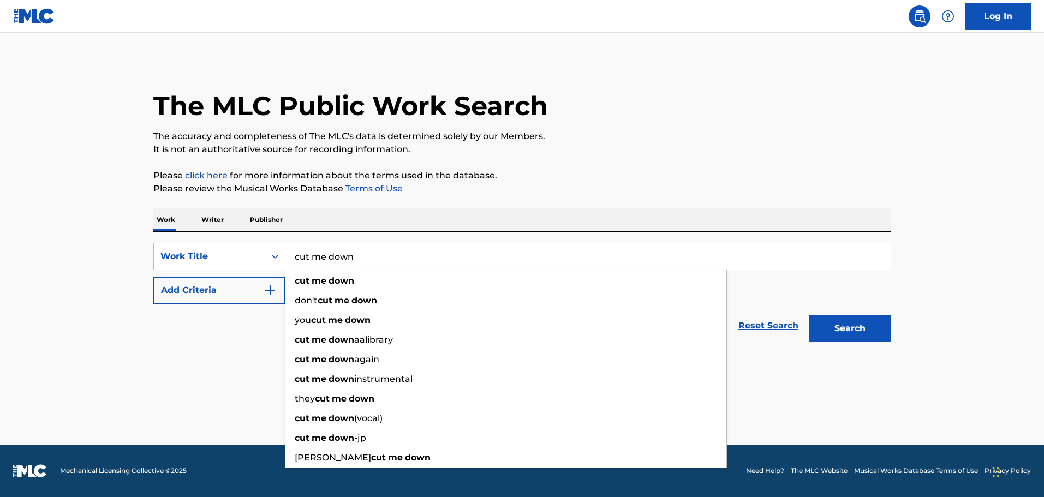
type input "cut me down"
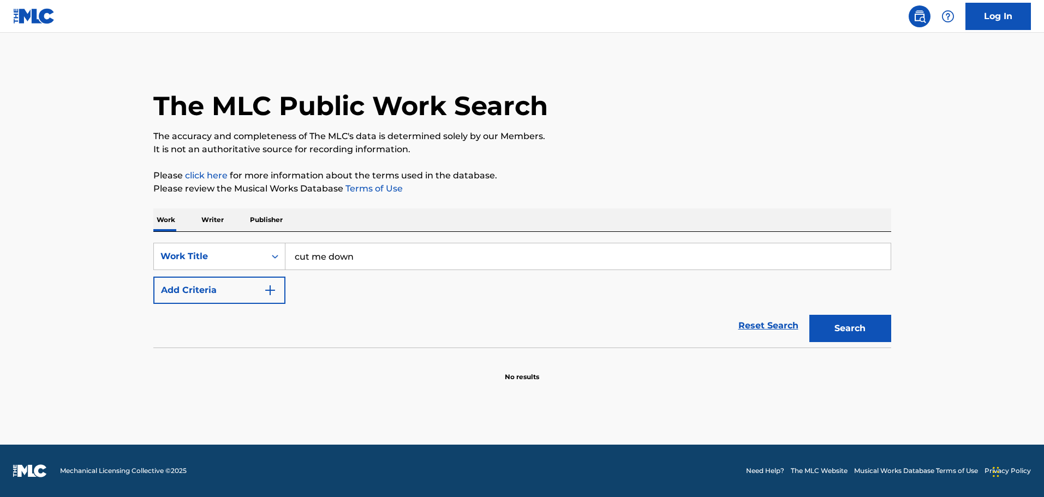
click at [261, 278] on button "Add Criteria" at bounding box center [219, 290] width 132 height 27
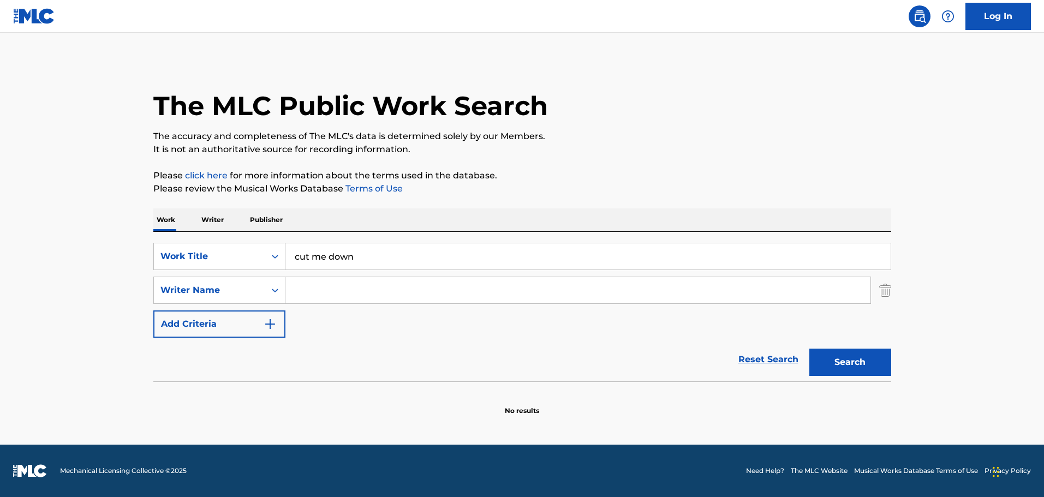
click at [366, 278] on div "Search Form" at bounding box center [578, 290] width 586 height 27
click at [364, 295] on input "Search Form" at bounding box center [577, 290] width 585 height 26
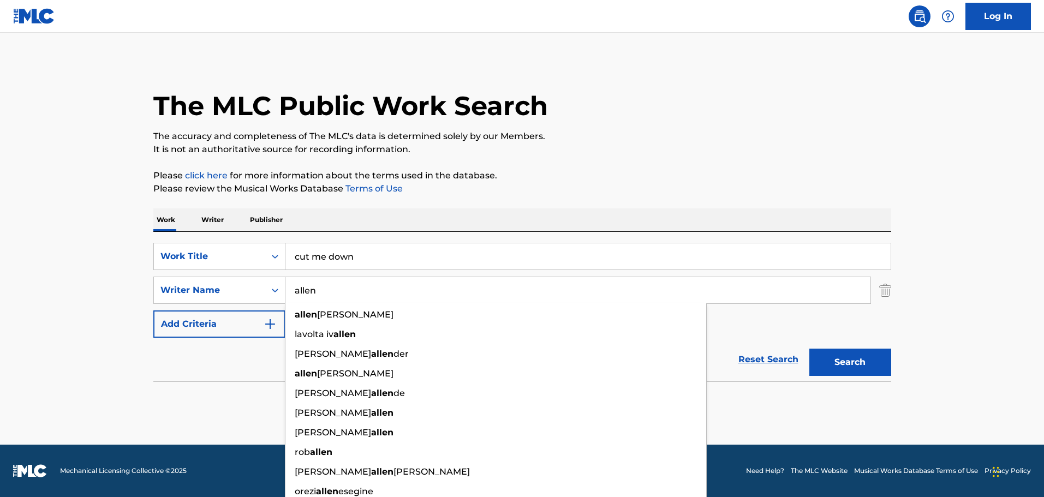
type input "allen"
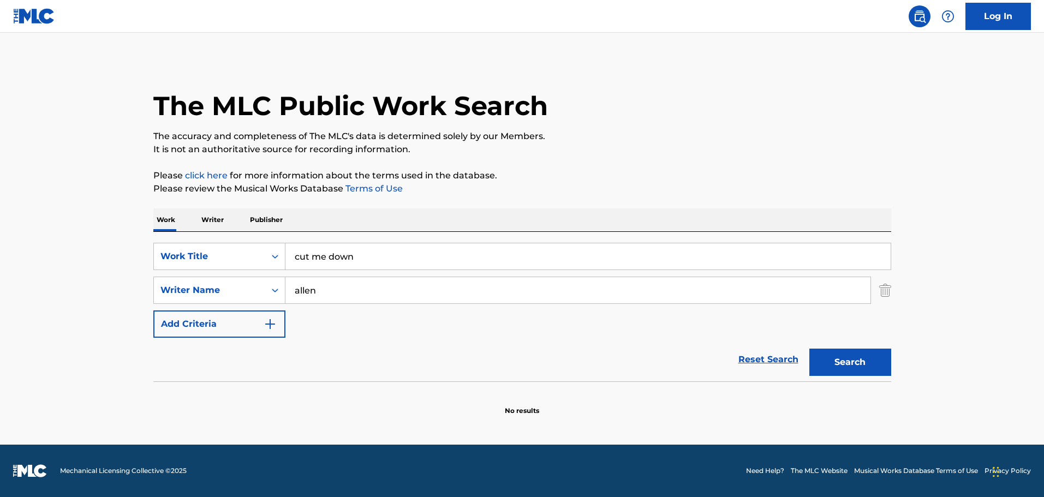
click at [735, 160] on div "The MLC Public Work Search The accuracy and completeness of The MLC's data is d…" at bounding box center [522, 238] width 764 height 356
drag, startPoint x: 826, startPoint y: 374, endPoint x: 818, endPoint y: 365, distance: 12.0
click at [826, 374] on button "Search" at bounding box center [850, 362] width 82 height 27
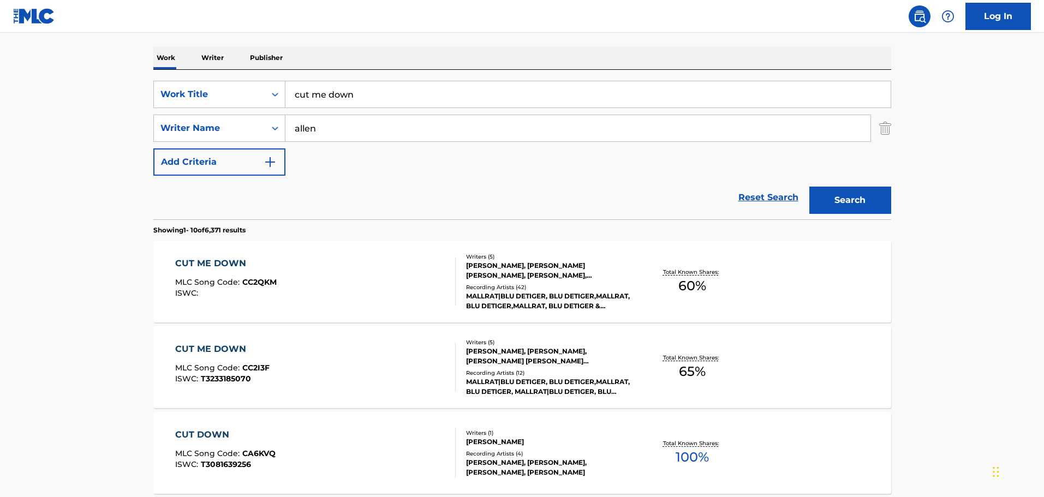
scroll to position [164, 0]
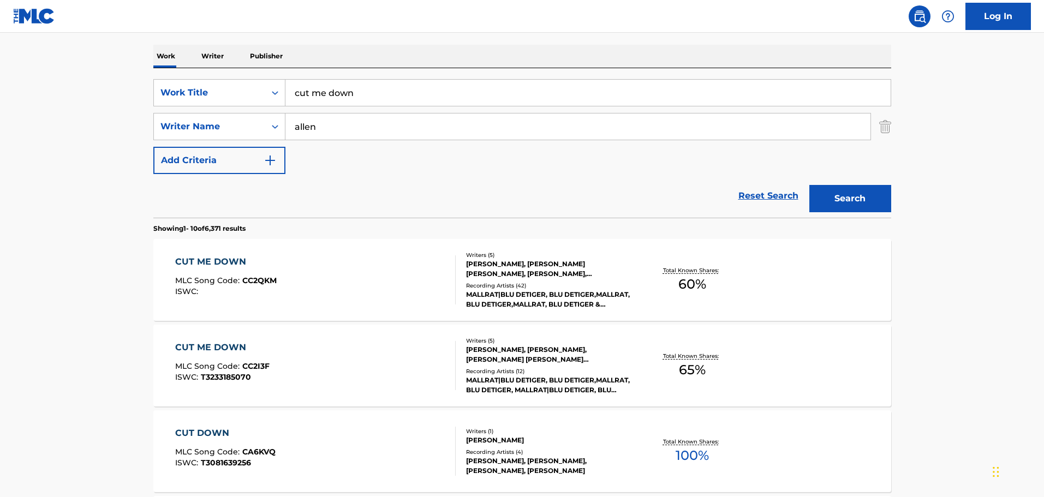
click at [357, 351] on div "CUT ME DOWN MLC Song Code : CC2I3F ISWC : T3233185070" at bounding box center [315, 365] width 281 height 49
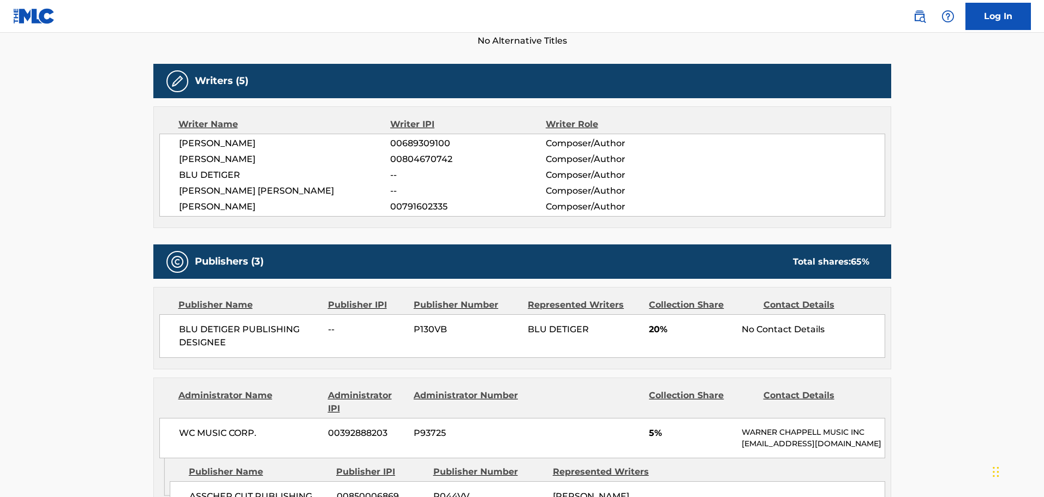
scroll to position [492, 0]
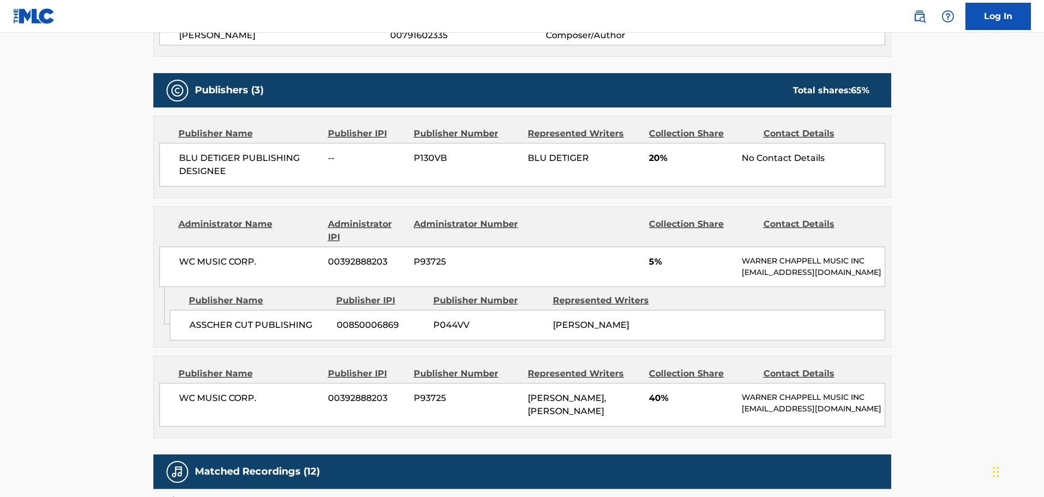
click at [423, 265] on span "P93725" at bounding box center [467, 261] width 106 height 13
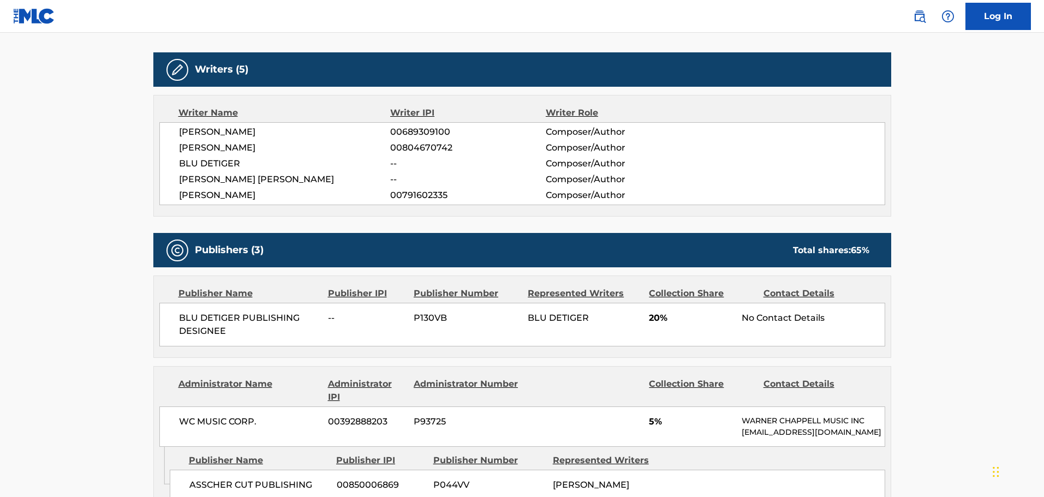
scroll to position [328, 0]
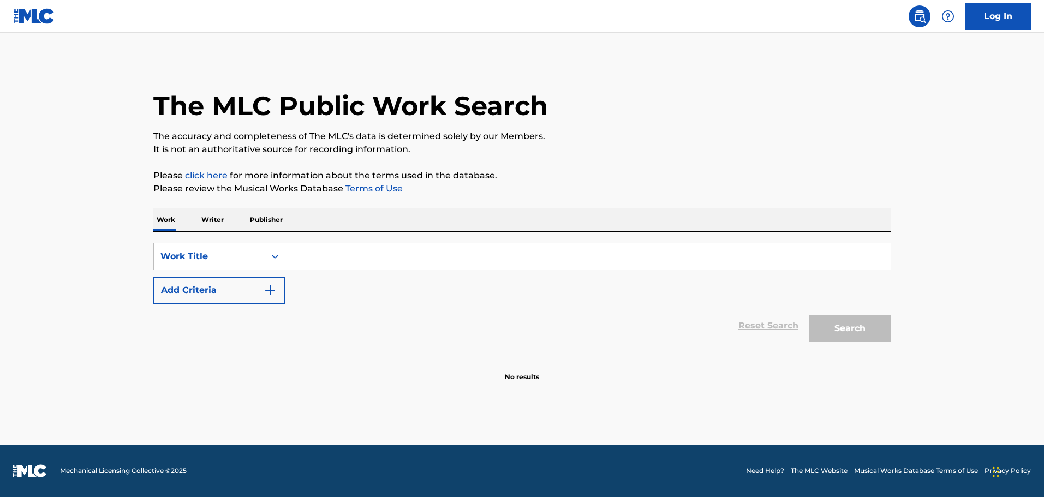
click at [438, 253] on input "Search Form" at bounding box center [587, 256] width 605 height 26
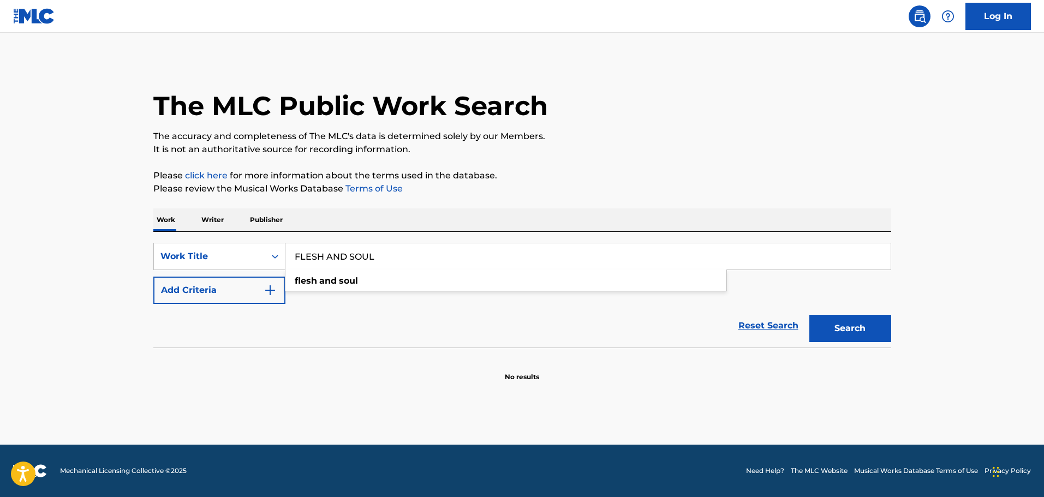
type input "FLESH AND SOUL"
click at [226, 291] on button "Add Criteria" at bounding box center [219, 290] width 132 height 27
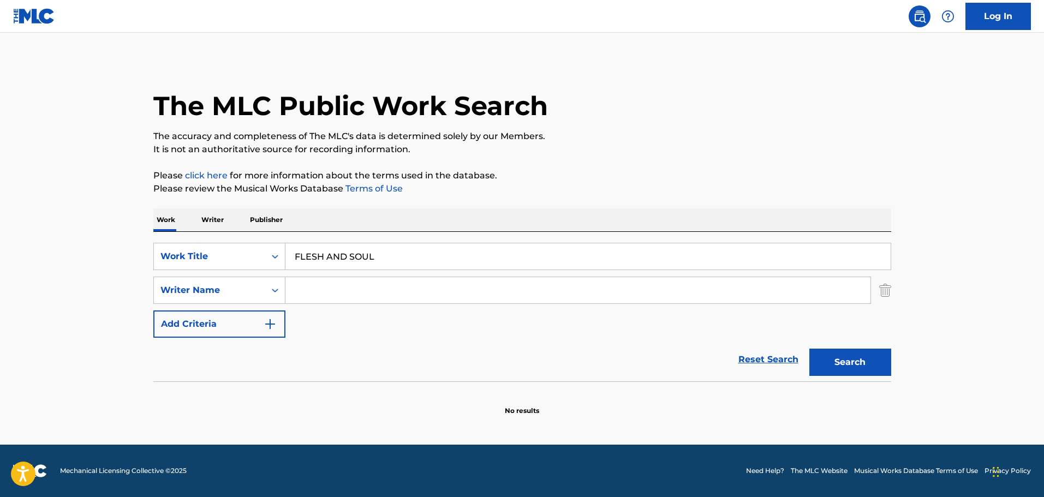
click at [340, 286] on input "Search Form" at bounding box center [577, 290] width 585 height 26
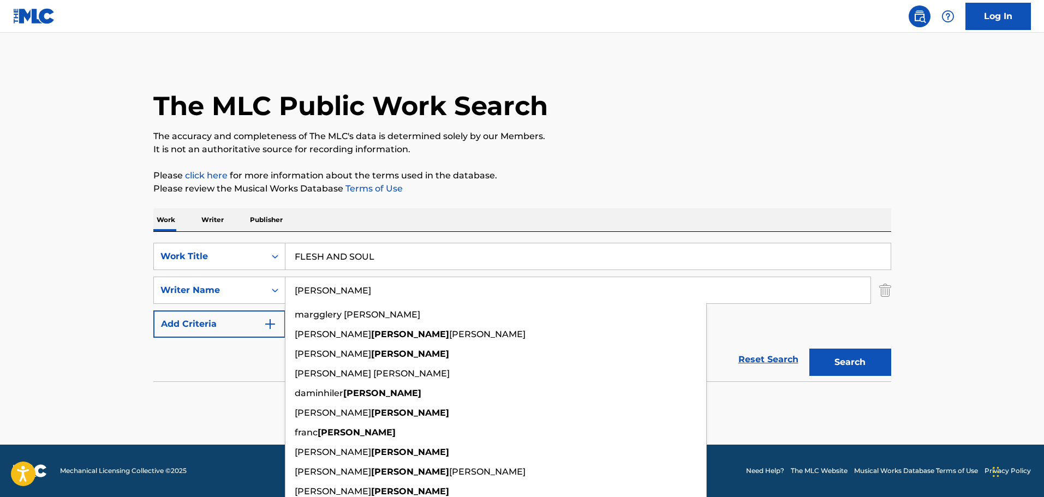
type input "COLMENARES"
click at [809, 349] on button "Search" at bounding box center [850, 362] width 82 height 27
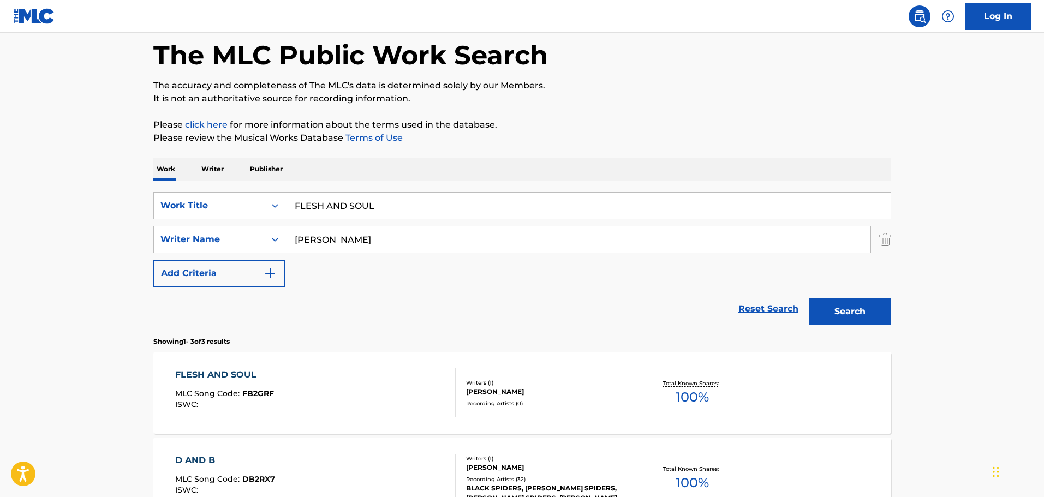
scroll to position [109, 0]
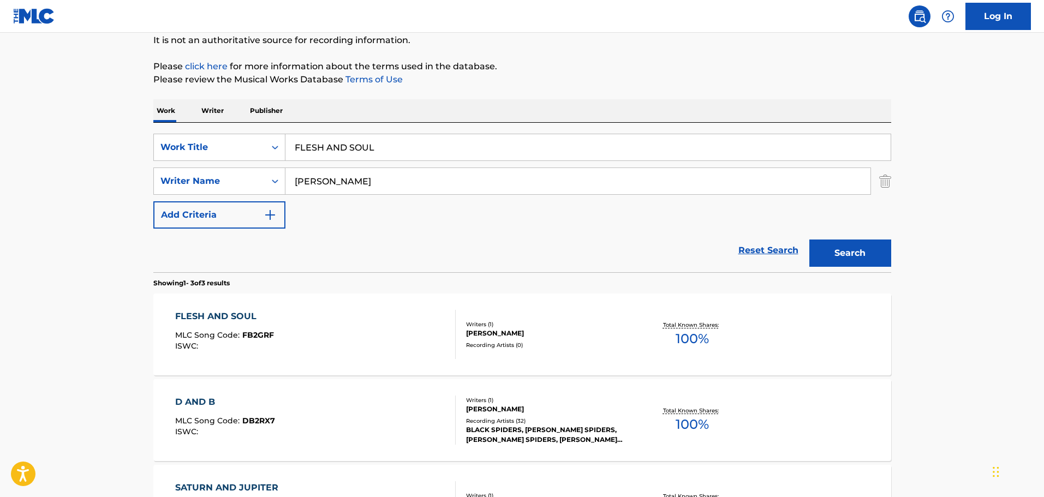
click at [342, 330] on div "FLESH AND SOUL MLC Song Code : FB2GRF ISWC :" at bounding box center [315, 334] width 281 height 49
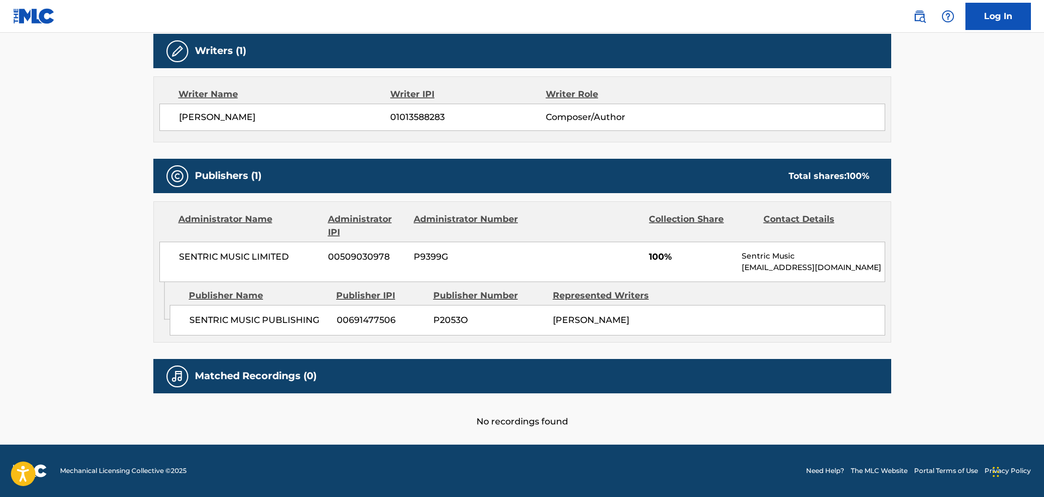
scroll to position [52, 0]
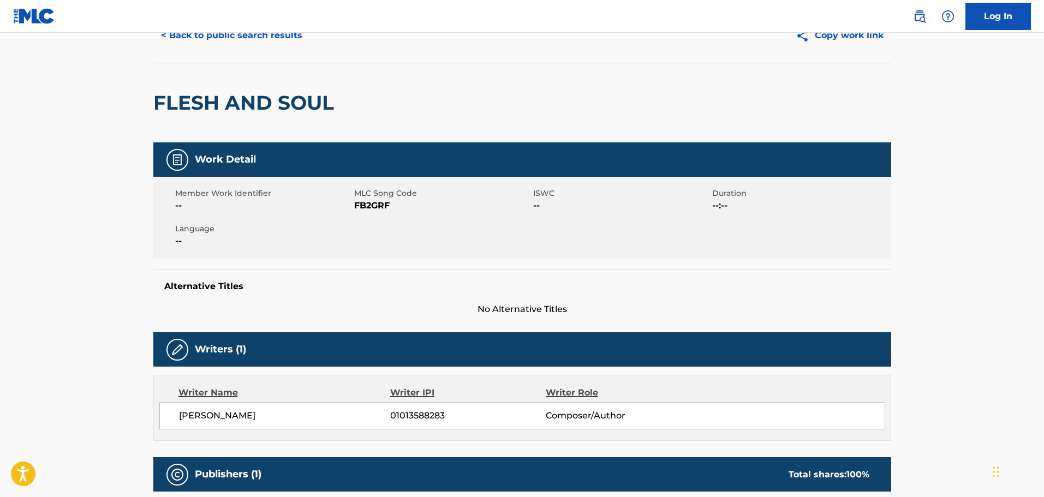
click at [285, 43] on button "< Back to public search results" at bounding box center [231, 35] width 157 height 27
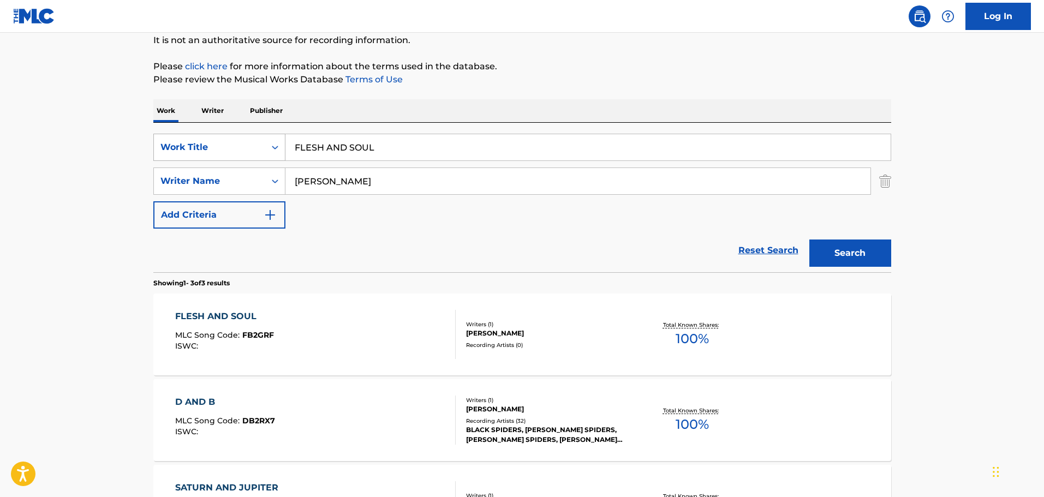
drag, startPoint x: 434, startPoint y: 136, endPoint x: 198, endPoint y: 134, distance: 236.9
click at [203, 134] on div "SearchWithCriteriab1bfde5e-128c-42ce-b53c-84f12062ba98 Work Title FLESH AND SOUL" at bounding box center [522, 147] width 738 height 27
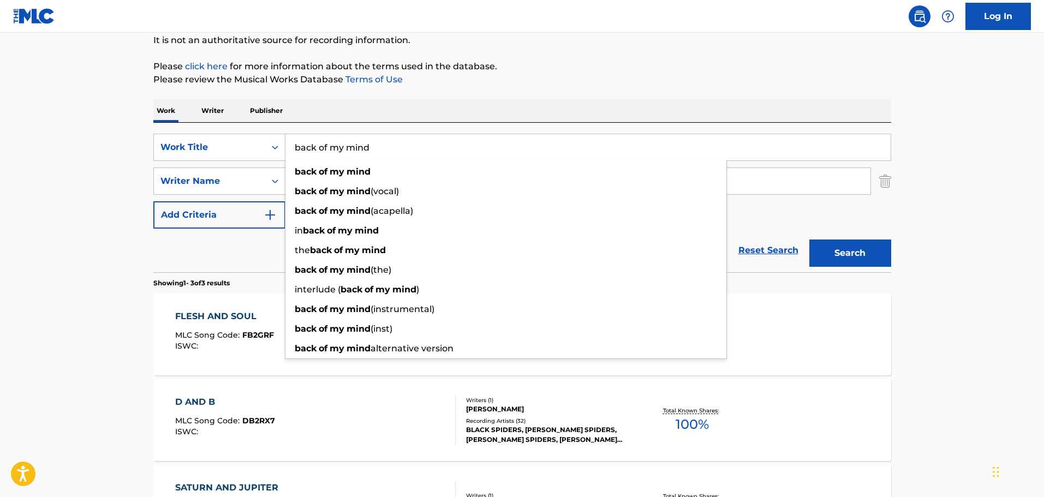
type input "back of my mind"
click at [125, 185] on main "The MLC Public Work Search The accuracy and completeness of The MLC's data is d…" at bounding box center [522, 264] width 1044 height 680
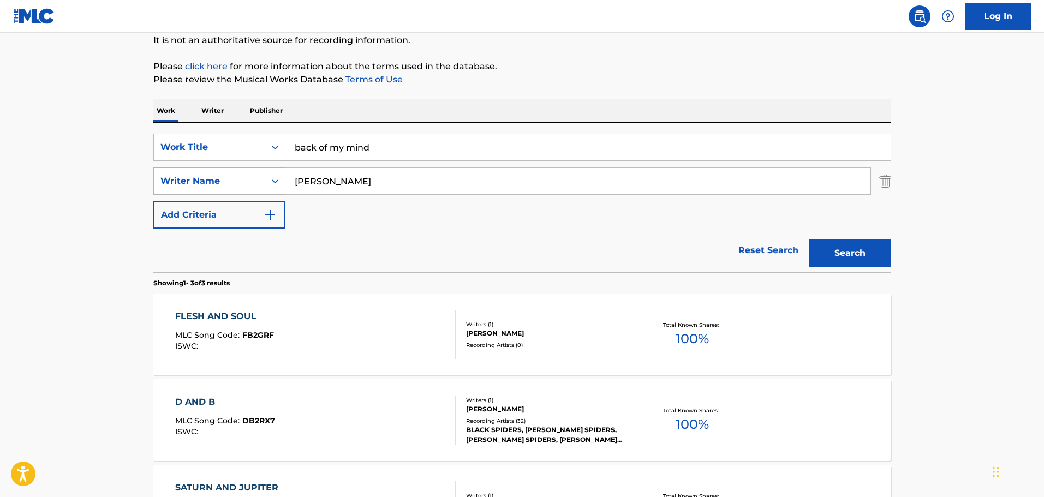
drag, startPoint x: 338, startPoint y: 172, endPoint x: 249, endPoint y: 171, distance: 89.5
click at [249, 171] on div "SearchWithCriteria28780748-0f54-4563-9475-96df443536c0 Writer Name COLMENARES" at bounding box center [522, 181] width 738 height 27
paste input "Bunetta"
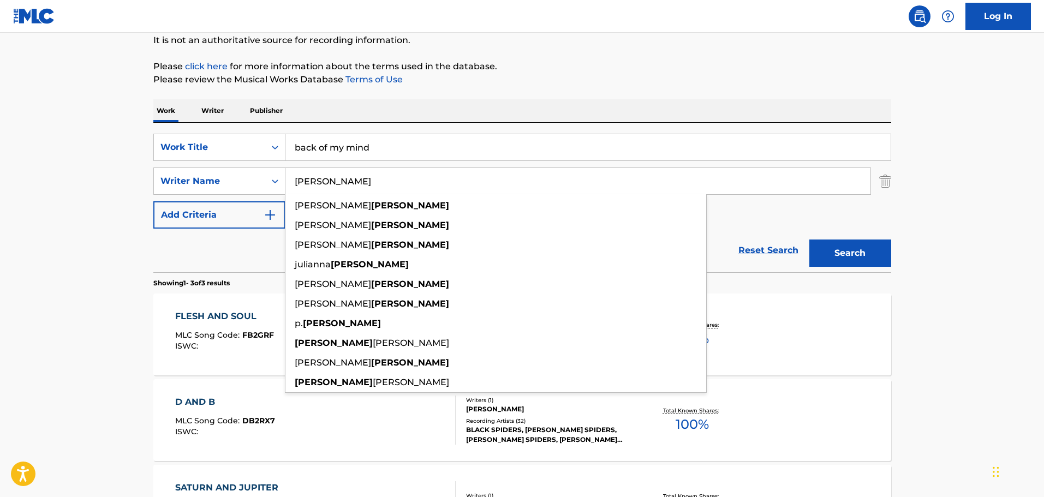
type input "Bunetta"
click at [868, 252] on button "Search" at bounding box center [850, 253] width 82 height 27
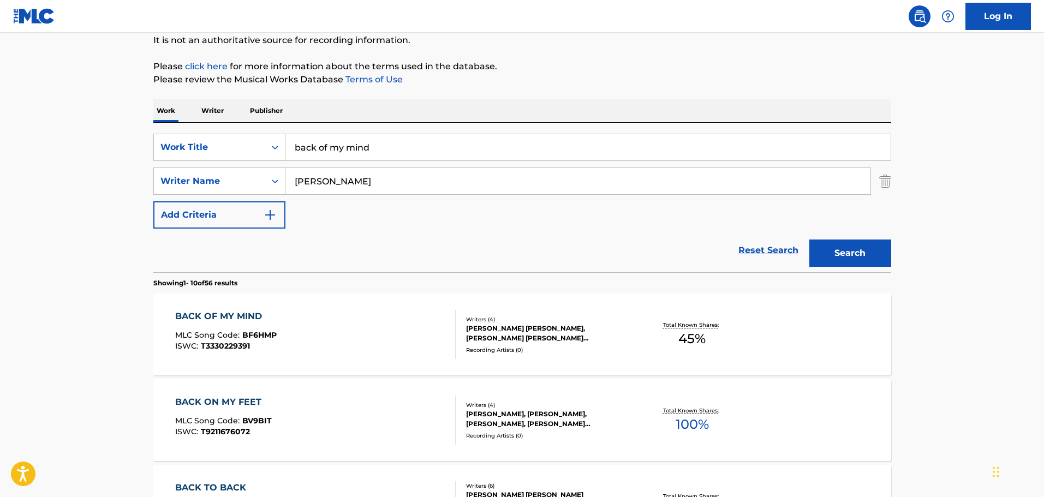
click at [376, 315] on div "BACK OF MY MIND MLC Song Code : BF6HMP ISWC : T3330229391" at bounding box center [315, 334] width 281 height 49
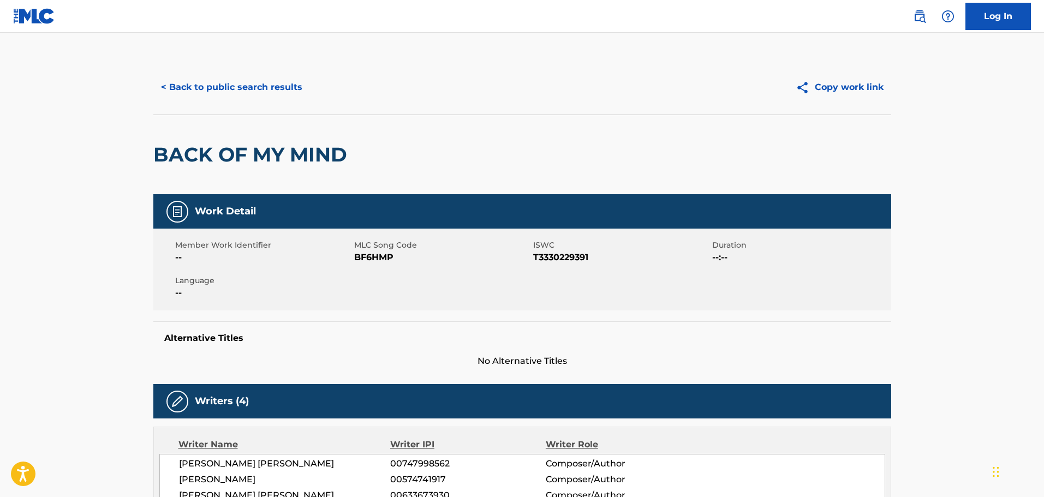
click at [568, 255] on span "T3330229391" at bounding box center [621, 257] width 176 height 13
copy span "T3330229391"
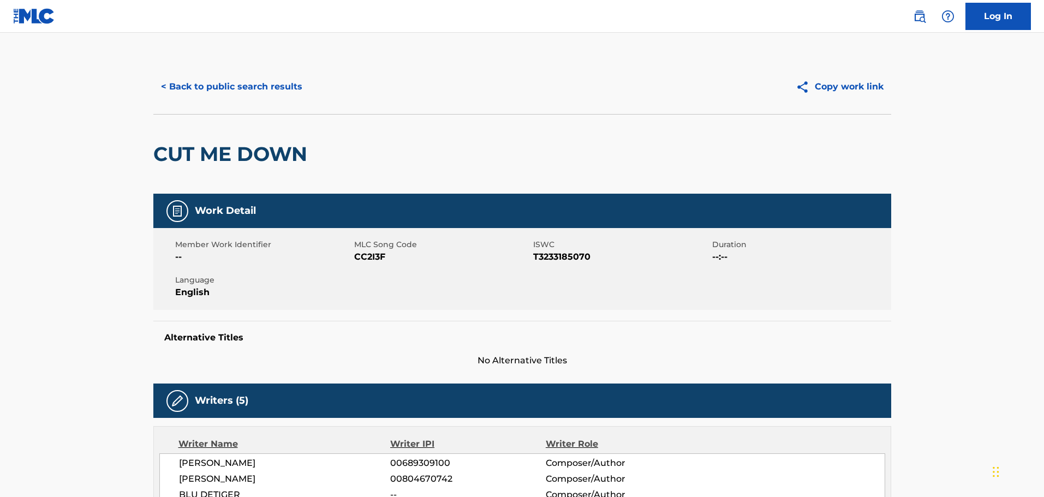
click at [293, 75] on button "< Back to public search results" at bounding box center [231, 86] width 157 height 27
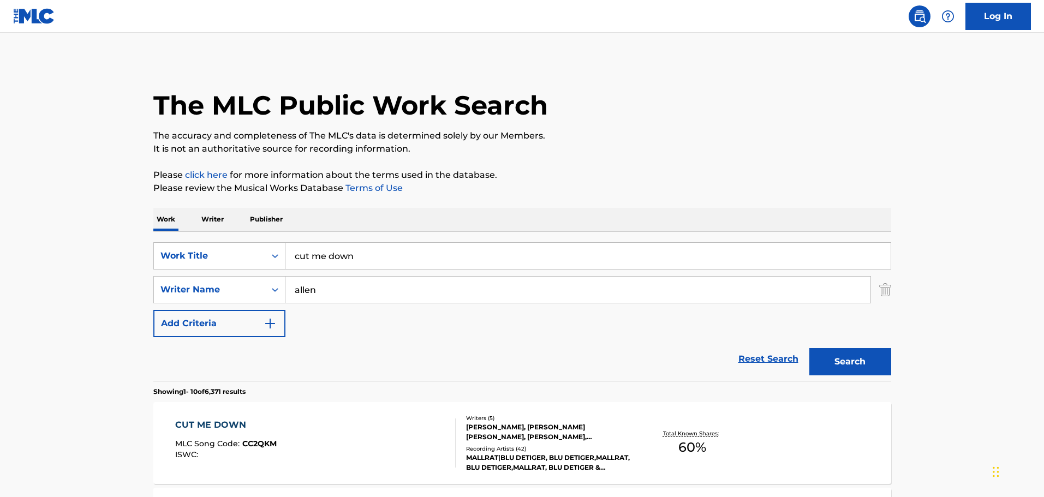
scroll to position [164, 0]
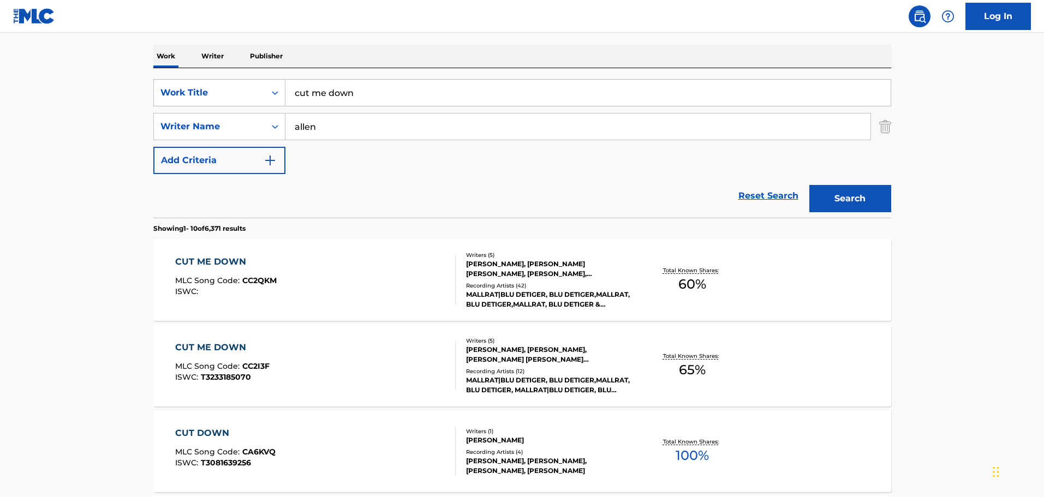
drag, startPoint x: 425, startPoint y: 86, endPoint x: 245, endPoint y: 67, distance: 181.7
type input "punish"
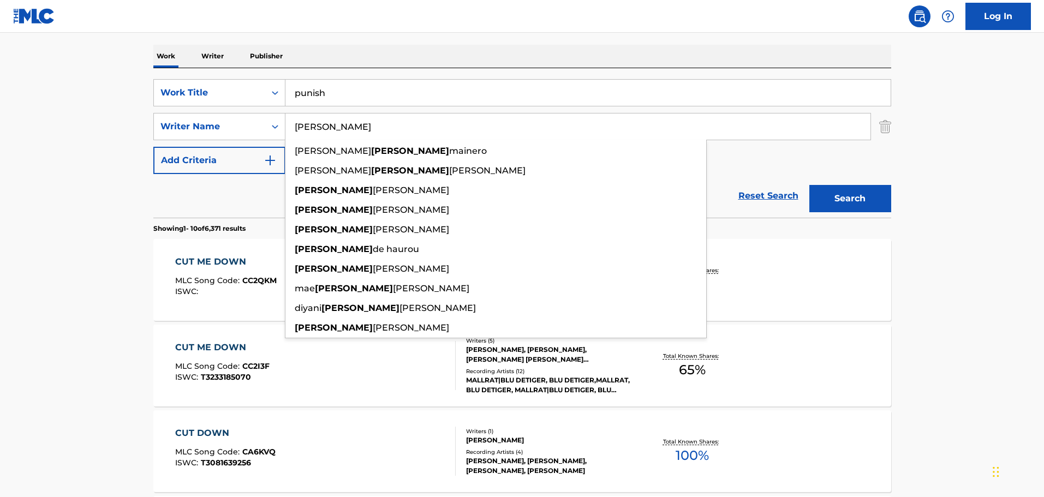
click at [809, 185] on button "Search" at bounding box center [850, 198] width 82 height 27
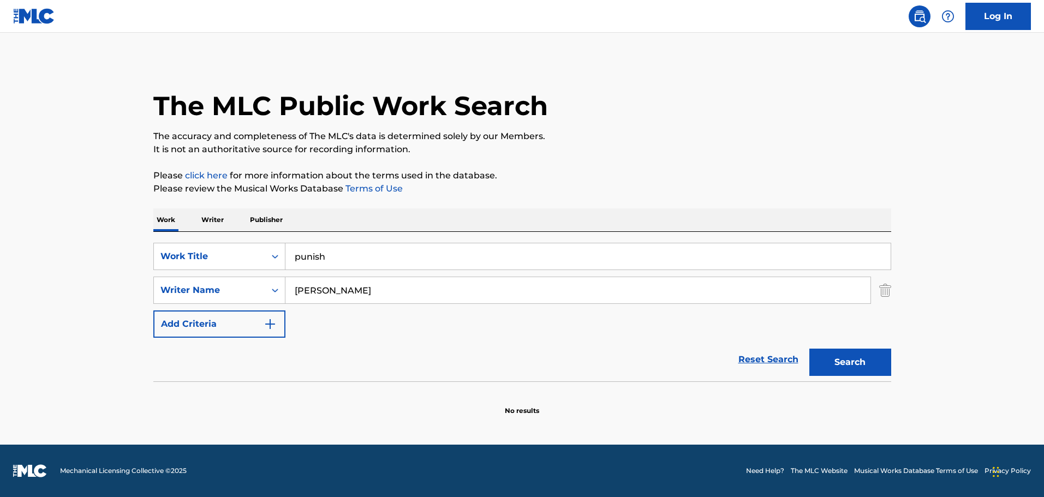
scroll to position [0, 0]
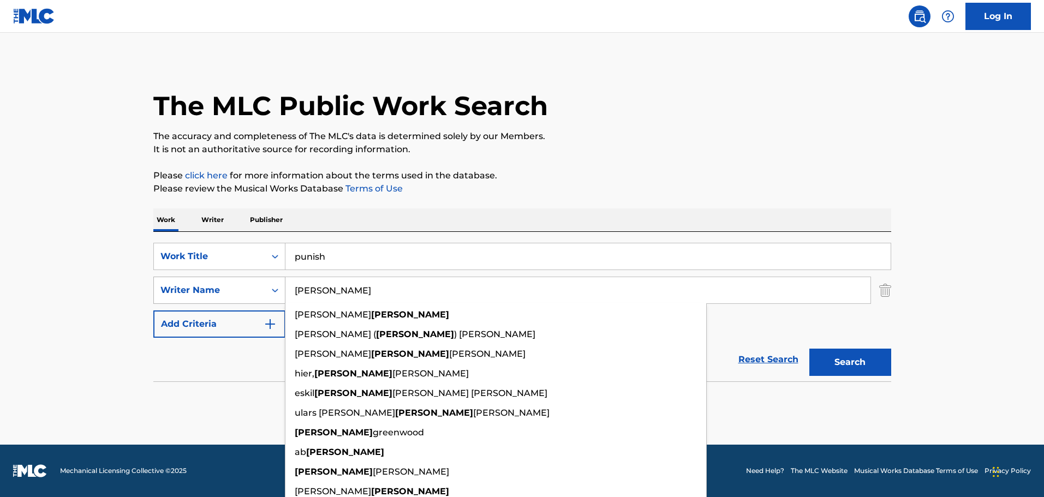
drag, startPoint x: 354, startPoint y: 284, endPoint x: 165, endPoint y: 279, distance: 188.9
click at [184, 282] on div "SearchWithCriteria4b7ae628-d24a-4dc7-9131-772847ee2269 Writer Name [PERSON_NAME…" at bounding box center [522, 290] width 738 height 27
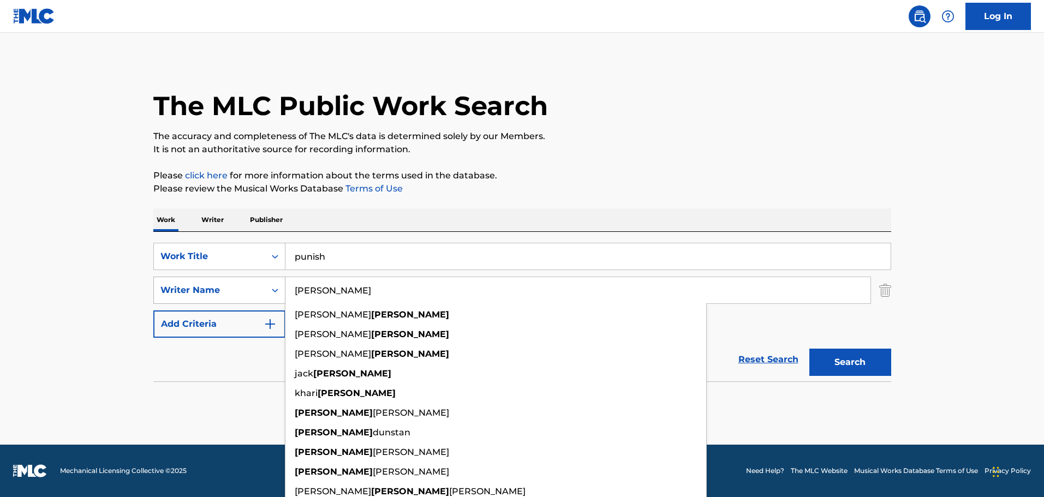
type input "[PERSON_NAME]"
click at [809, 349] on button "Search" at bounding box center [850, 362] width 82 height 27
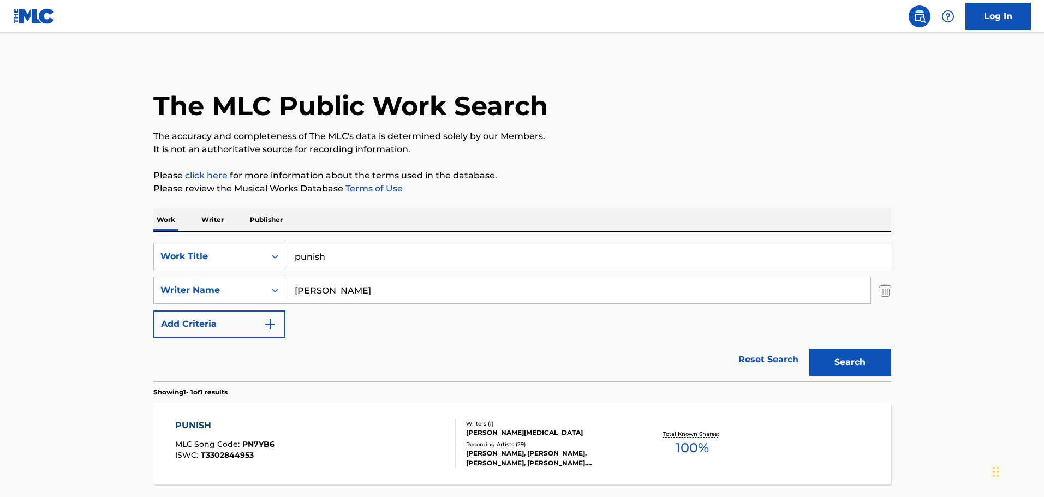
scroll to position [97, 0]
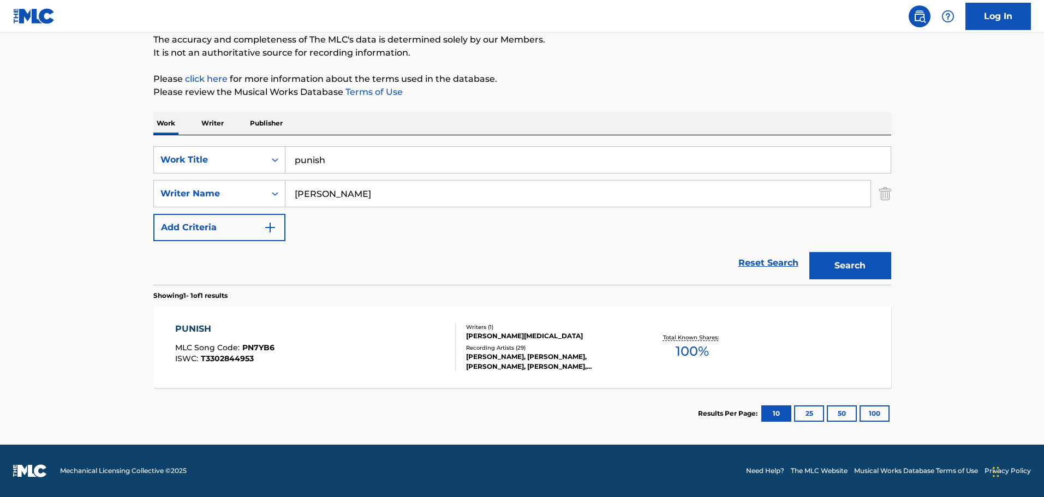
click at [349, 338] on div "PUNISH MLC Song Code : PN7YB6 ISWC : T3302844953" at bounding box center [315, 347] width 281 height 49
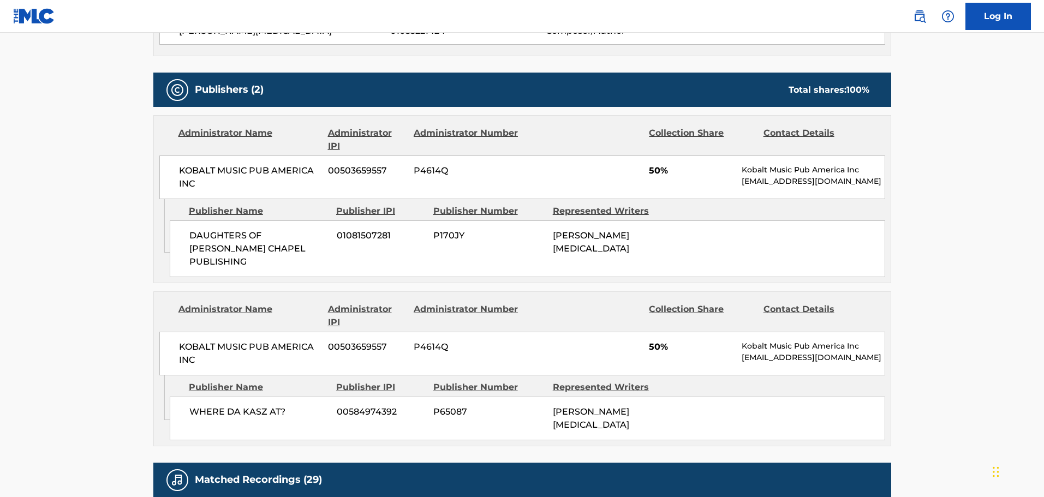
scroll to position [382, 0]
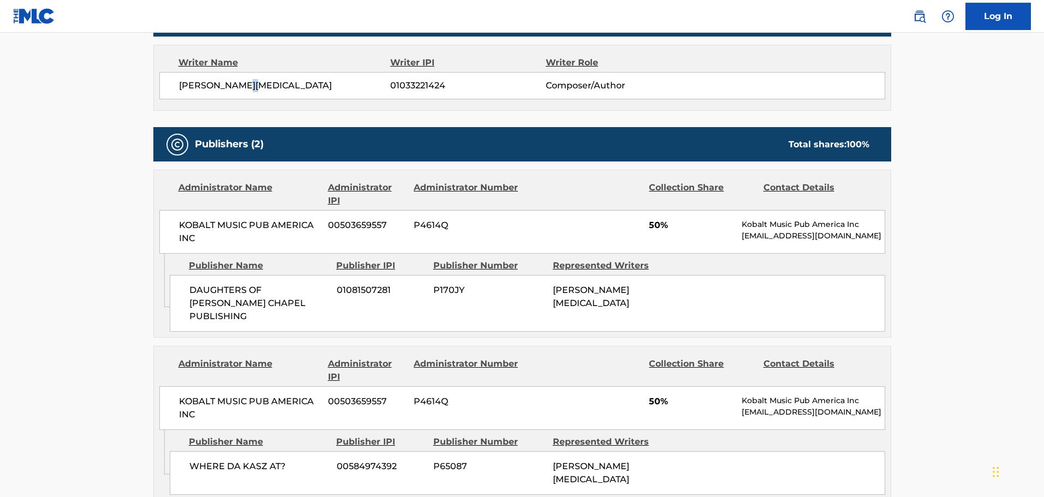
drag, startPoint x: 245, startPoint y: 84, endPoint x: 253, endPoint y: 88, distance: 9.5
click at [253, 88] on span "[PERSON_NAME][MEDICAL_DATA]" at bounding box center [285, 85] width 212 height 13
click at [255, 87] on span "[PERSON_NAME][MEDICAL_DATA]" at bounding box center [285, 85] width 212 height 13
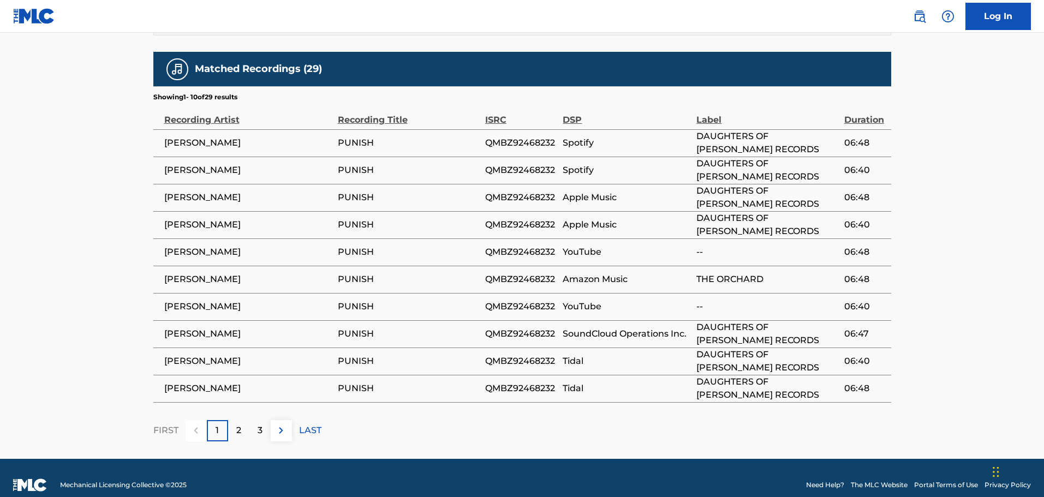
scroll to position [849, 0]
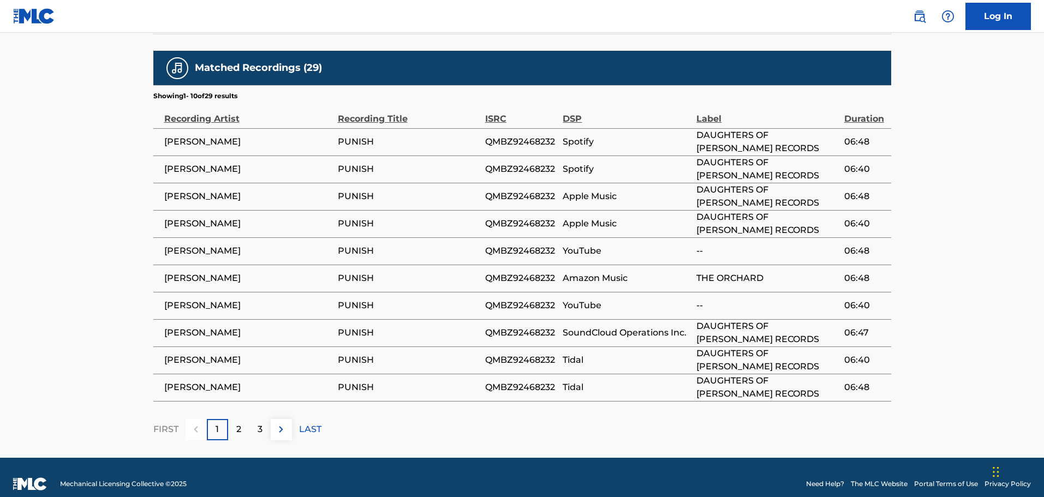
click at [519, 136] on td "QMBZ92468232" at bounding box center [524, 141] width 78 height 27
click at [519, 135] on span "QMBZ92468232" at bounding box center [521, 141] width 73 height 13
copy span "QMBZ92468232"
click at [633, 163] on td "Spotify" at bounding box center [630, 169] width 134 height 27
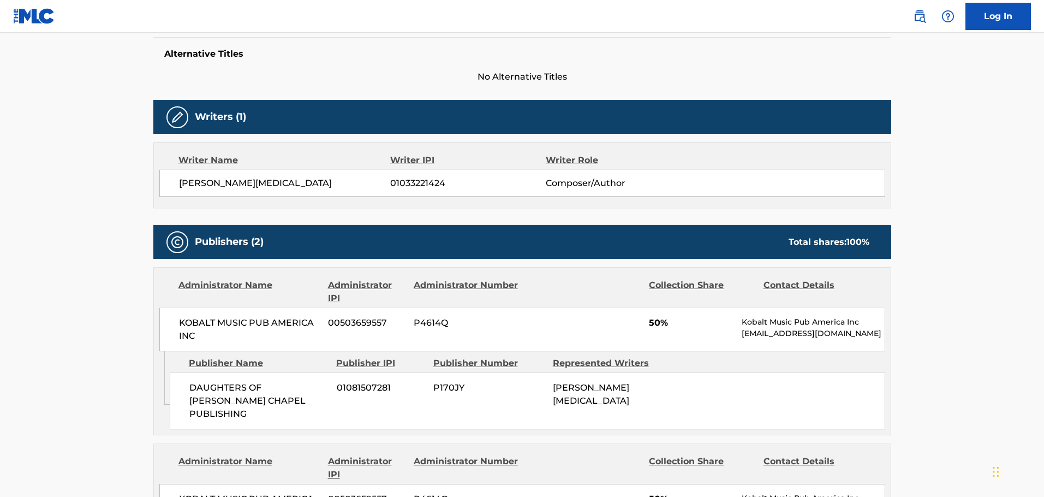
scroll to position [194, 0]
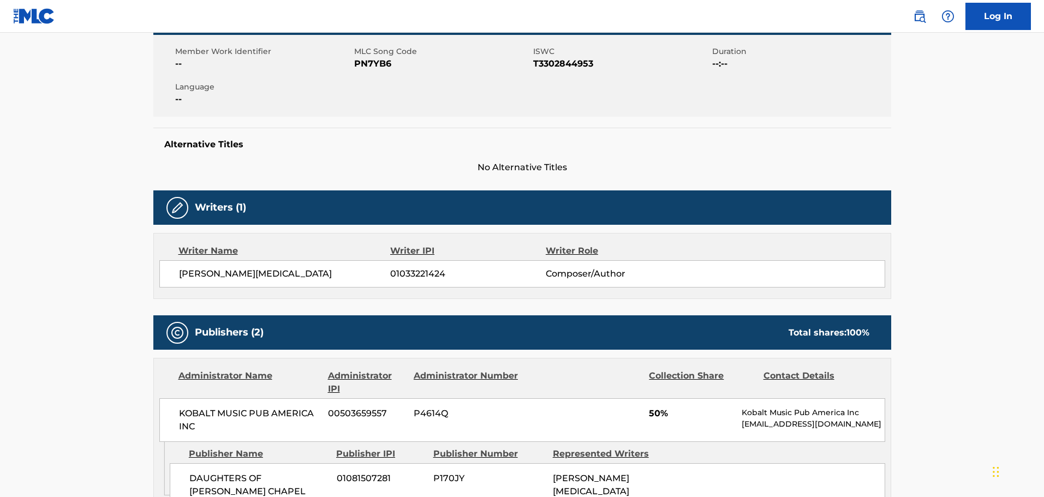
click at [575, 64] on span "T3302844953" at bounding box center [621, 63] width 176 height 13
copy span "T3302844953"
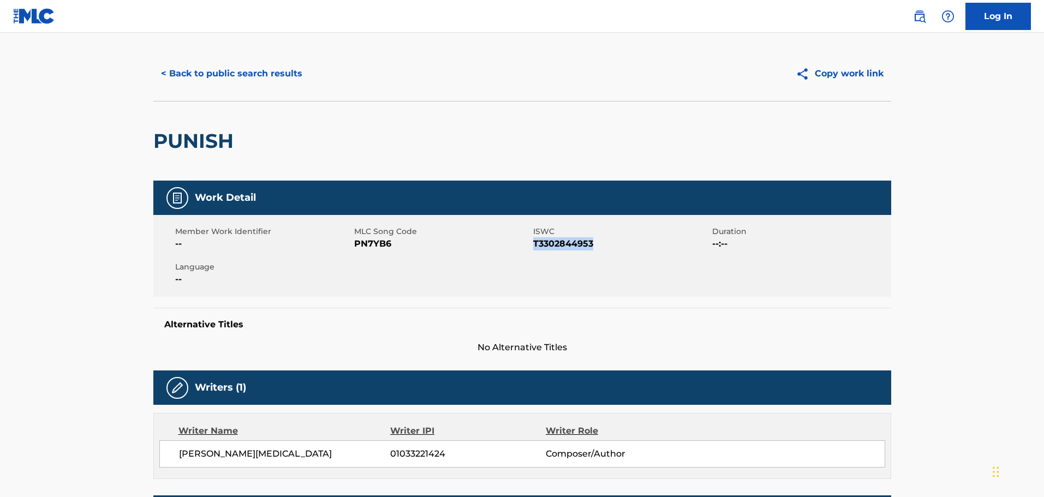
scroll to position [0, 0]
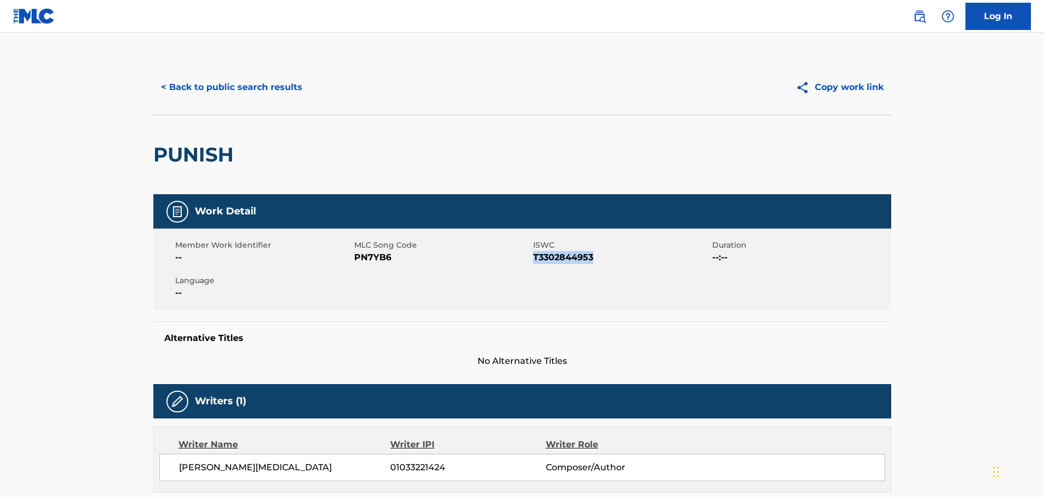
click at [265, 86] on button "< Back to public search results" at bounding box center [231, 87] width 157 height 27
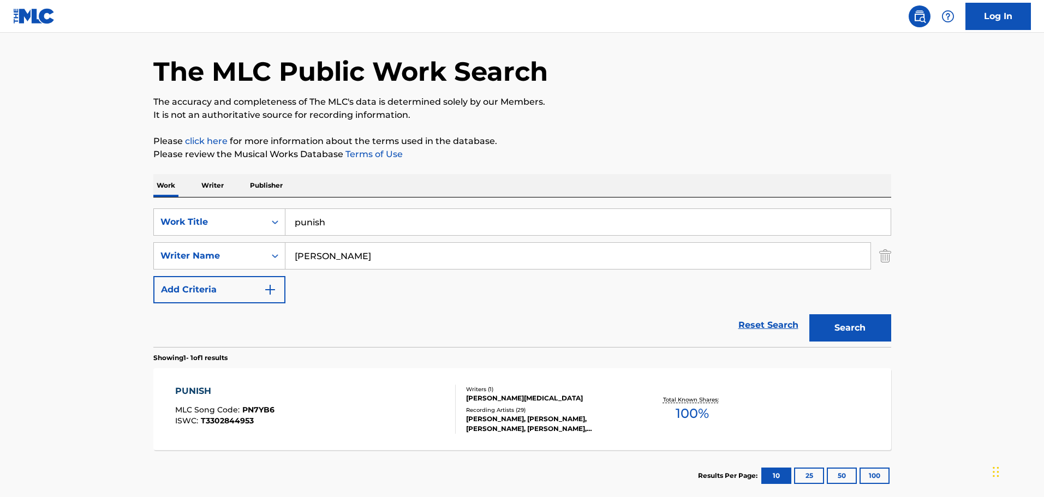
drag, startPoint x: 426, startPoint y: 222, endPoint x: 227, endPoint y: 201, distance: 199.8
click at [227, 201] on div "SearchWithCriteria46e66657-31cf-49f9-8177-a04b3285904f Work Title punish Search…" at bounding box center [522, 273] width 738 height 150
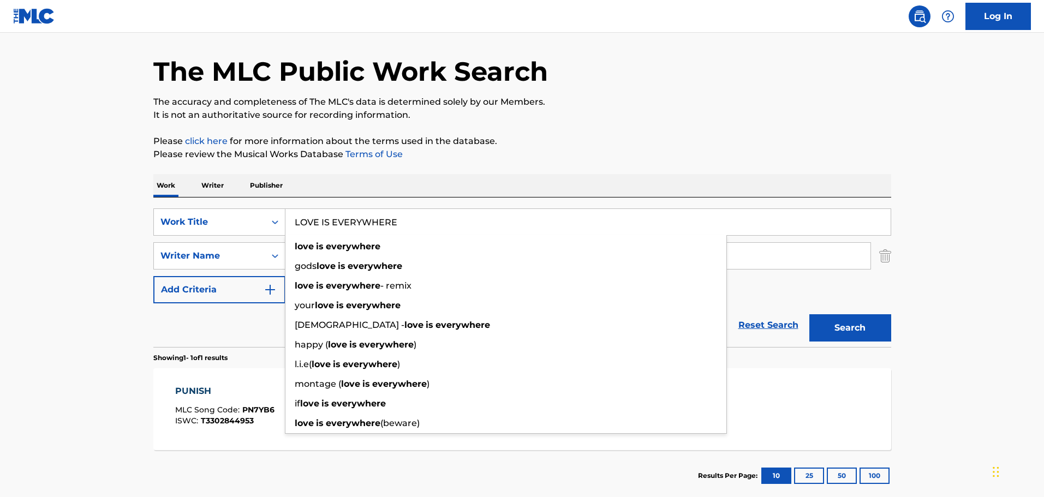
type input "LOVE IS EVERYWHERE"
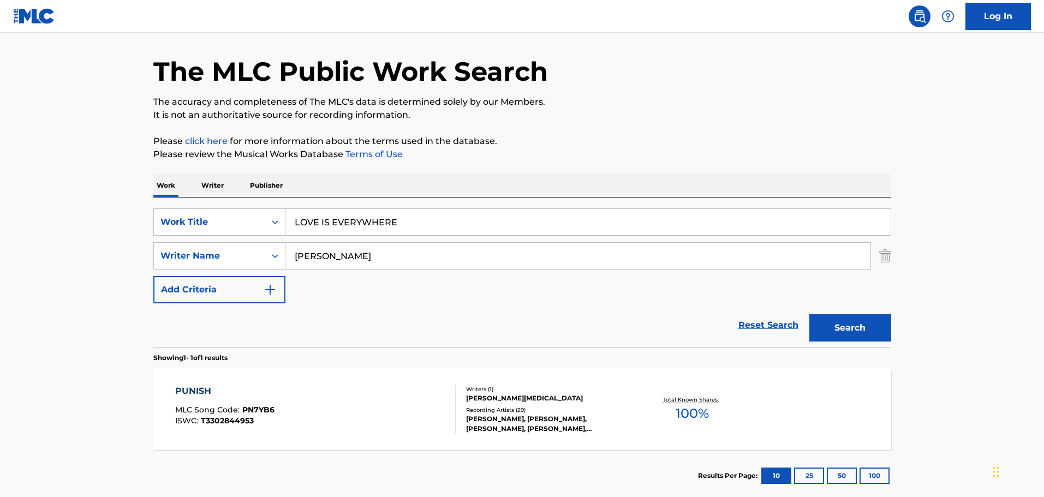
click at [133, 227] on main "The MLC Public Work Search The accuracy and completeness of The MLC's data is d…" at bounding box center [522, 252] width 1044 height 509
drag, startPoint x: 348, startPoint y: 255, endPoint x: 231, endPoint y: 259, distance: 116.3
click at [231, 259] on div "SearchWithCriteria4b7ae628-d24a-4dc7-9131-772847ee2269 Writer Name [PERSON_NAME]" at bounding box center [522, 255] width 738 height 27
paste input "[PERSON_NAME]"
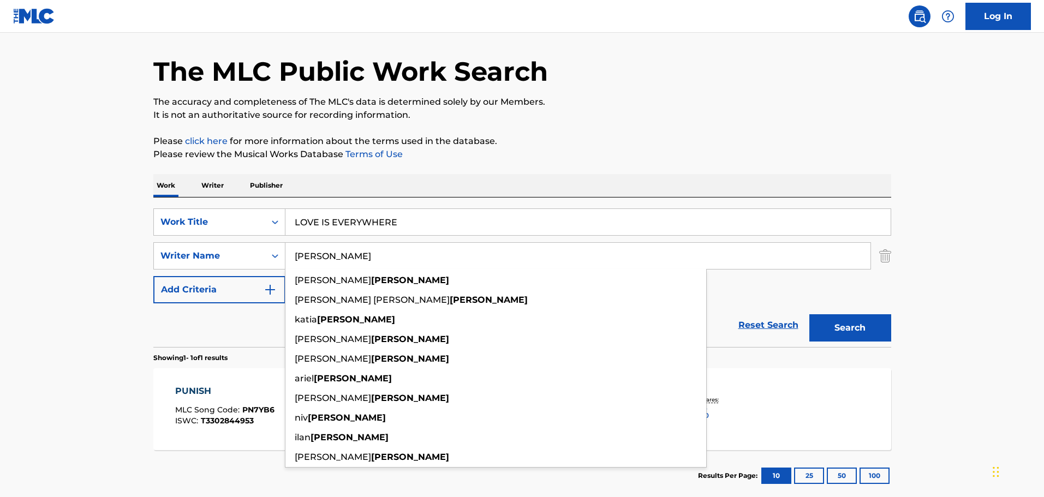
type input "[PERSON_NAME]"
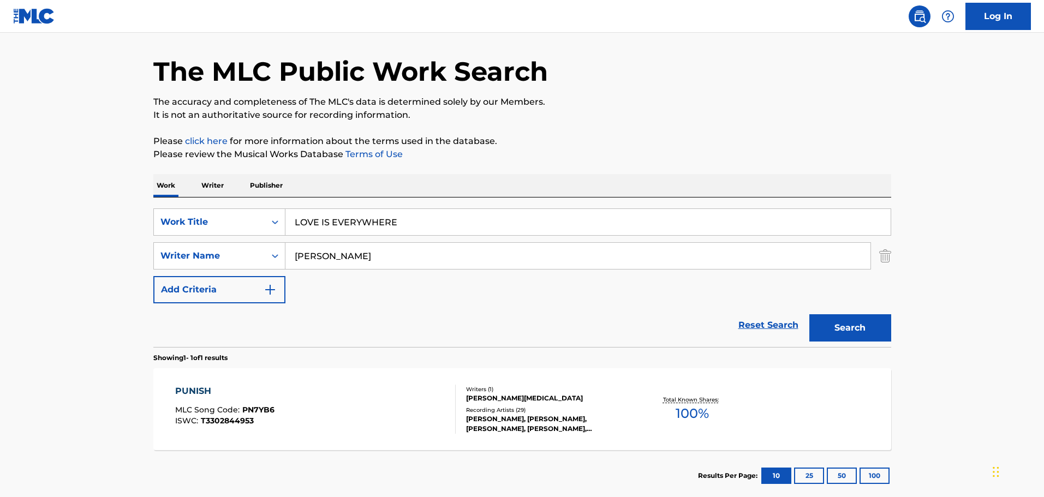
click at [858, 310] on div "Search" at bounding box center [847, 325] width 87 height 44
click at [857, 315] on button "Search" at bounding box center [850, 327] width 82 height 27
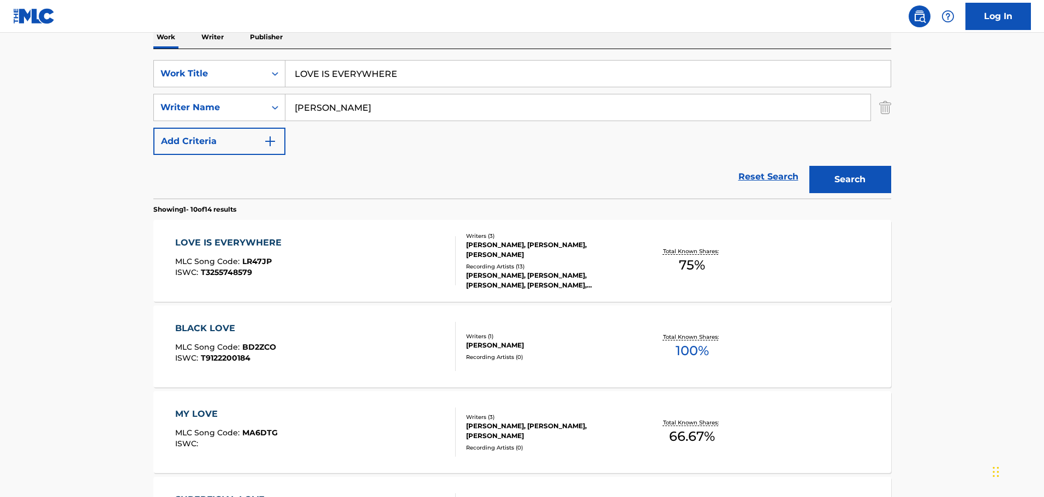
scroll to position [198, 0]
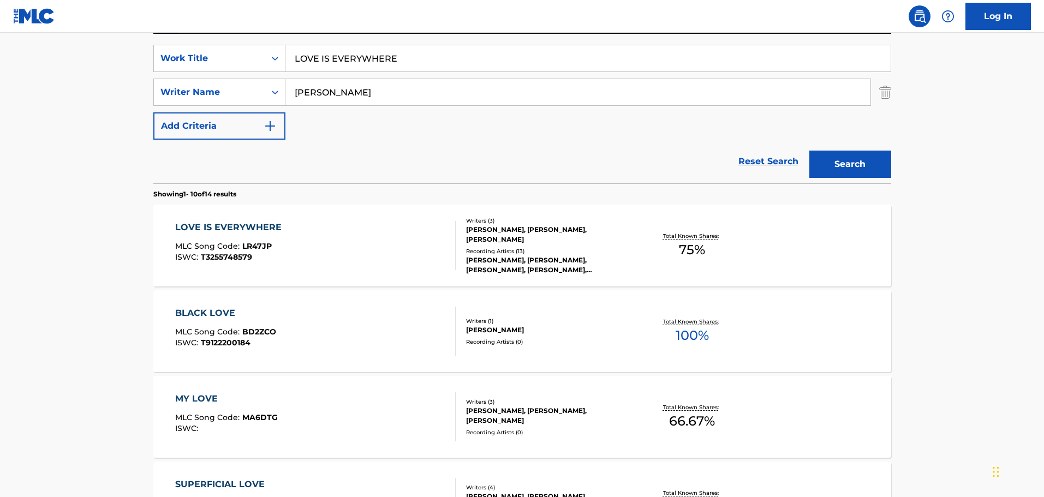
click at [379, 251] on div "LOVE IS EVERYWHERE MLC Song Code : LR47JP ISWC : T3255748579" at bounding box center [315, 245] width 281 height 49
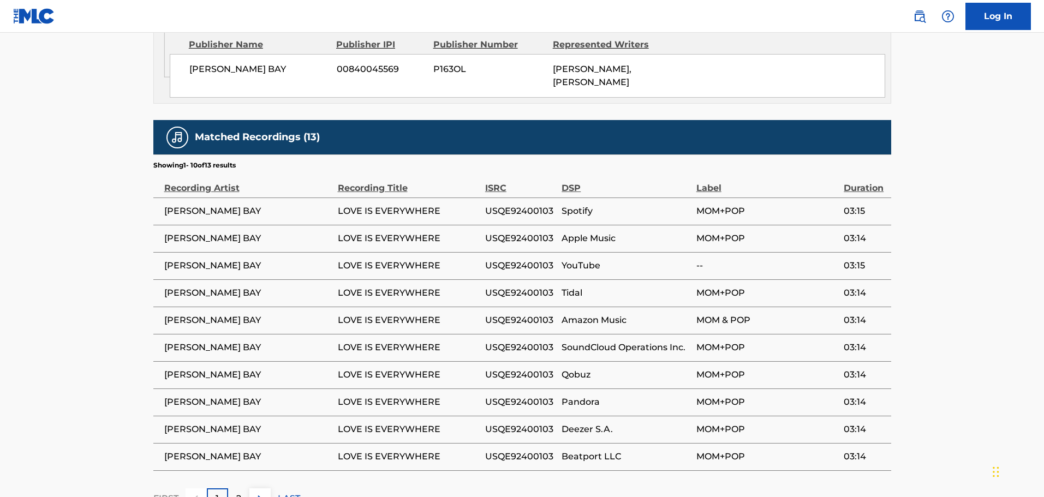
scroll to position [710, 0]
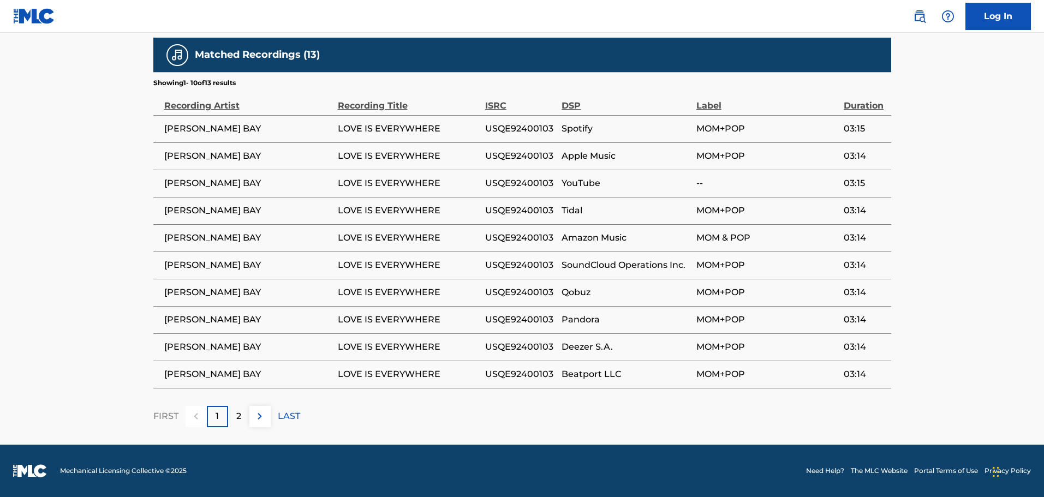
click at [510, 133] on span "USQE92400103" at bounding box center [520, 128] width 71 height 13
copy span "USQE92400103"
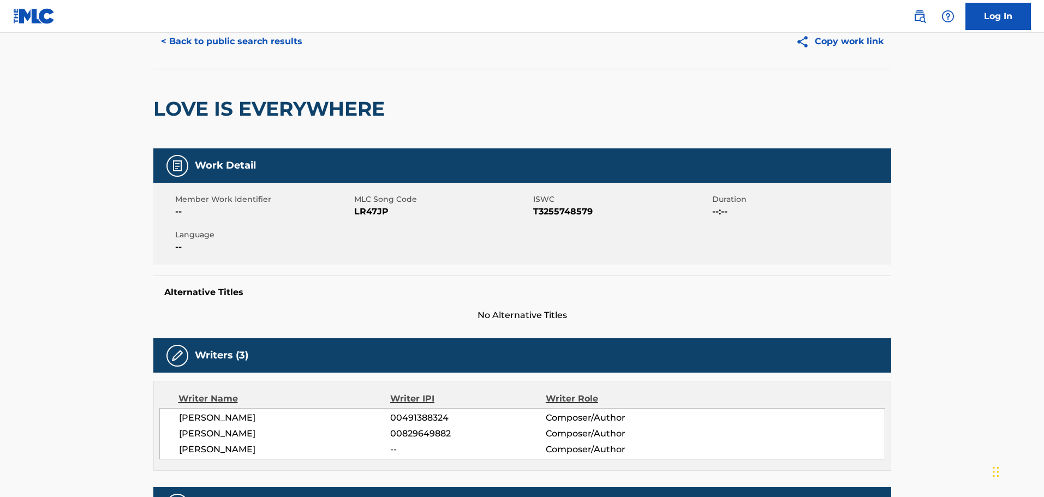
scroll to position [0, 0]
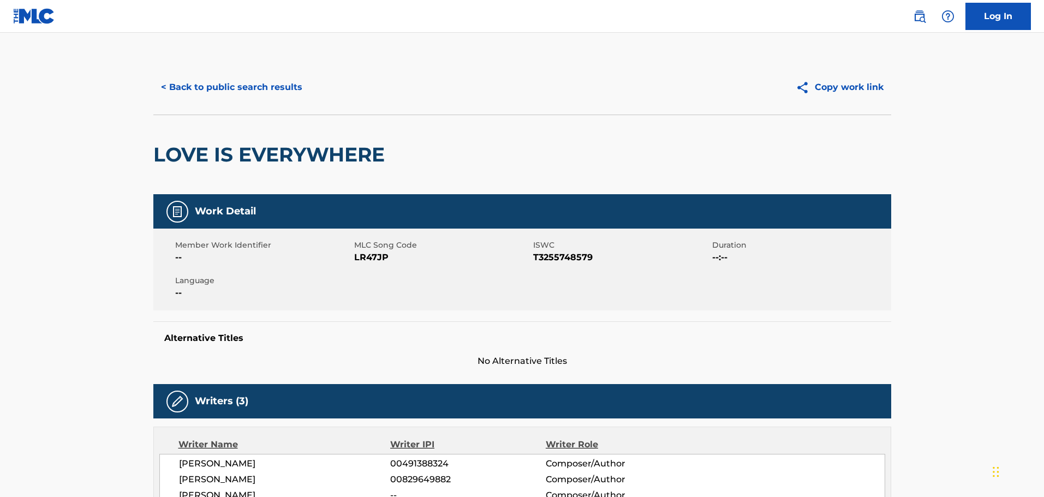
click at [267, 76] on button "< Back to public search results" at bounding box center [231, 87] width 157 height 27
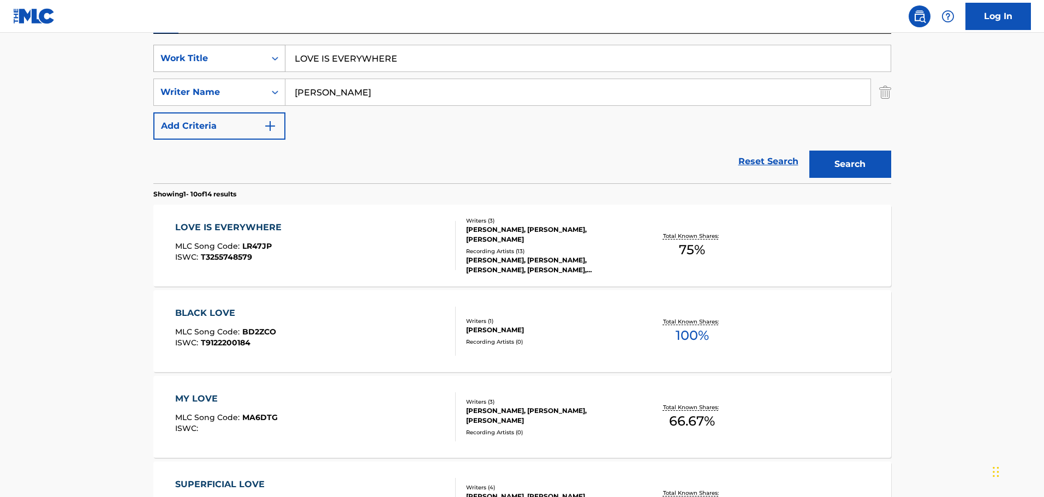
drag, startPoint x: 445, startPoint y: 66, endPoint x: 280, endPoint y: 52, distance: 166.0
click at [281, 52] on div "SearchWithCriteria46e66657-31cf-49f9-8177-a04b3285904f Work Title LOVE IS EVERY…" at bounding box center [522, 58] width 738 height 27
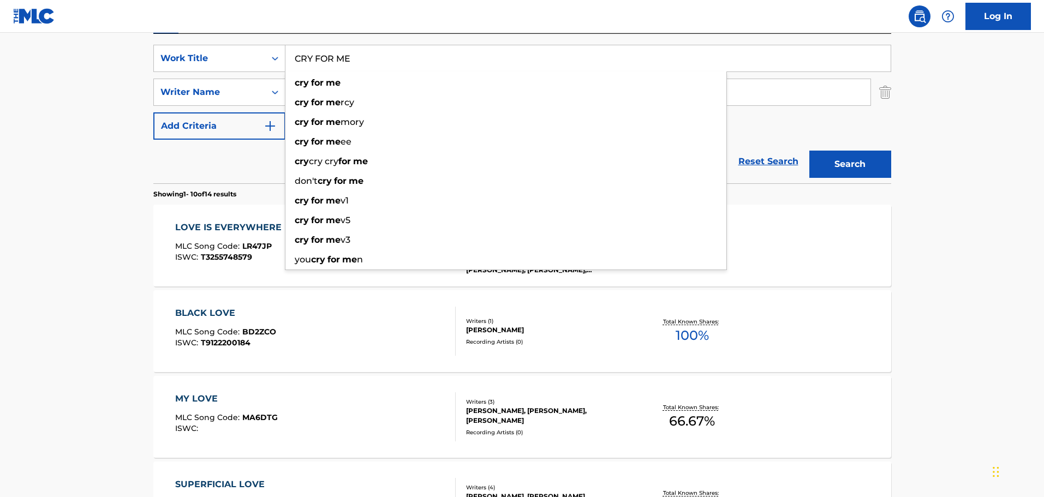
type input "CRY FOR ME"
click at [102, 46] on main "The MLC Public Work Search The accuracy and completeness of The MLC's data is d…" at bounding box center [522, 477] width 1044 height 1285
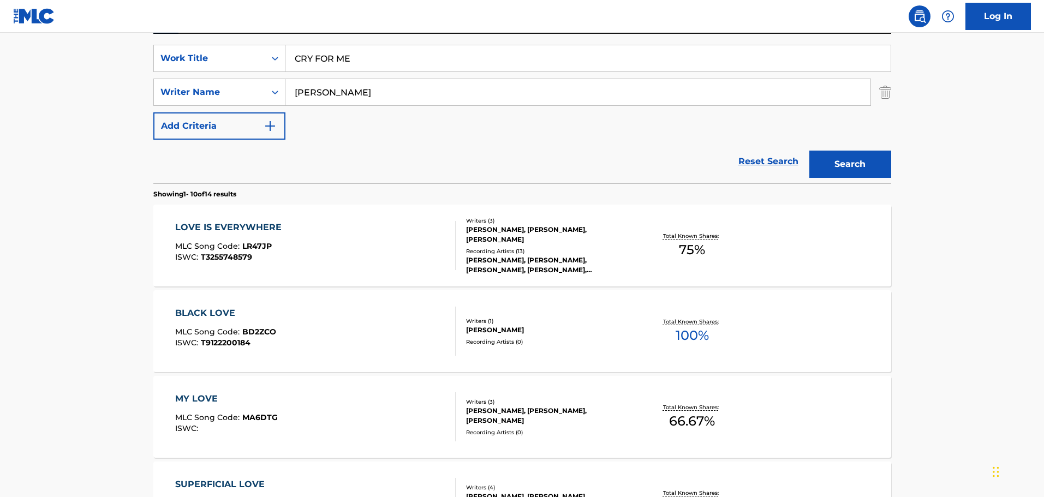
click at [842, 164] on button "Search" at bounding box center [850, 164] width 82 height 27
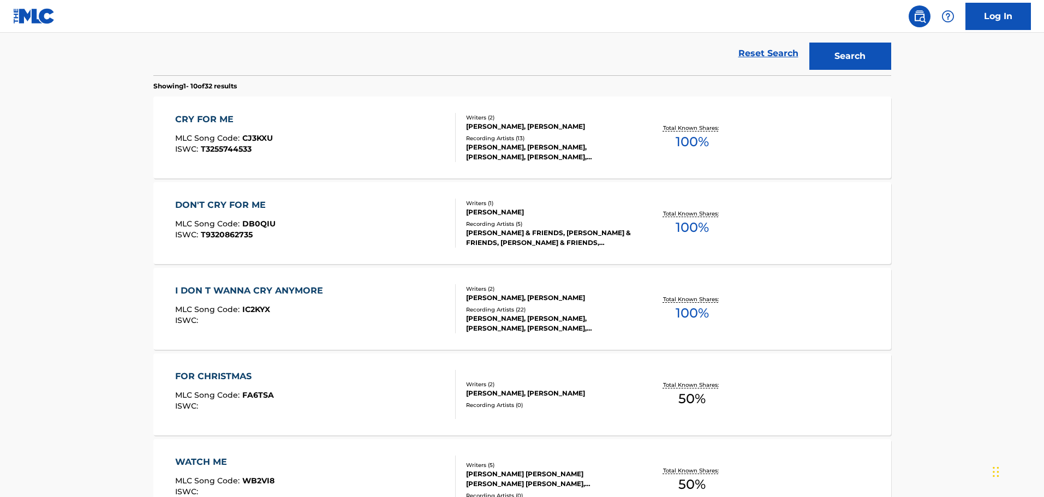
scroll to position [307, 0]
click at [365, 124] on div "CRY FOR ME MLC Song Code : CJ3KXU ISWC : T3255744533" at bounding box center [315, 136] width 281 height 49
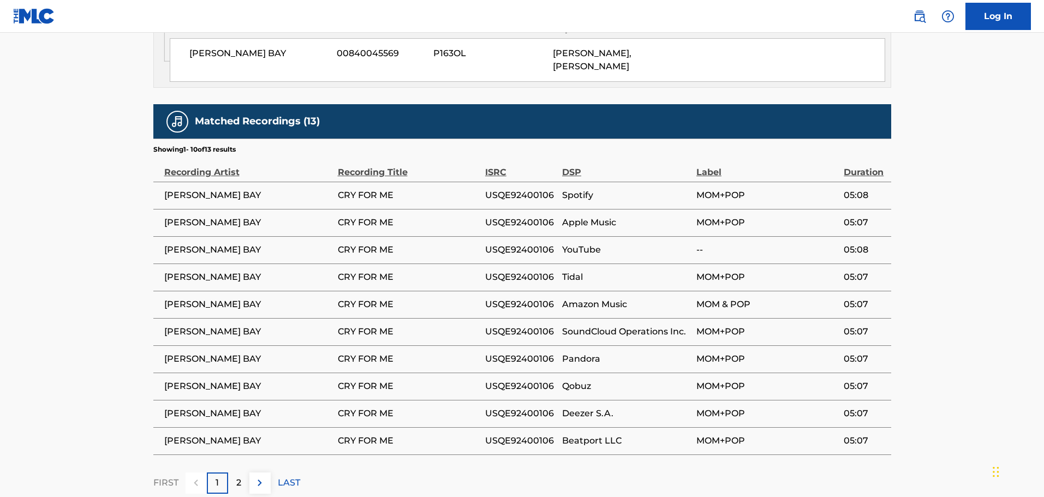
scroll to position [694, 0]
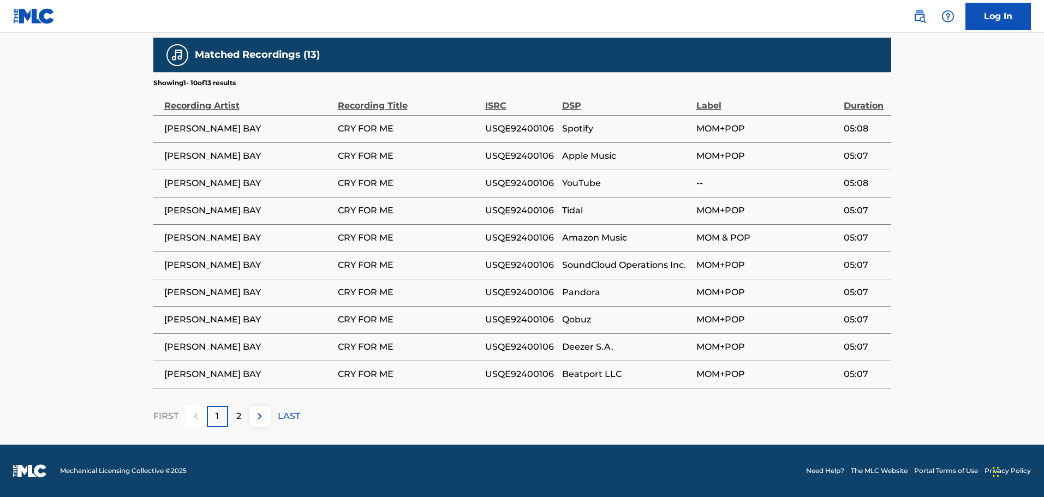
click at [494, 132] on span "USQE92400106" at bounding box center [520, 128] width 71 height 13
copy span "USQE92400106"
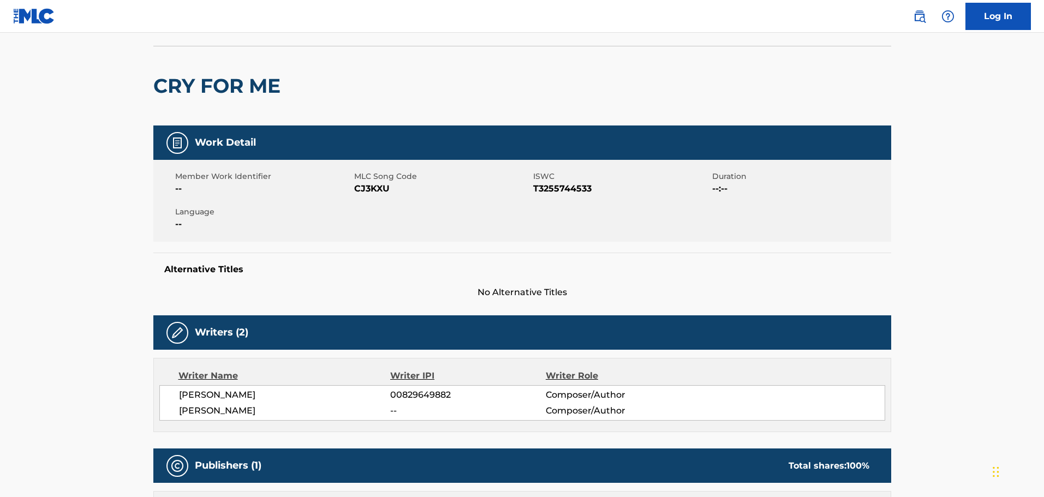
scroll to position [0, 0]
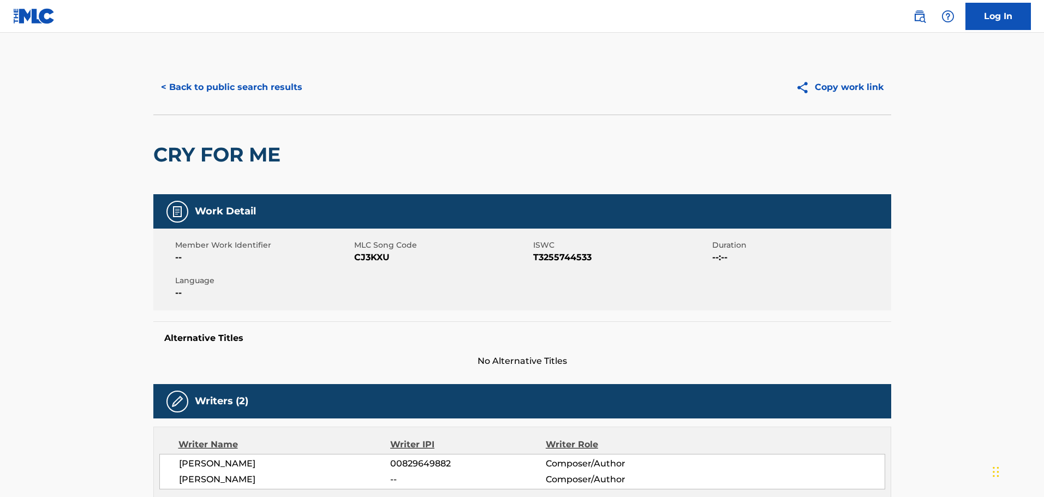
click at [261, 84] on button "< Back to public search results" at bounding box center [231, 87] width 157 height 27
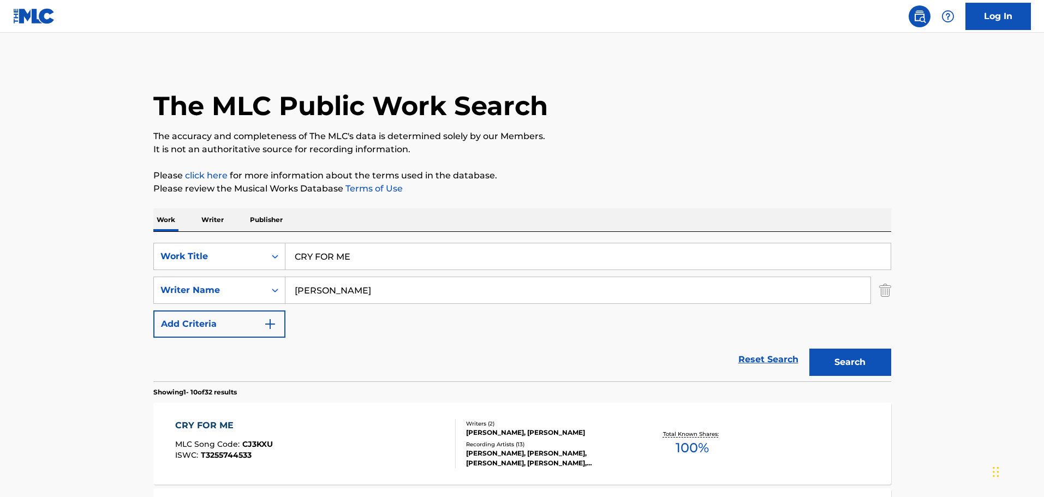
drag, startPoint x: 387, startPoint y: 250, endPoint x: 255, endPoint y: 240, distance: 131.9
click at [255, 240] on div "SearchWithCriteria46e66657-31cf-49f9-8177-a04b3285904f Work Title CRY FOR ME Se…" at bounding box center [522, 307] width 738 height 150
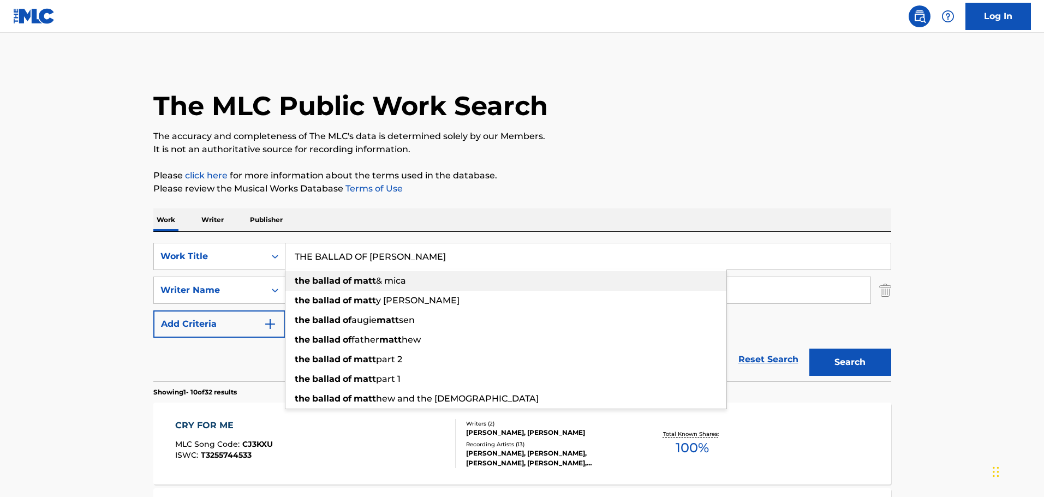
click at [367, 279] on strong "matt" at bounding box center [365, 281] width 22 height 10
type input "the ballad of [PERSON_NAME] & [PERSON_NAME]"
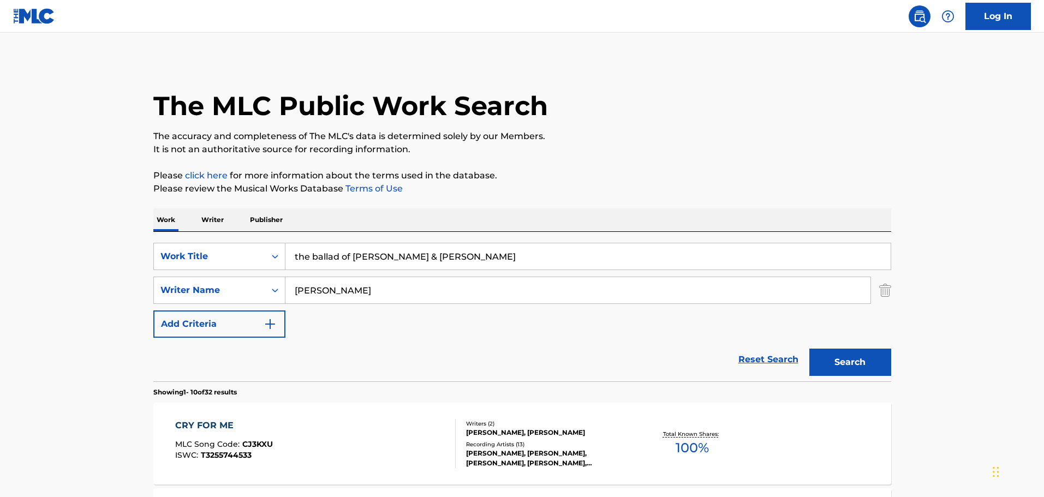
click at [843, 357] on button "Search" at bounding box center [850, 362] width 82 height 27
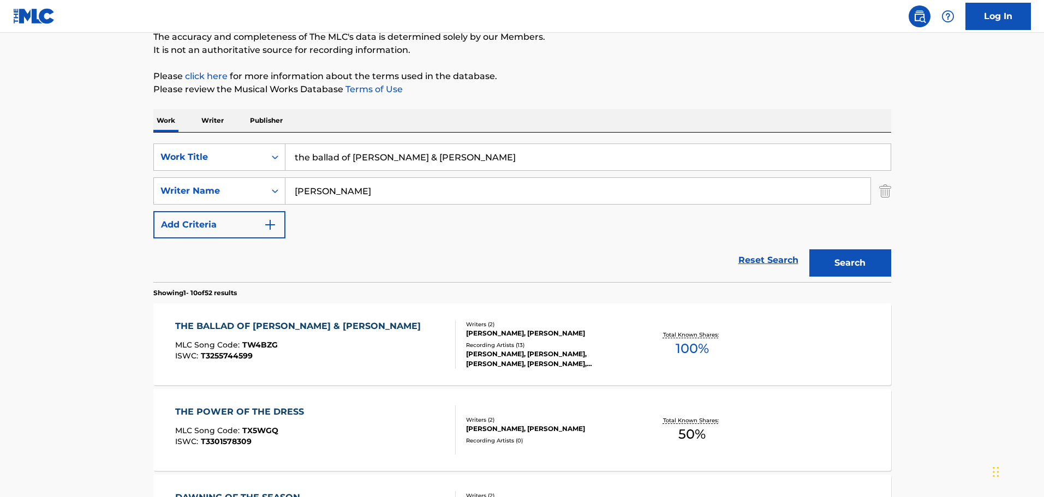
scroll to position [164, 0]
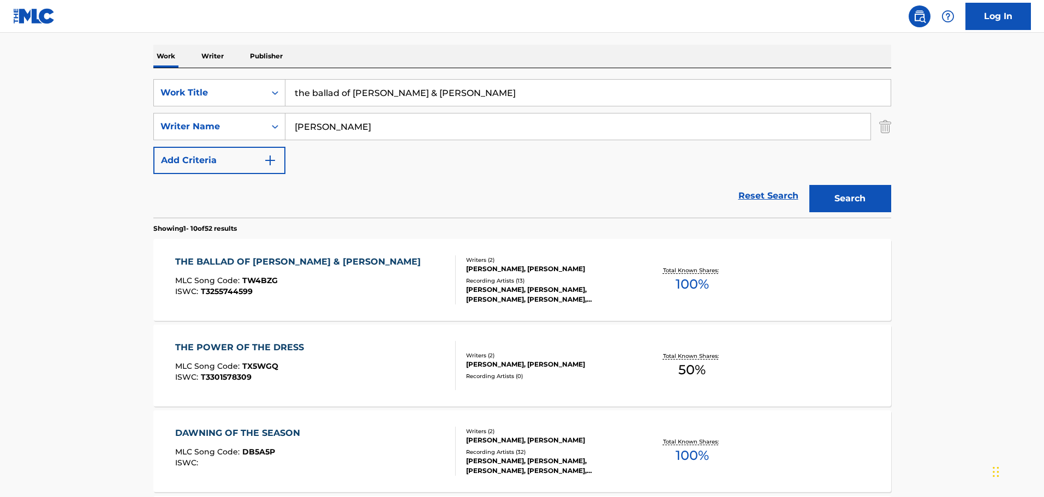
click at [363, 278] on div "THE BALLAD OF [PERSON_NAME] & MICA MLC Song Code : TW4BZG ISWC : T3255744599" at bounding box center [315, 279] width 281 height 49
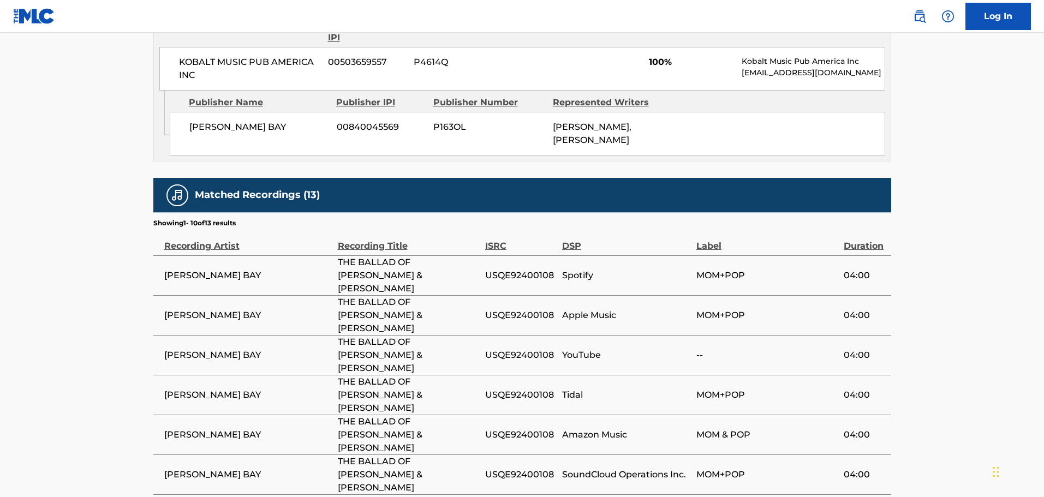
scroll to position [694, 0]
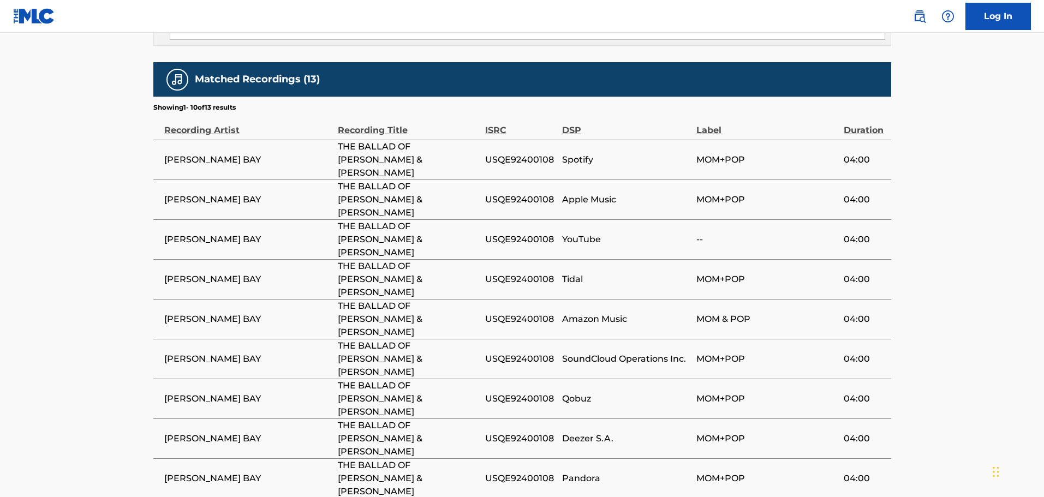
click at [510, 153] on span "USQE92400108" at bounding box center [520, 159] width 71 height 13
copy span "USQE92400108"
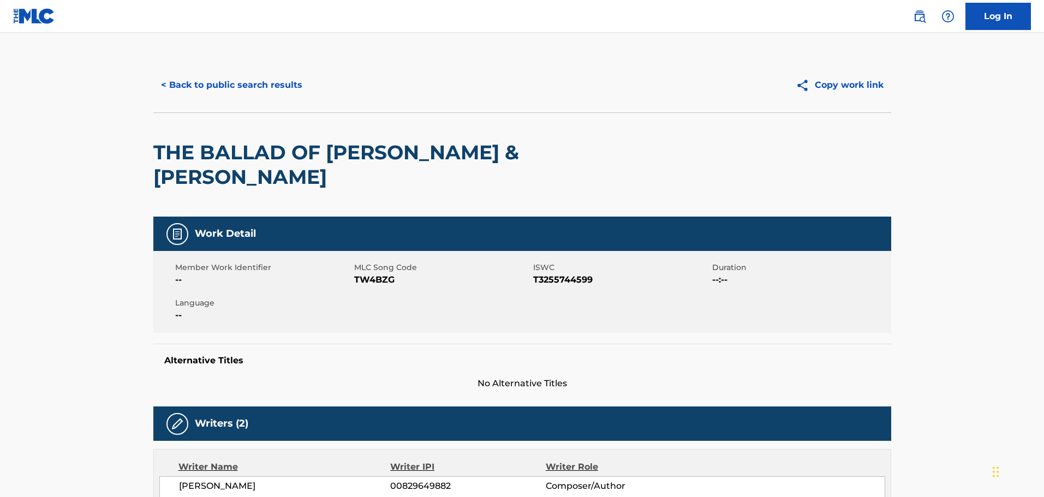
scroll to position [0, 0]
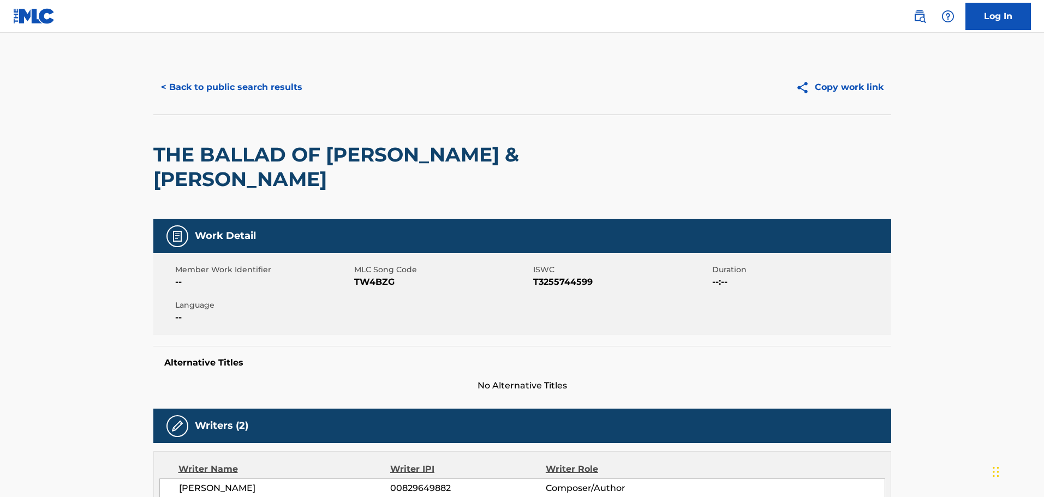
click at [299, 84] on button "< Back to public search results" at bounding box center [231, 87] width 157 height 27
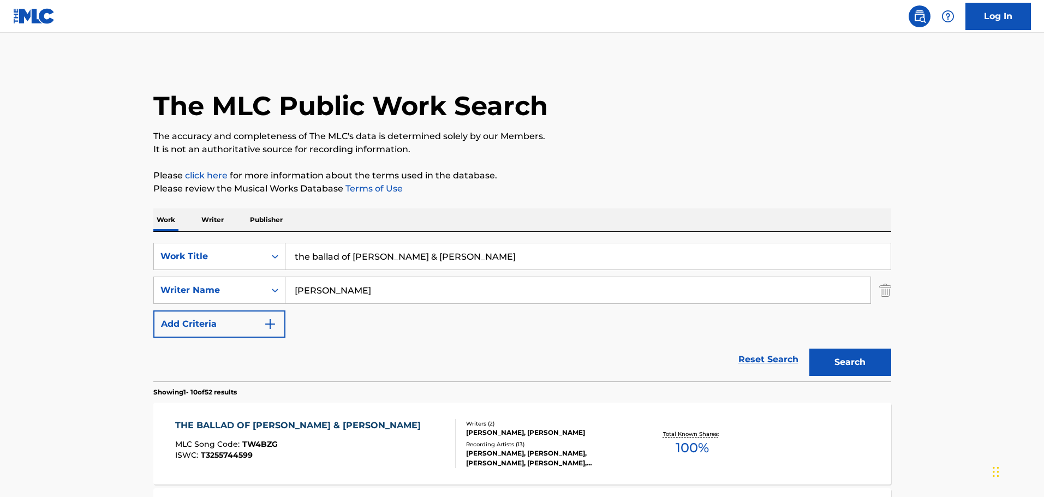
scroll to position [164, 0]
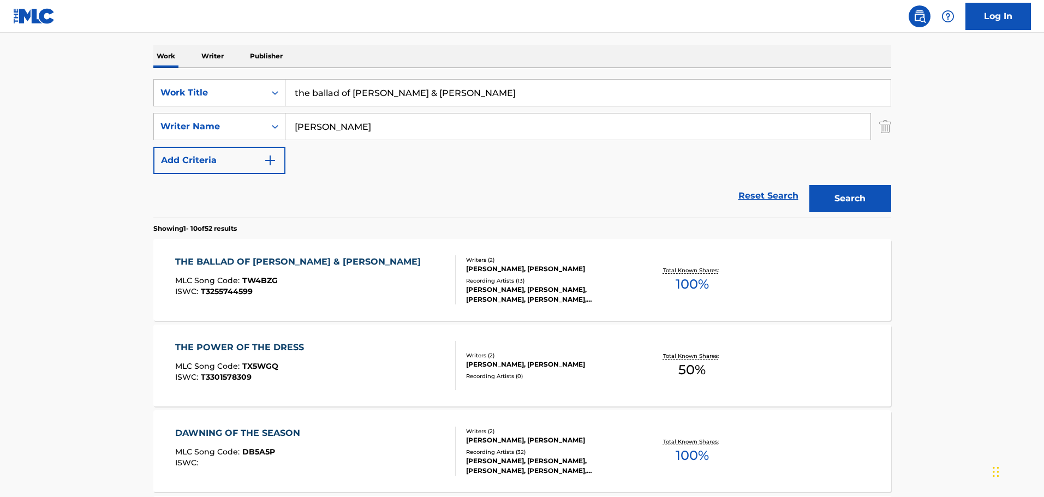
drag, startPoint x: 428, startPoint y: 96, endPoint x: 304, endPoint y: 91, distance: 124.5
click at [304, 91] on input "the ballad of [PERSON_NAME] & [PERSON_NAME]" at bounding box center [587, 93] width 605 height 26
type input "t"
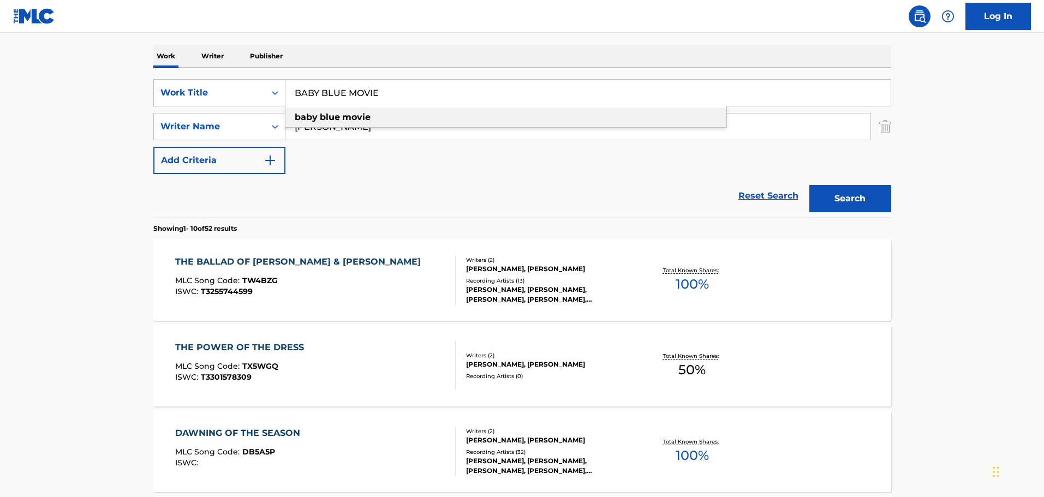
click at [323, 118] on strong "blue" at bounding box center [330, 117] width 20 height 10
type input "baby blue movie"
click at [466, 123] on div "baby blue movie" at bounding box center [505, 118] width 441 height 20
drag, startPoint x: 466, startPoint y: 123, endPoint x: 266, endPoint y: 122, distance: 200.3
click at [266, 122] on div "SearchWithCriteria4b7ae628-d24a-4dc7-9131-772847ee2269 Writer Name [PERSON_NAME]" at bounding box center [522, 126] width 738 height 27
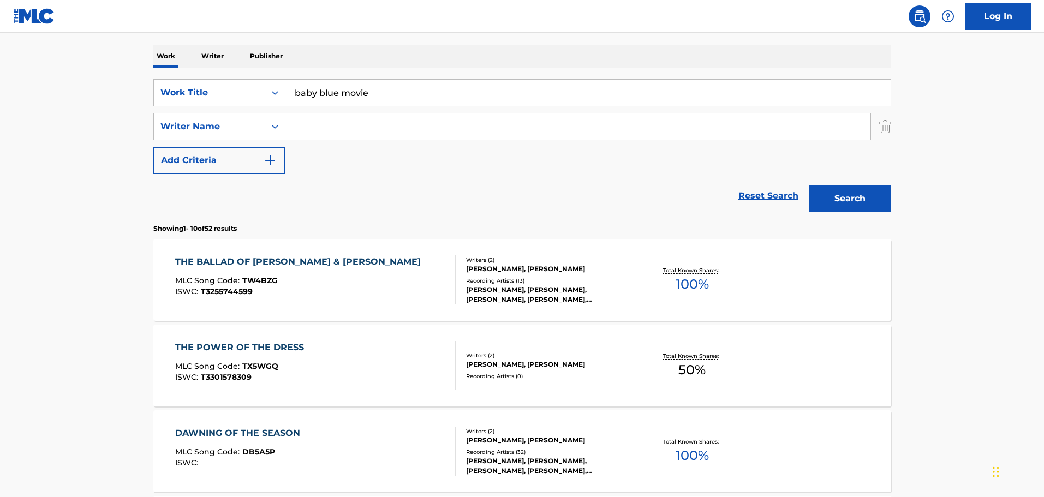
paste input "[PERSON_NAME]"
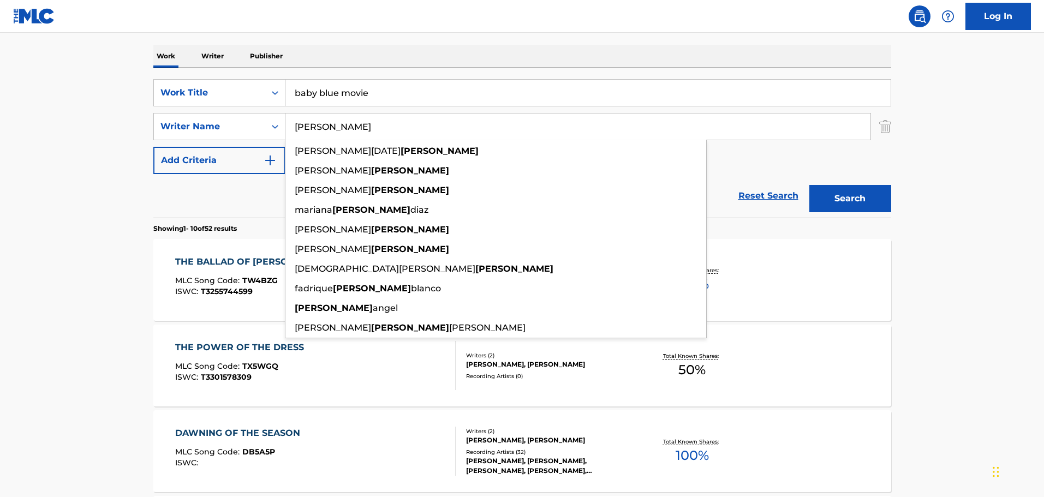
type input "[PERSON_NAME]"
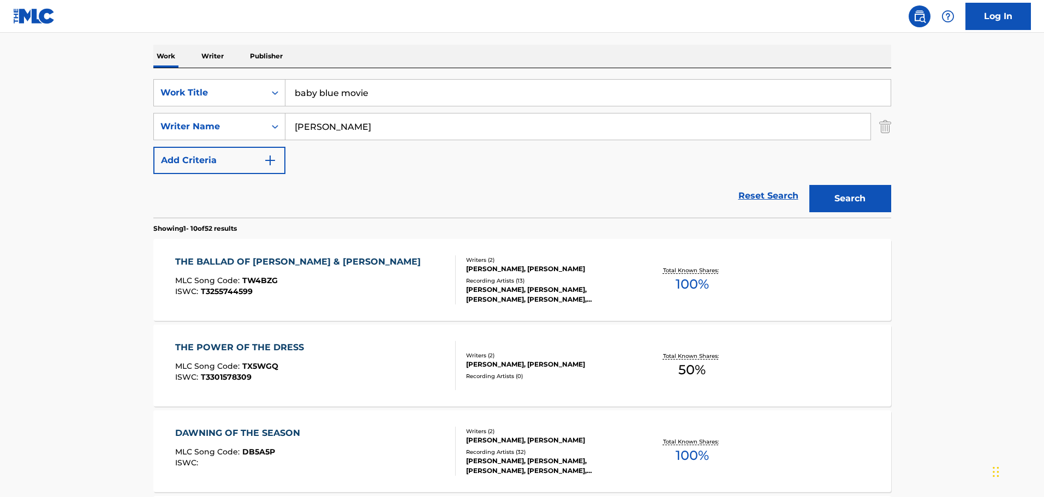
click at [876, 194] on button "Search" at bounding box center [850, 198] width 82 height 27
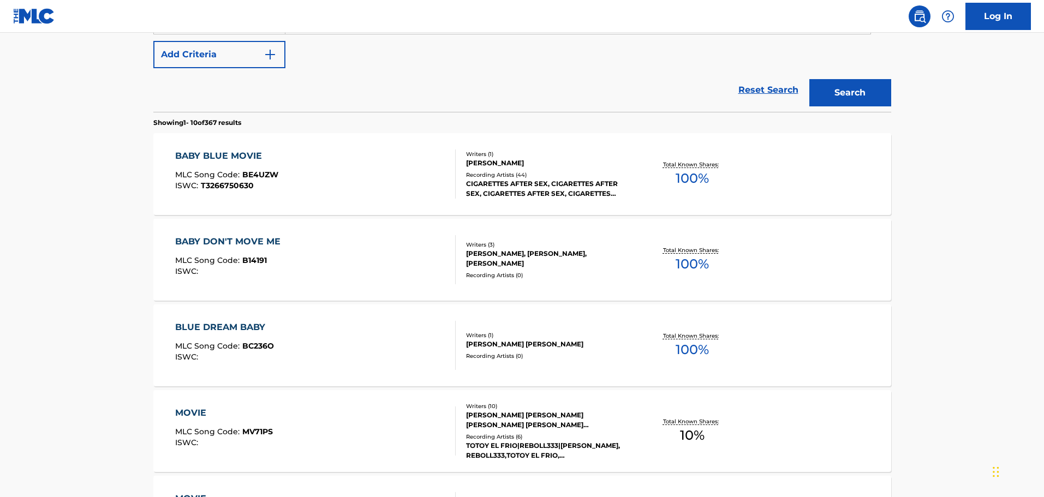
scroll to position [273, 0]
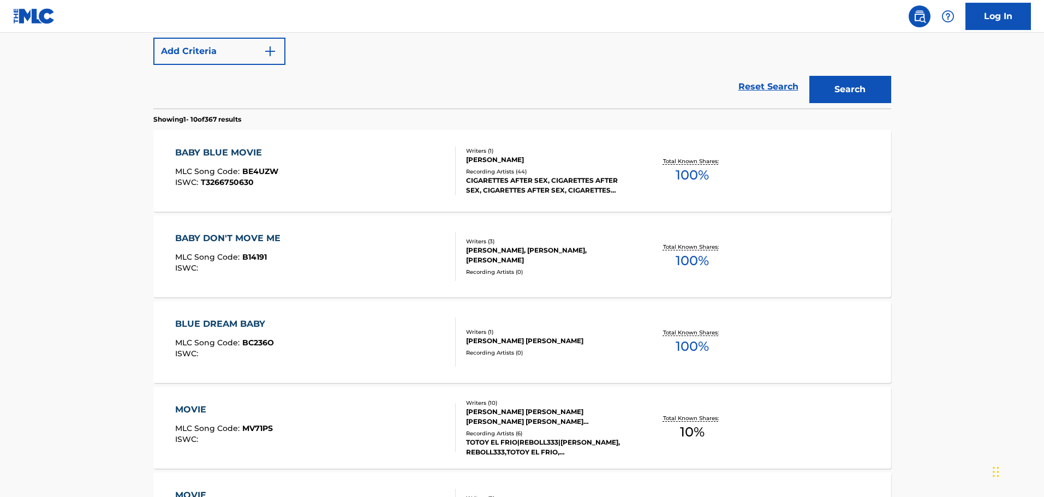
click at [396, 156] on div "BABY BLUE MOVIE MLC Song Code : BE4UZW ISWC : T3266750630" at bounding box center [315, 170] width 281 height 49
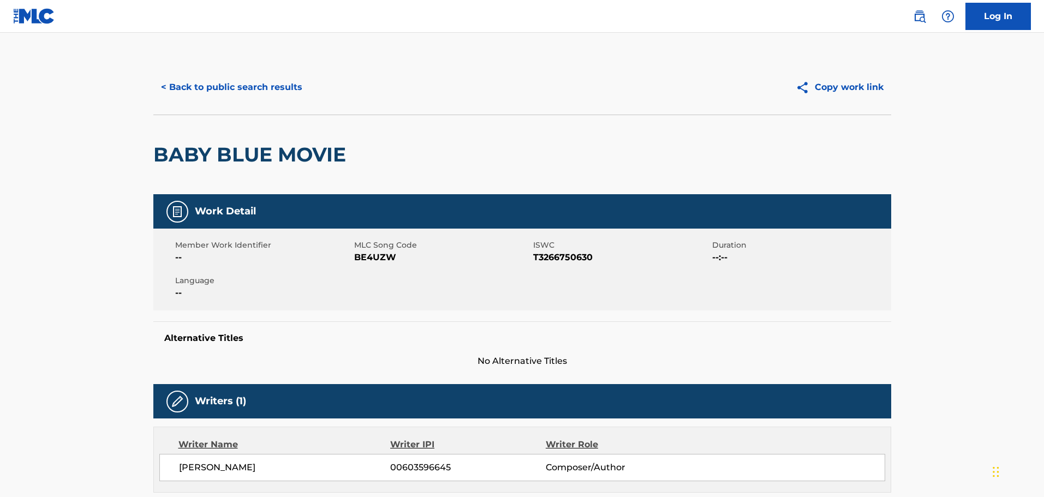
click at [569, 255] on span "T3266750630" at bounding box center [621, 257] width 176 height 13
copy span "T3266750630"
click at [503, 153] on div "BABY BLUE MOVIE" at bounding box center [522, 155] width 738 height 80
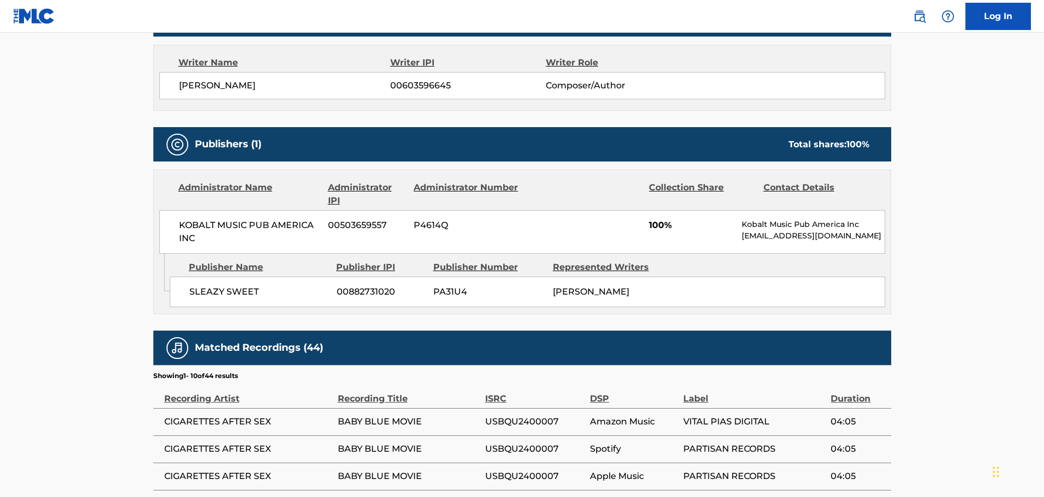
scroll to position [686, 0]
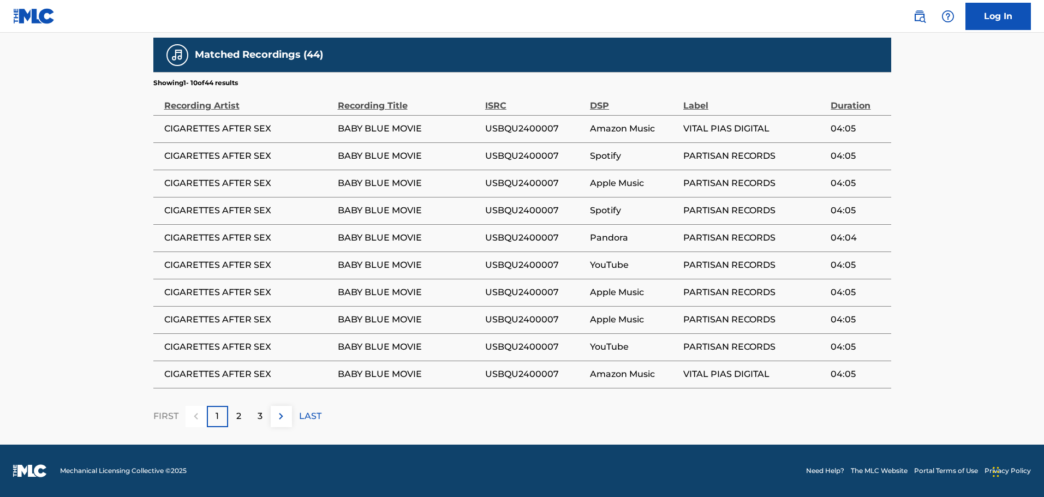
click at [507, 124] on span "USBQU2400007" at bounding box center [534, 128] width 99 height 13
copy span "USBQU2400007"
